Goal: Task Accomplishment & Management: Manage account settings

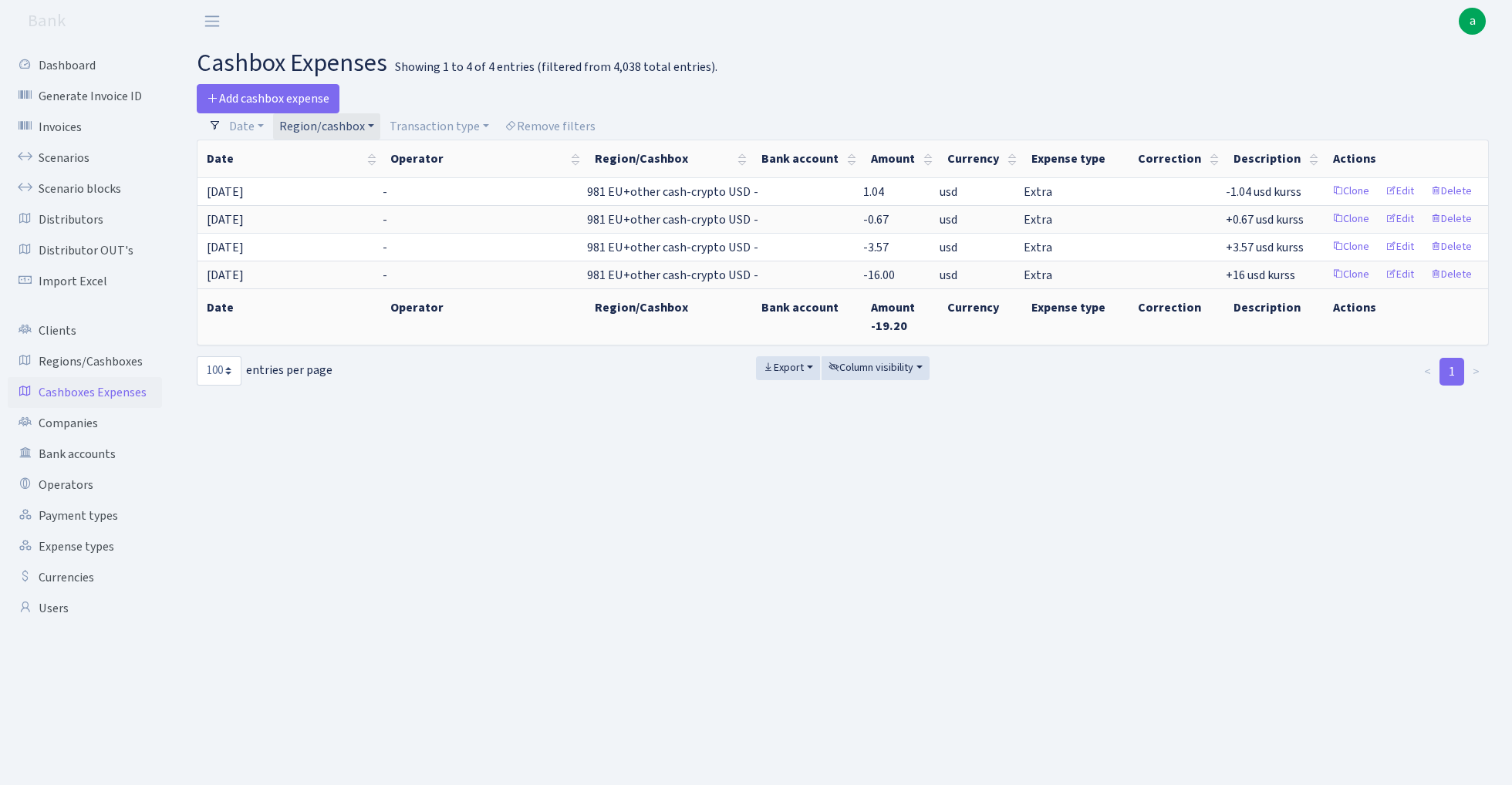
select select "100"
click at [68, 158] on link "Scenarios" at bounding box center [85, 158] width 154 height 31
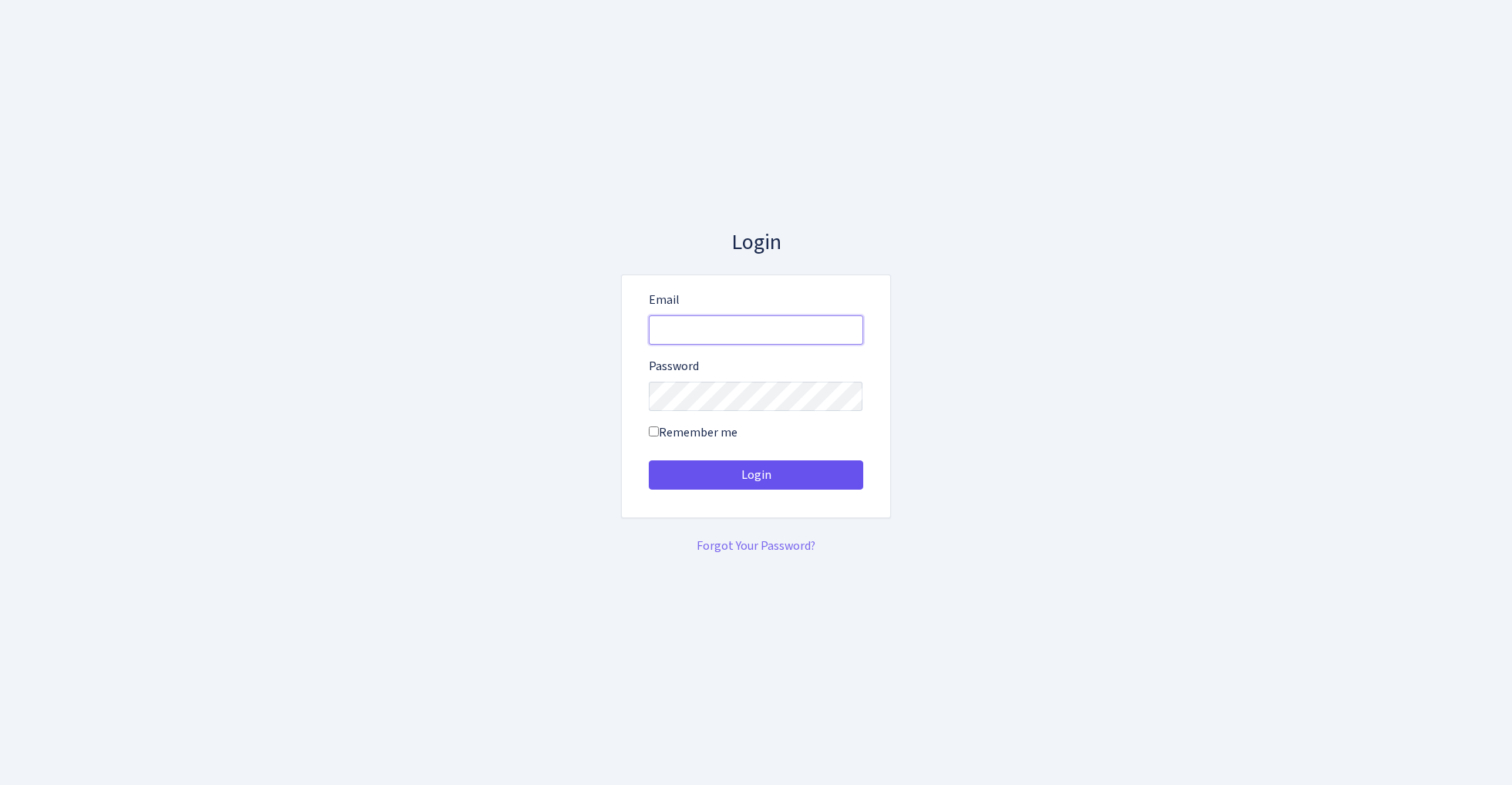
type input "admin@bank.com"
click at [756, 475] on button "Login" at bounding box center [756, 474] width 214 height 29
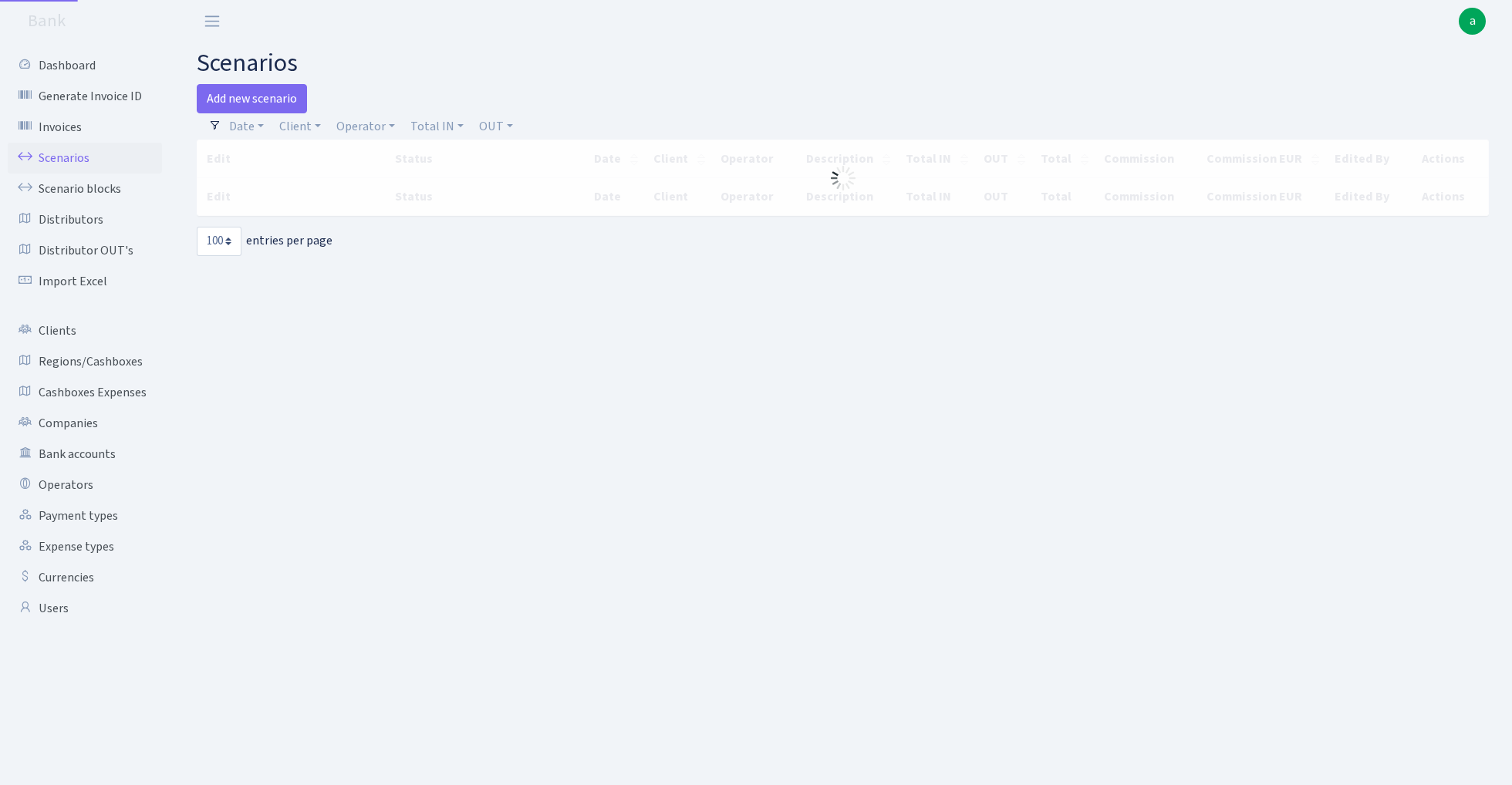
select select "100"
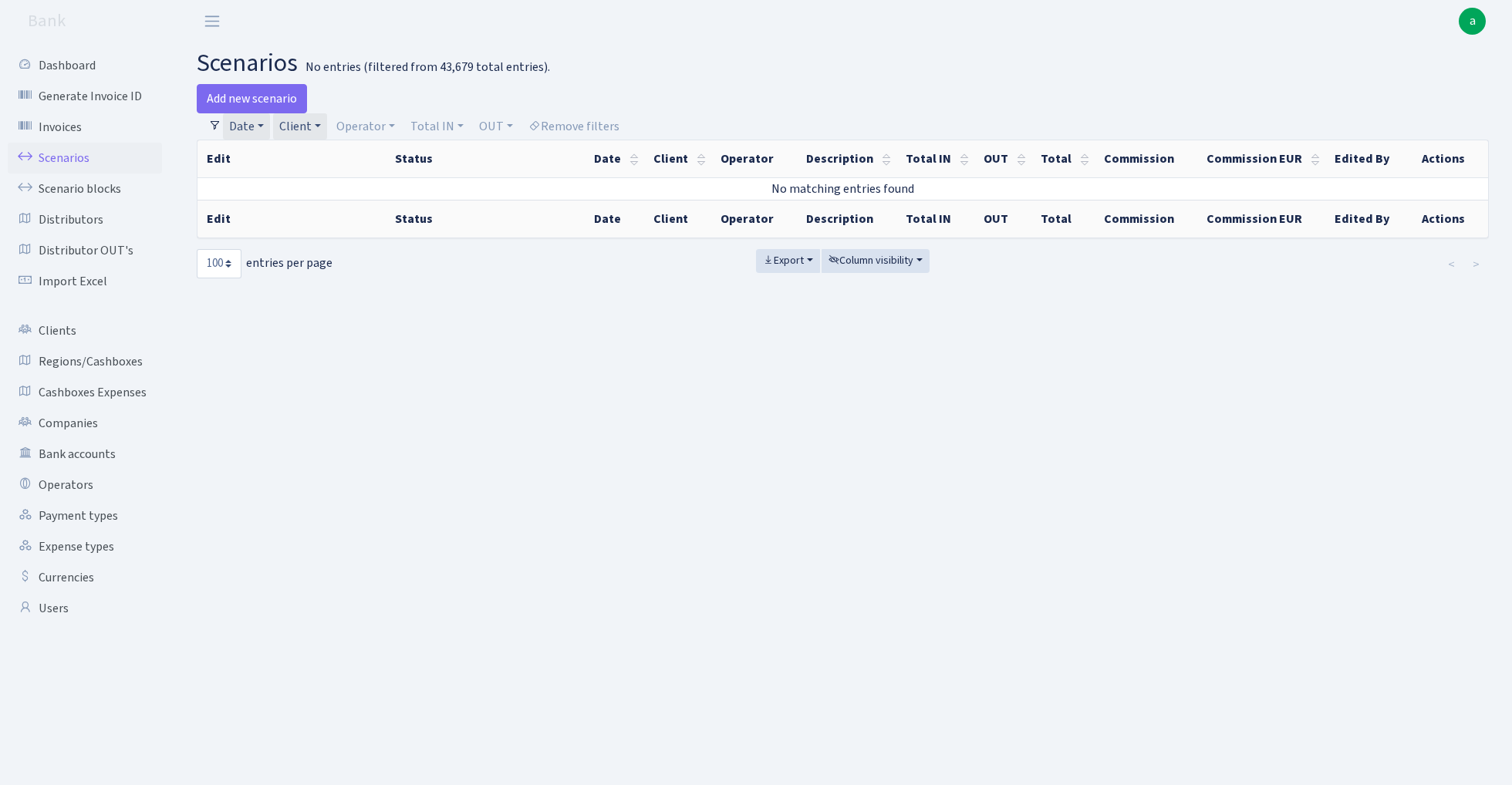
select select "2867"
select select "100"
click at [313, 126] on link "Client" at bounding box center [300, 126] width 54 height 26
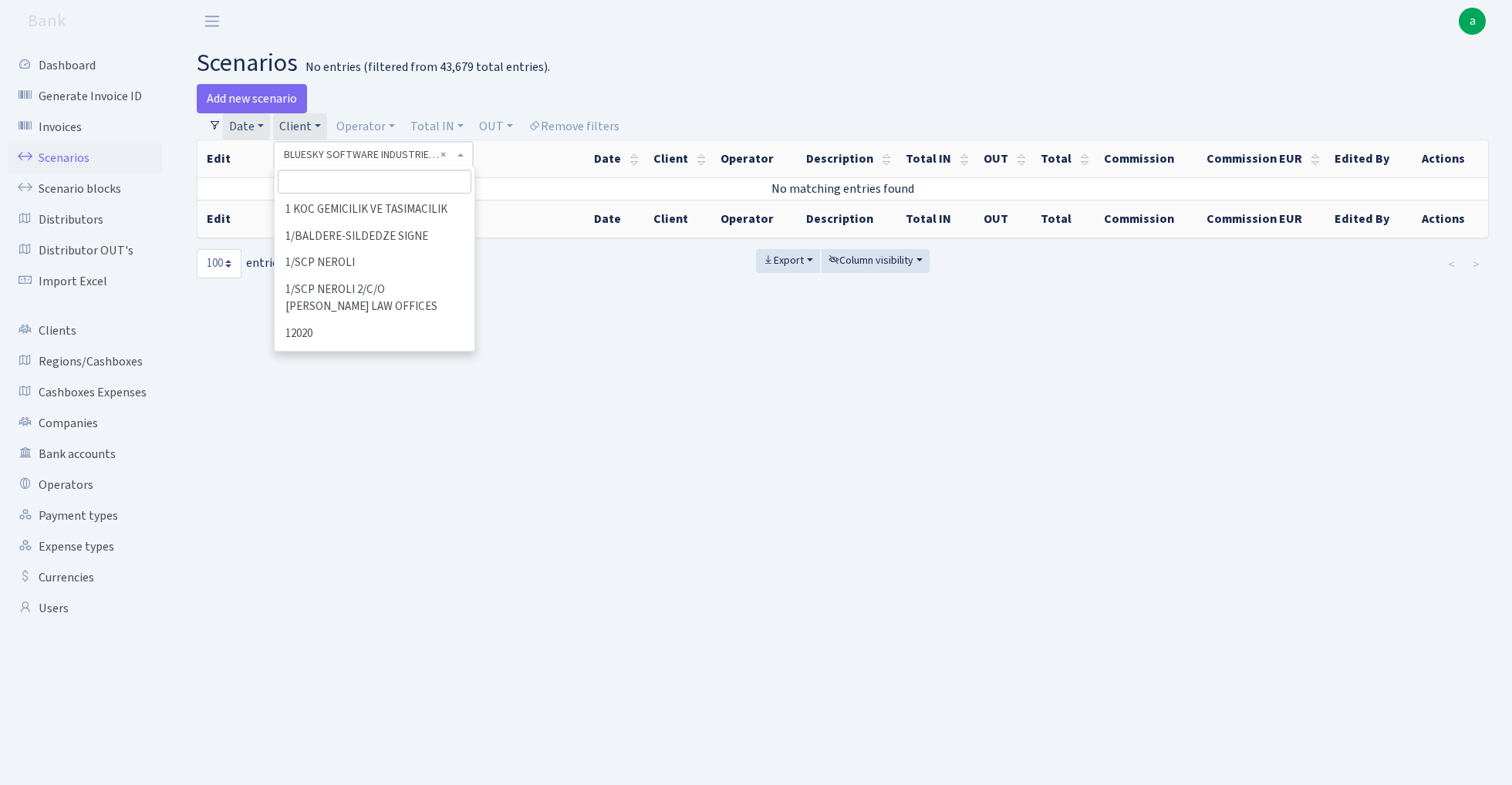
scroll to position [12809, 0]
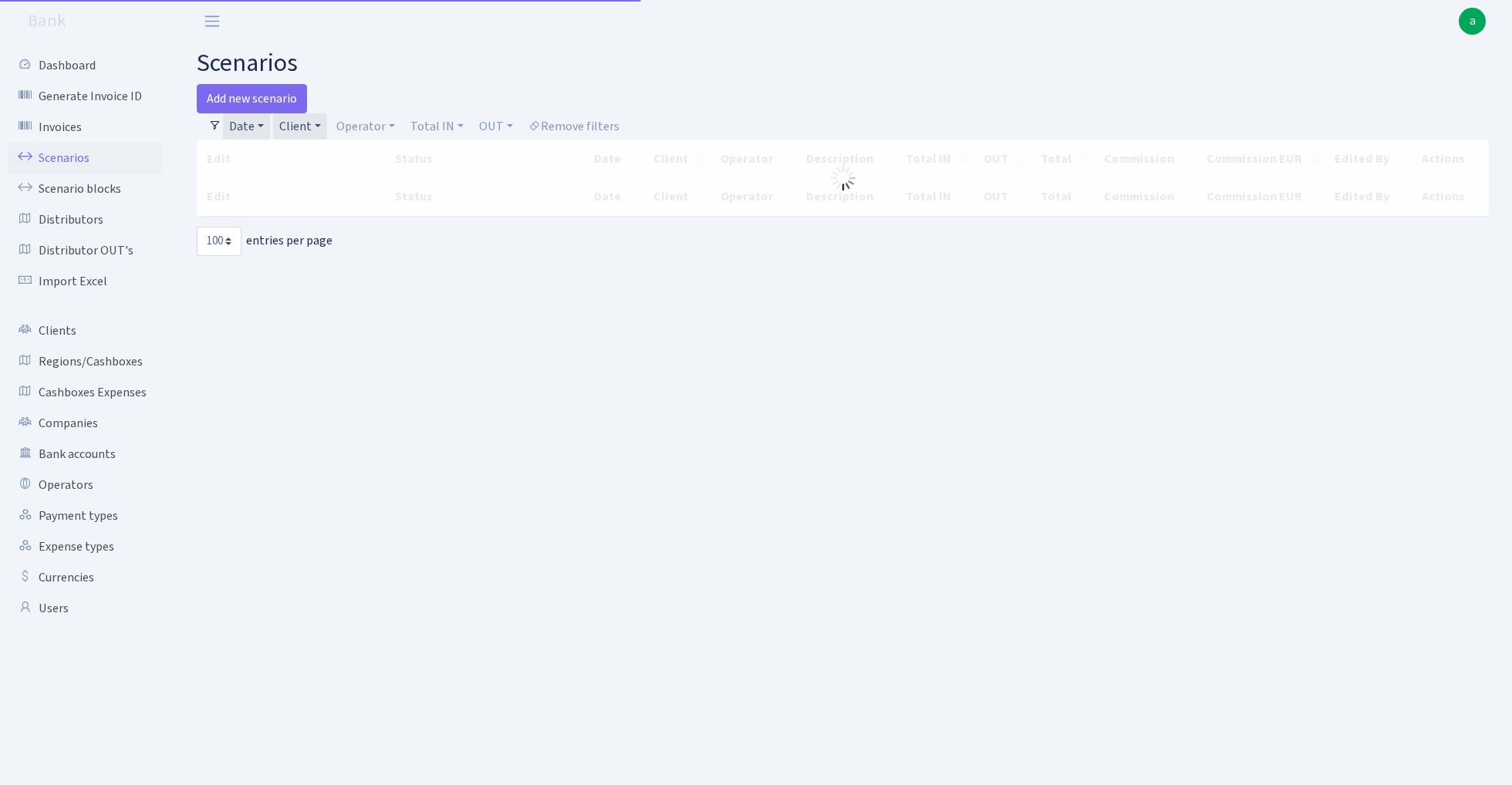
select select "100"
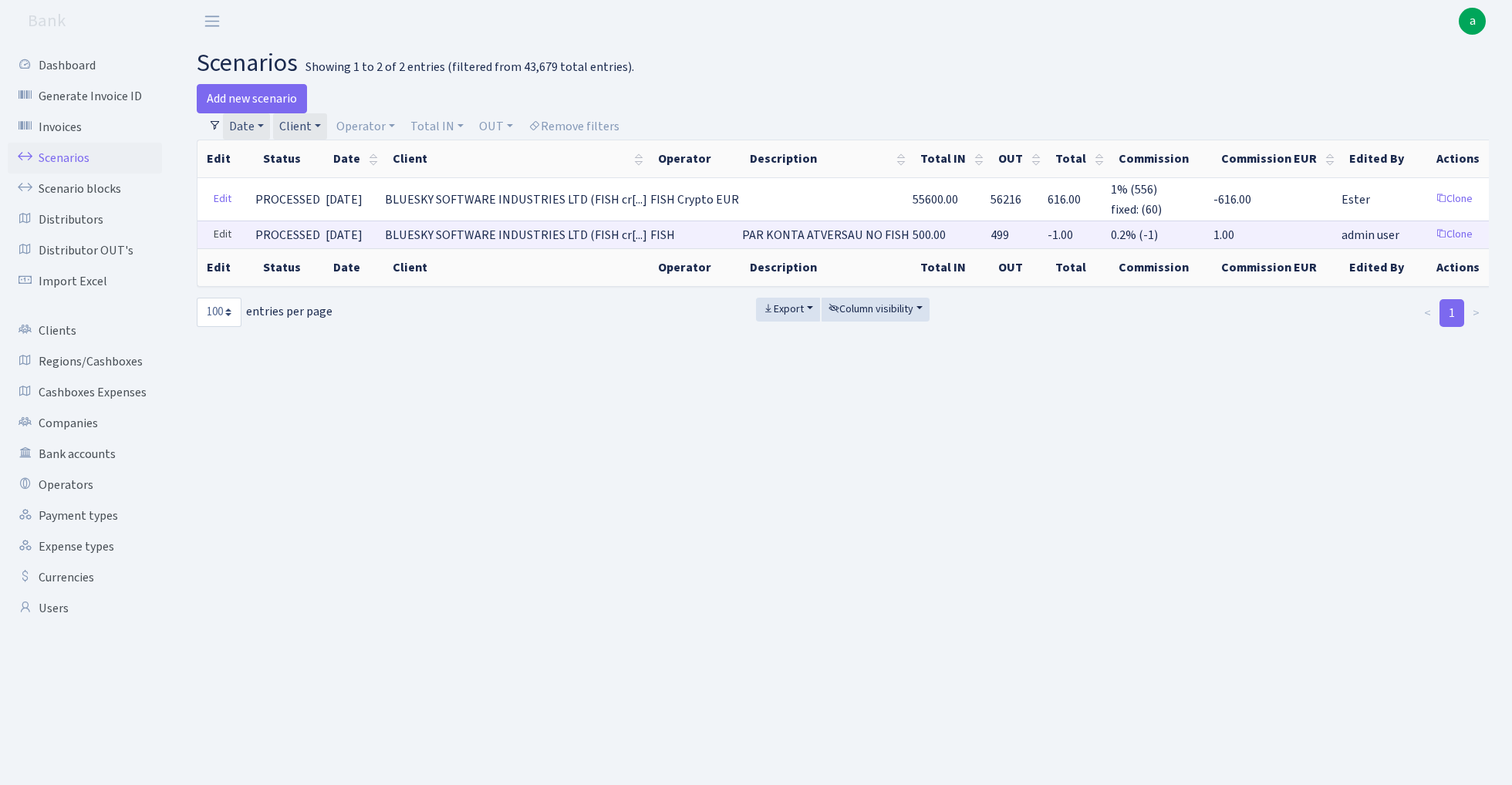
click at [223, 236] on link "Edit" at bounding box center [222, 235] width 31 height 24
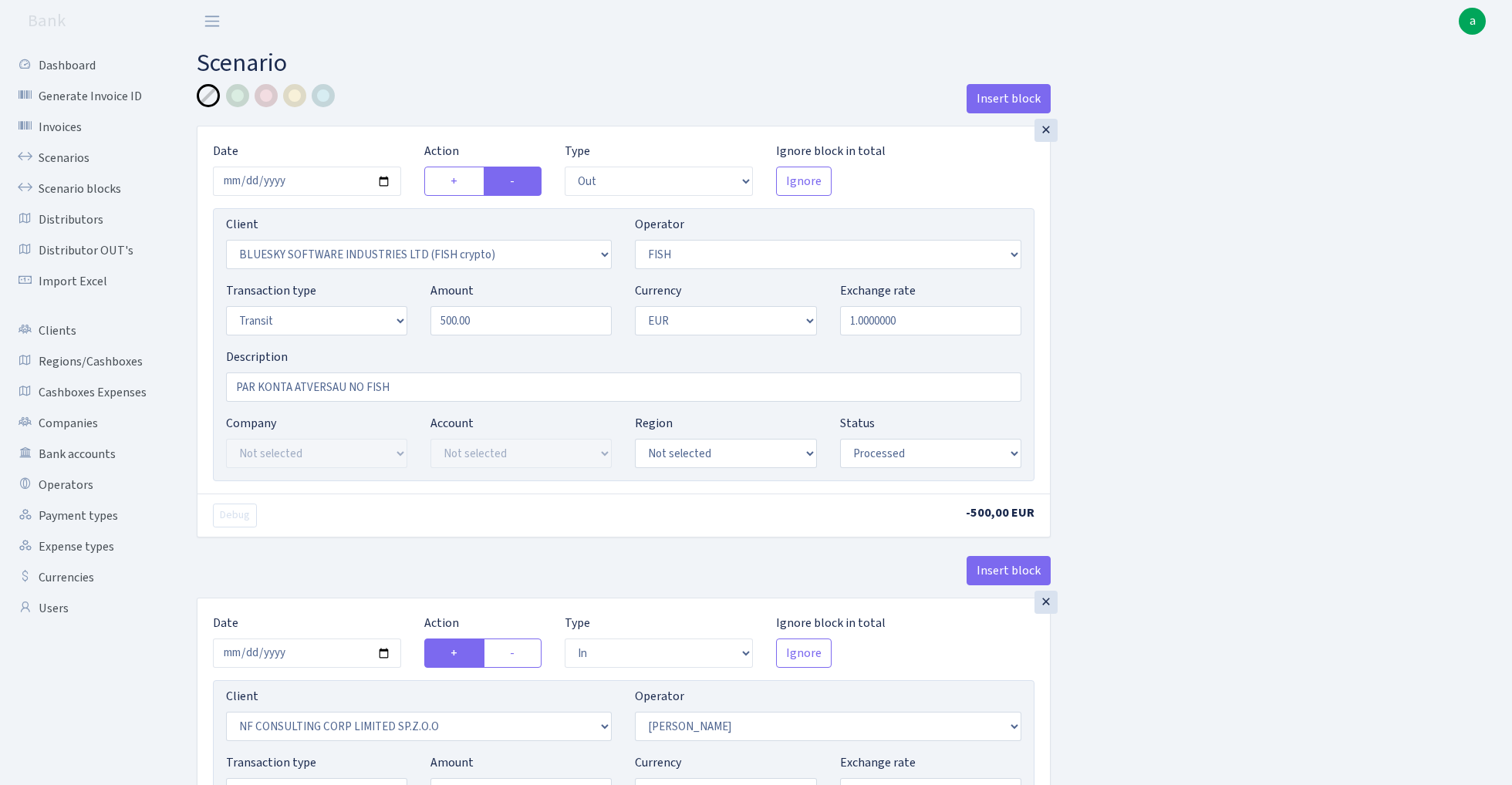
select select "out"
select select "2822"
select select "44"
select select "5"
select select "1"
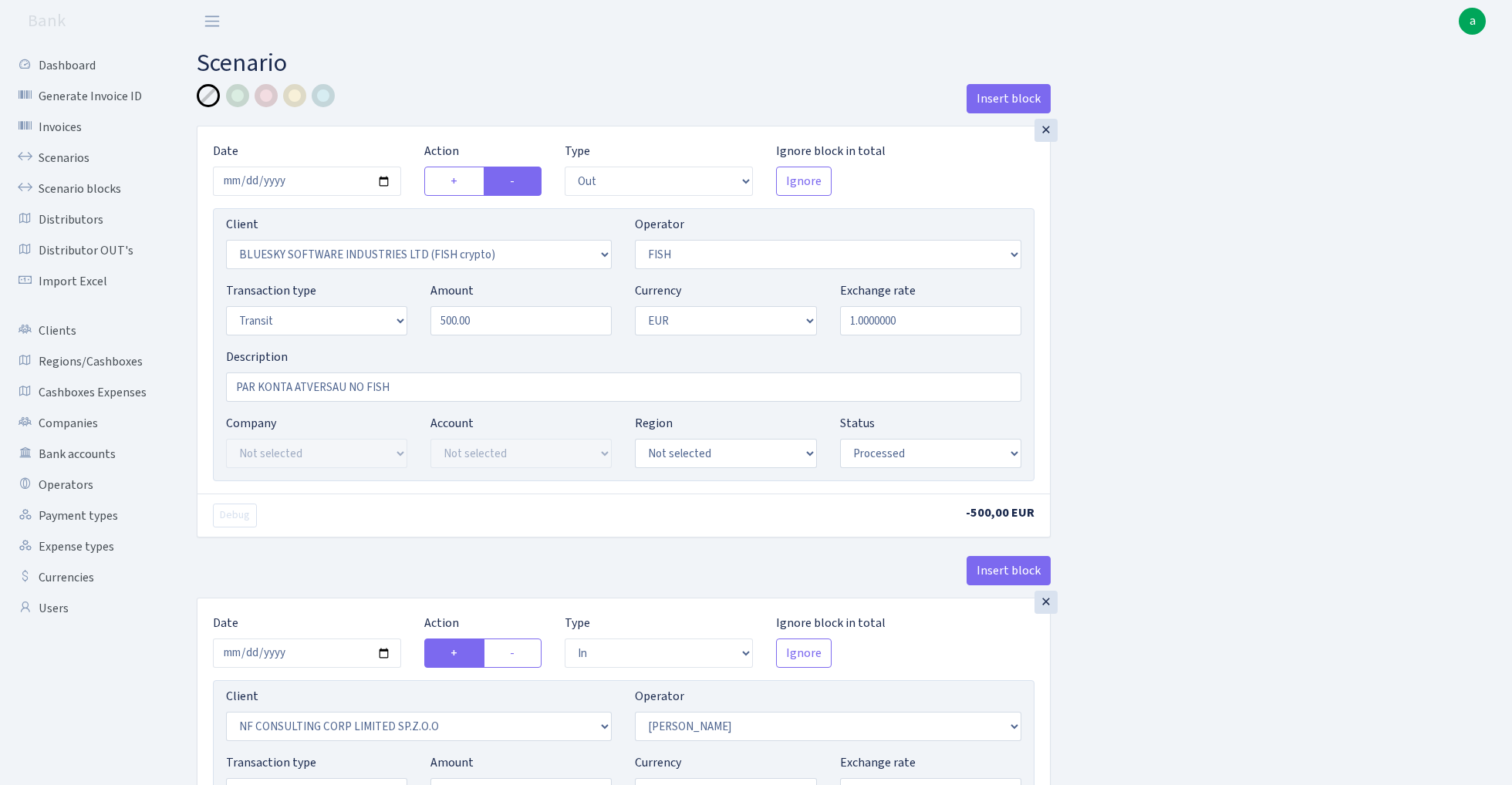
select select "processed"
select select "in"
select select "1795"
select select "10"
select select "5"
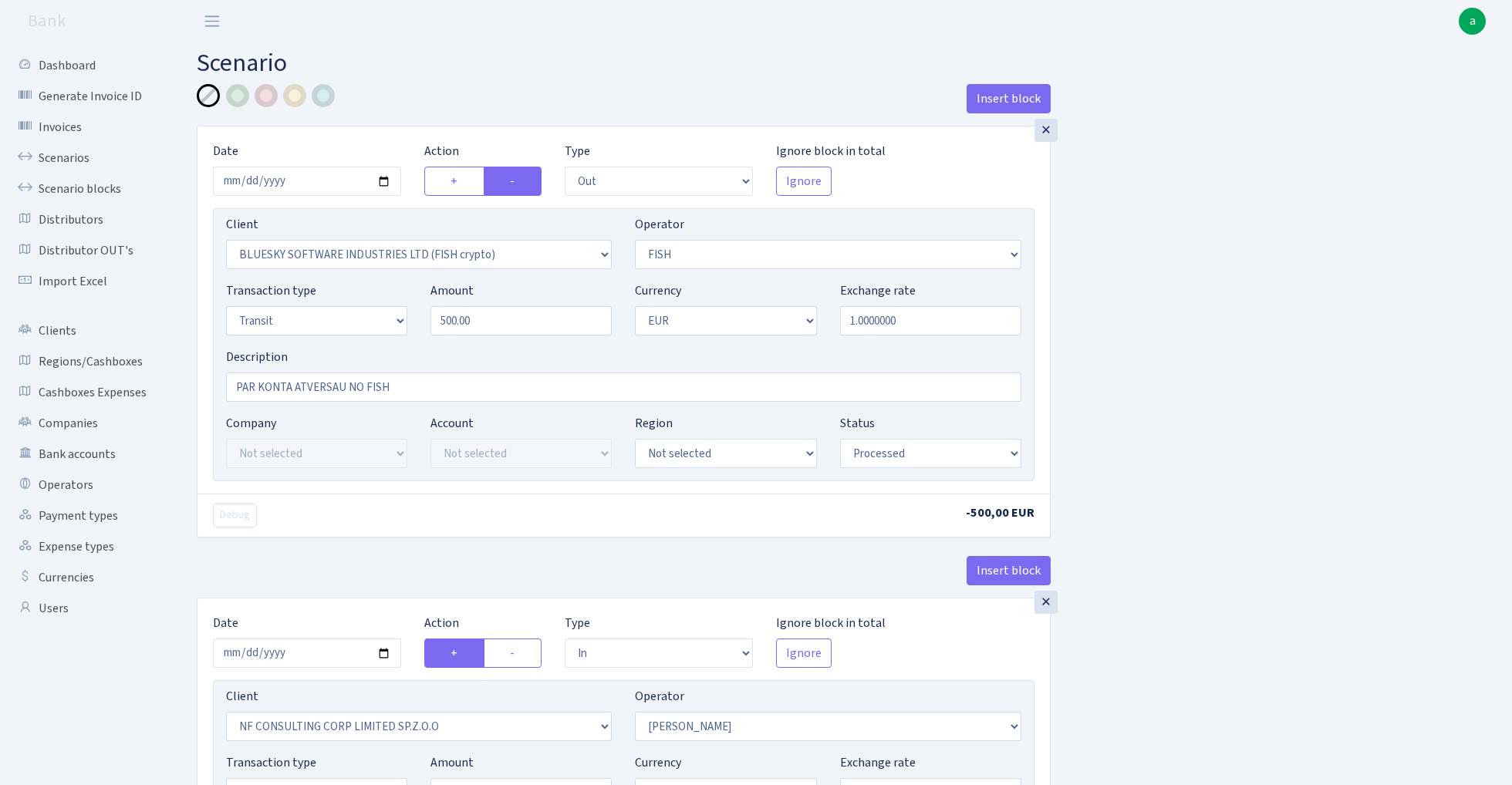
select select "1"
select select "processed"
select select "commission"
select select "10"
select select "processed"
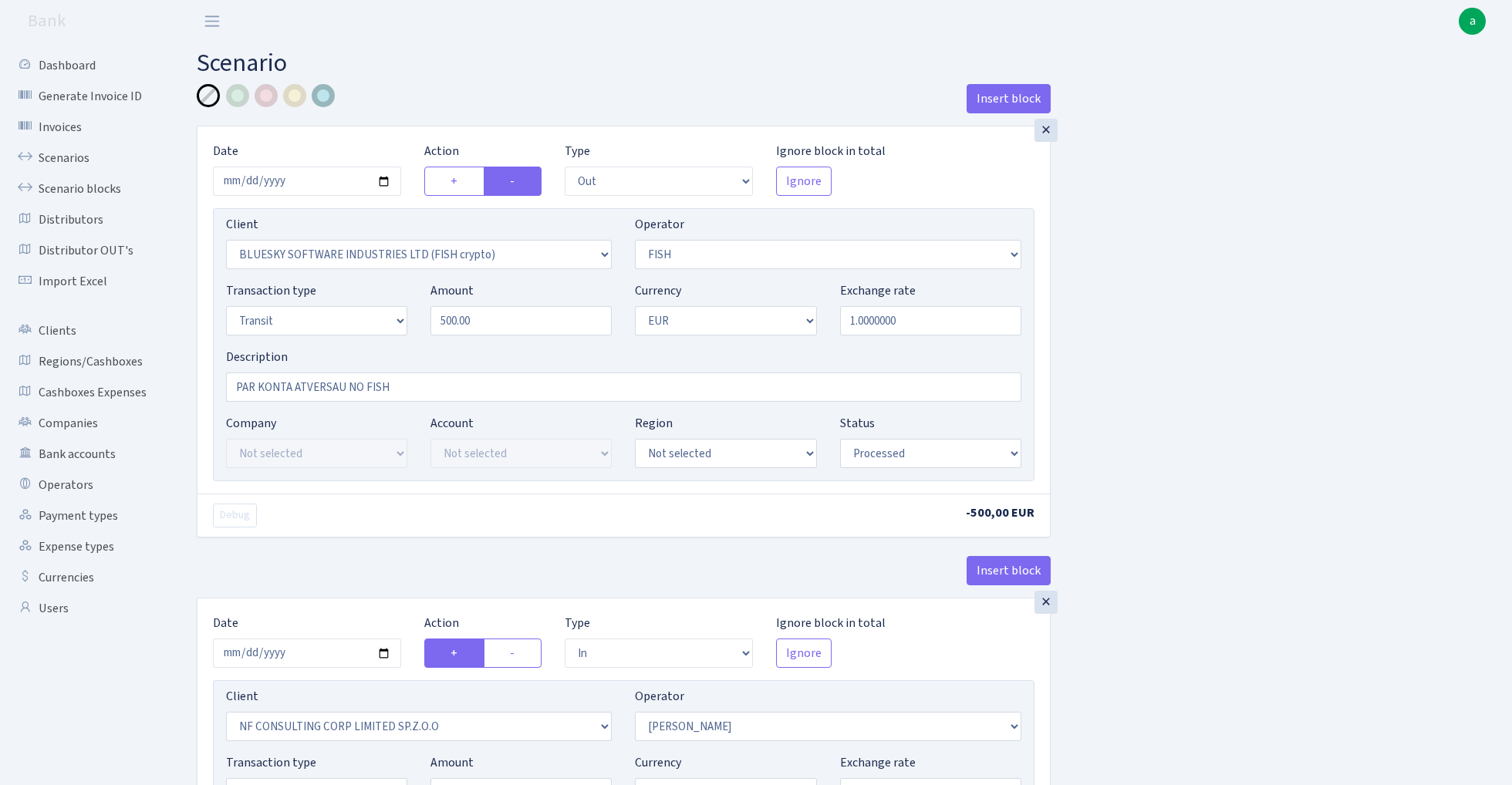
click at [324, 96] on div at bounding box center [323, 95] width 23 height 23
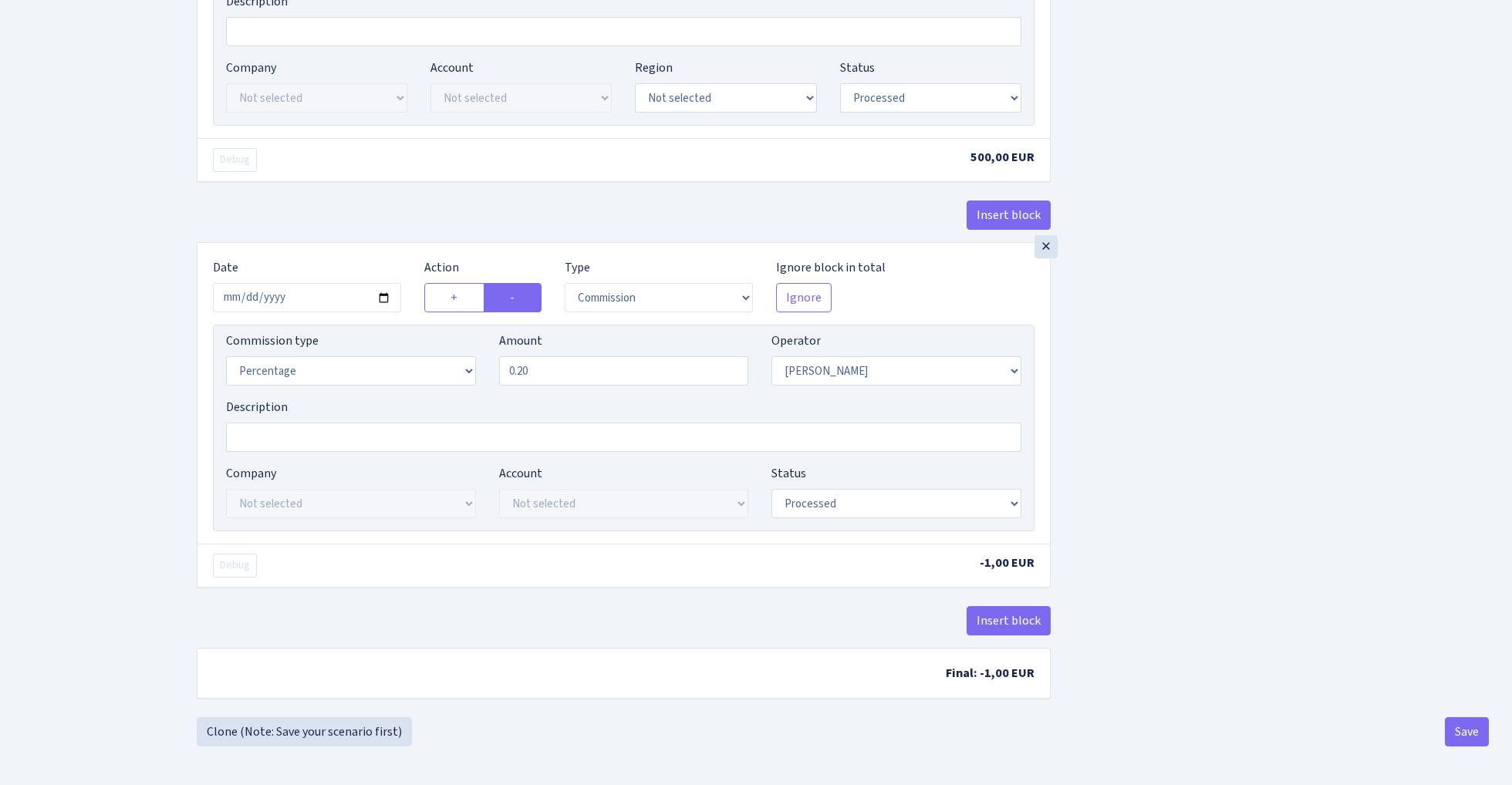
scroll to position [834, 0]
click at [1463, 730] on button "Save" at bounding box center [1467, 731] width 44 height 29
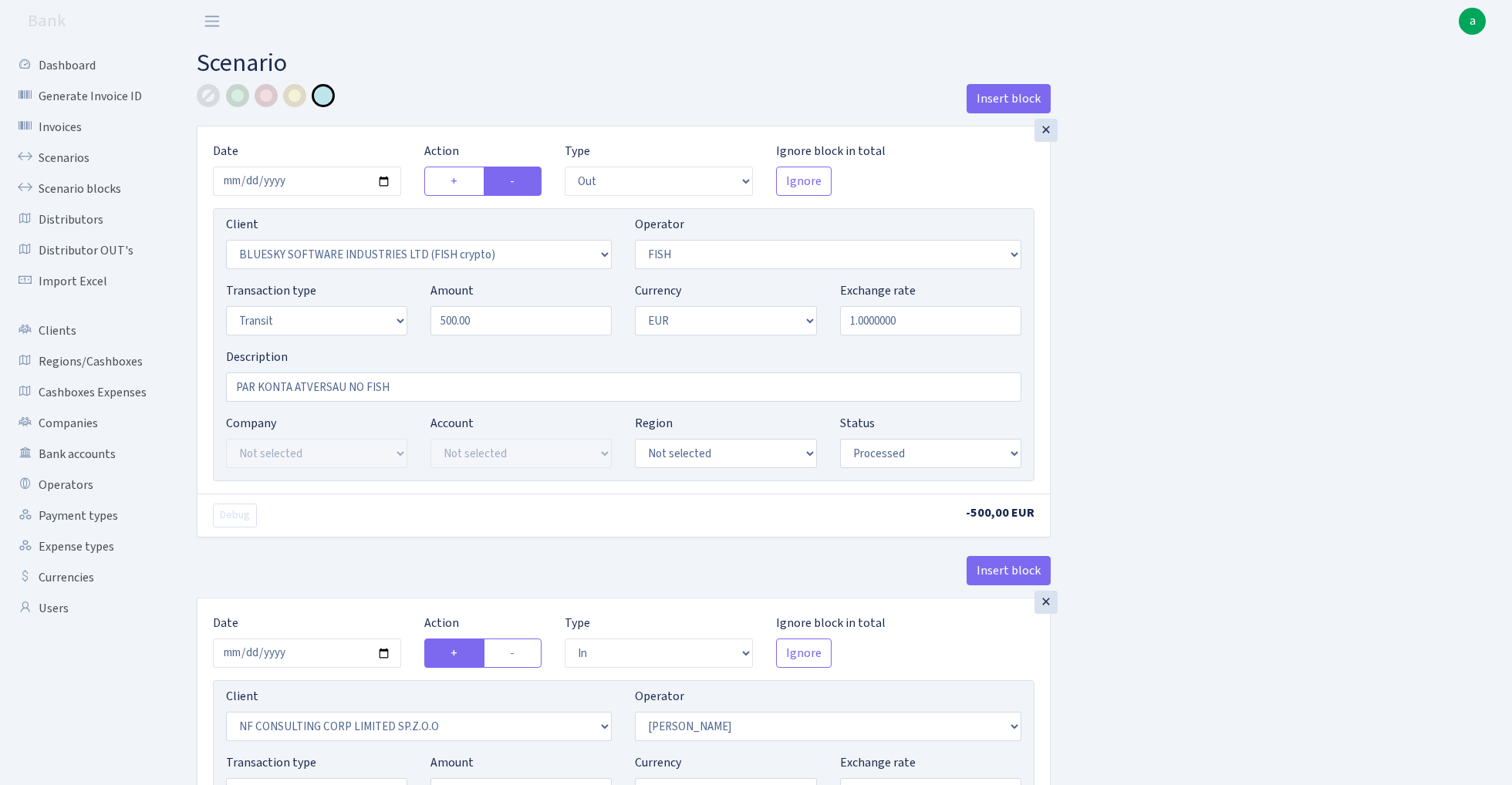
select select "out"
select select "2822"
select select "44"
select select "5"
select select "1"
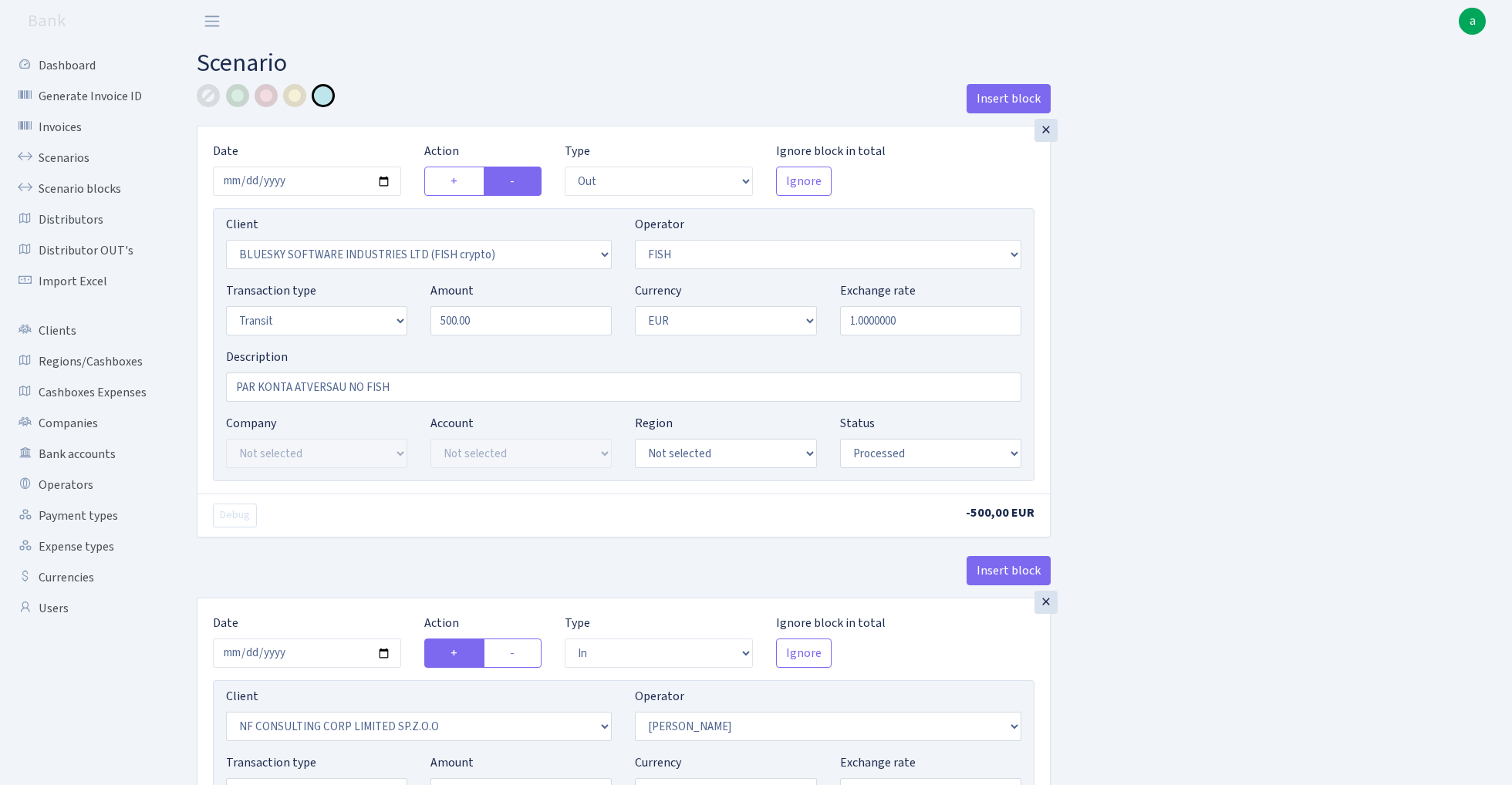
select select "processed"
select select "in"
select select "1795"
select select "10"
select select "5"
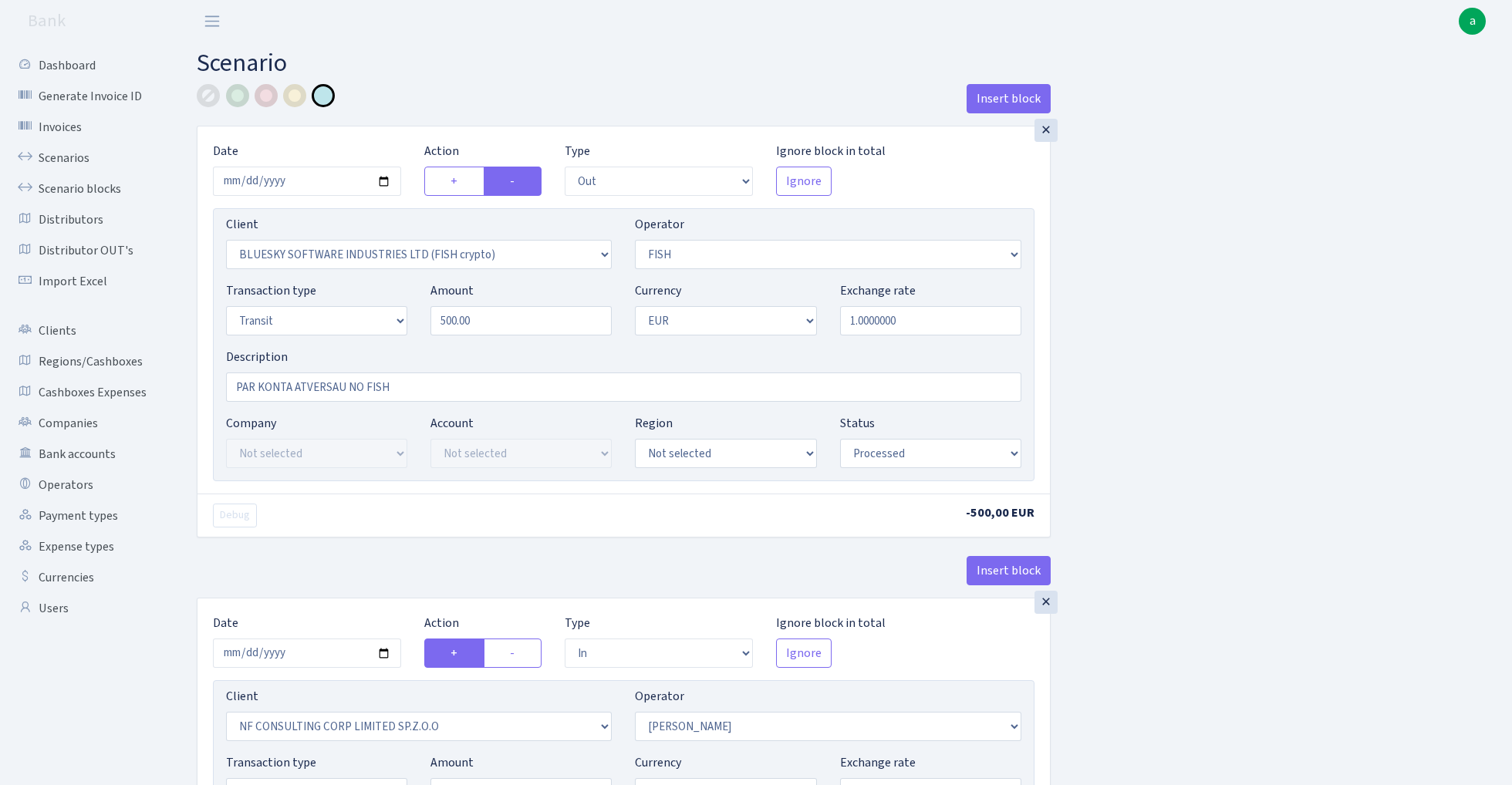
select select "1"
select select "processed"
select select "commission"
select select "10"
select select "processed"
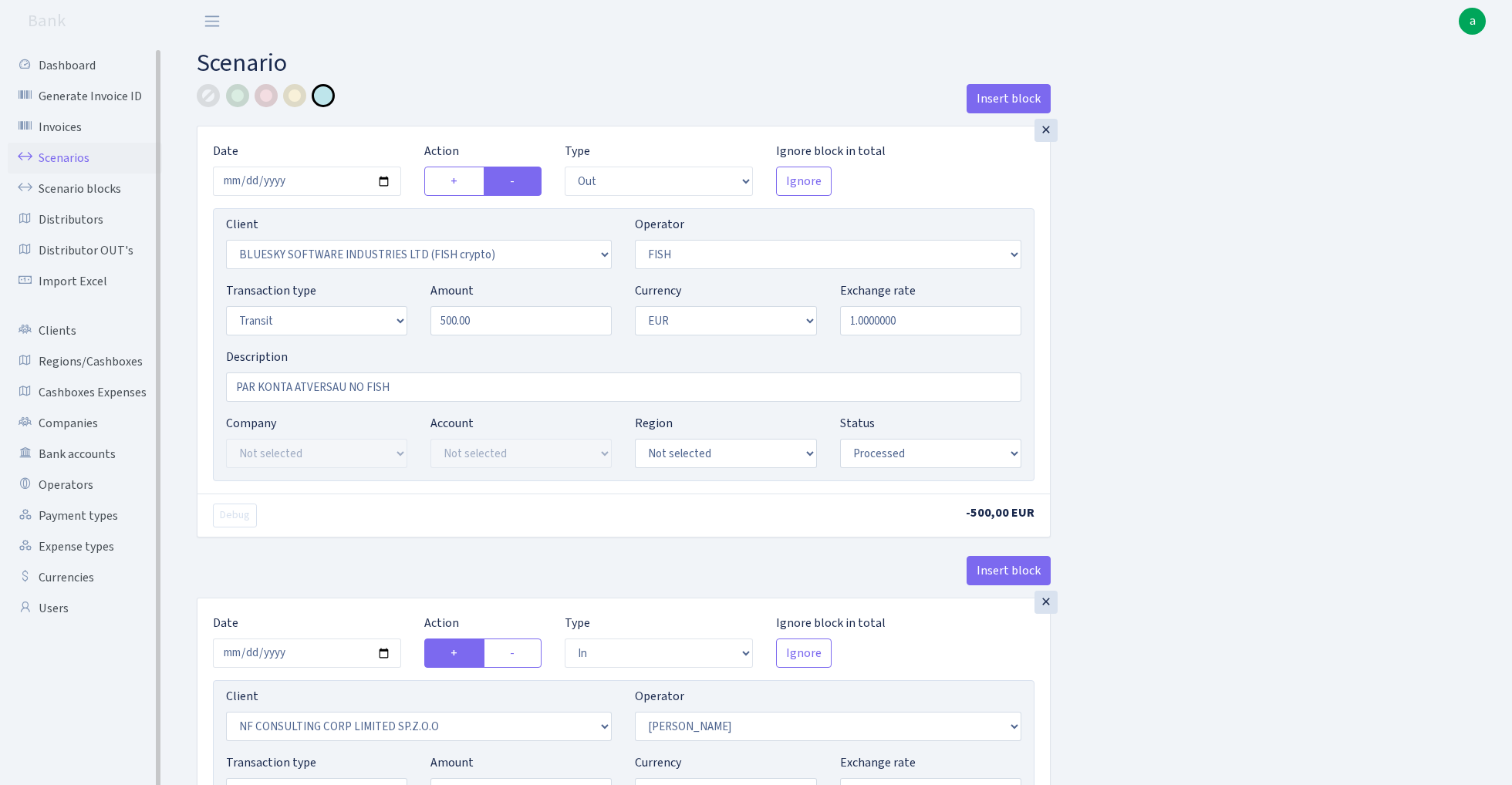
click at [65, 155] on link "Scenarios" at bounding box center [85, 158] width 154 height 31
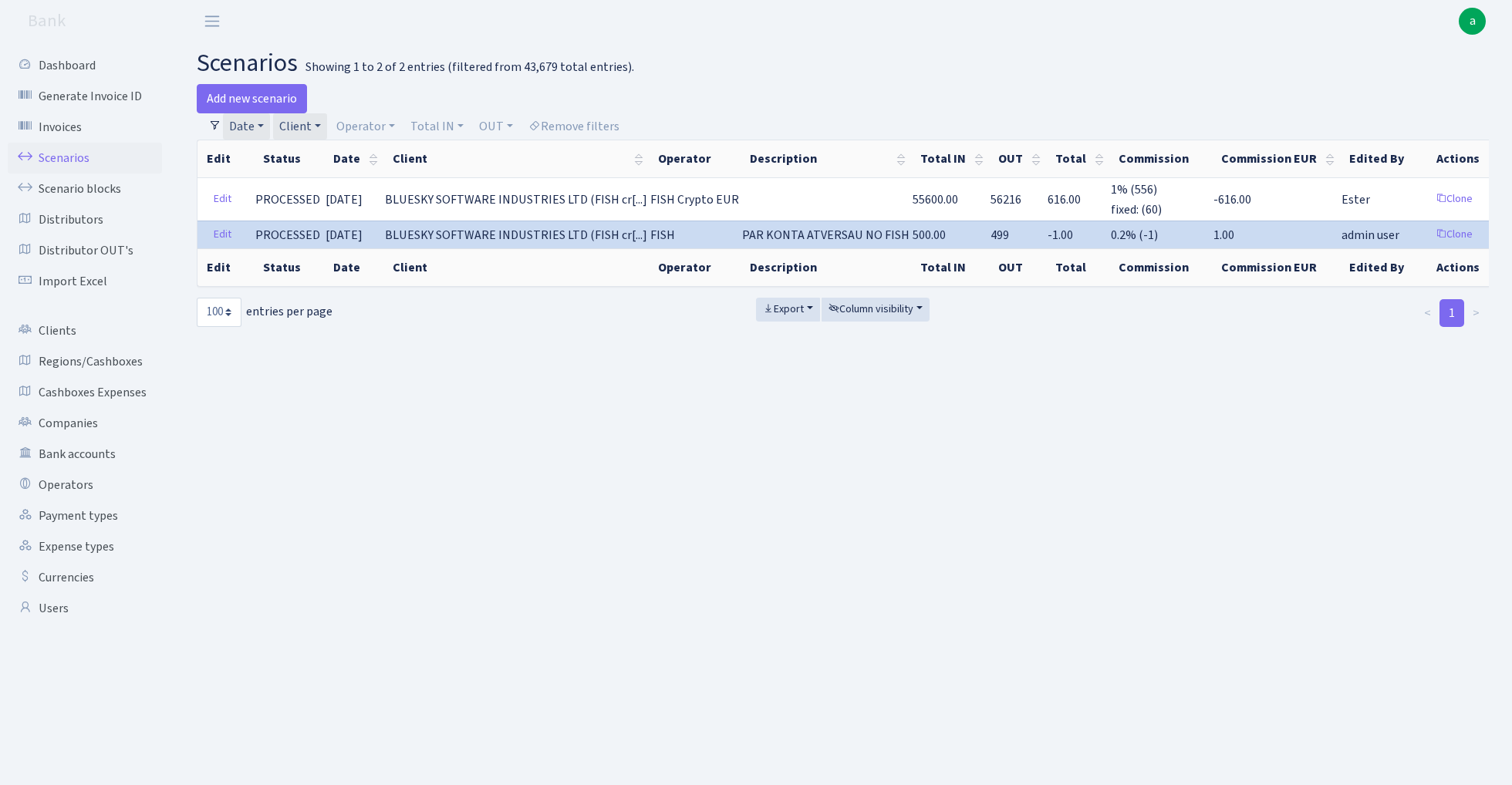
select select "100"
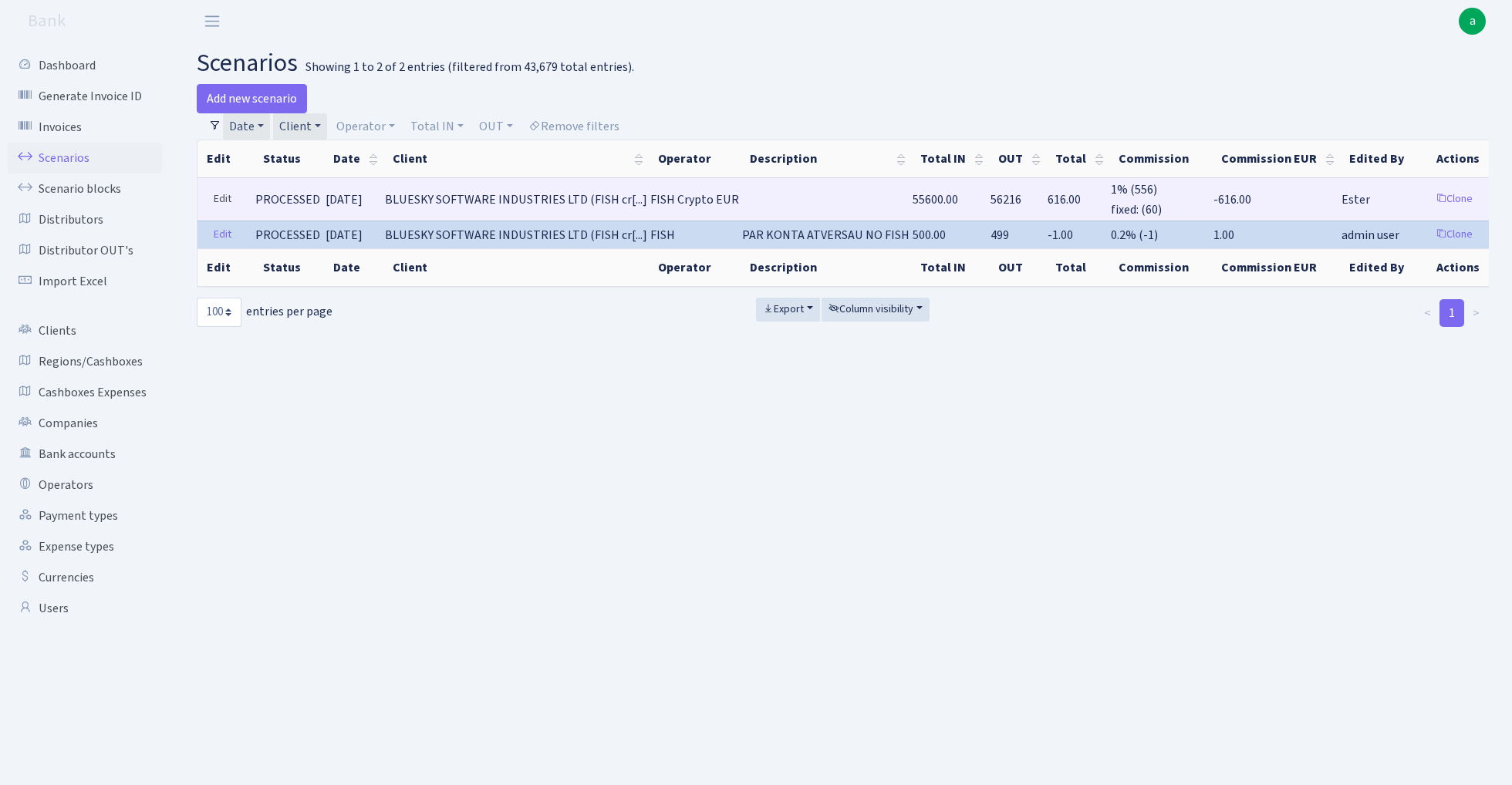
click at [225, 195] on link "Edit" at bounding box center [222, 199] width 31 height 24
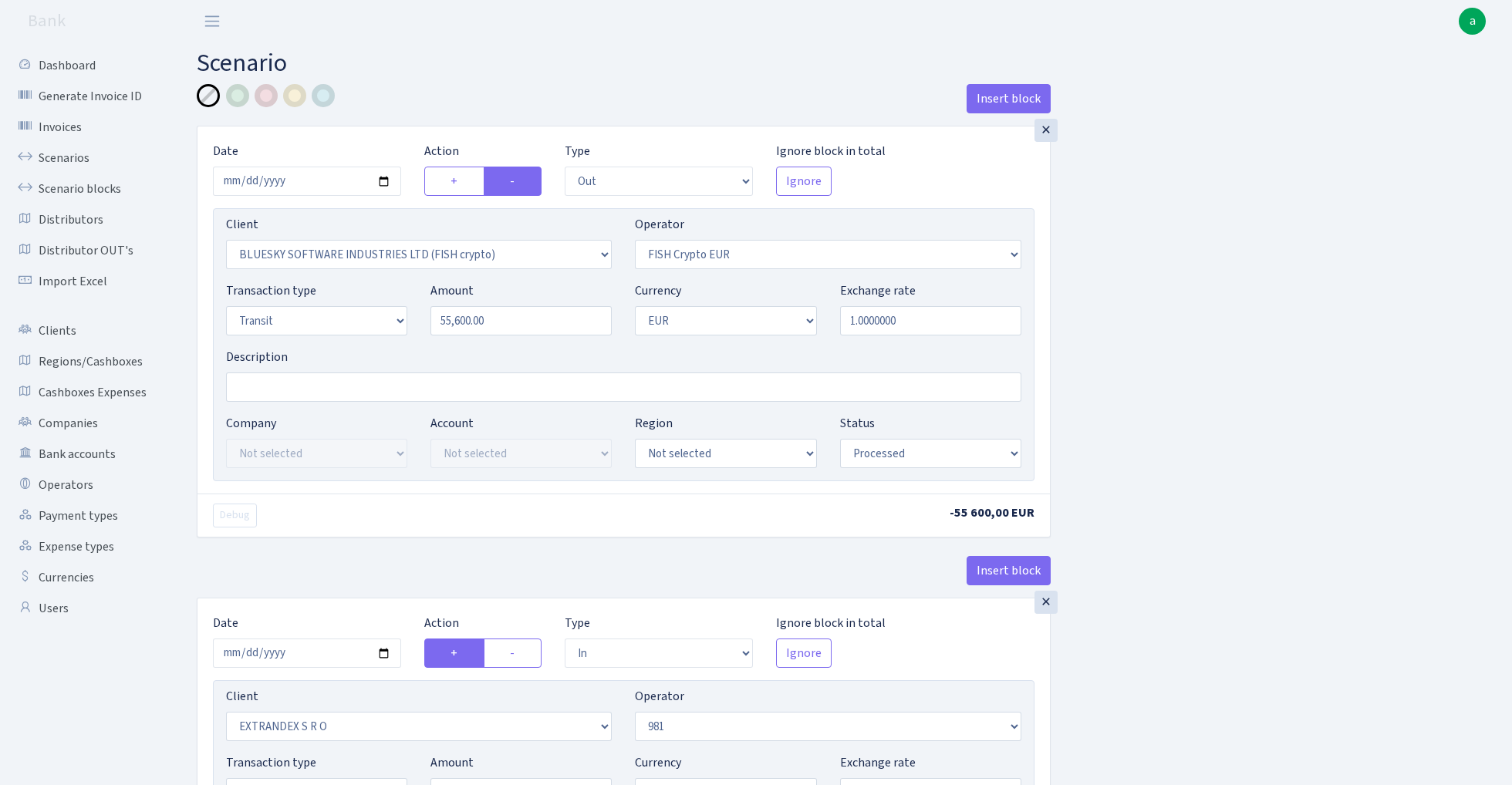
select select "out"
select select "2822"
select select "244"
select select "5"
select select "1"
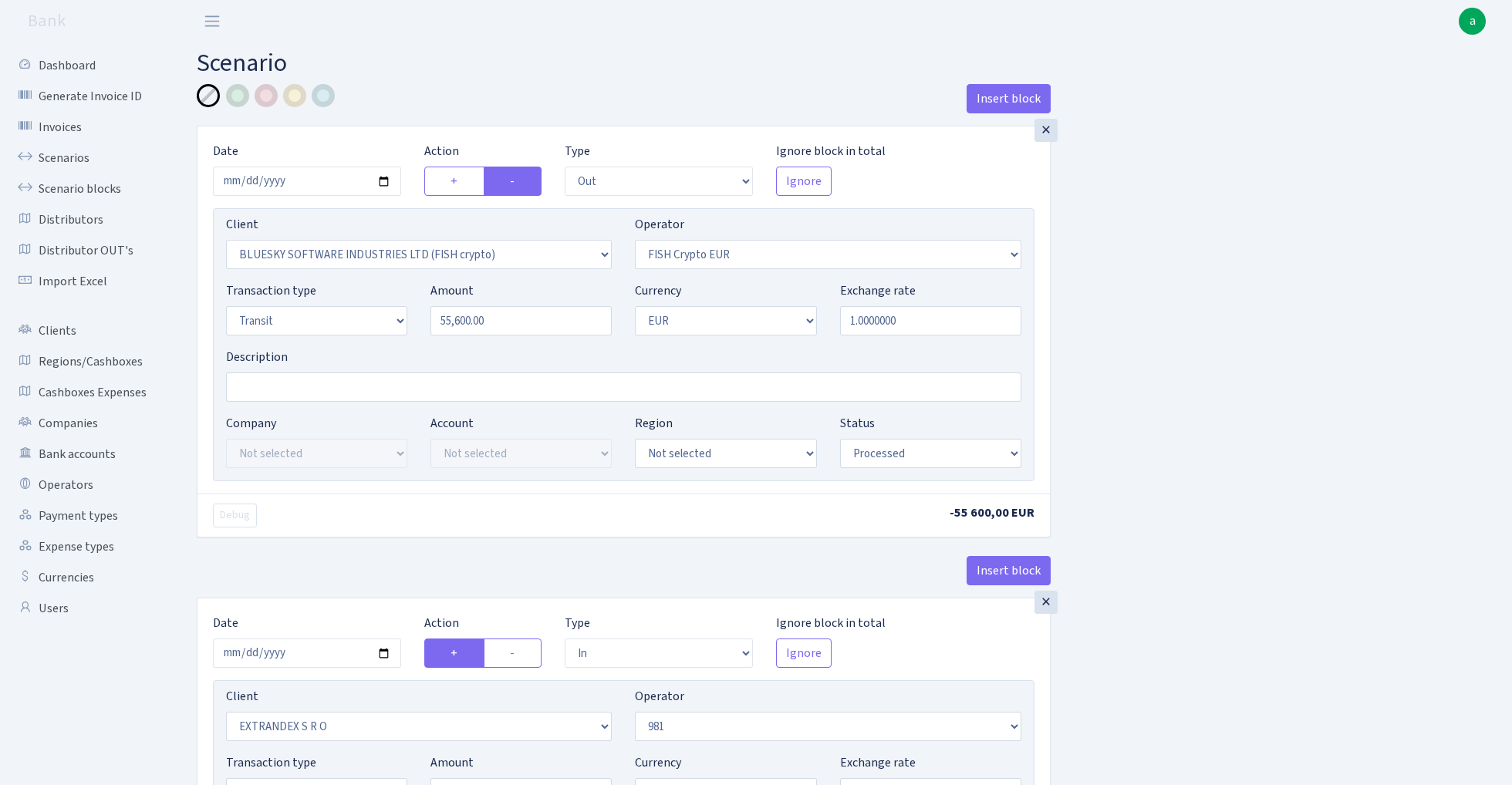
select select "processed"
select select "in"
select select "1419"
select select "61"
select select "5"
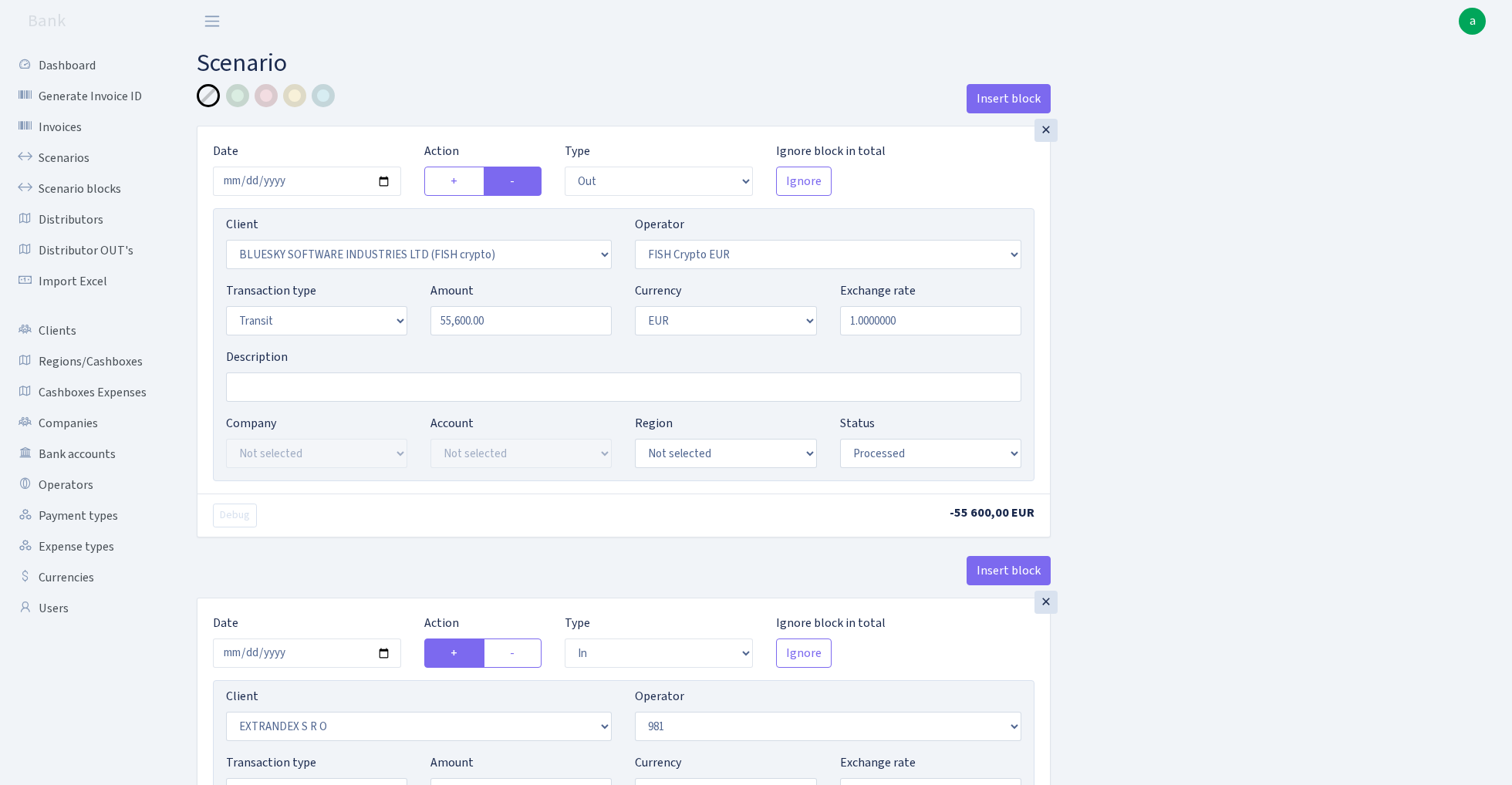
select select "1"
select select "processed"
select select "commission"
select select "61"
select select "processed"
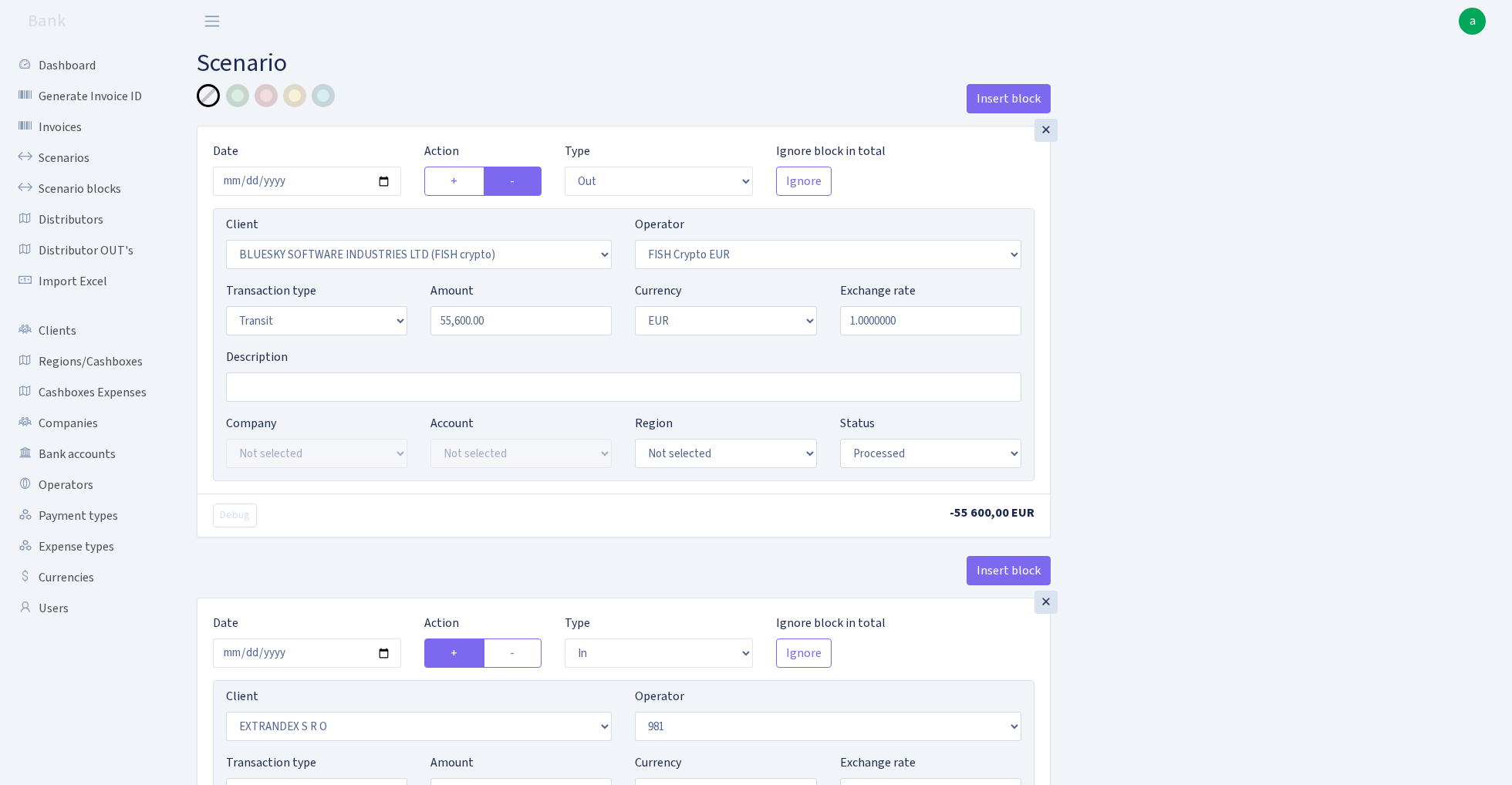
select select "commission"
select select "fixed"
select select "61"
select select "processed"
select select "2867"
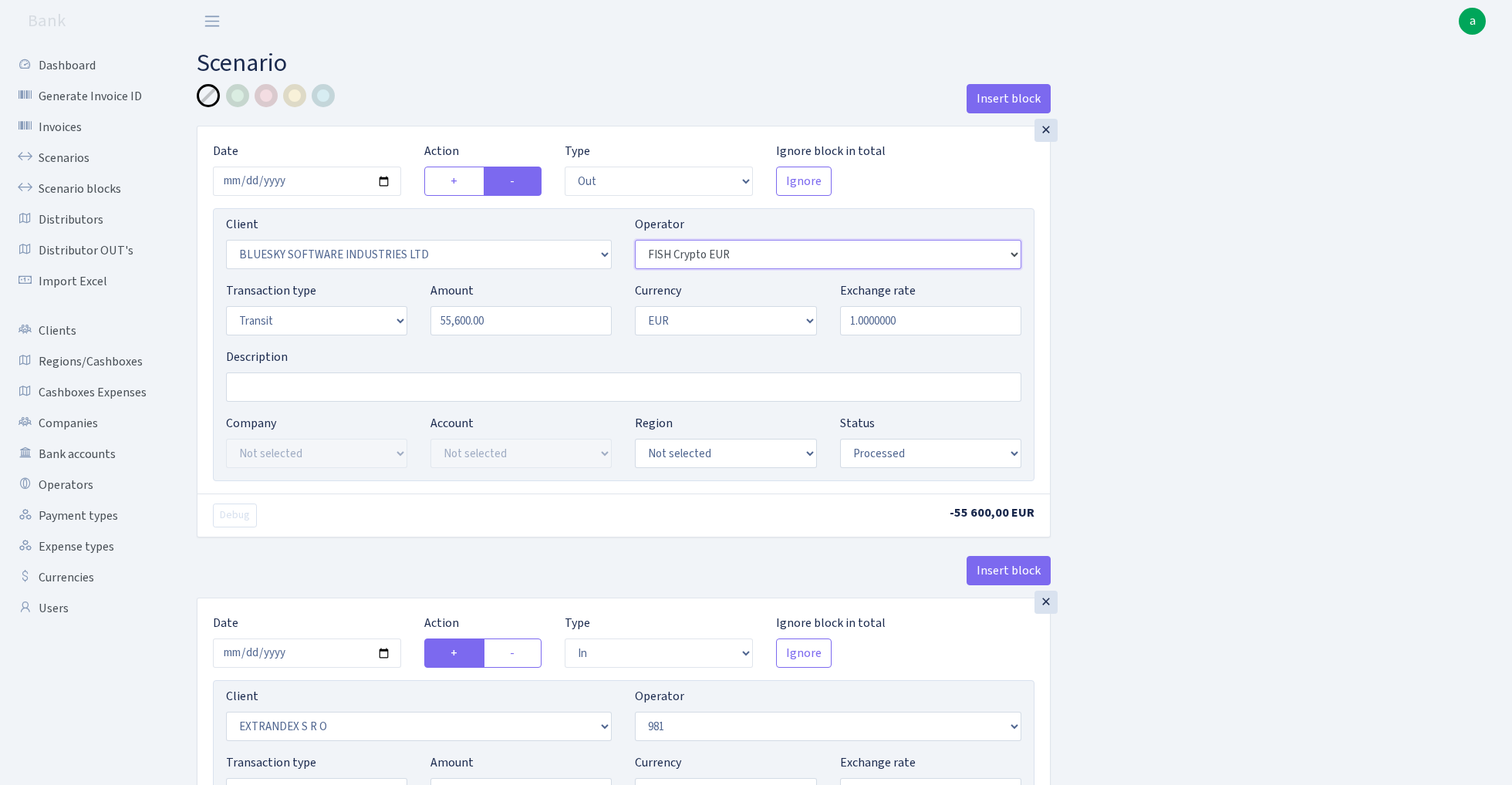
select select "460"
click at [278, 385] on input "Description" at bounding box center [624, 386] width 796 height 29
select select "8"
click at [313, 385] on input "Description" at bounding box center [624, 386] width 796 height 29
type input "981"
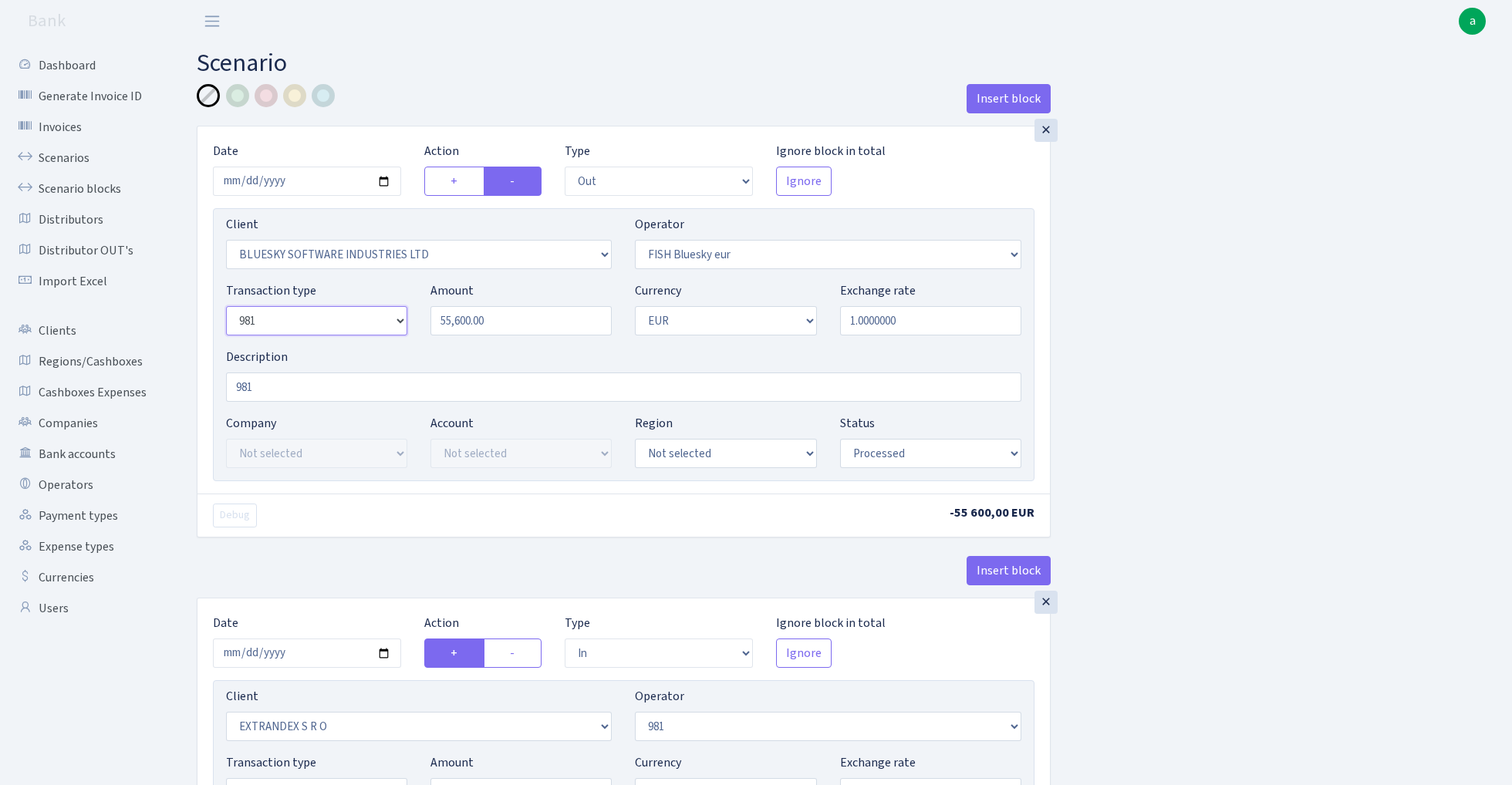
select select "17"
click at [317, 384] on input "981" at bounding box center [624, 386] width 796 height 29
type input "981 - fish blue paytend"
click at [238, 97] on div at bounding box center [237, 95] width 23 height 23
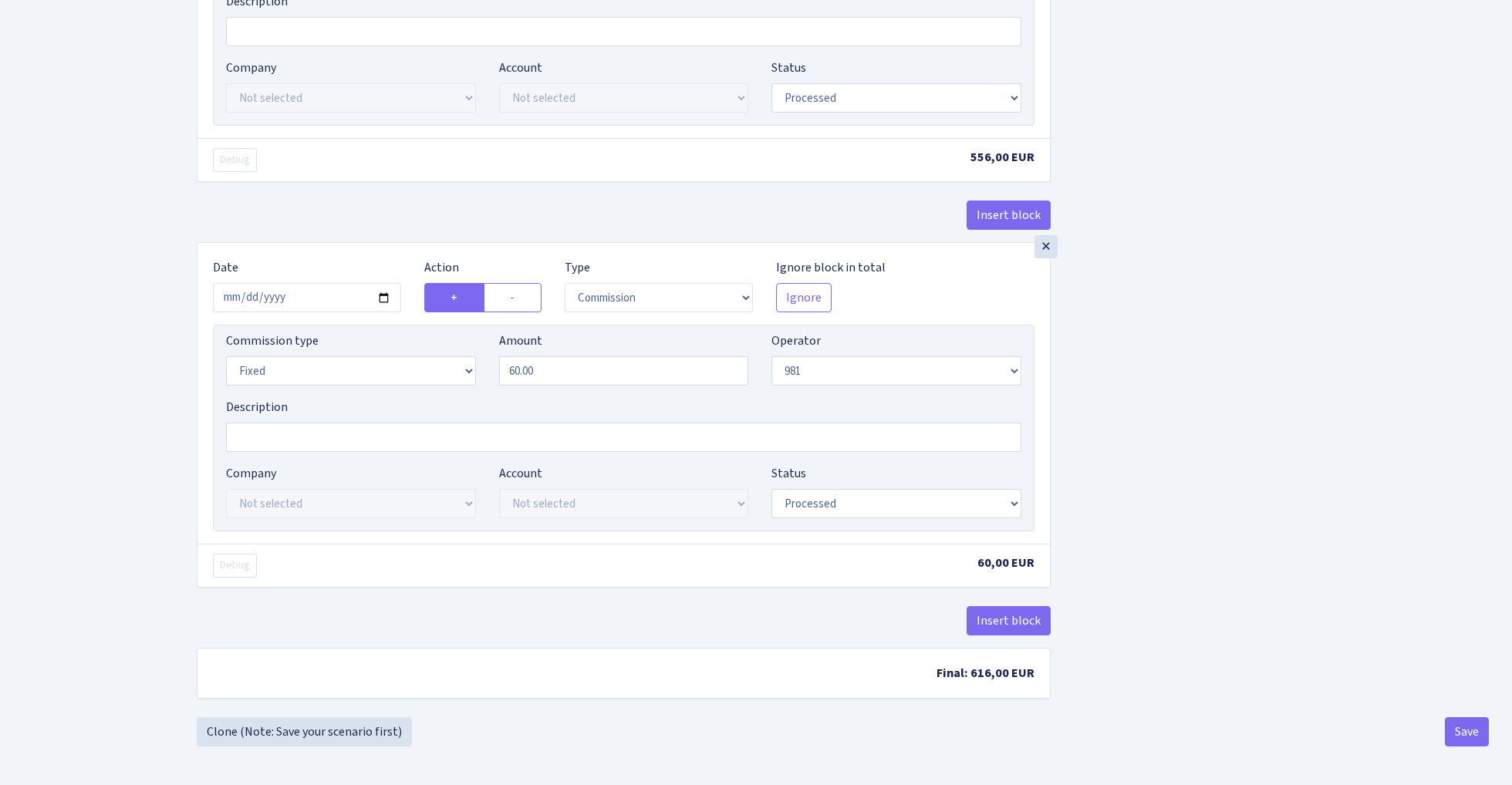
scroll to position [1241, 0]
click at [1454, 736] on button "Save" at bounding box center [1467, 731] width 44 height 29
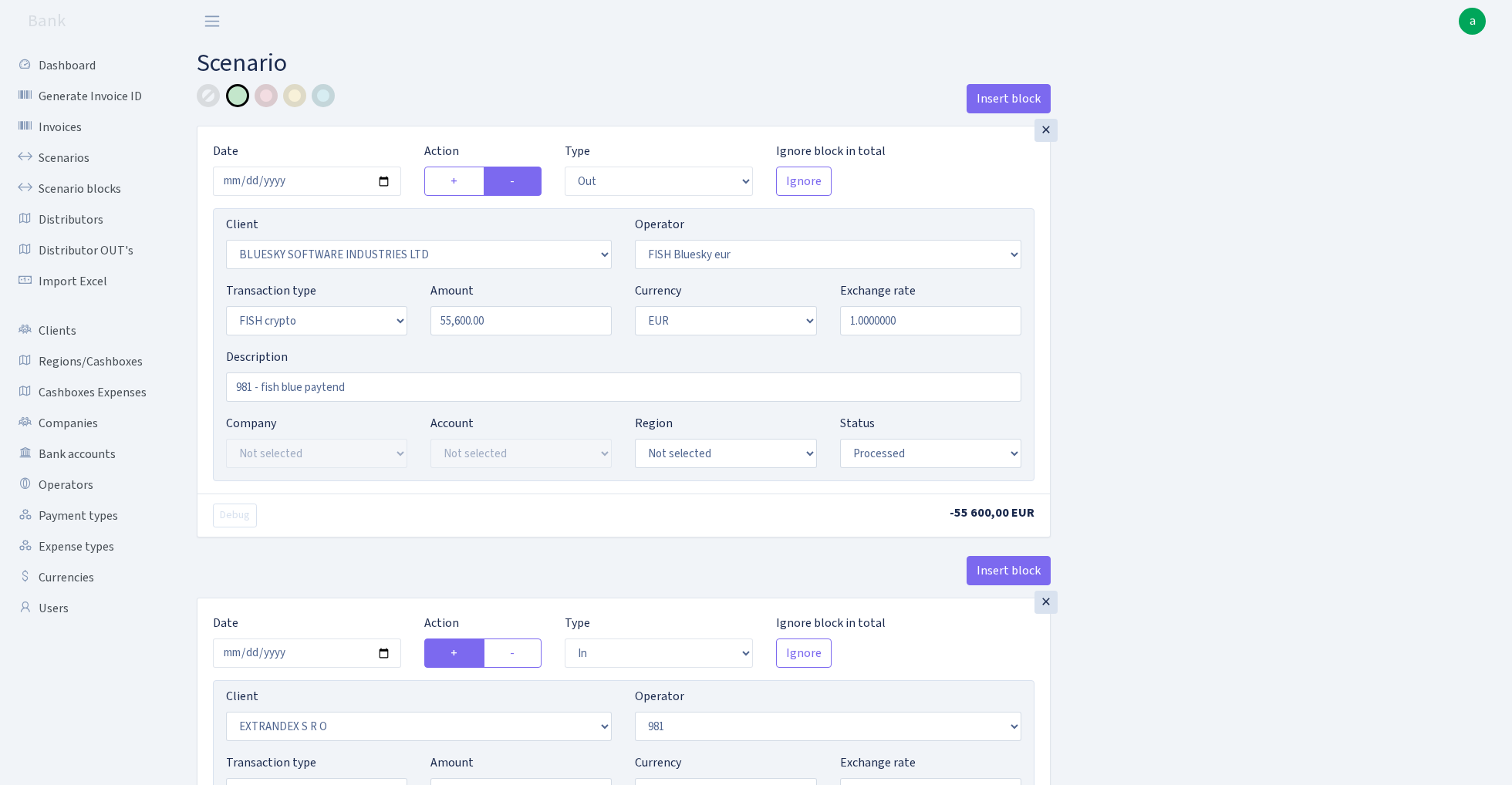
select select "out"
select select "2867"
select select "460"
select select "17"
select select "1"
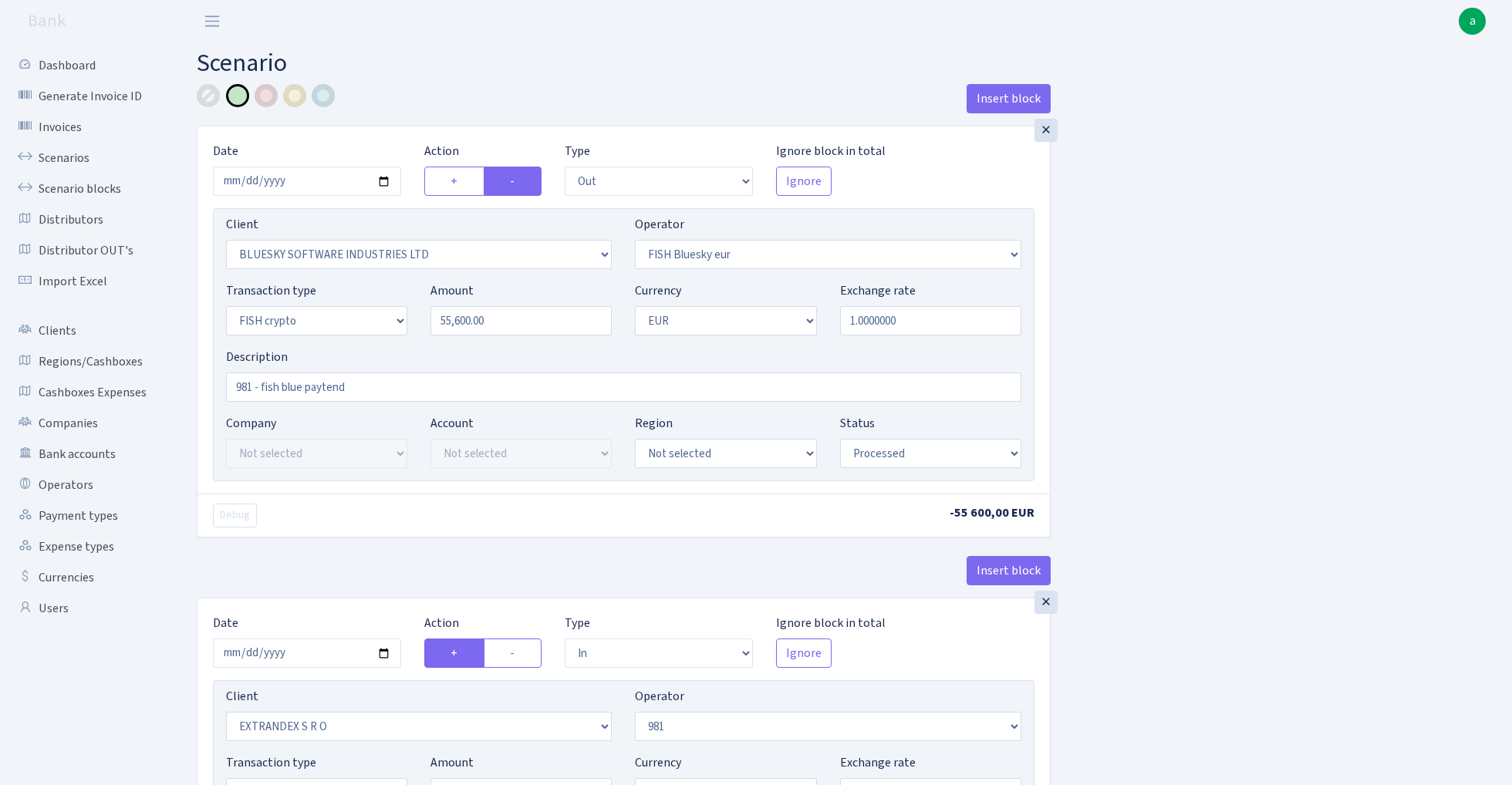
select select "processed"
select select "in"
select select "1419"
select select "61"
select select "5"
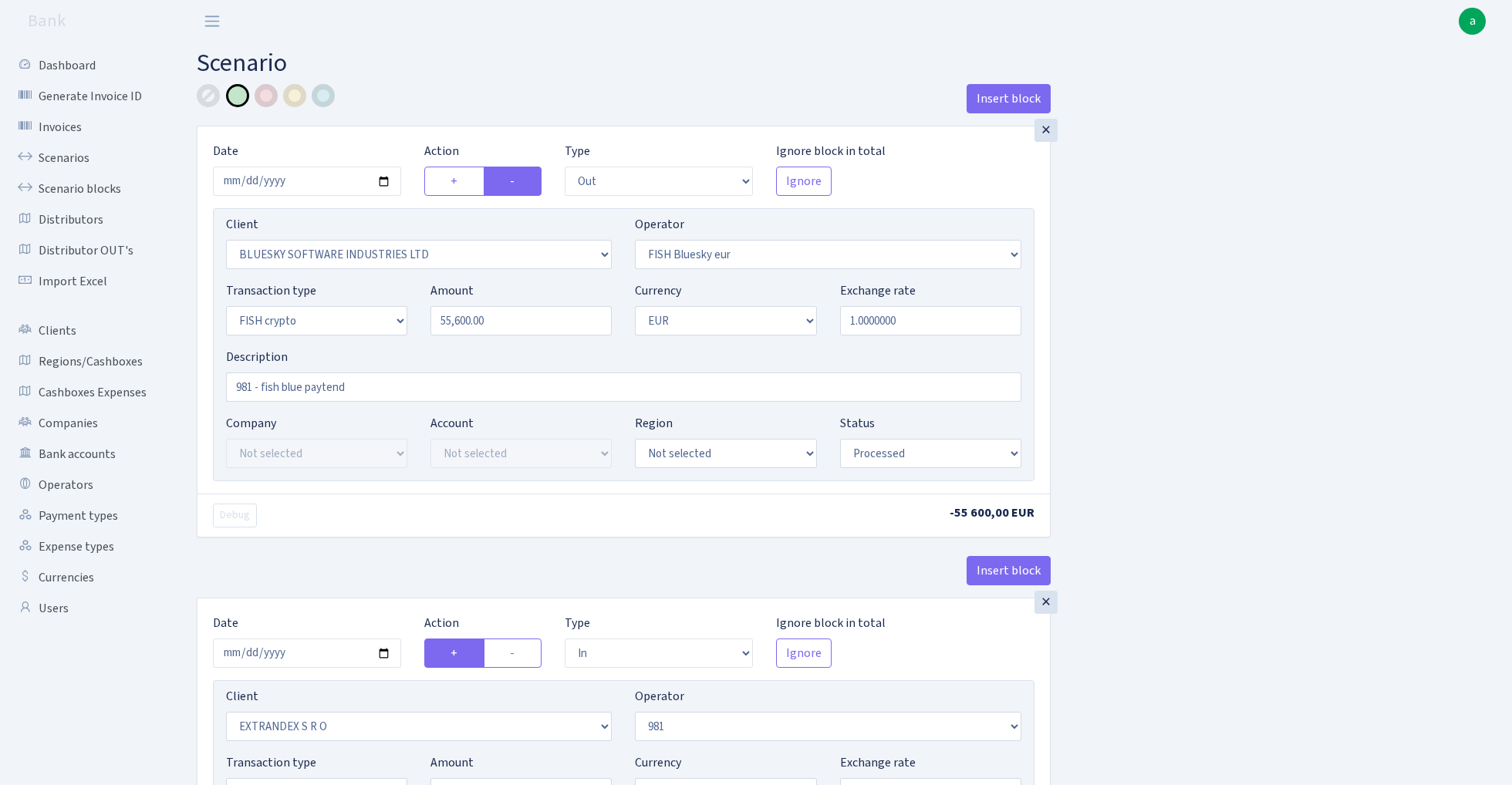
select select "1"
select select "processed"
select select "commission"
select select "61"
select select "processed"
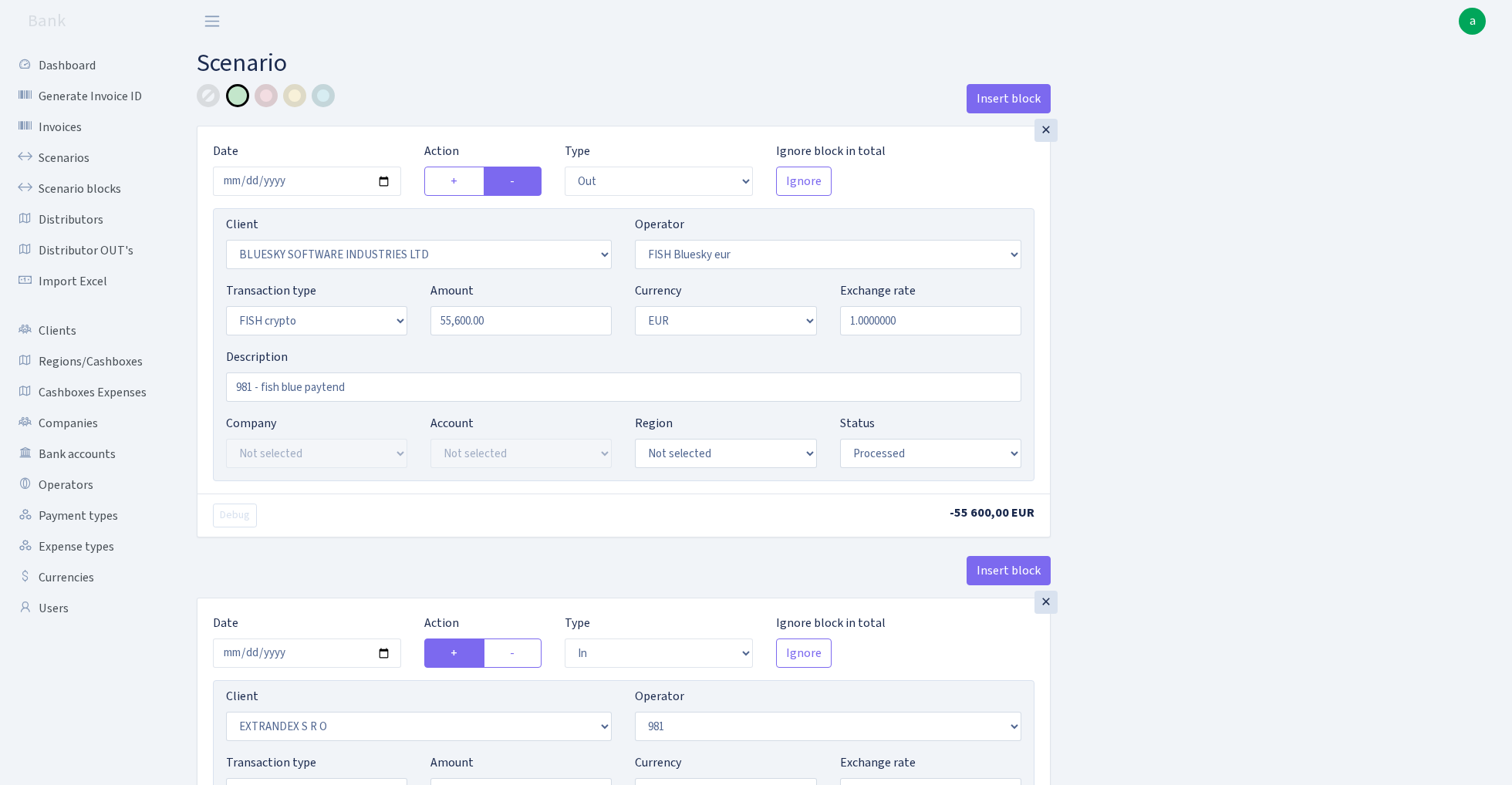
select select "commission"
select select "fixed"
select select "61"
select select "processed"
click at [65, 152] on link "Scenarios" at bounding box center [85, 158] width 154 height 31
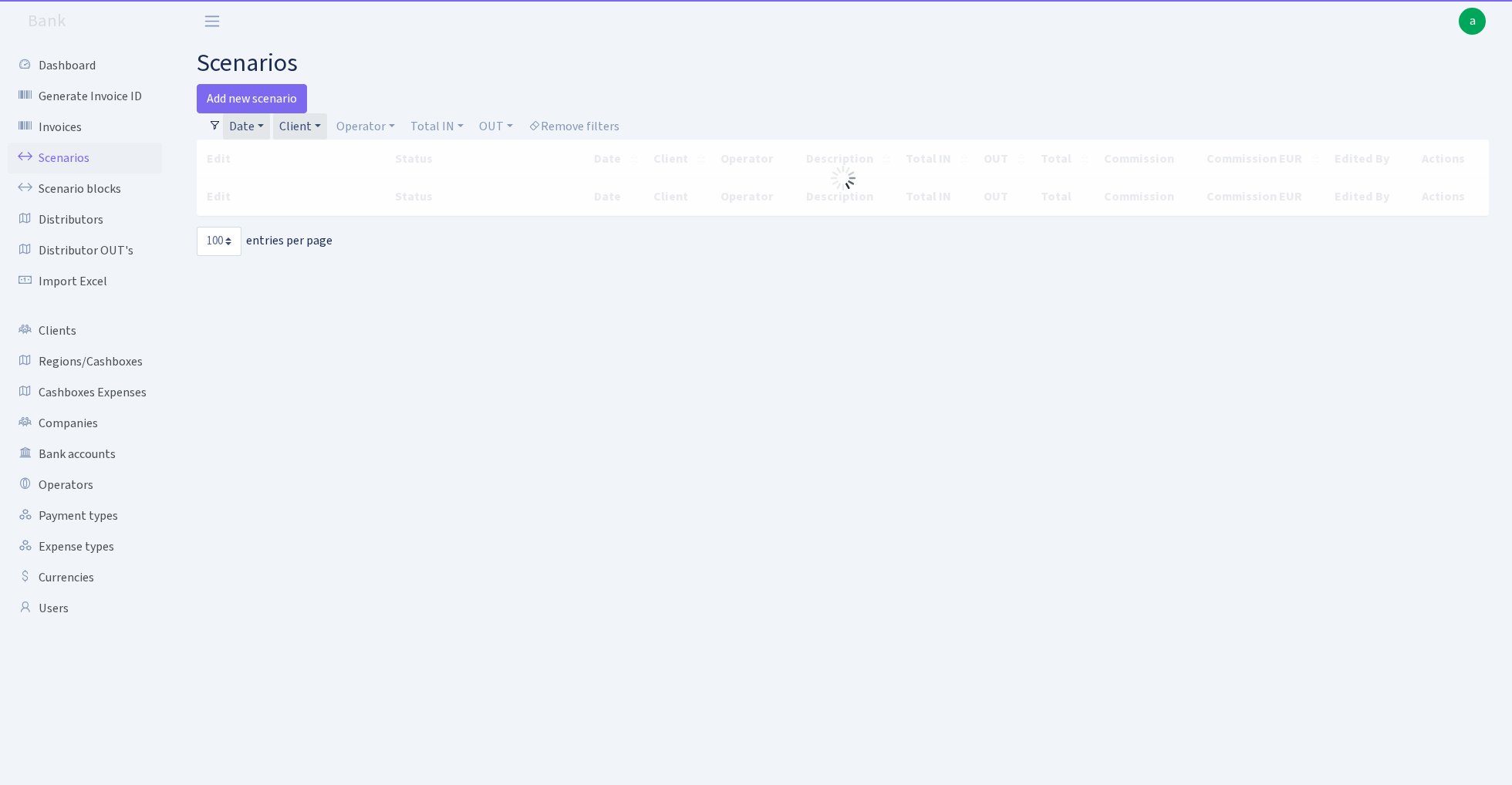
select select "100"
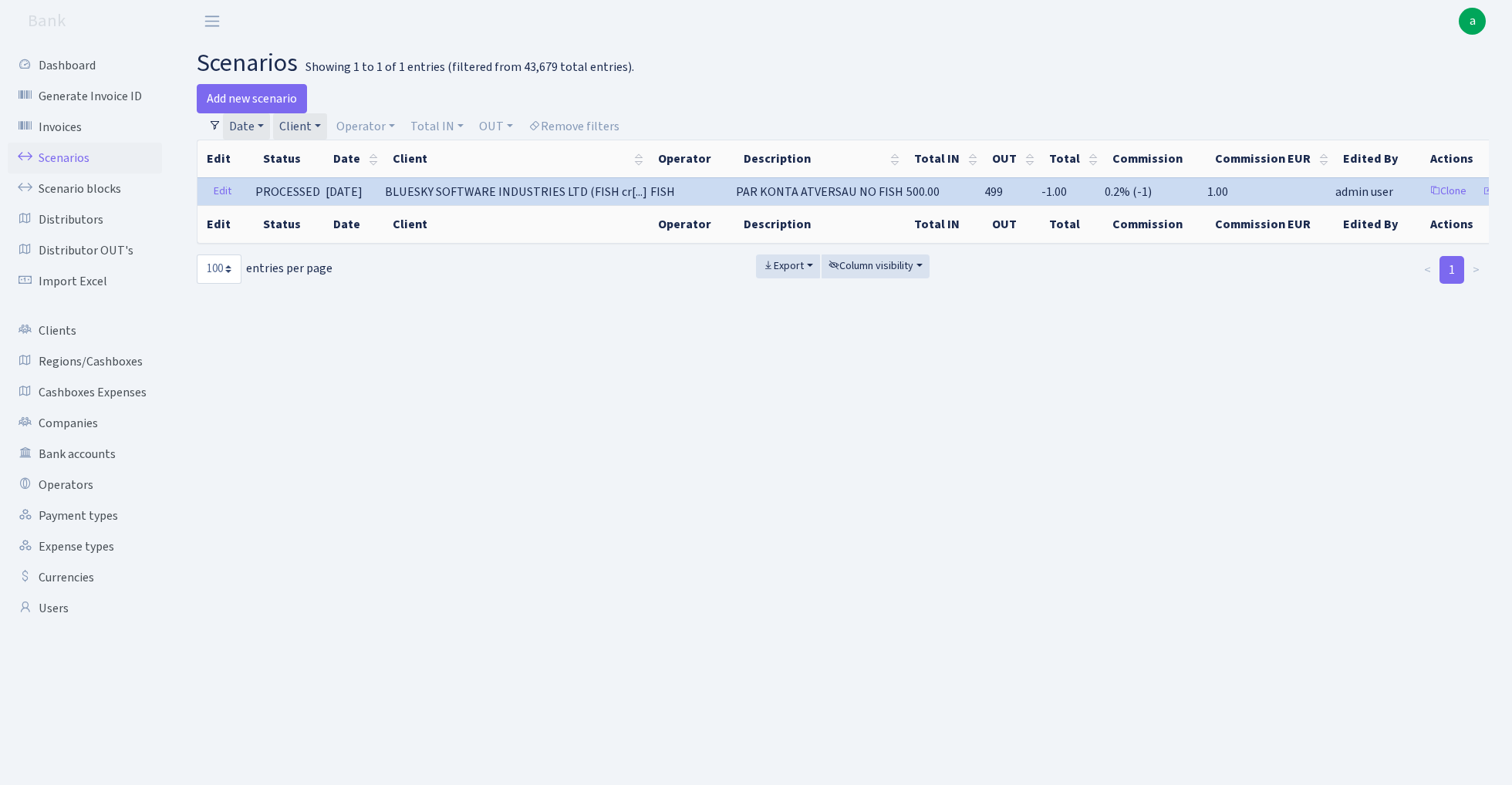
click at [307, 123] on link "Client" at bounding box center [300, 126] width 54 height 26
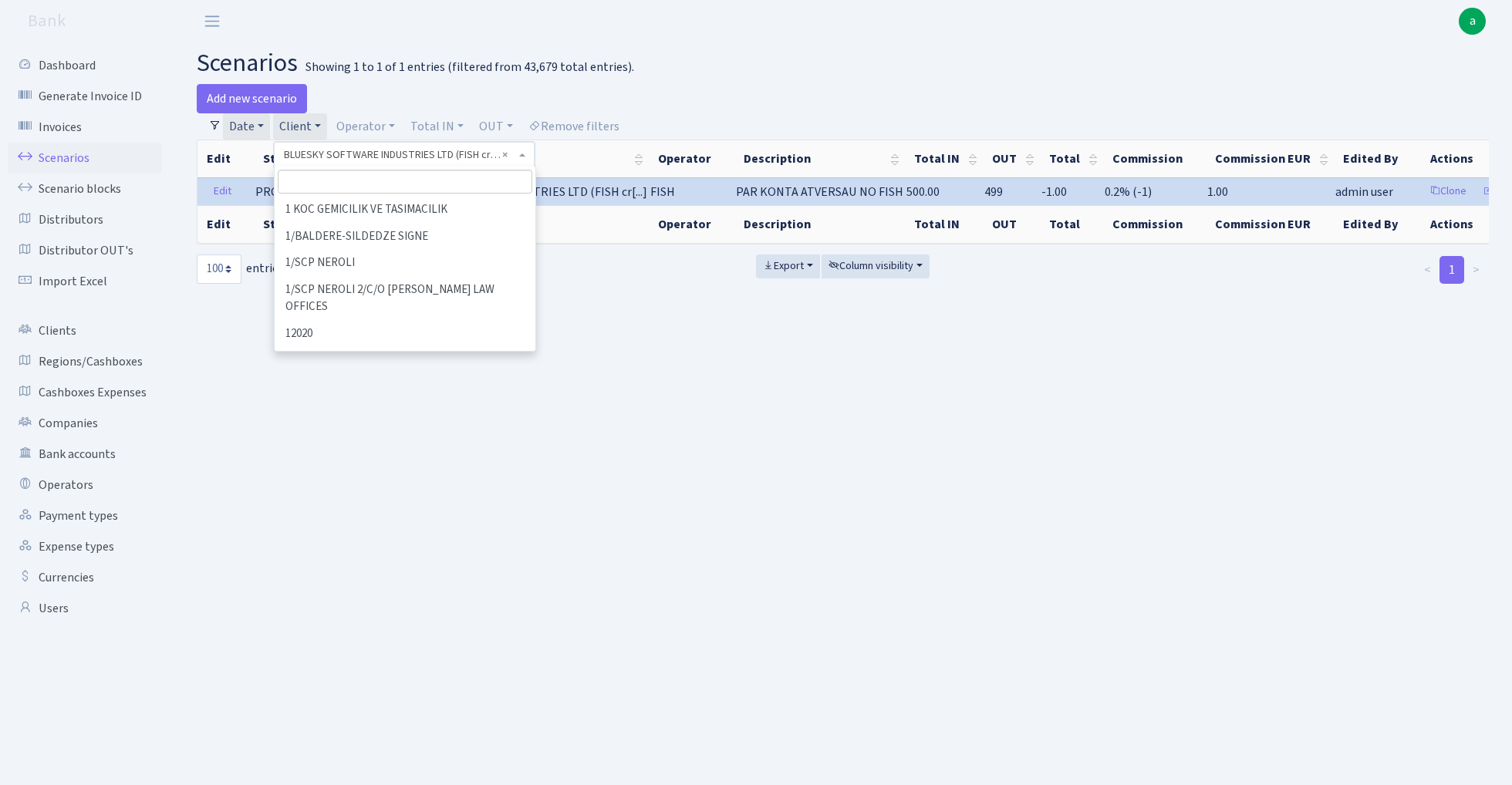
scroll to position [12540, 0]
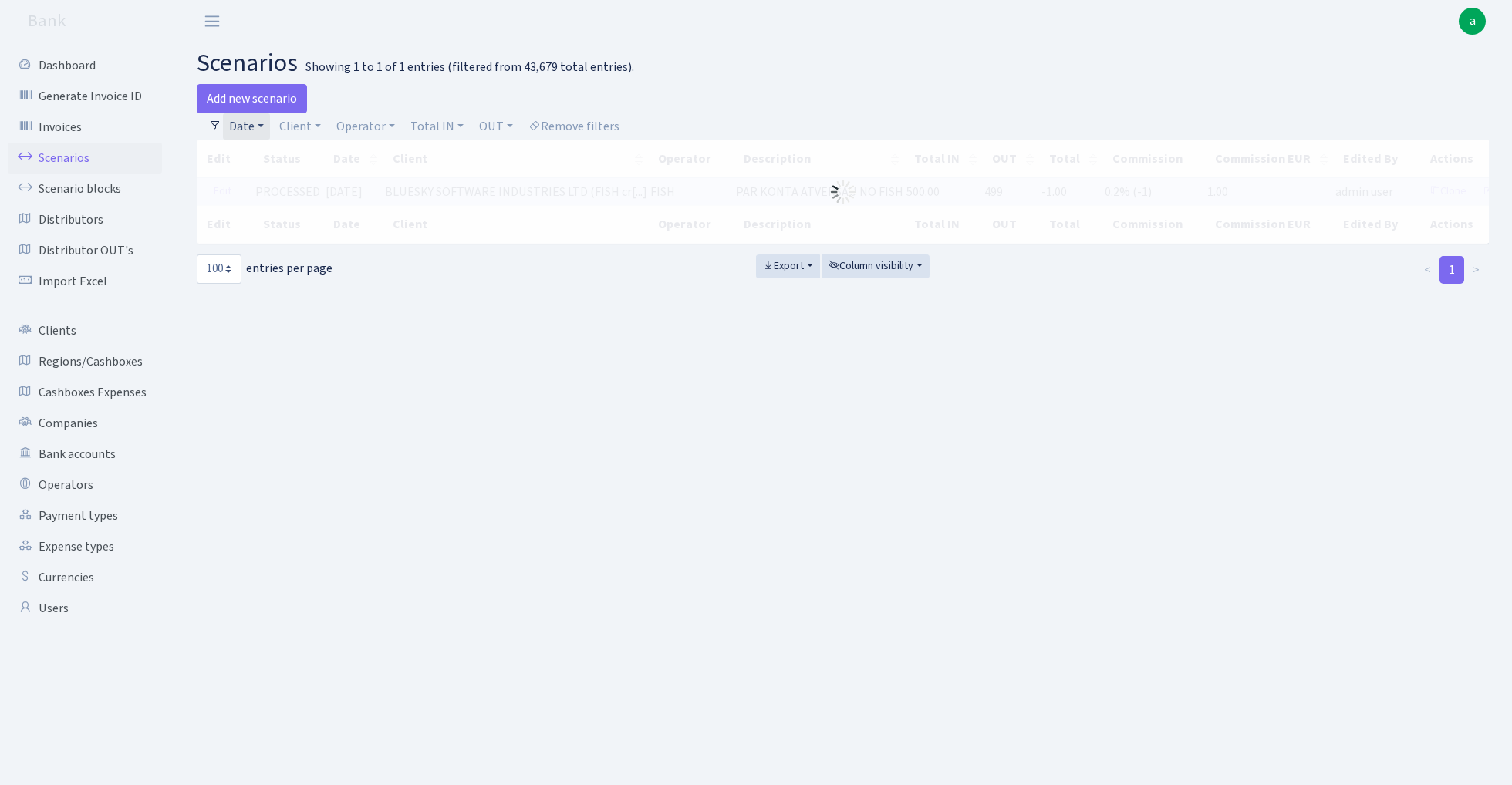
click at [256, 124] on link "Date" at bounding box center [247, 126] width 47 height 26
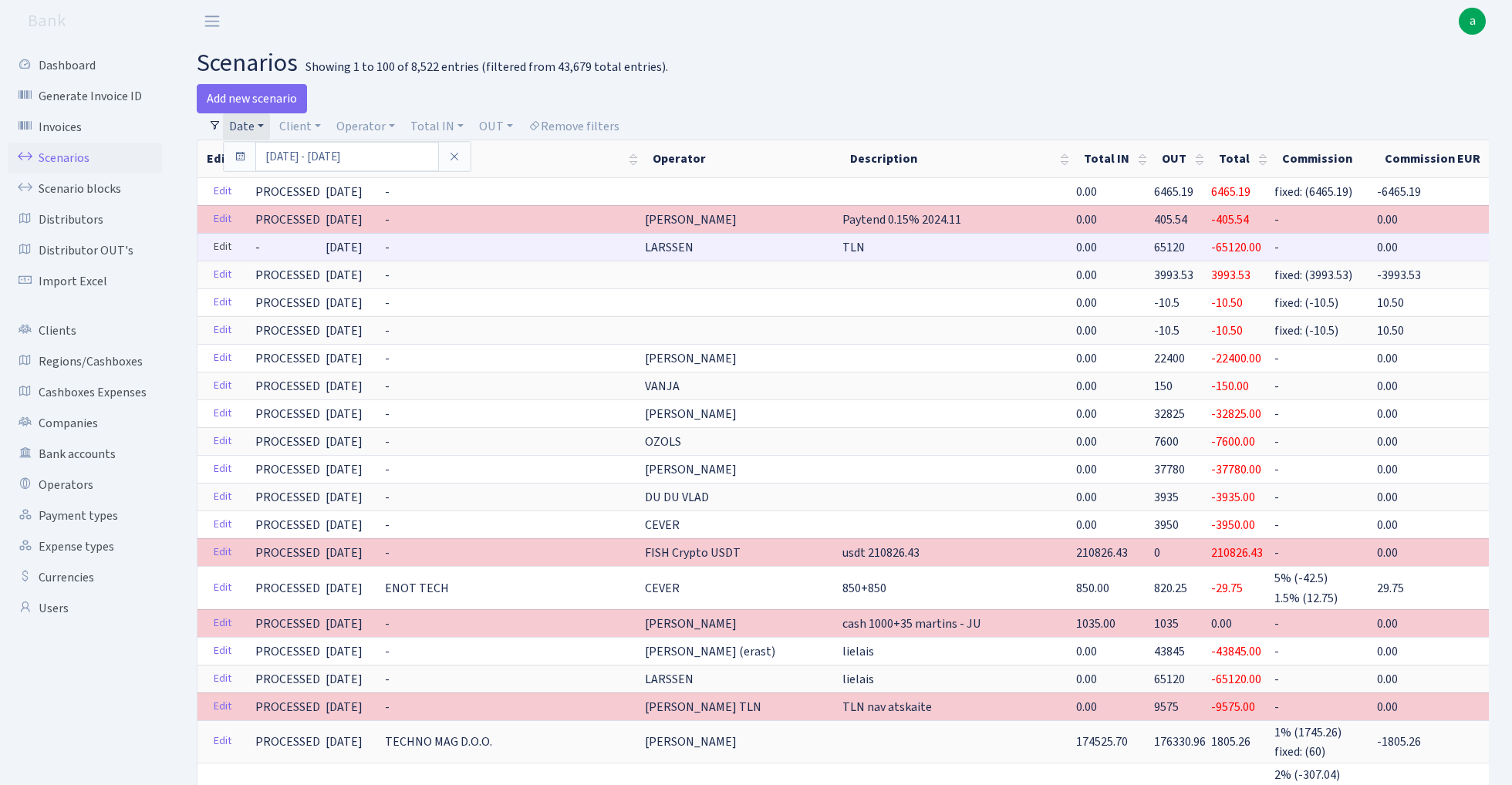
click at [226, 245] on link "Edit" at bounding box center [222, 247] width 31 height 24
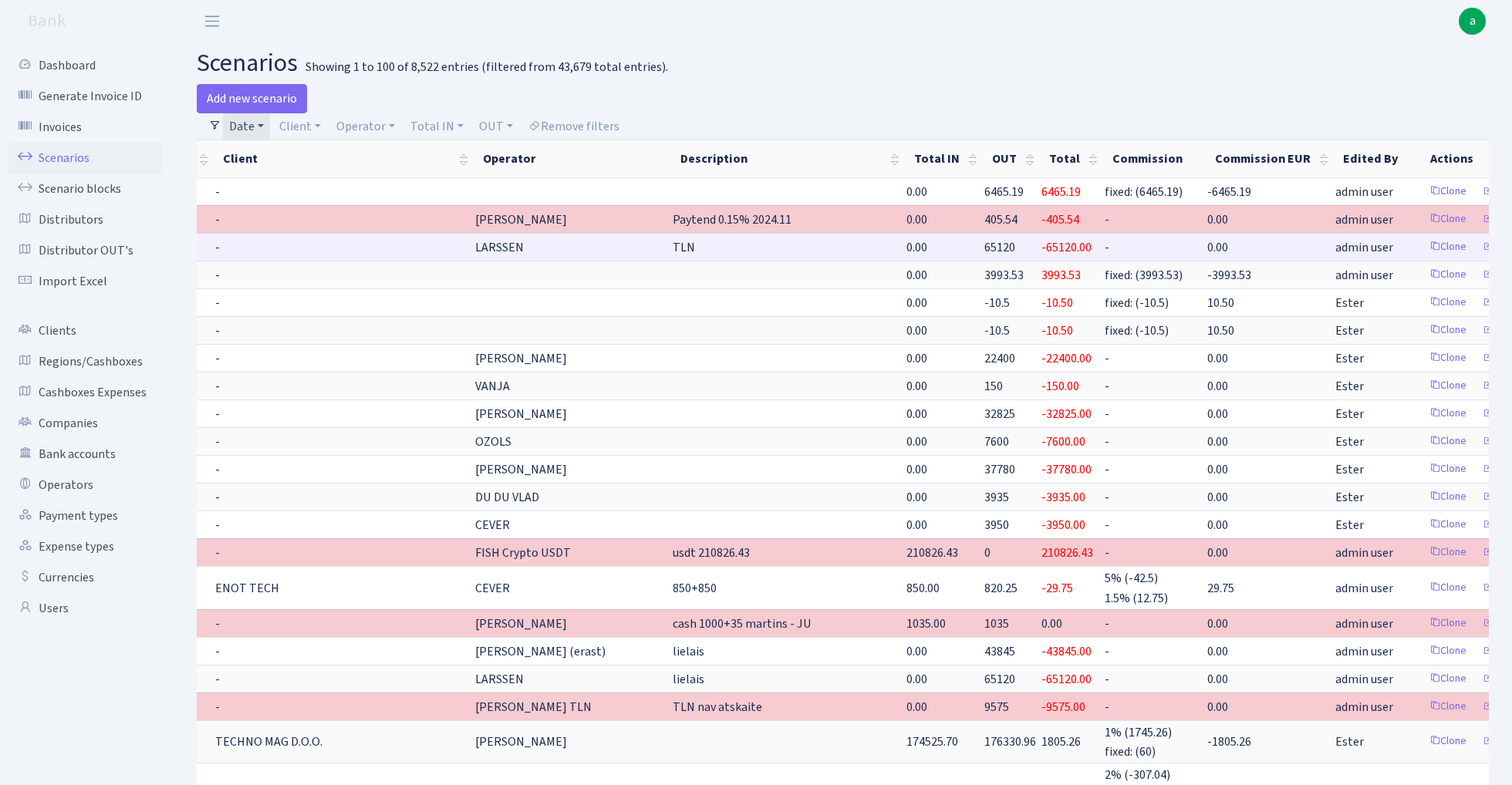
scroll to position [0, 168]
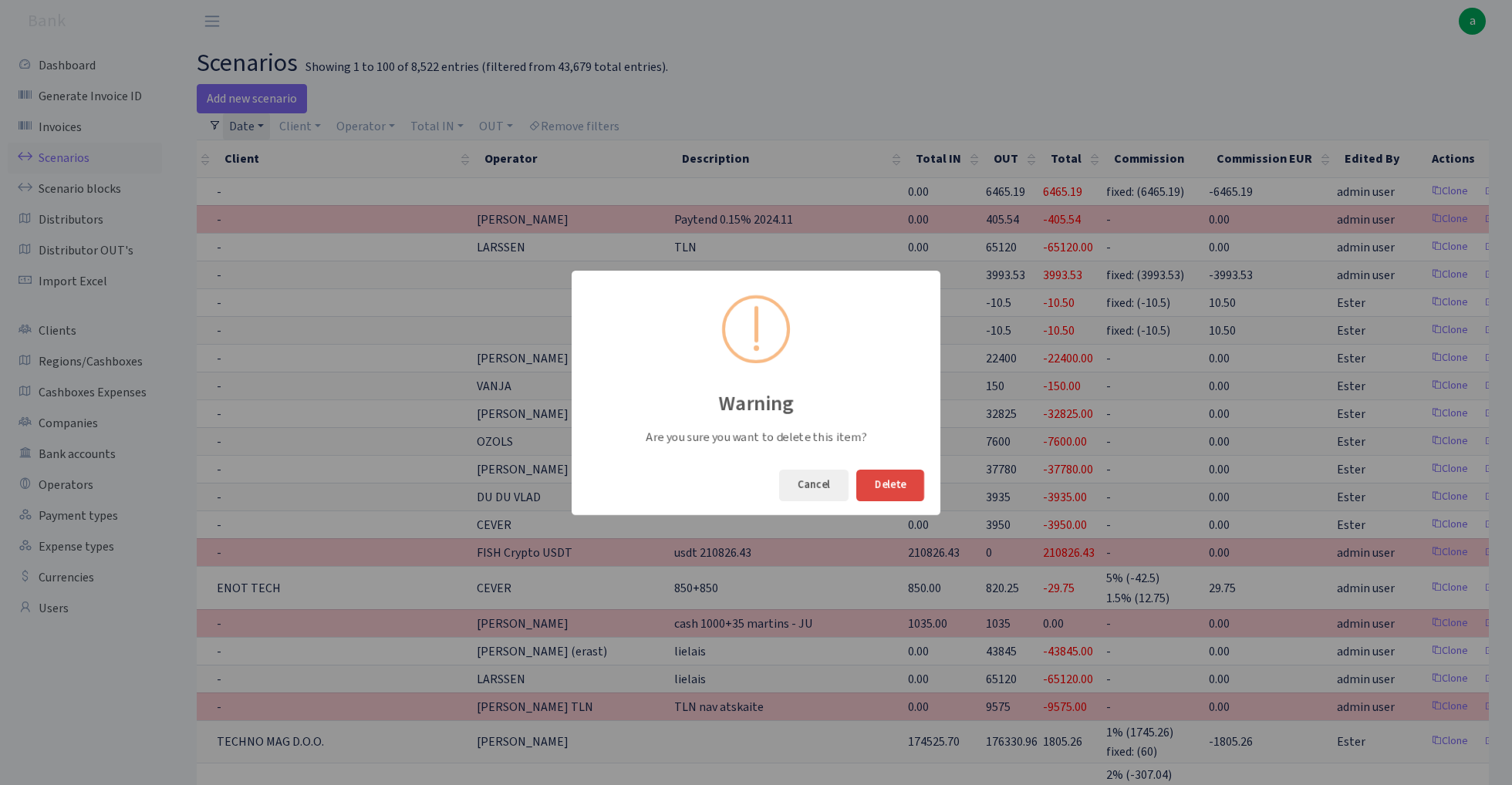
click at [899, 487] on button "Delete" at bounding box center [890, 485] width 68 height 31
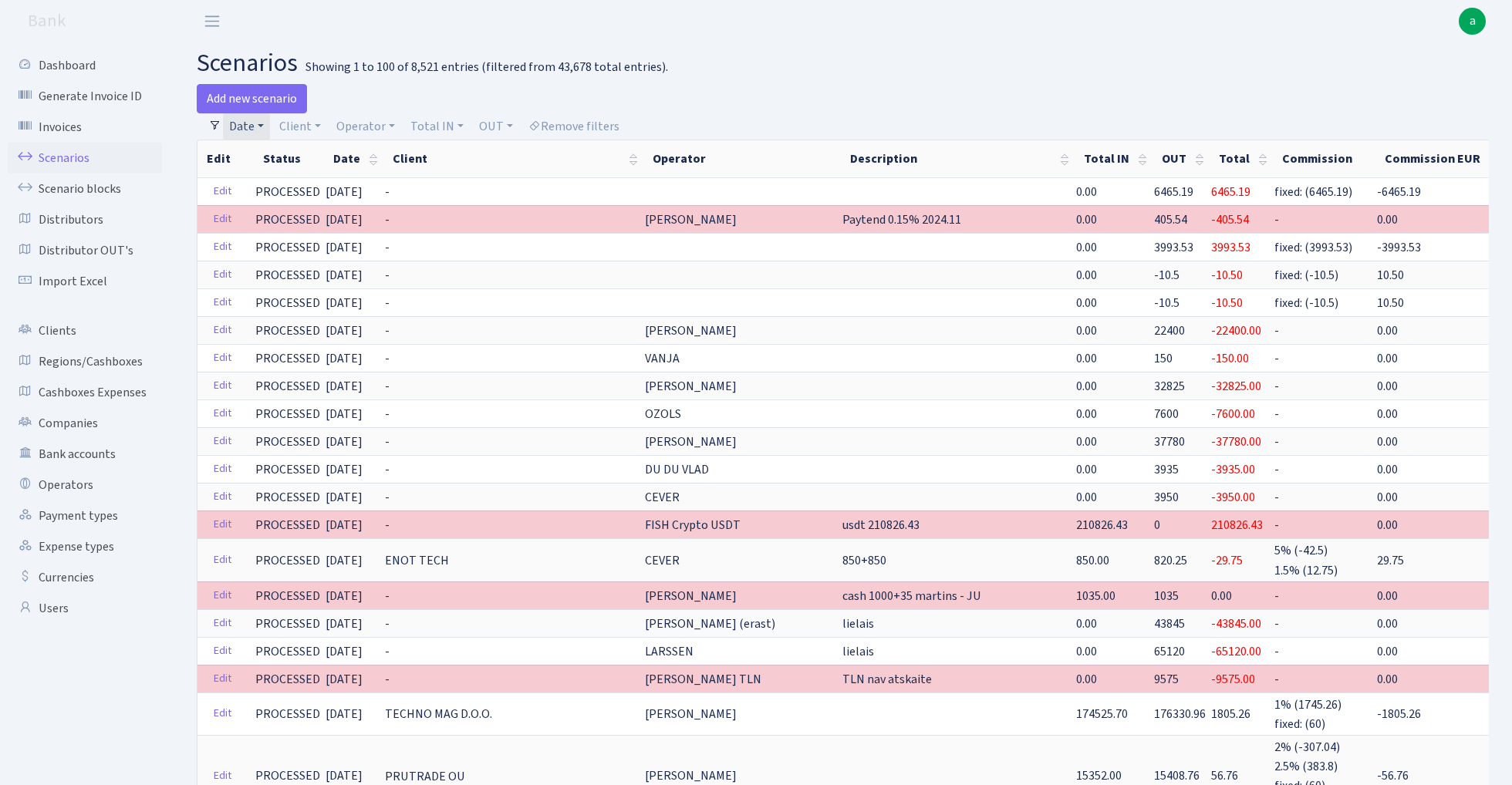
scroll to position [0, 0]
click at [260, 126] on link "Date" at bounding box center [247, 126] width 47 height 26
click at [337, 157] on input "01.01.2024 - 30.11.2024" at bounding box center [347, 156] width 184 height 29
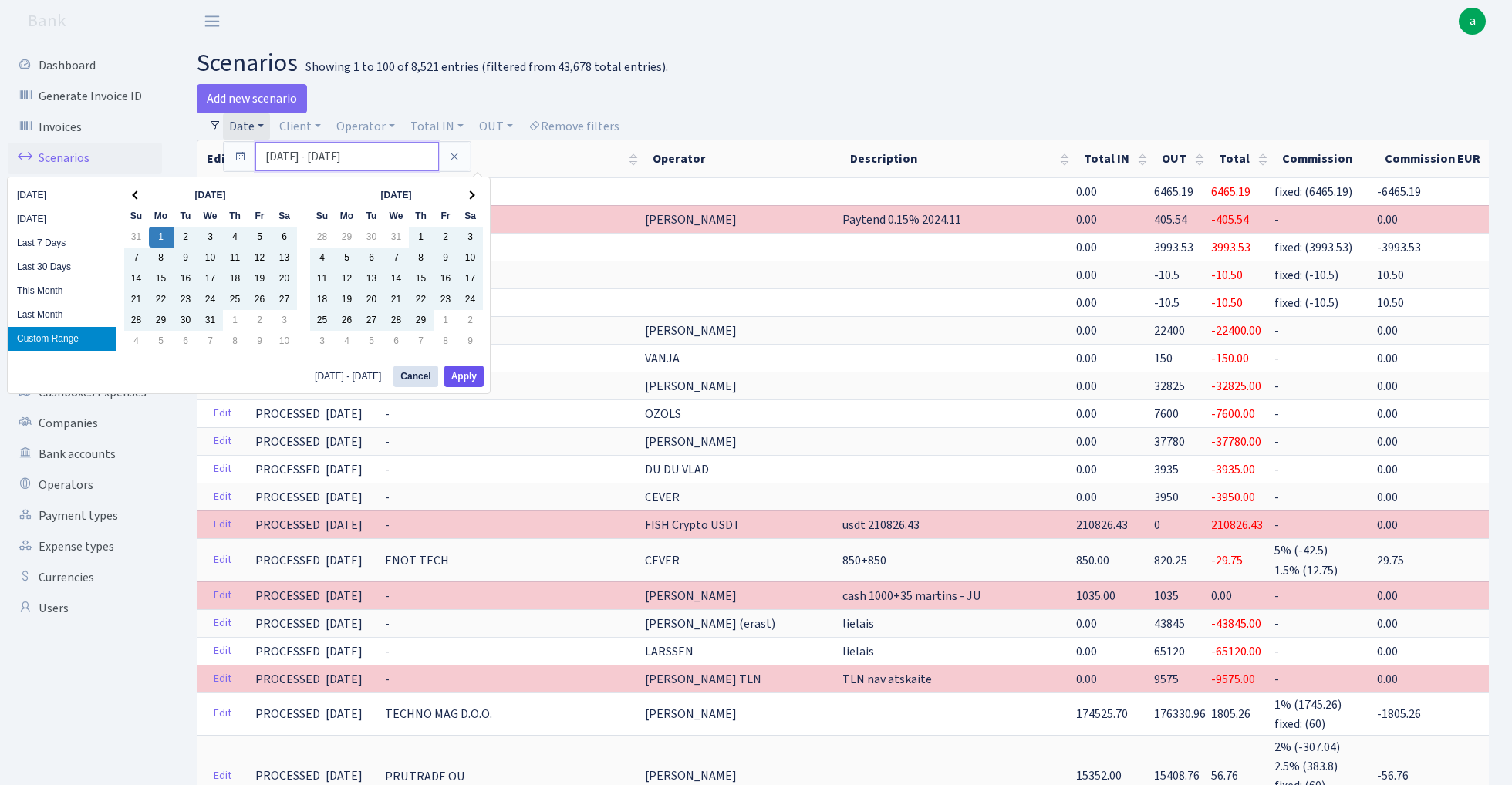
type input "01.01.2024 - 31.12.2024"
click at [472, 377] on button "Apply" at bounding box center [464, 377] width 39 height 22
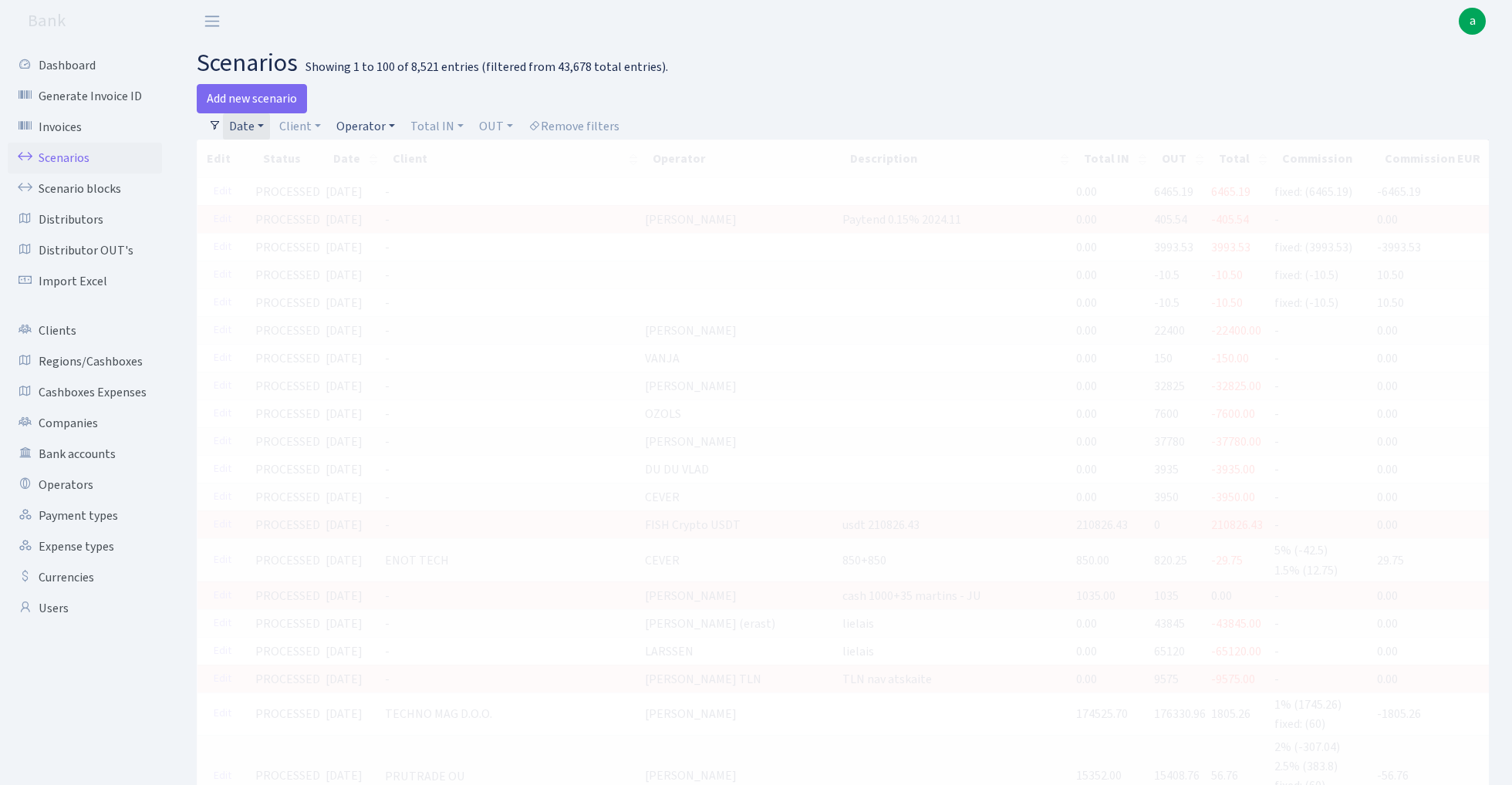
click at [352, 125] on link "Operator" at bounding box center [365, 126] width 71 height 26
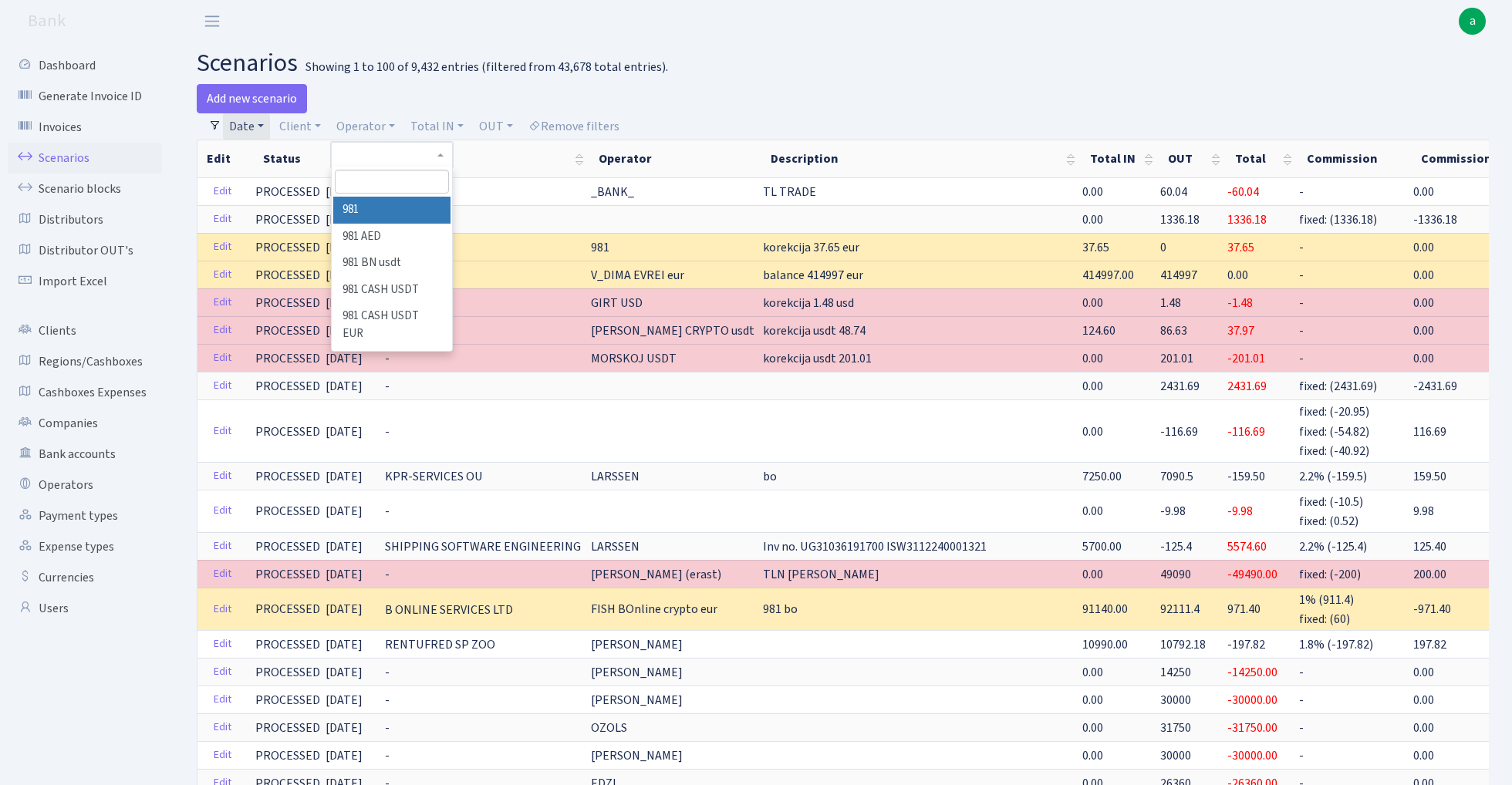
click at [368, 183] on input "search" at bounding box center [391, 181] width 113 height 24
click at [306, 121] on link "Client" at bounding box center [300, 126] width 54 height 26
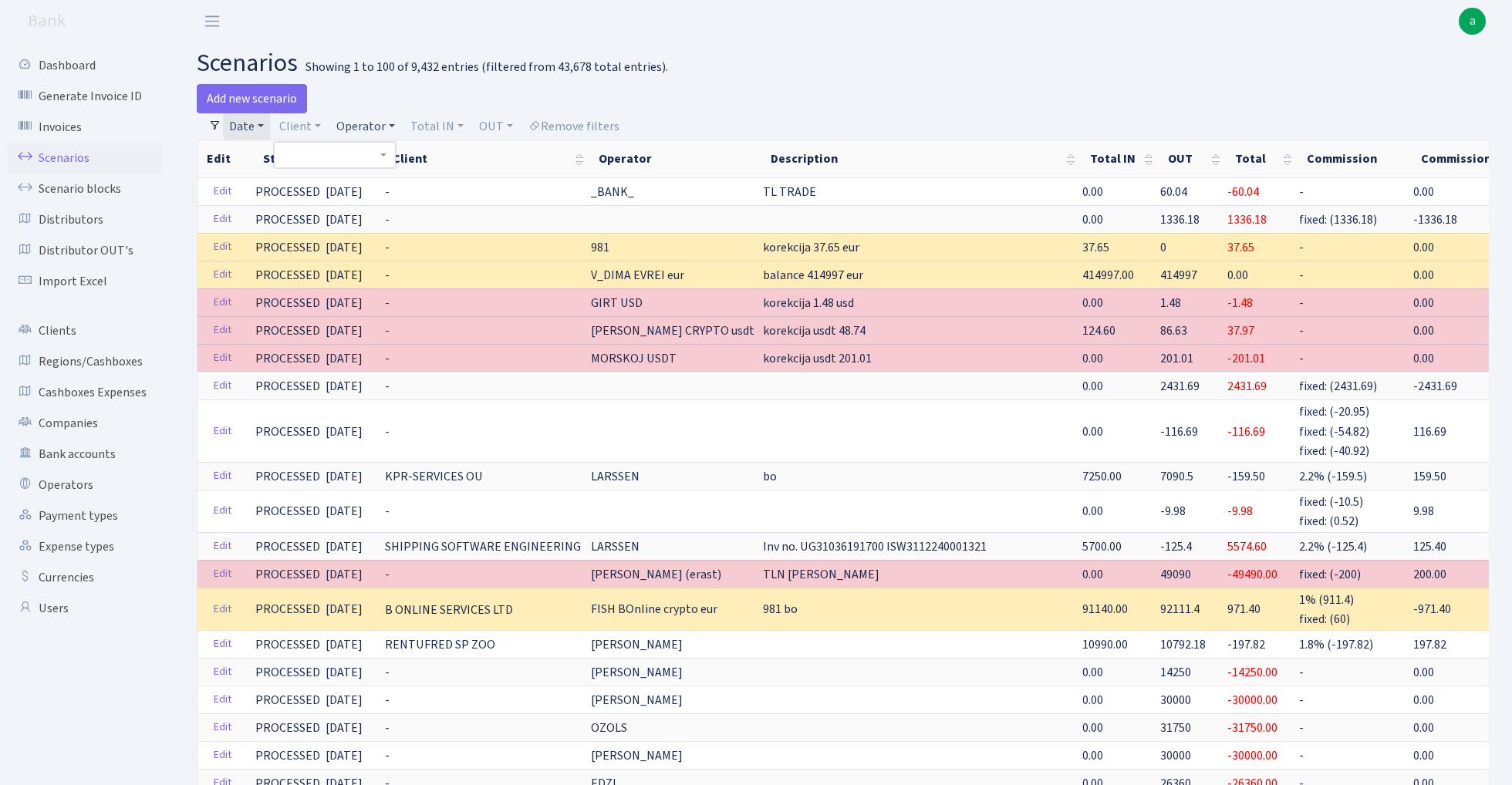
click at [389, 125] on link "Operator" at bounding box center [365, 126] width 71 height 26
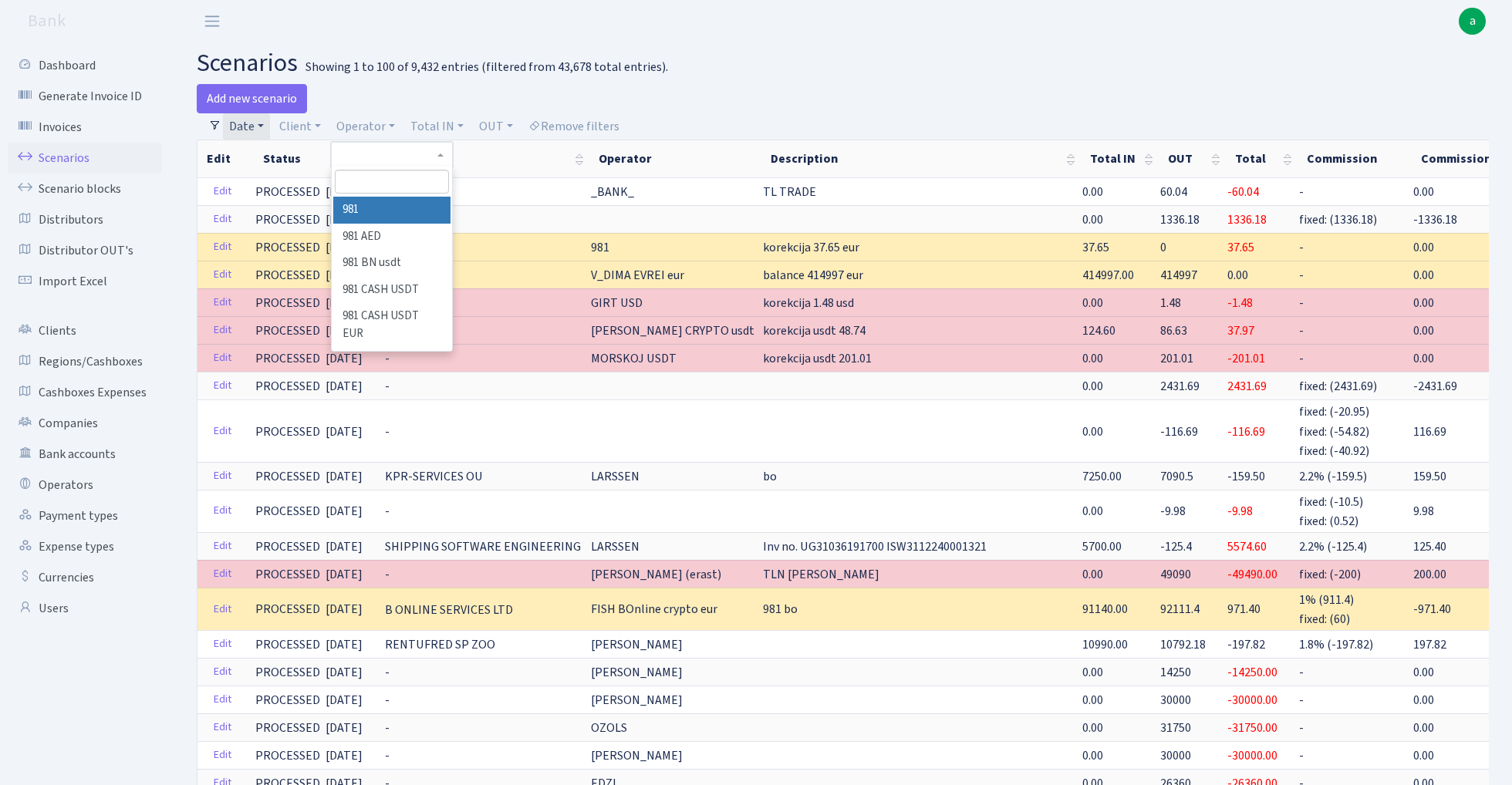
click at [383, 179] on input "search" at bounding box center [391, 181] width 113 height 24
type input "fish"
click at [409, 276] on li "FISH Crypto EUR" at bounding box center [391, 289] width 116 height 27
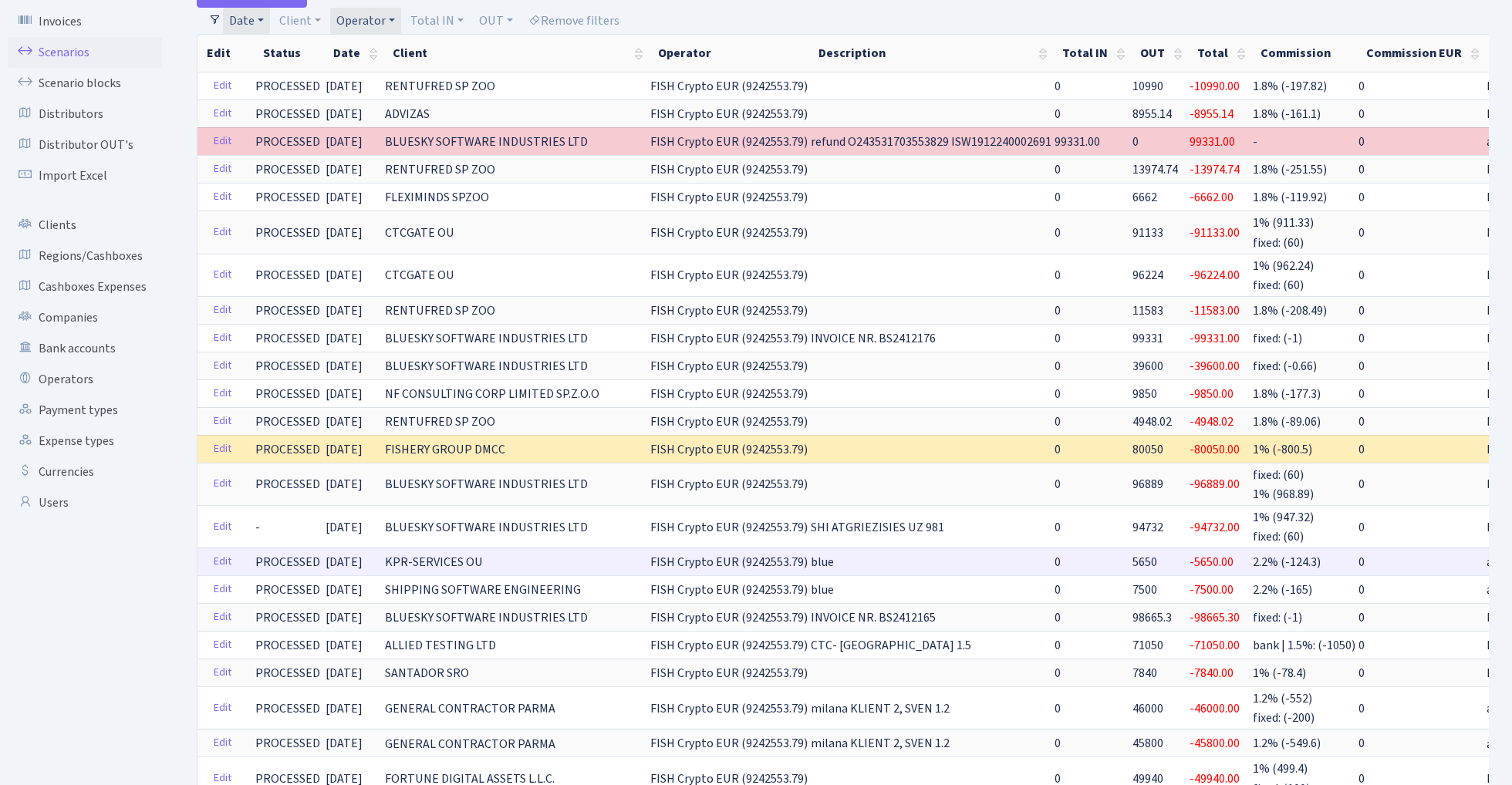
scroll to position [96, 0]
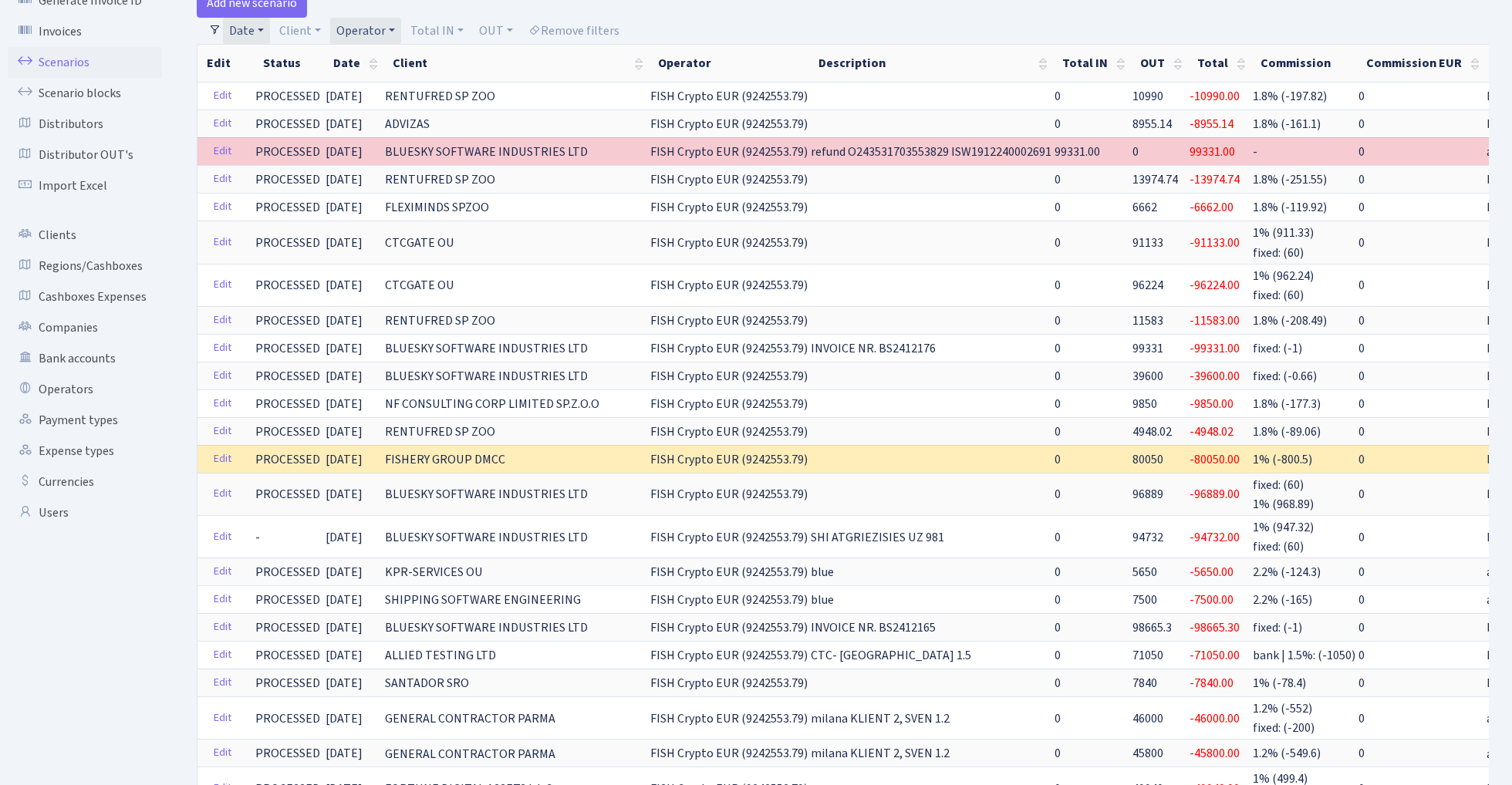
click at [368, 23] on link "Operator" at bounding box center [365, 31] width 71 height 26
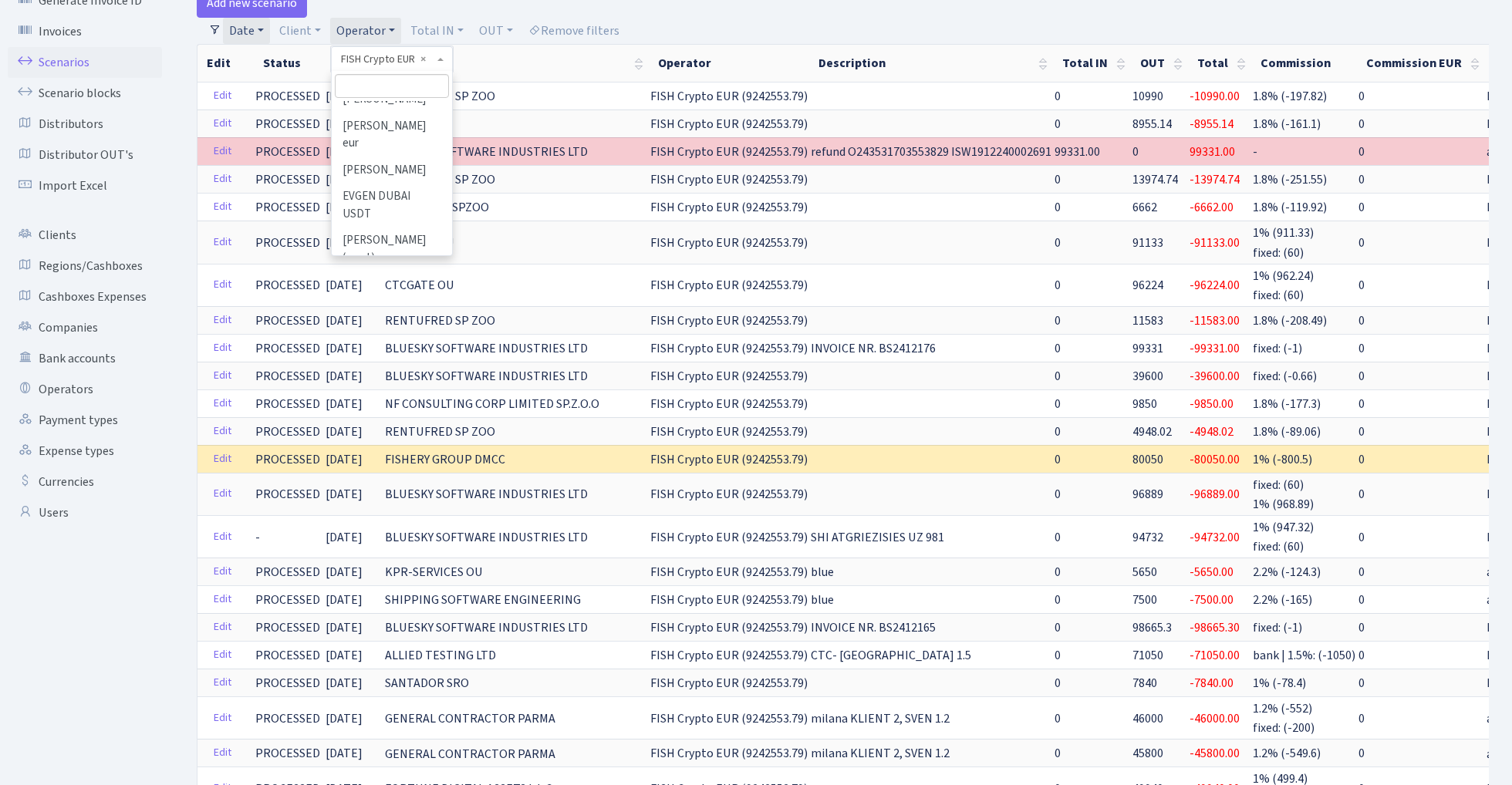
scroll to position [2905, 0]
click at [408, 538] on li "FISH Bluesky eur" at bounding box center [391, 551] width 116 height 27
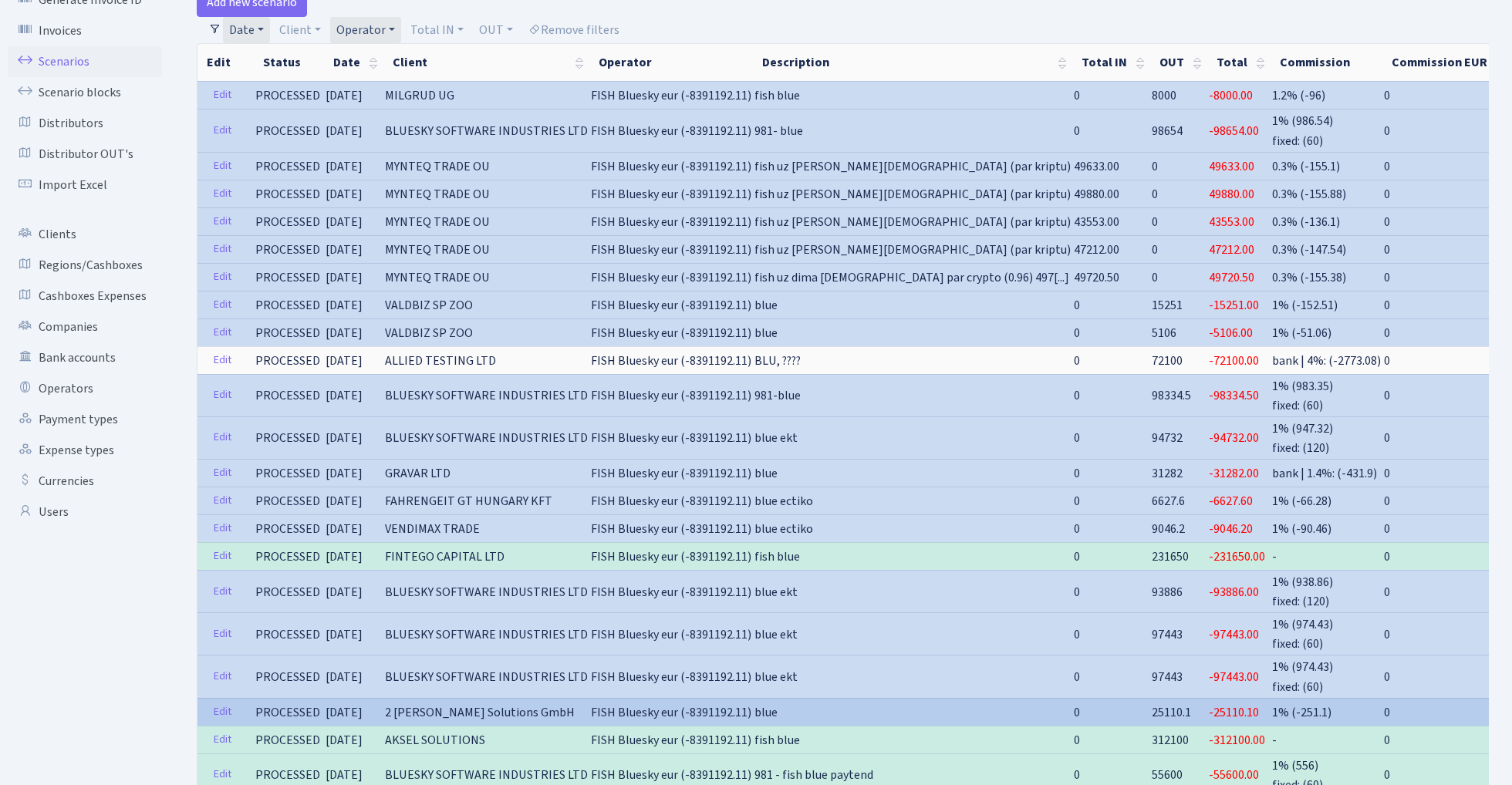
scroll to position [91, 0]
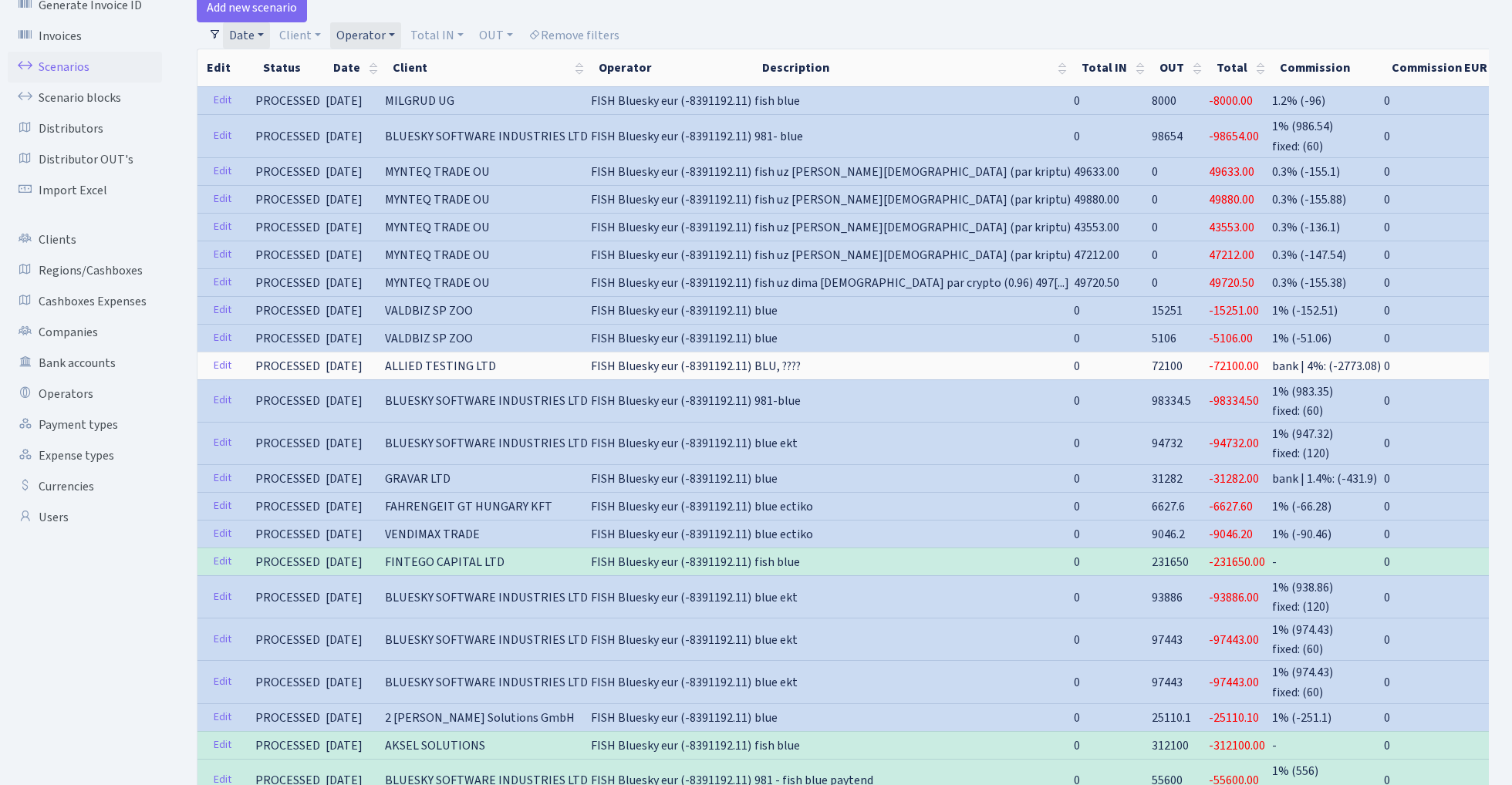
click at [377, 38] on link "Operator" at bounding box center [365, 35] width 71 height 26
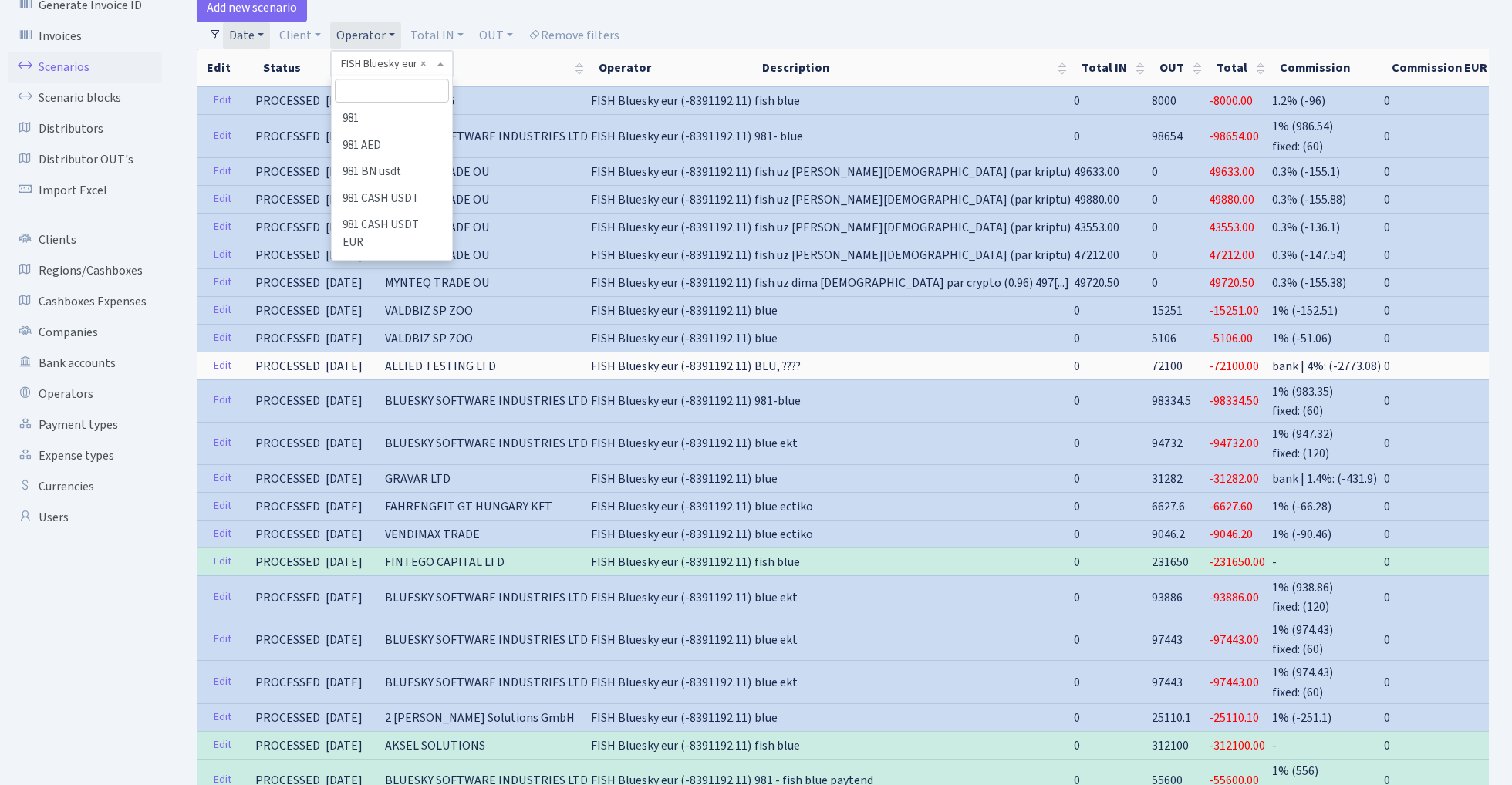
scroll to position [2930, 0]
click at [375, 89] on input "search" at bounding box center [391, 90] width 113 height 24
type input "edzi"
click at [396, 116] on li "EDZI" at bounding box center [391, 119] width 116 height 27
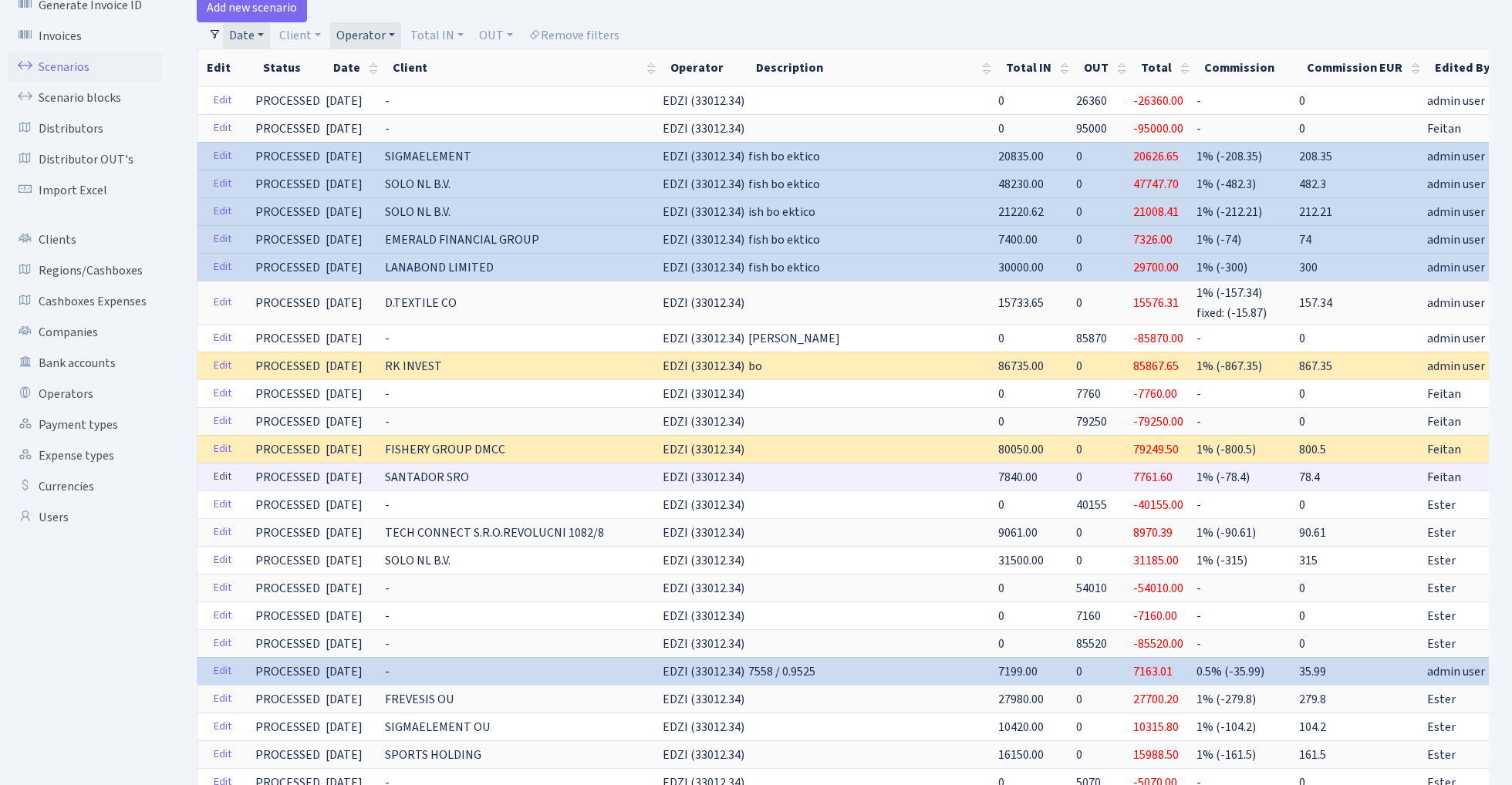
click at [221, 476] on link "Edit" at bounding box center [222, 476] width 31 height 24
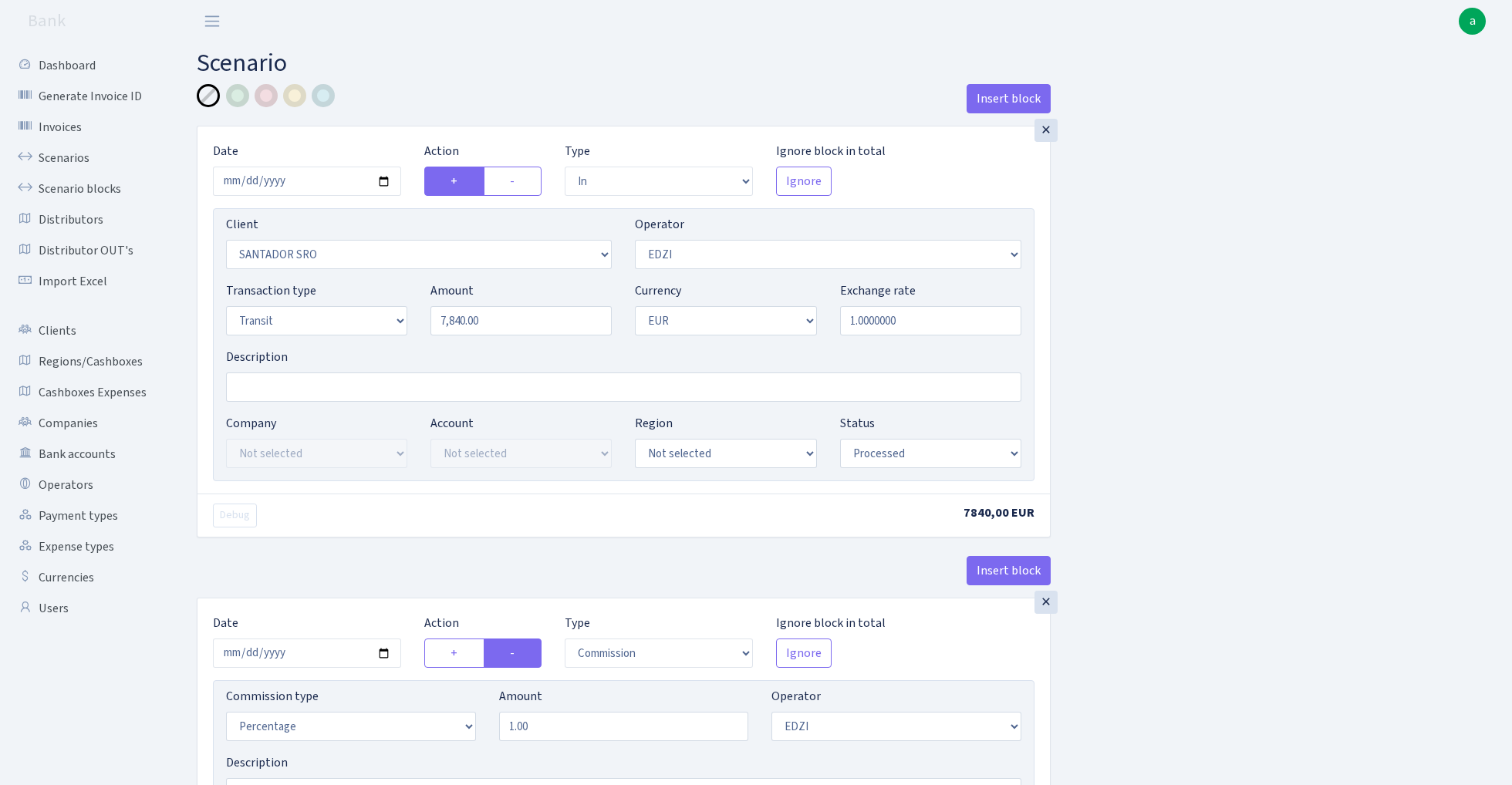
select select "in"
select select "2881"
select select "11"
select select "5"
select select "1"
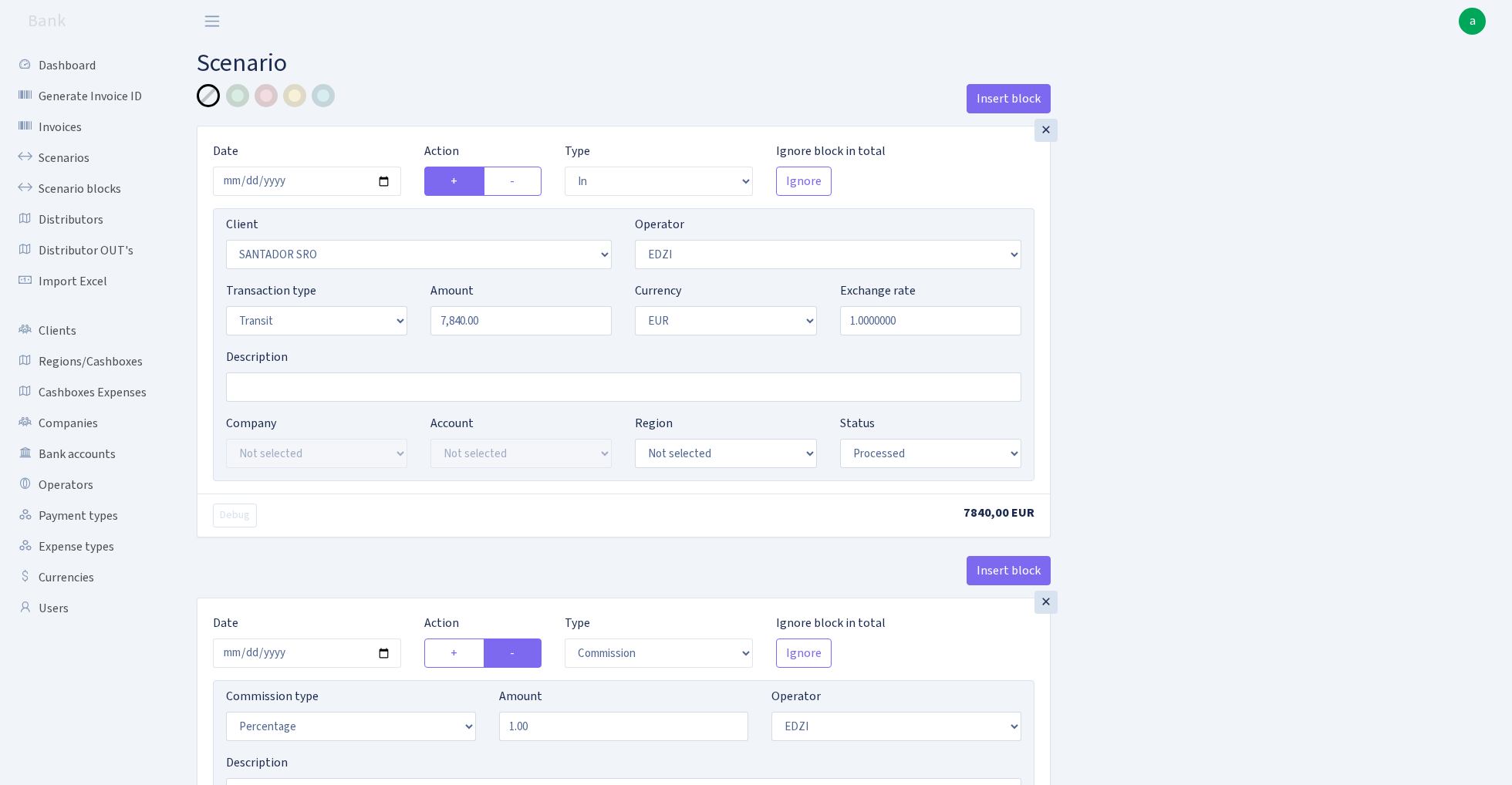
select select "processed"
select select "commission"
select select "11"
select select "processed"
select select "out"
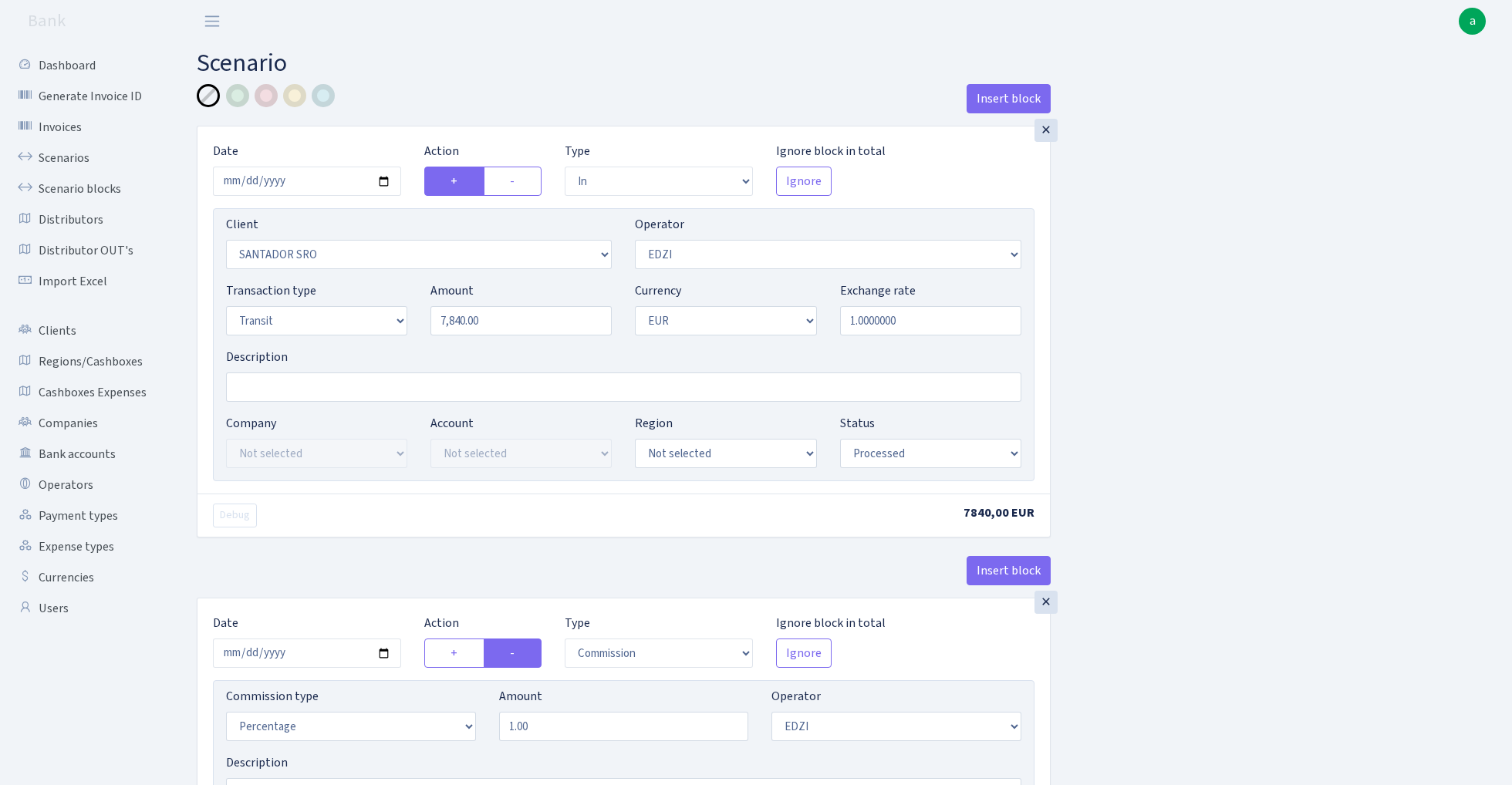
select select "2867"
select select "244"
select select "5"
select select "1"
select select "processed"
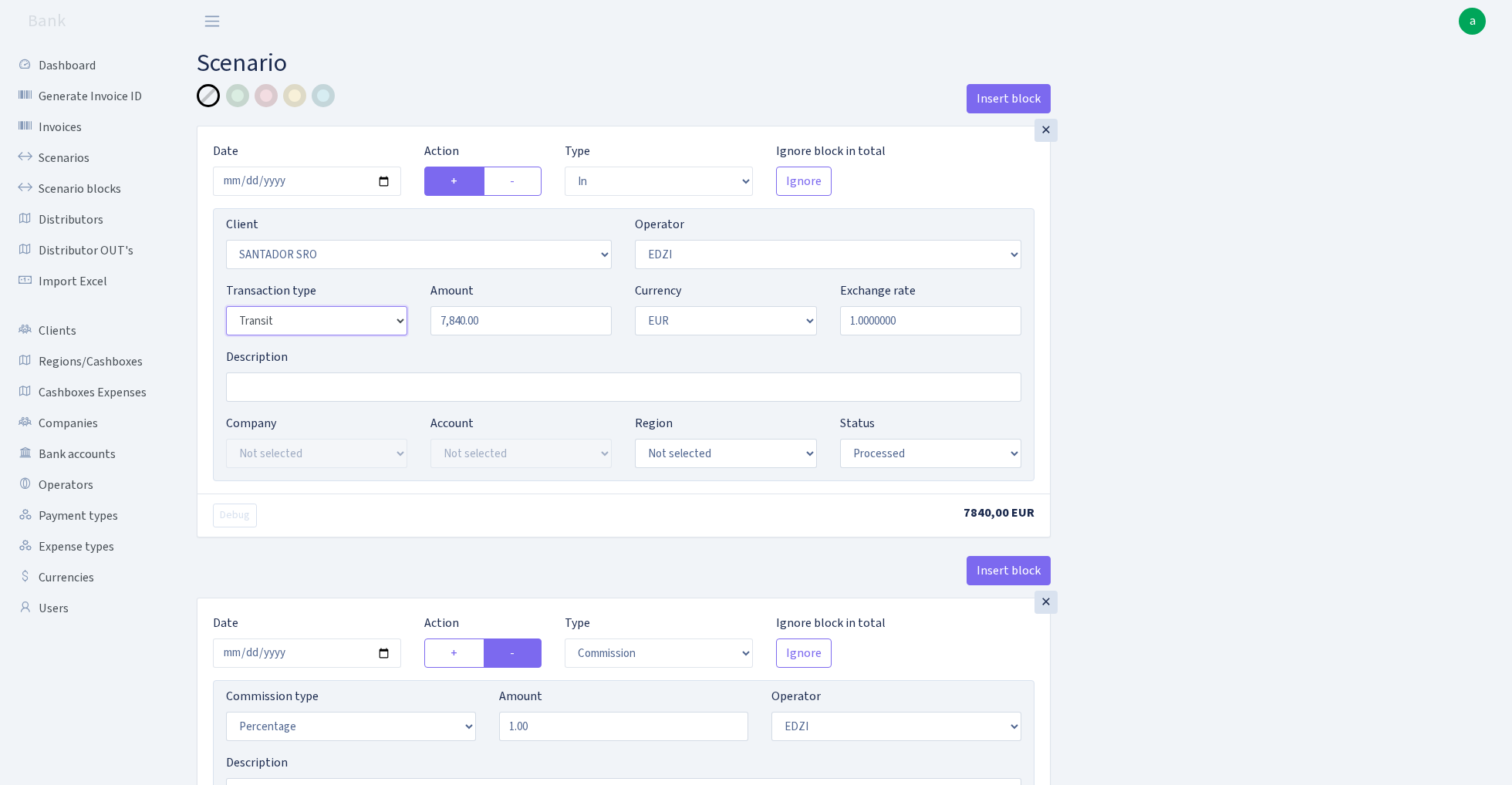
select select "17"
click at [319, 386] on input "Description" at bounding box center [624, 386] width 796 height 29
type input "fish blue [PERSON_NAME]"
click at [238, 100] on div at bounding box center [237, 95] width 23 height 23
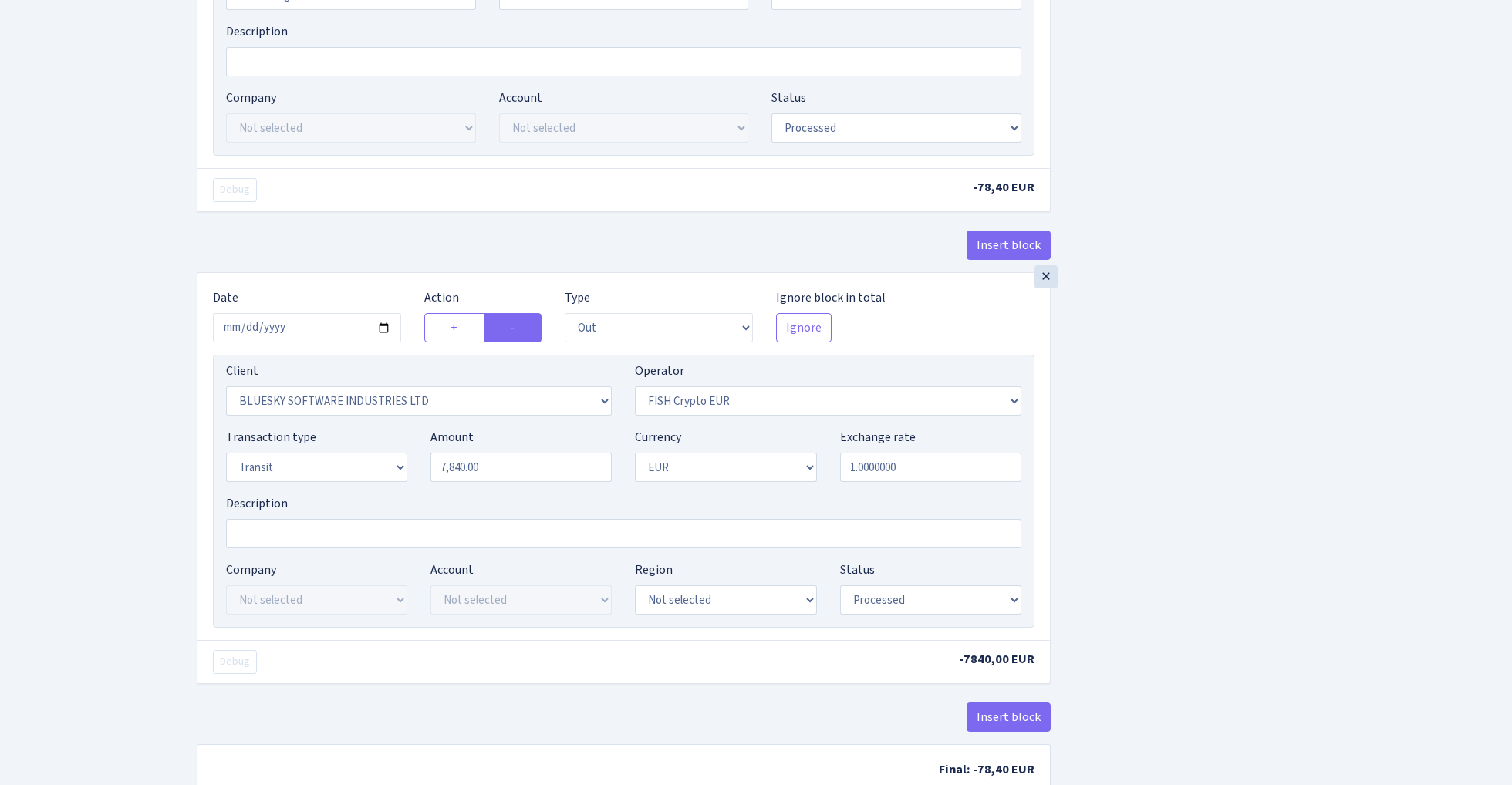
scroll to position [748, 0]
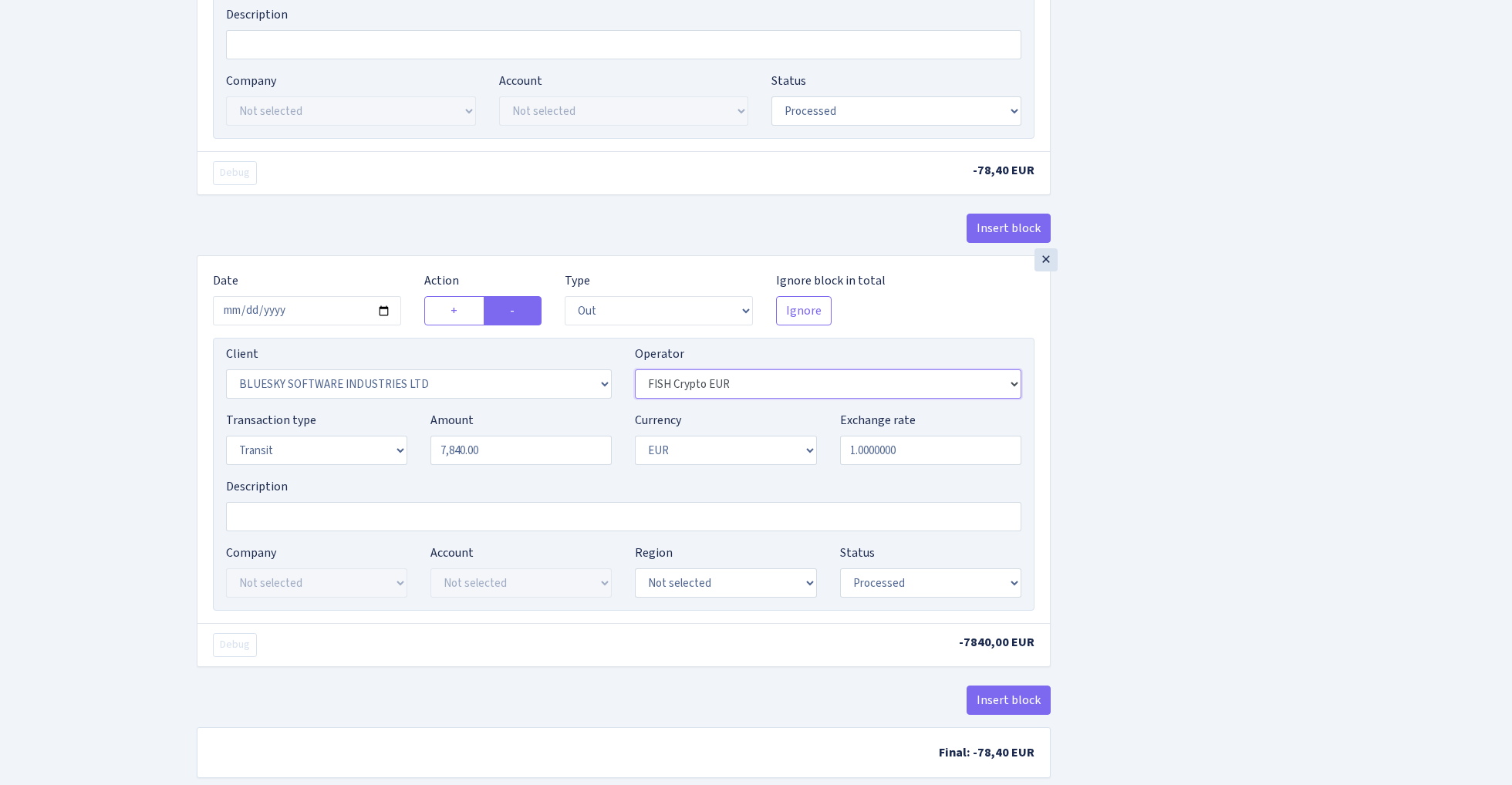
select select "460"
select select "17"
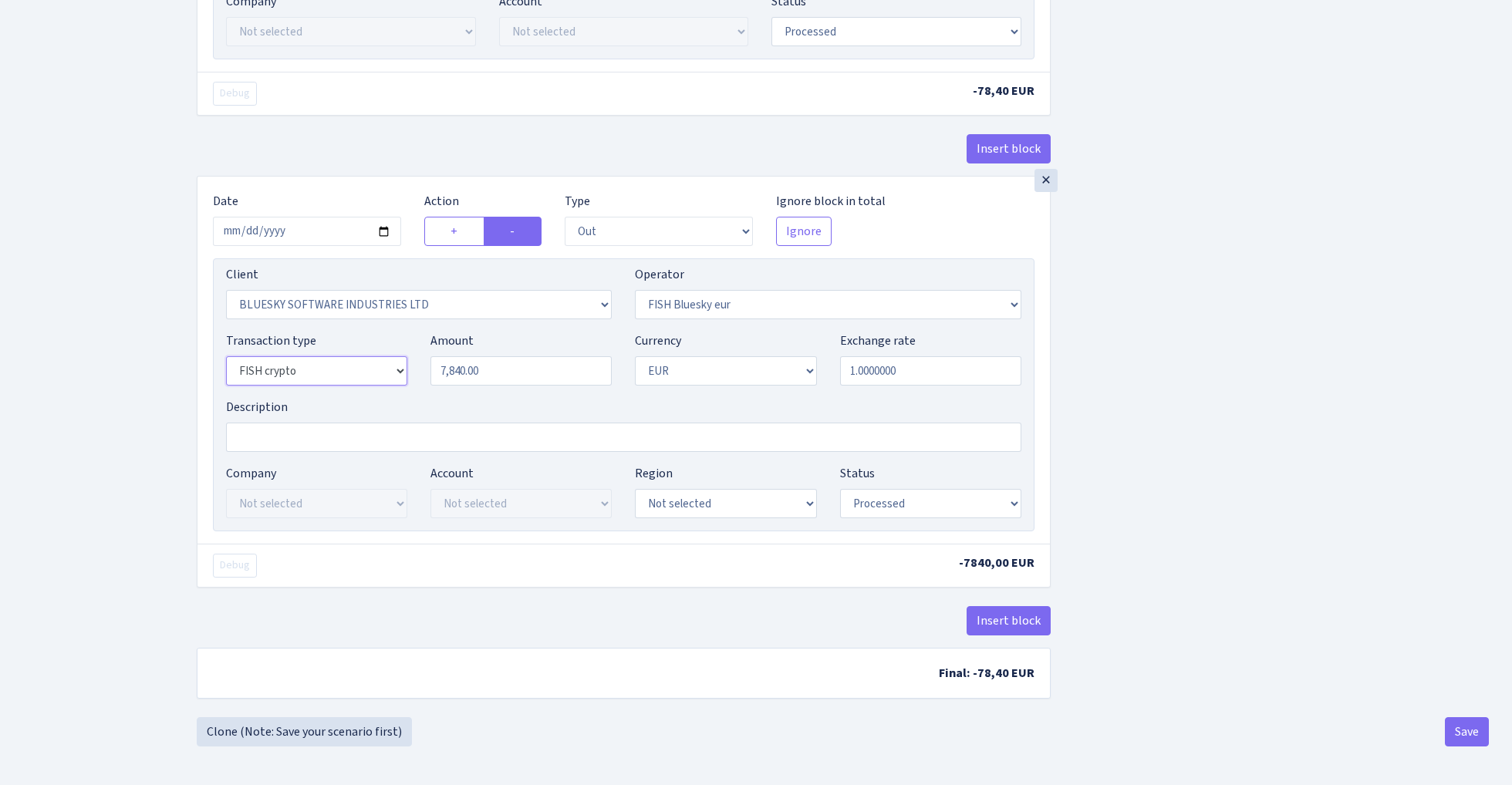
scroll to position [834, 0]
click at [1470, 728] on button "Save" at bounding box center [1467, 731] width 44 height 29
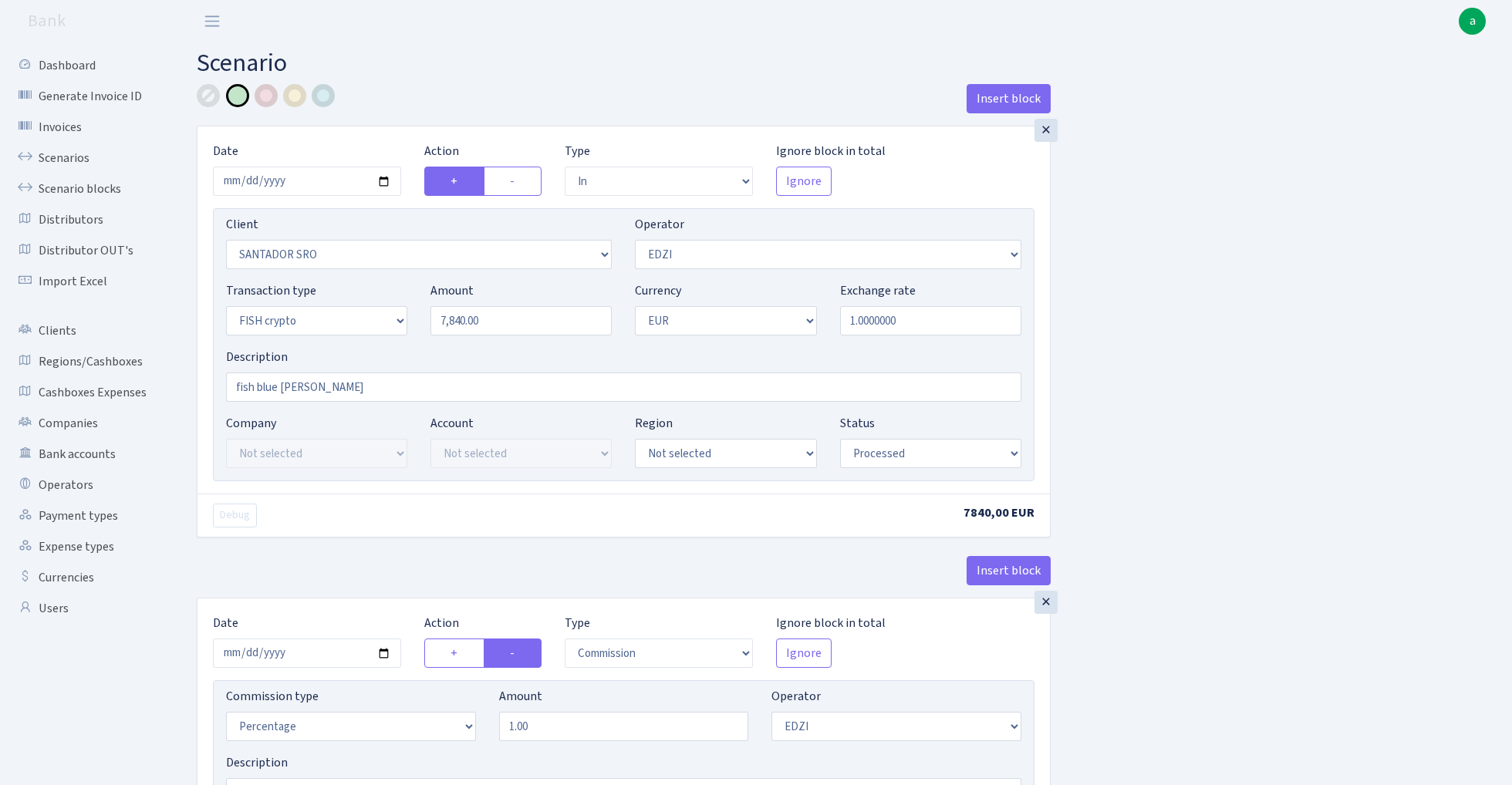
select select "in"
select select "2881"
select select "11"
select select "17"
select select "1"
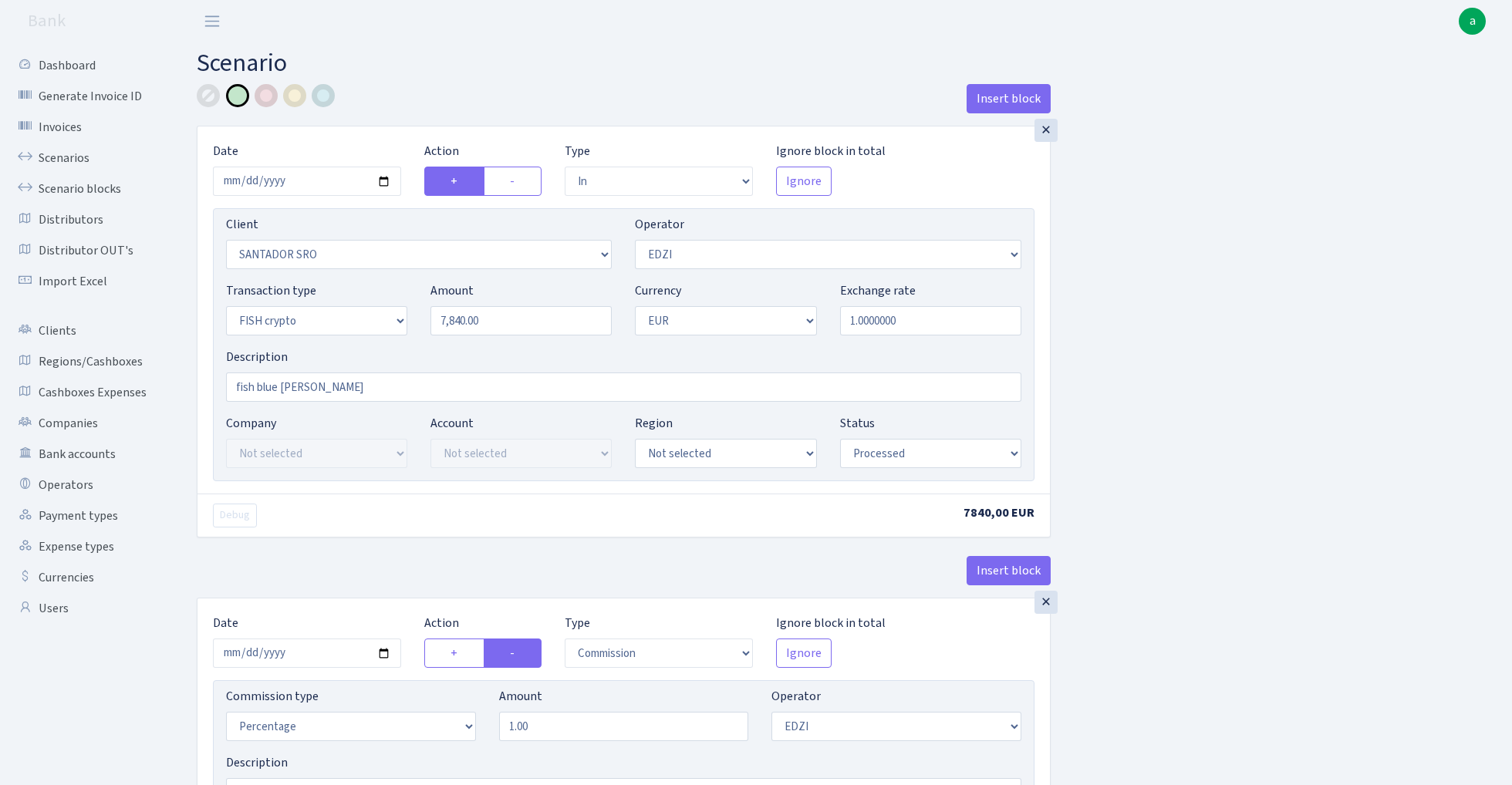
select select "processed"
select select "commission"
select select "11"
select select "processed"
select select "out"
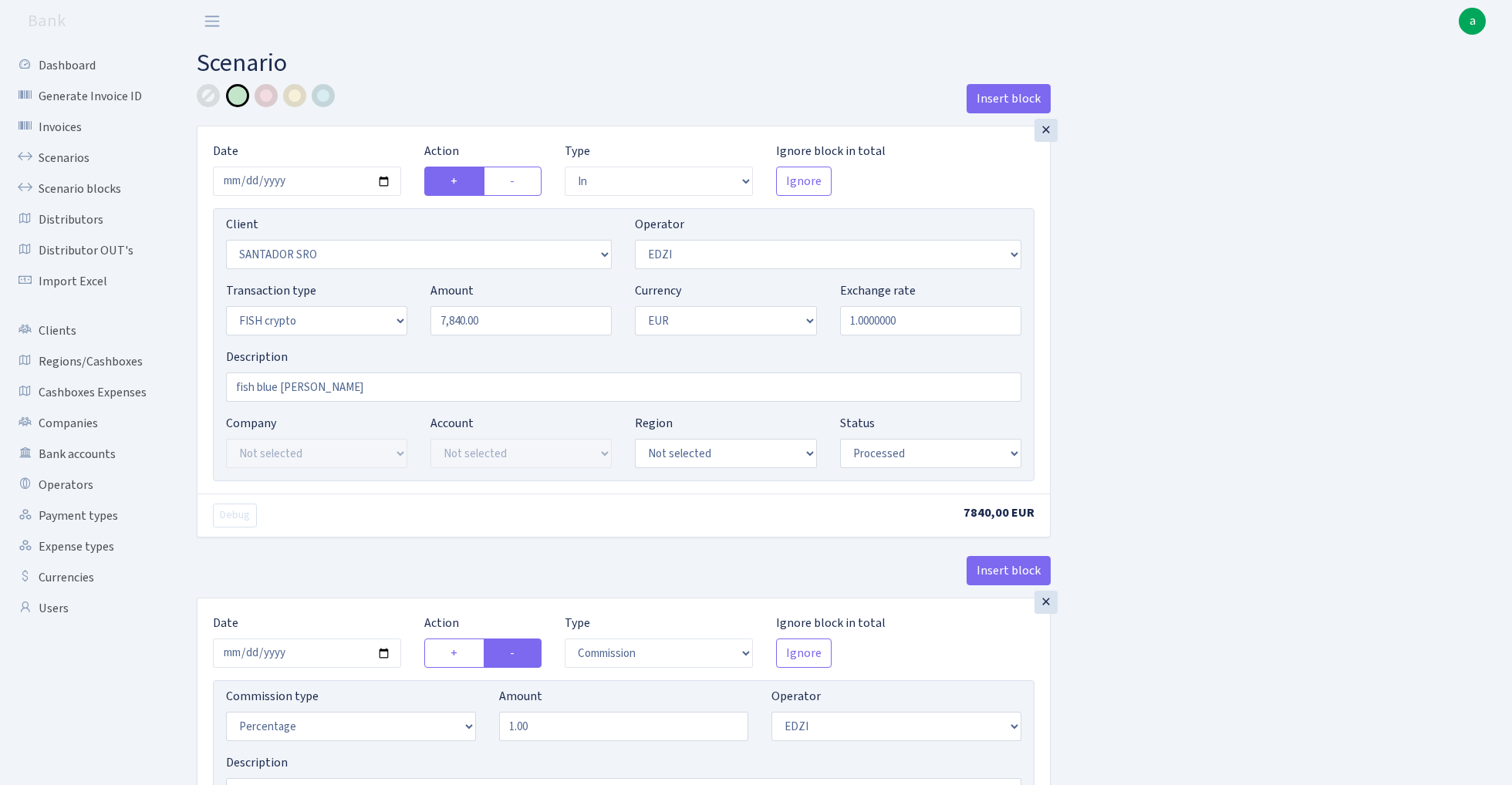
select select "2867"
select select "460"
select select "17"
select select "1"
select select "processed"
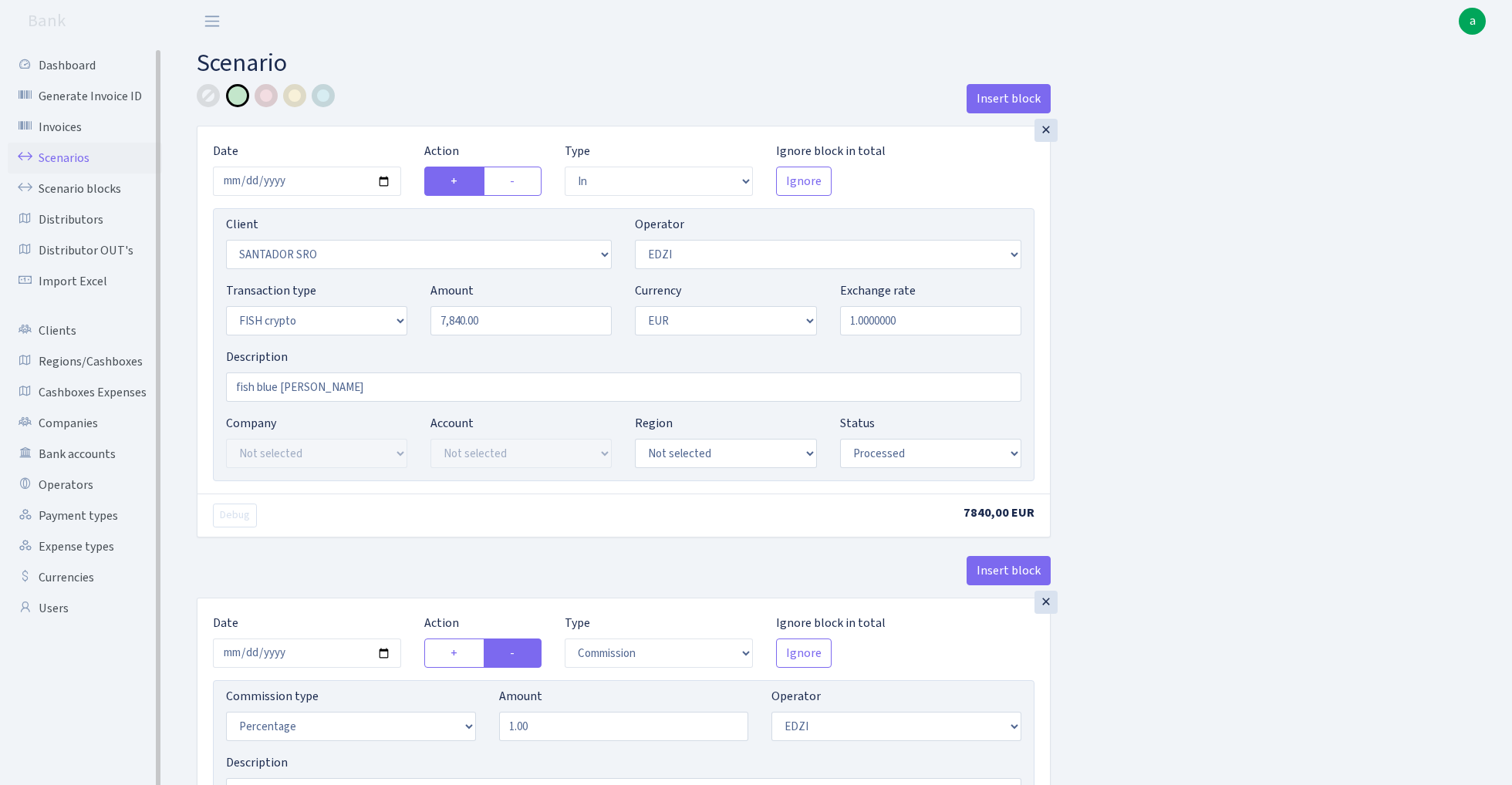
click at [62, 154] on link "Scenarios" at bounding box center [85, 158] width 154 height 31
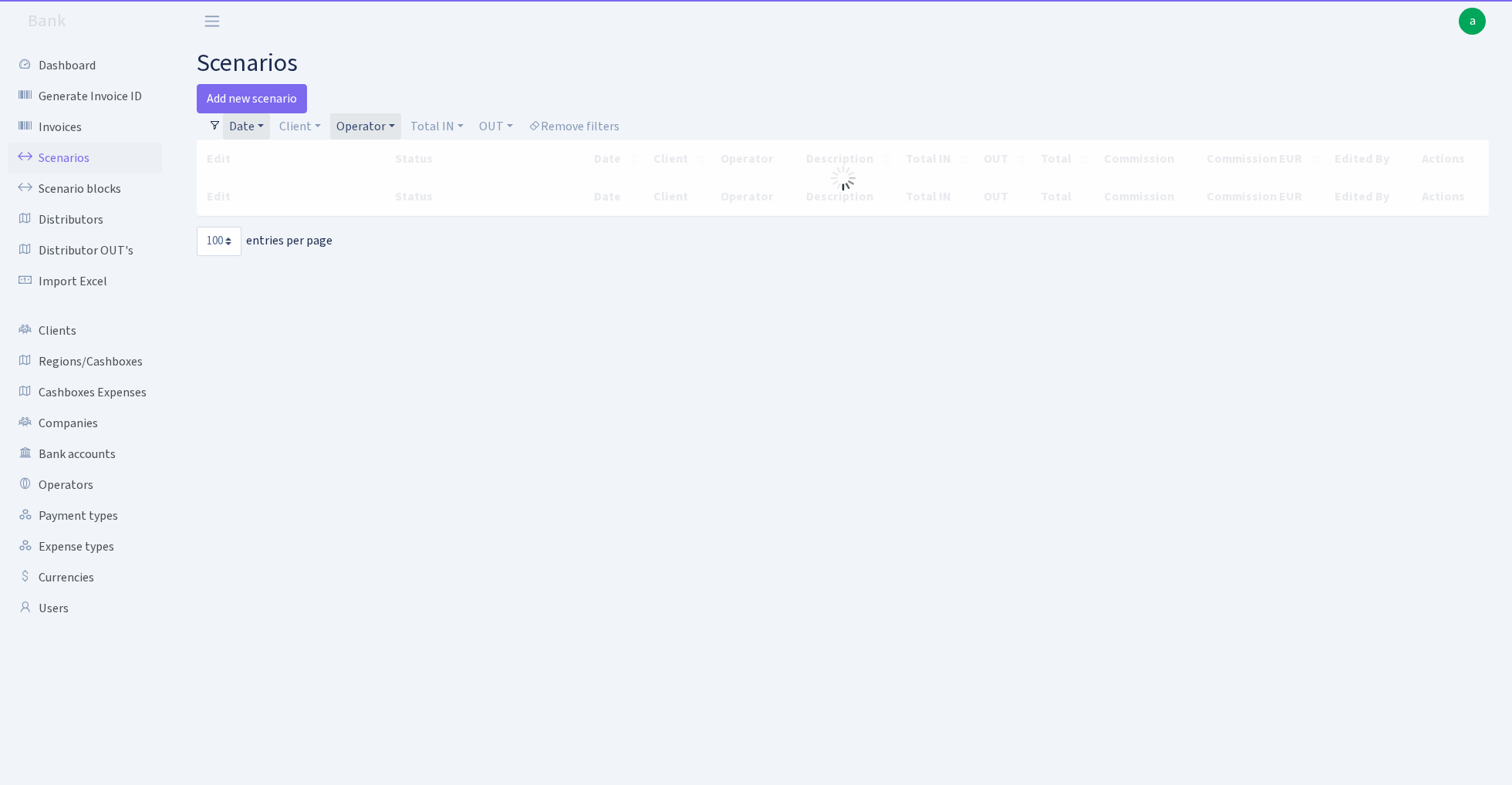
select select "100"
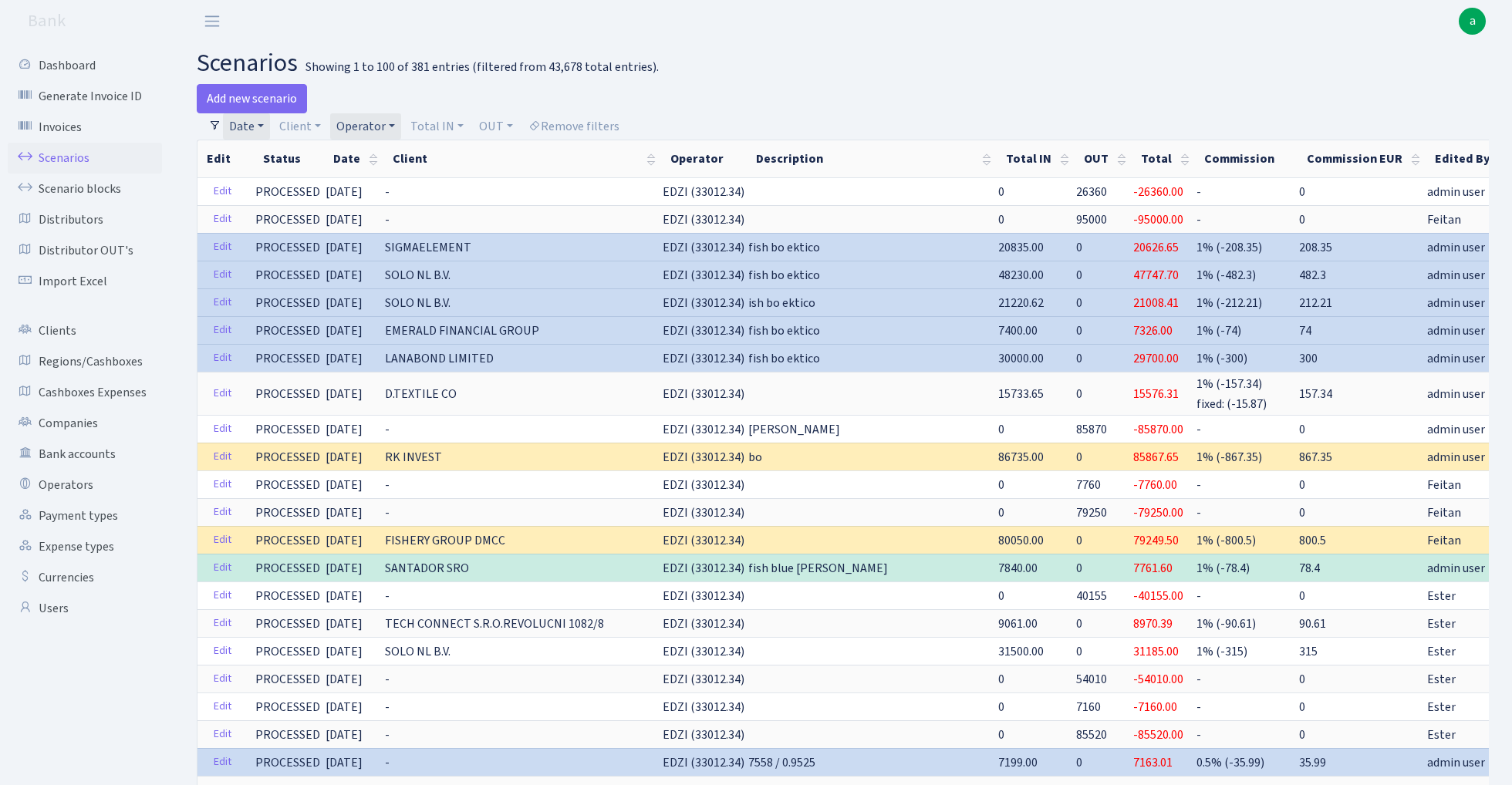
click at [374, 122] on link "Operator" at bounding box center [365, 126] width 71 height 26
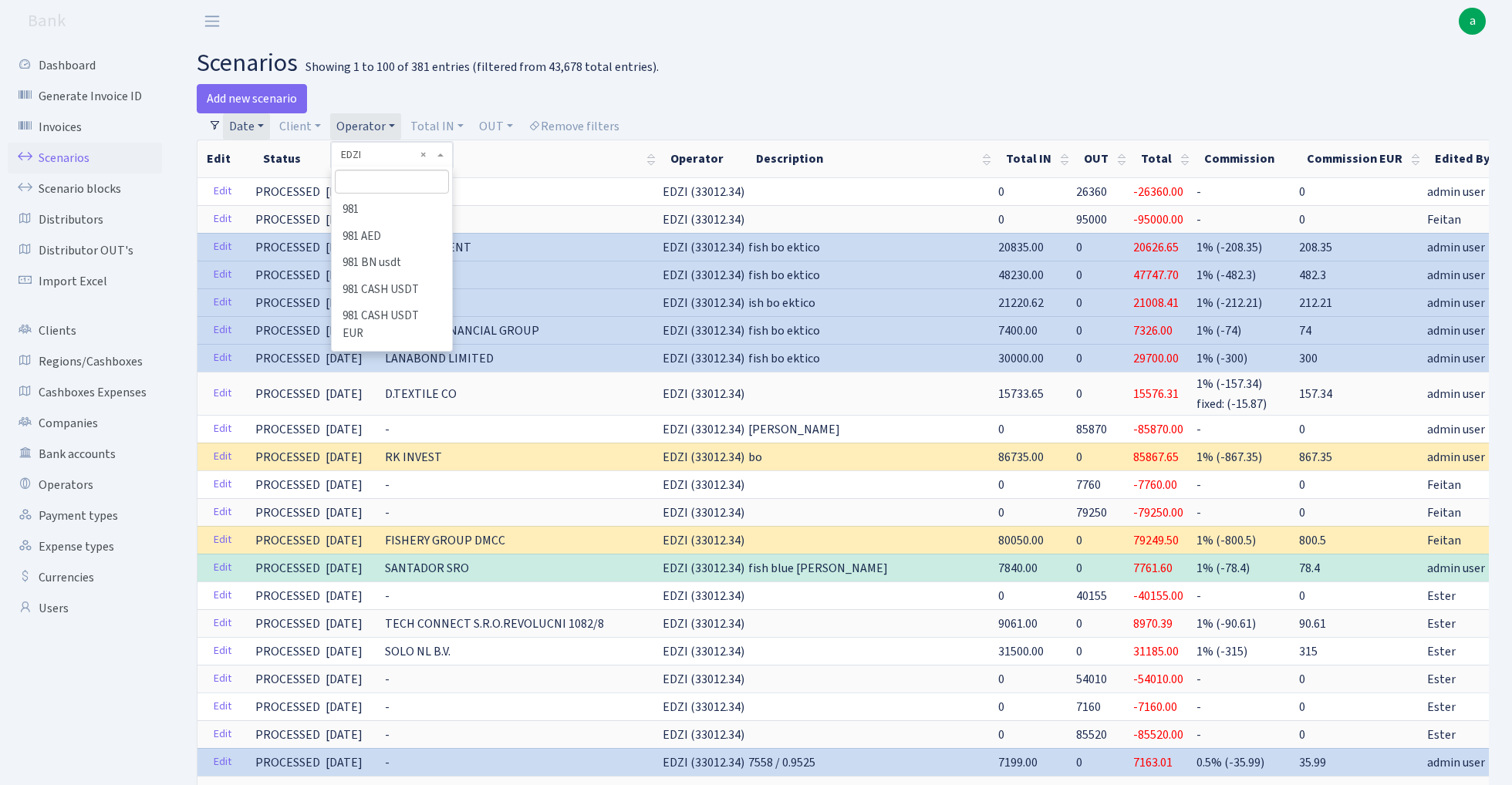
scroll to position [2239, 0]
click at [377, 183] on input "search" at bounding box center [391, 181] width 113 height 24
type input "tat"
click at [401, 207] on li "TATJANA" at bounding box center [391, 210] width 116 height 27
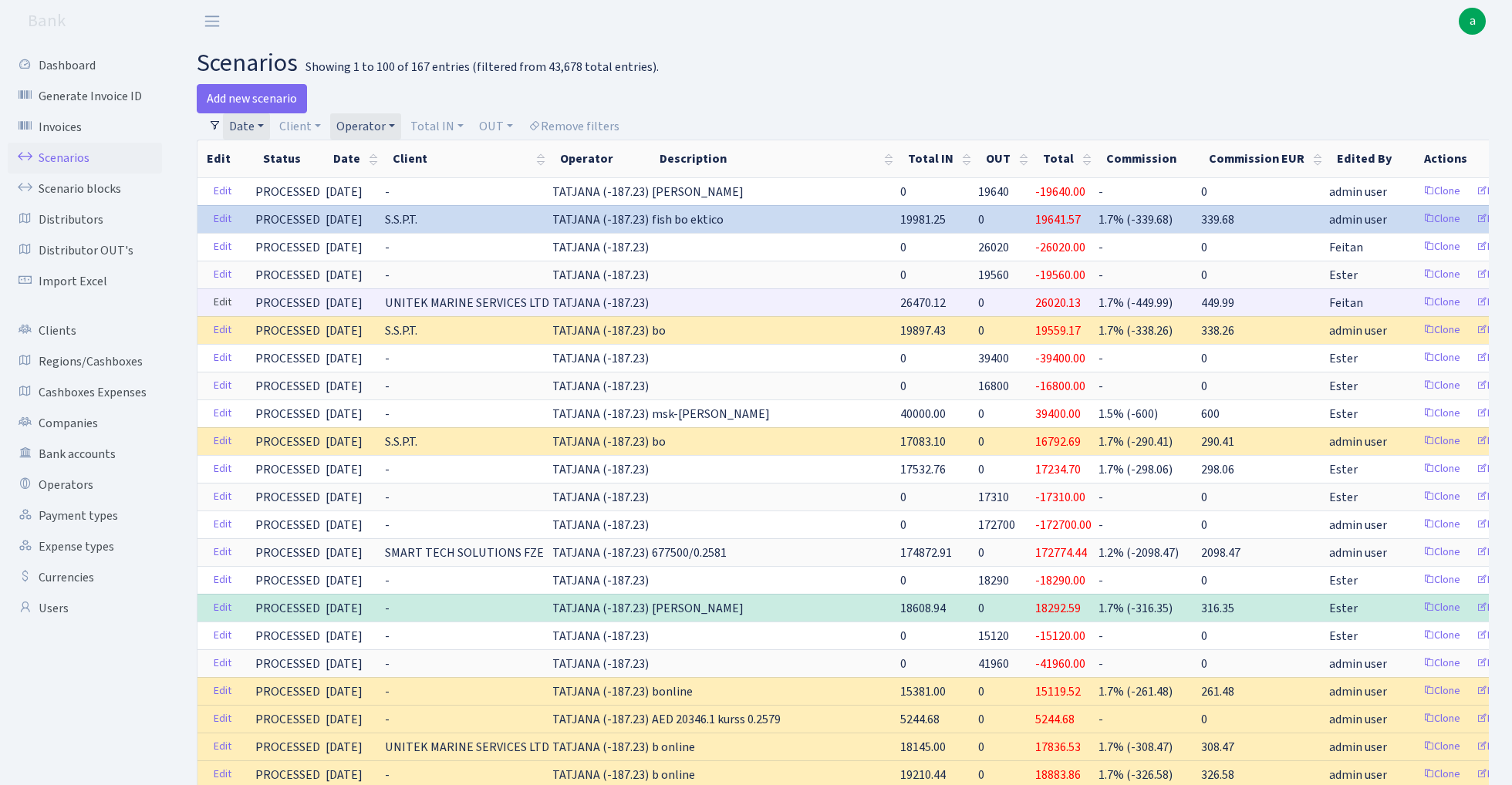
click at [217, 302] on link "Edit" at bounding box center [222, 302] width 31 height 24
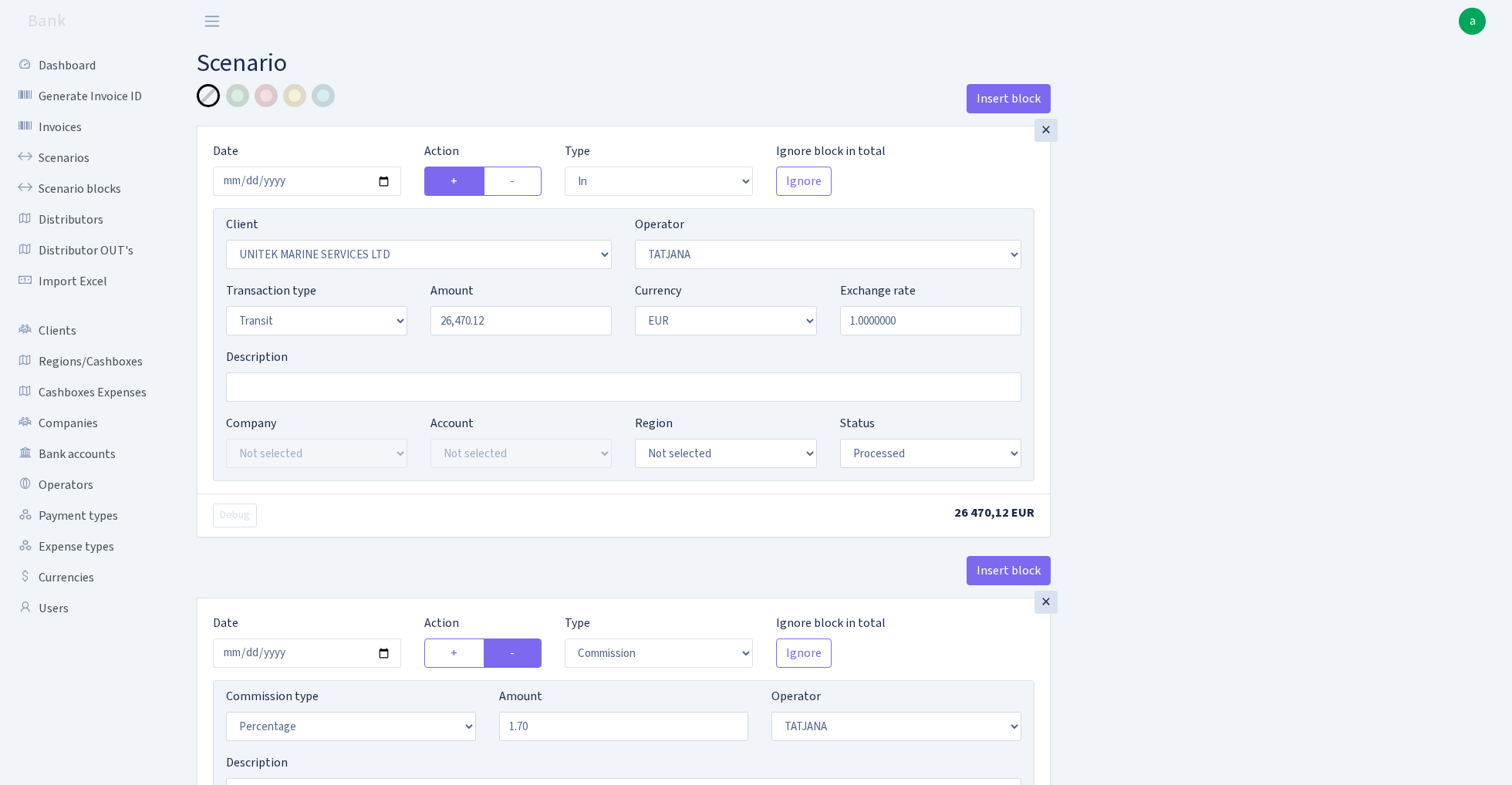
select select "in"
select select "2235"
select select "272"
select select "5"
select select "1"
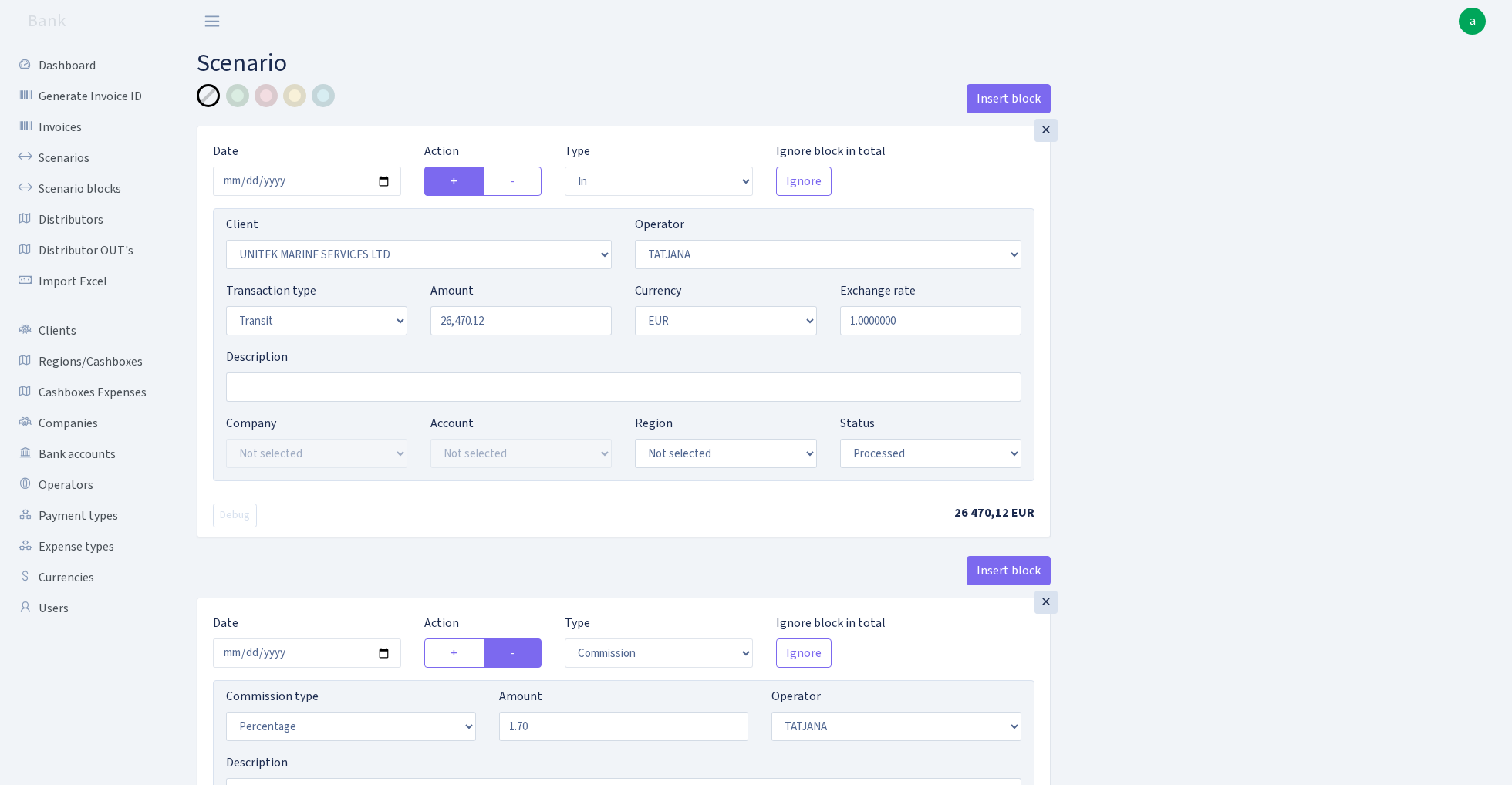
select select "processed"
select select "commission"
select select "272"
select select "processed"
select select "out"
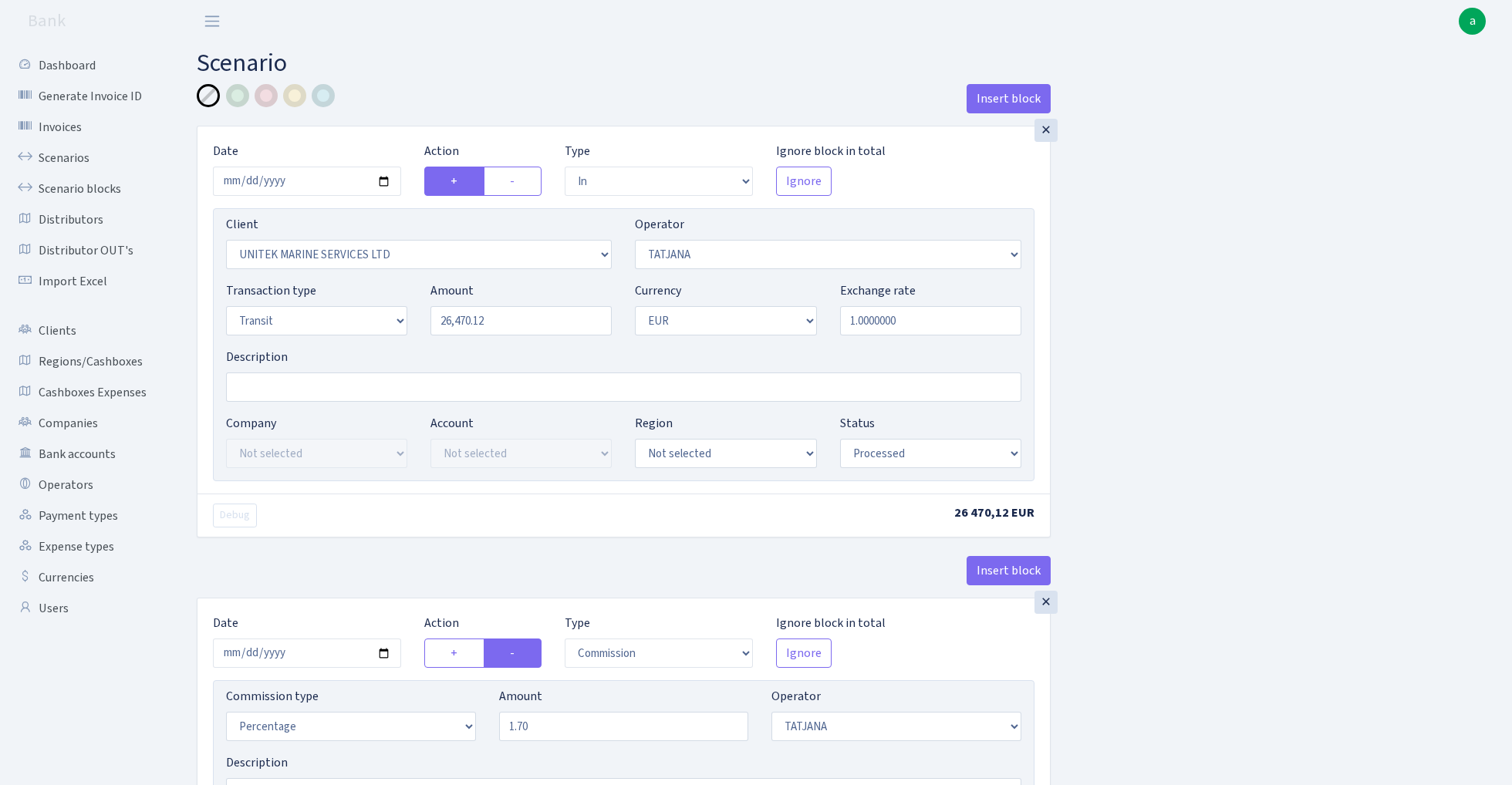
select select "2867"
select select "244"
select select "5"
select select "1"
select select "processed"
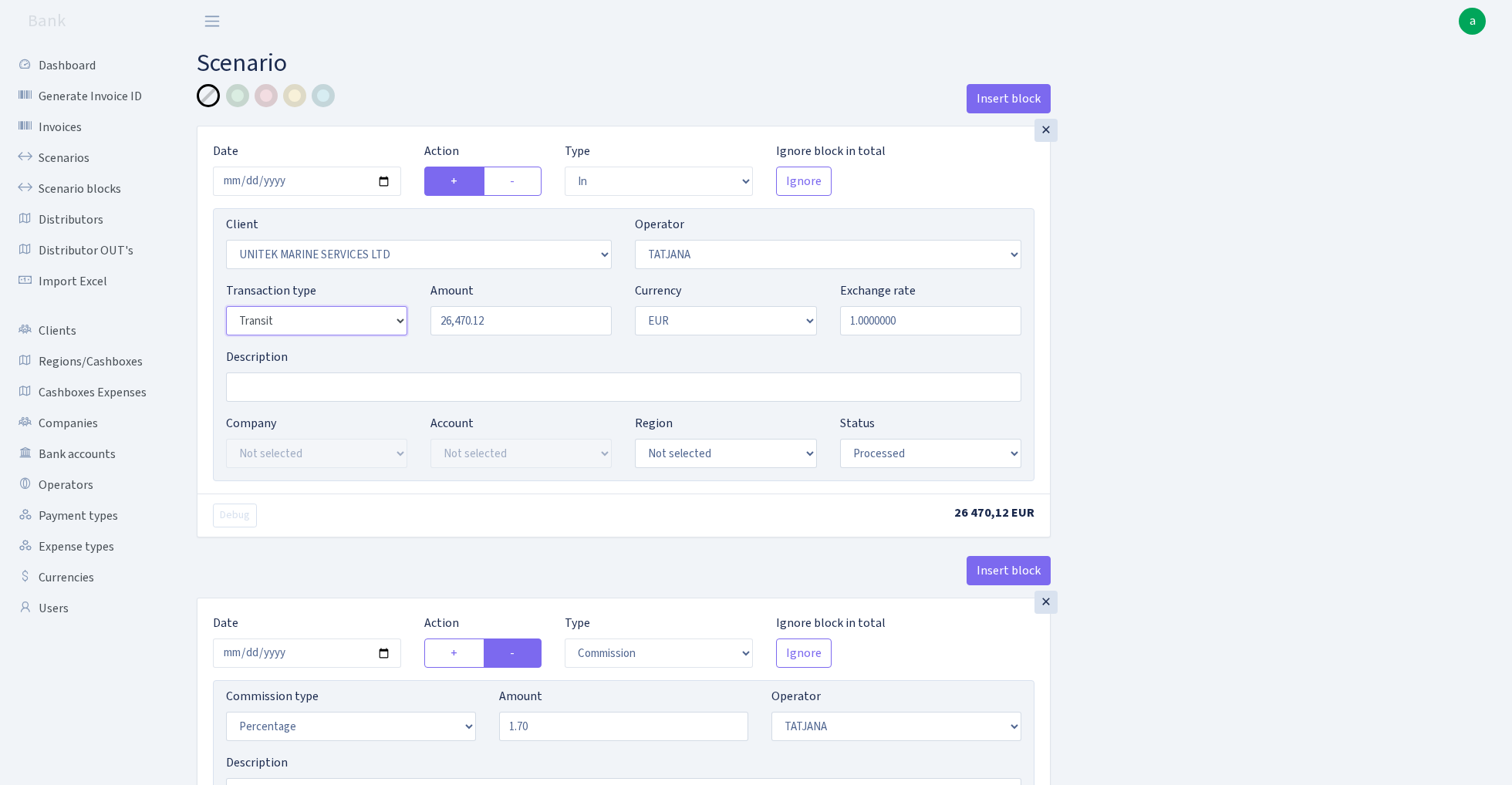
select select "17"
click at [346, 389] on input "Description" at bounding box center [624, 386] width 796 height 29
type input "fish blue [PERSON_NAME]"
click at [238, 93] on div at bounding box center [237, 95] width 23 height 23
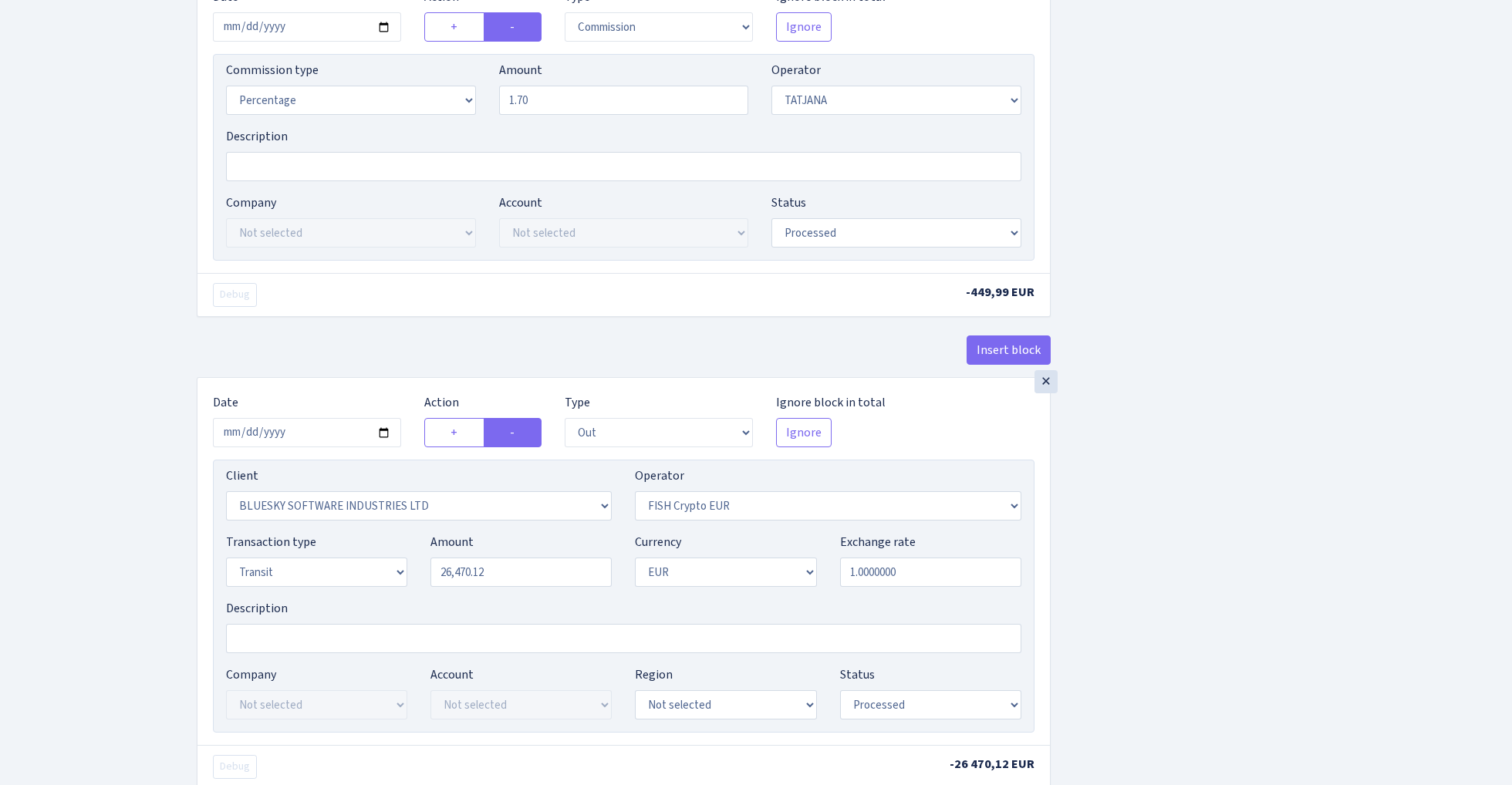
scroll to position [627, 0]
select select "460"
select select "17"
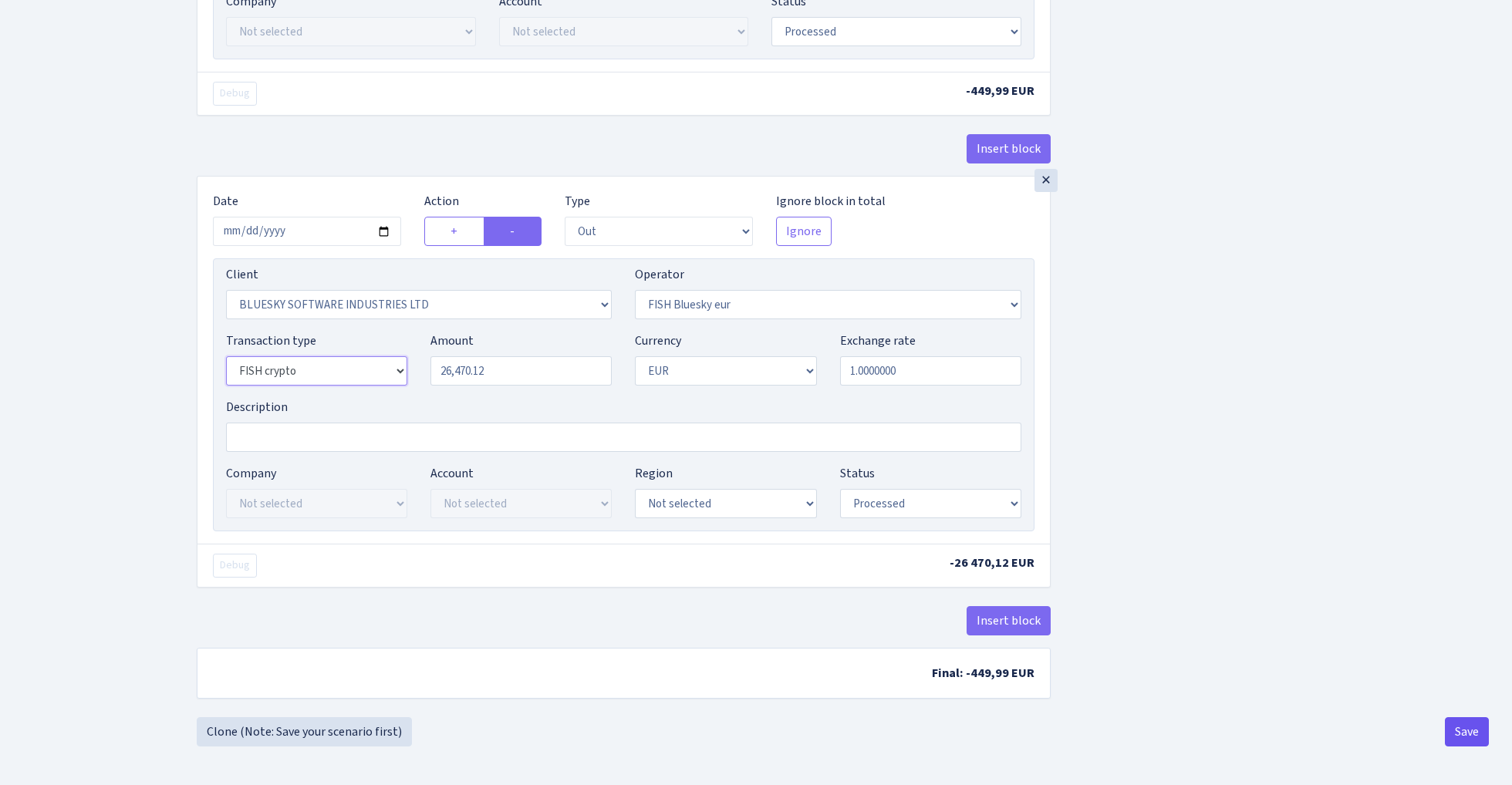
scroll to position [834, 0]
click at [1464, 732] on button "Save" at bounding box center [1467, 731] width 44 height 29
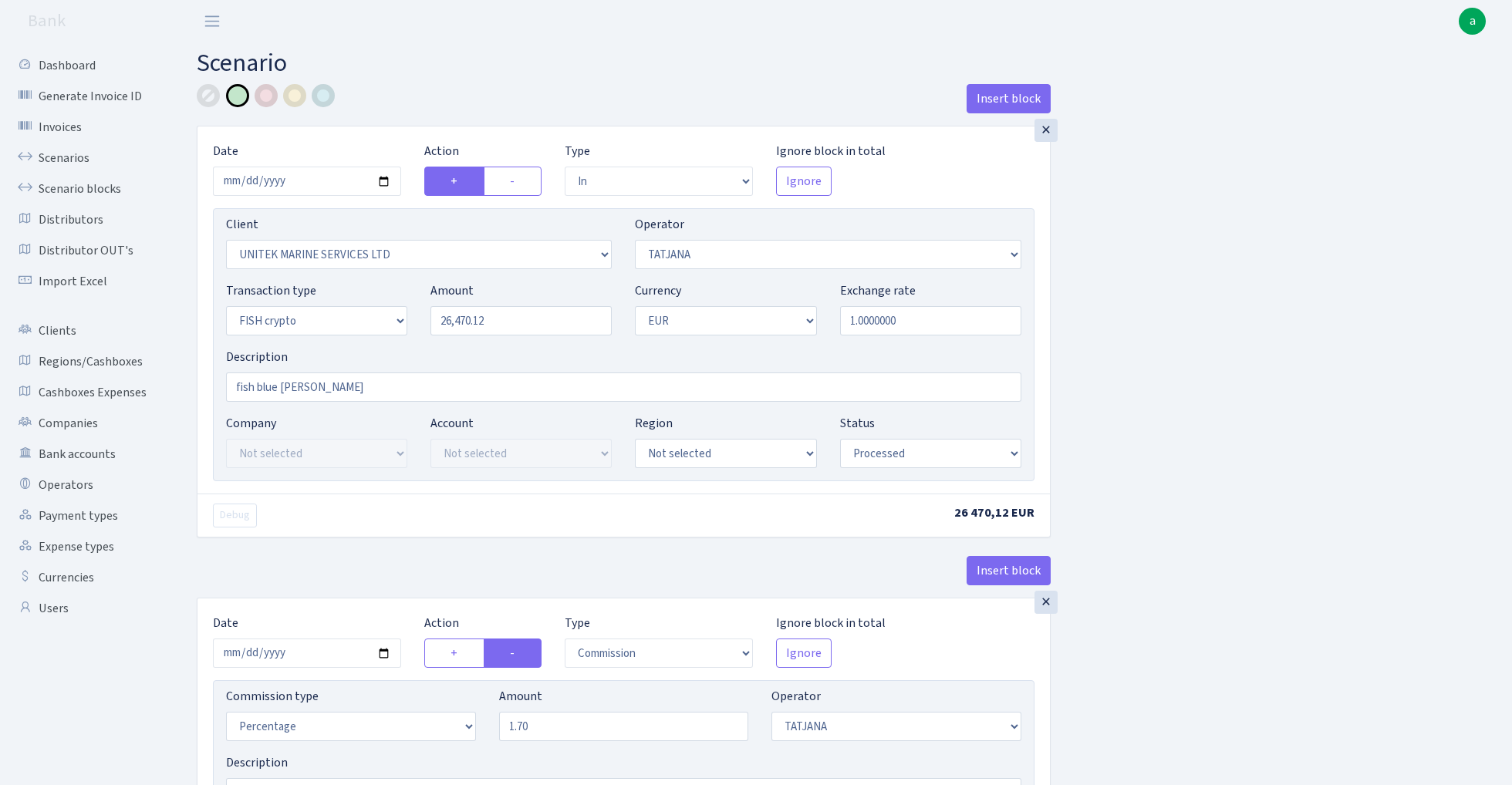
select select "in"
select select "2235"
select select "272"
select select "17"
select select "1"
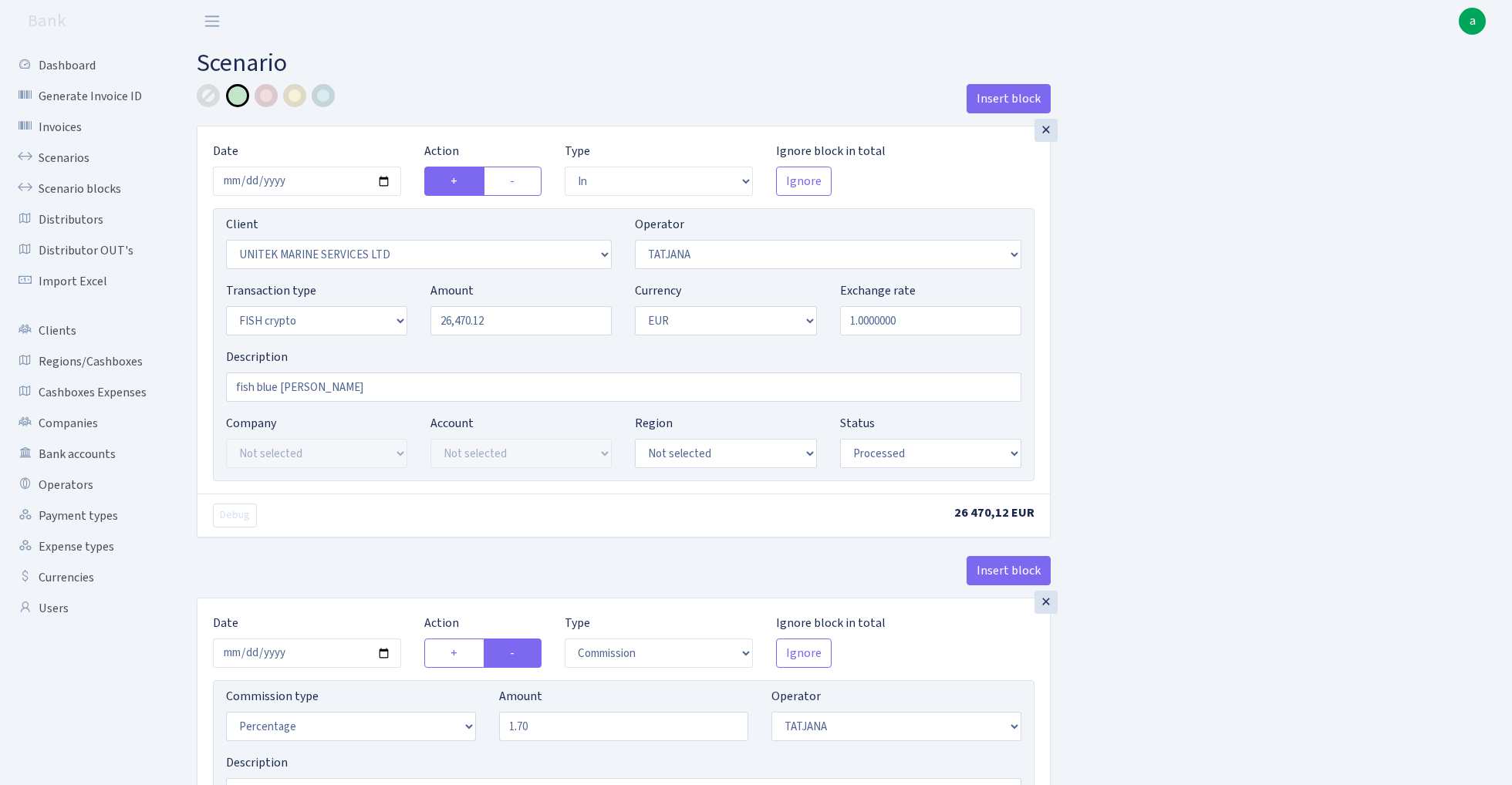
select select "processed"
select select "commission"
select select "272"
select select "processed"
select select "out"
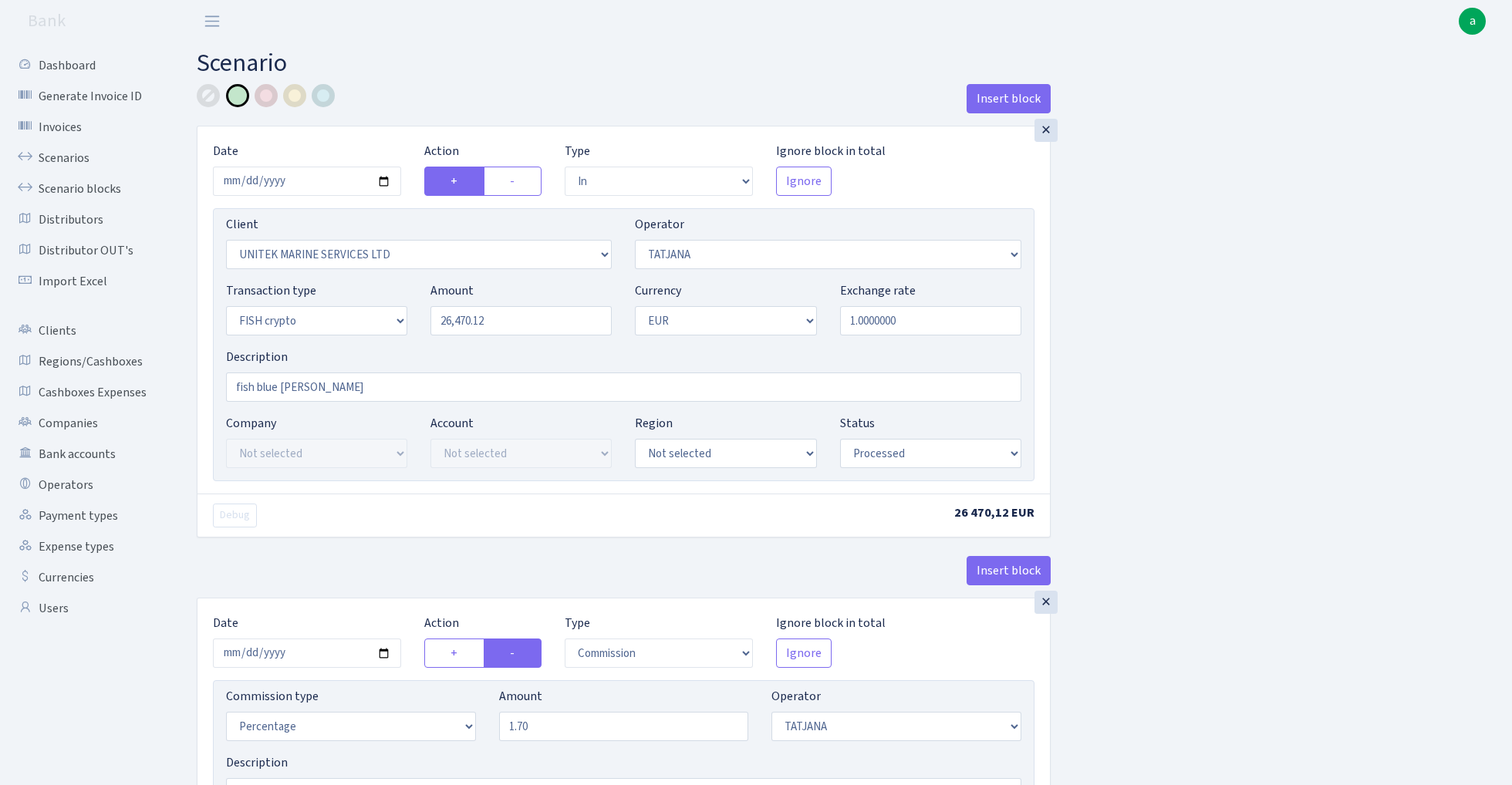
select select "2867"
select select "460"
select select "17"
select select "1"
select select "processed"
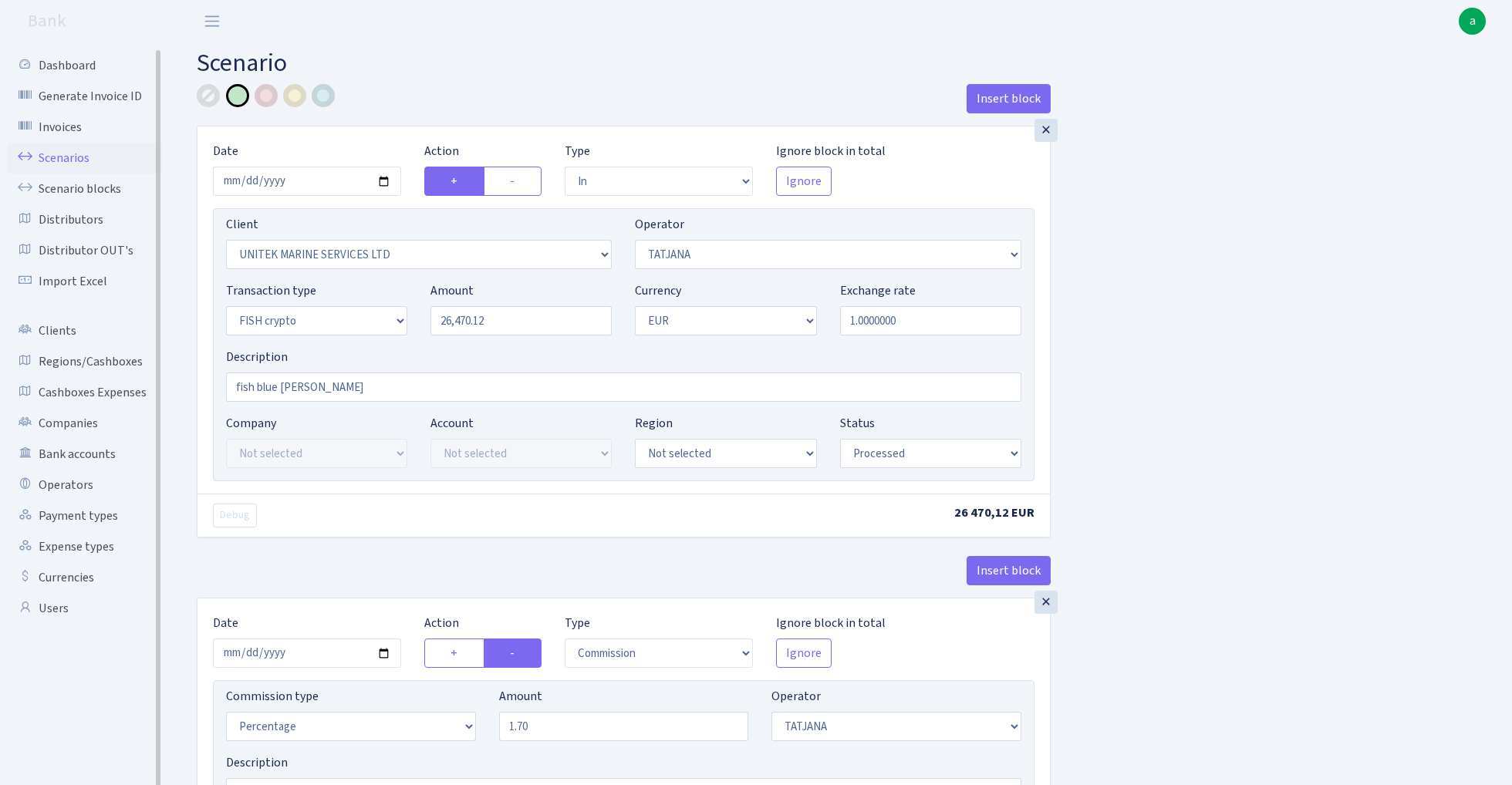
click at [69, 158] on link "Scenarios" at bounding box center [85, 158] width 154 height 31
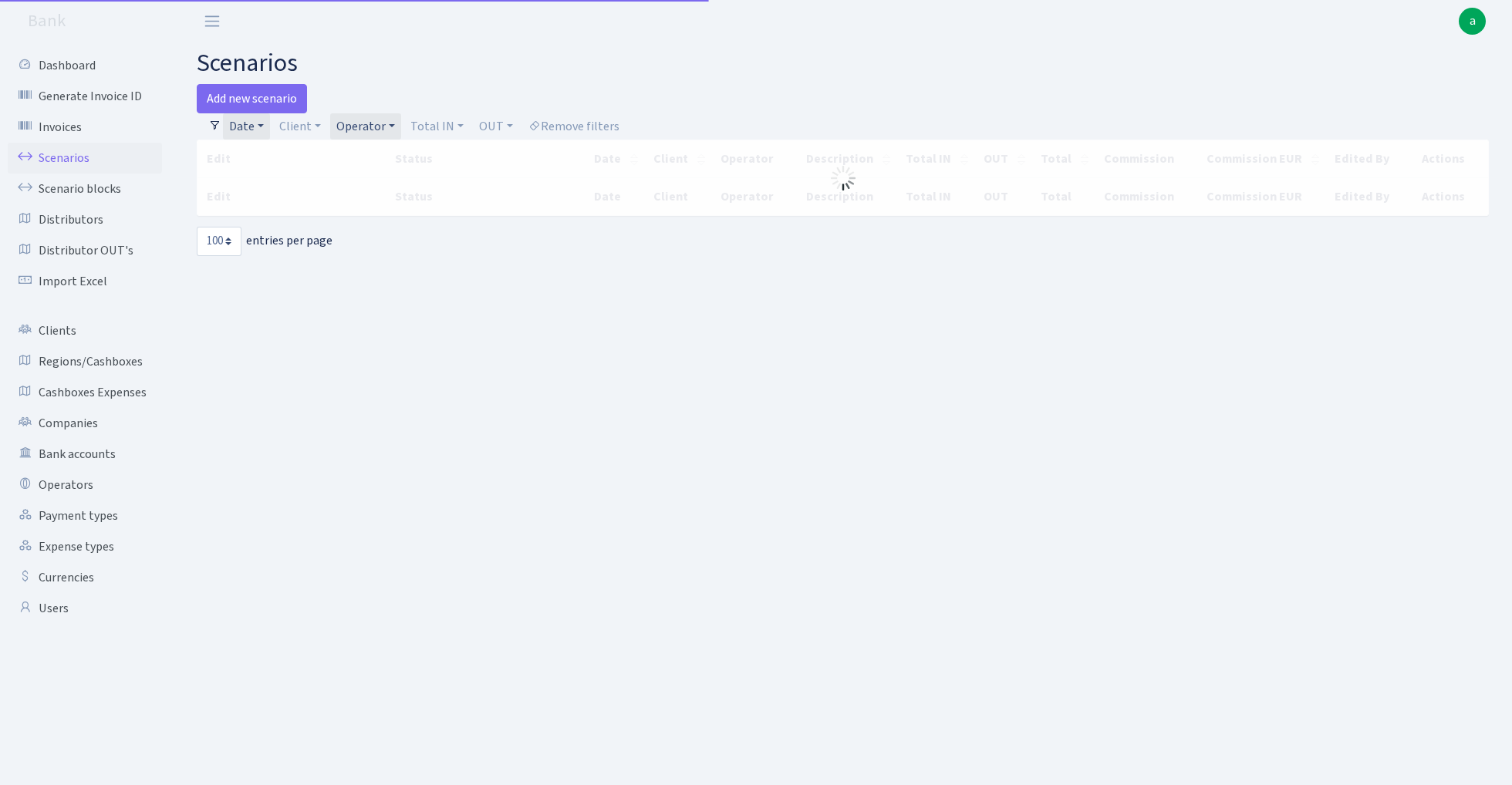
select select "100"
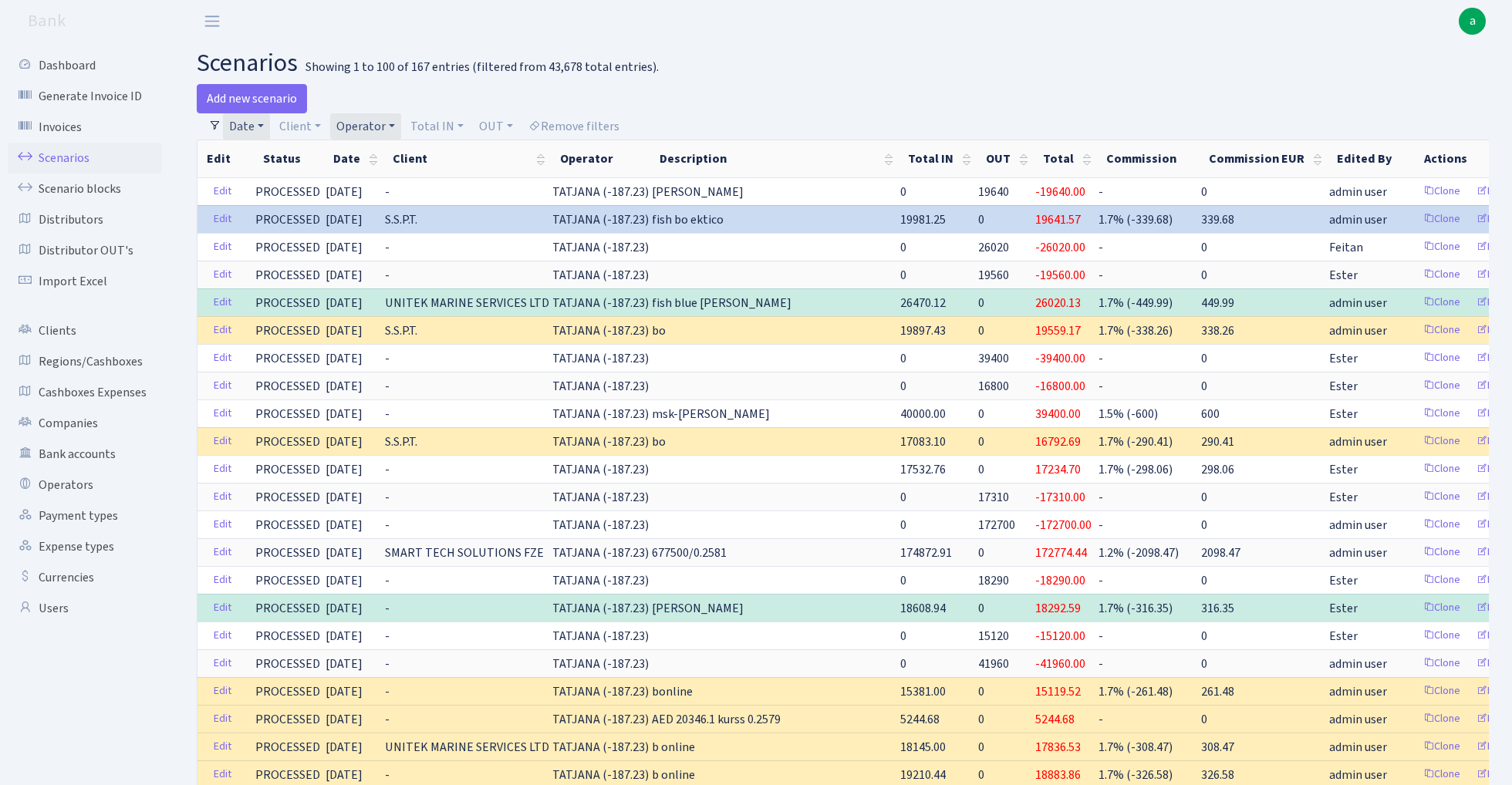
click at [251, 125] on link "Date" at bounding box center [247, 126] width 47 height 26
click at [455, 152] on icon at bounding box center [455, 157] width 13 height 13
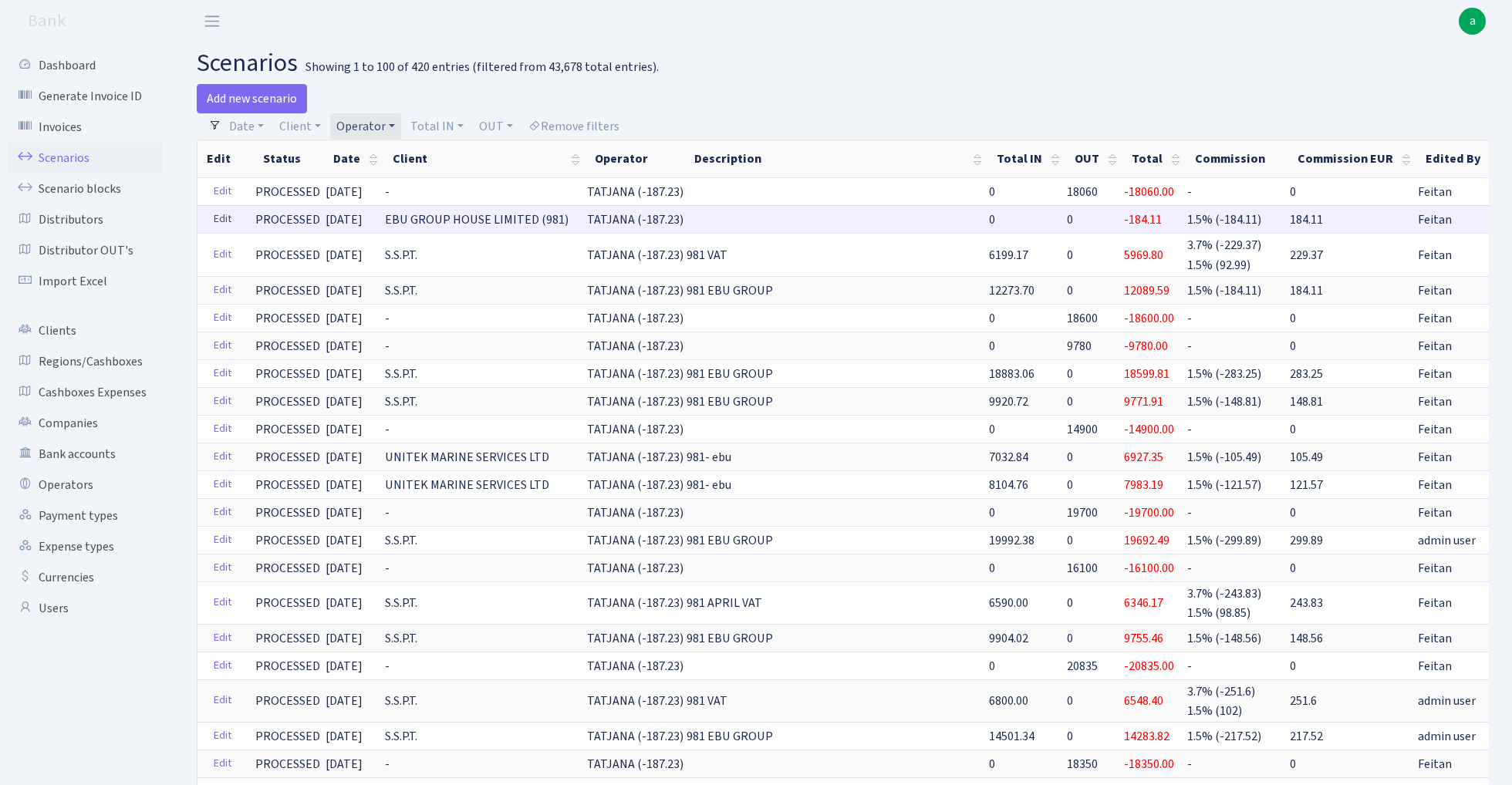
click at [220, 223] on link "Edit" at bounding box center [222, 219] width 31 height 24
click at [224, 219] on link "Edit" at bounding box center [222, 219] width 31 height 24
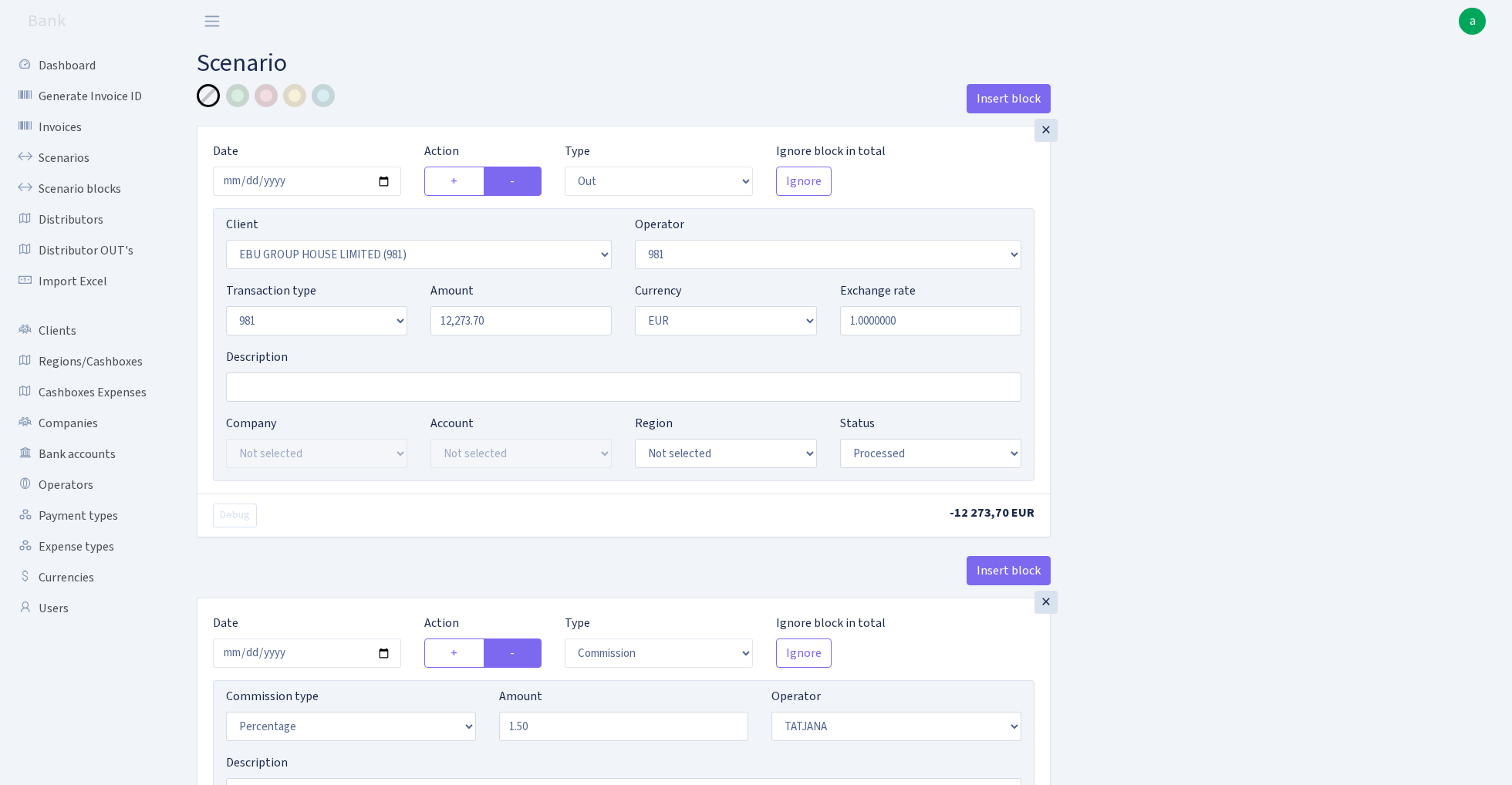
select select "out"
select select "2778"
select select "61"
select select "8"
select select "1"
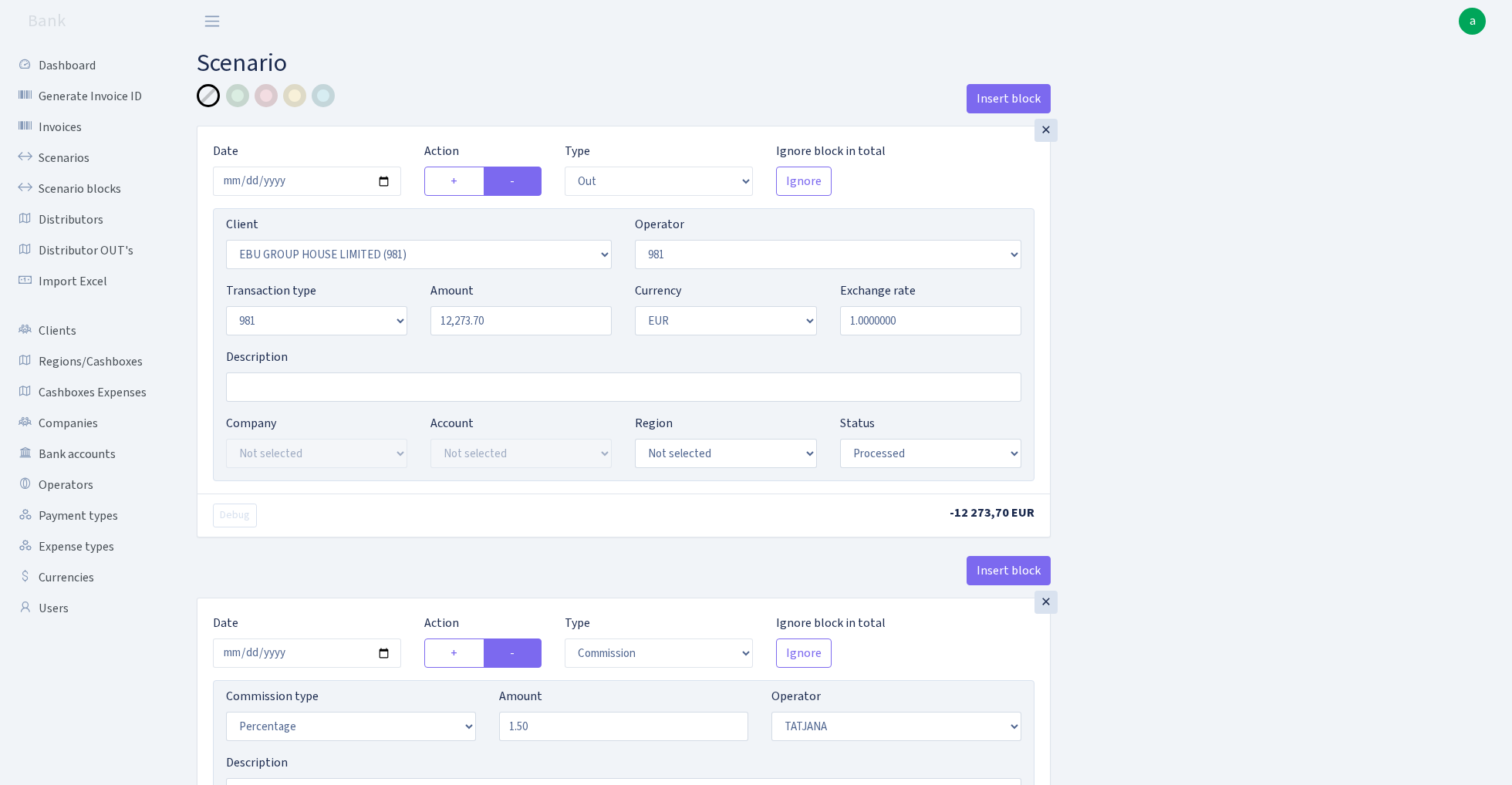
select select "processed"
select select "commission"
select select "272"
select select "processed"
select select "out"
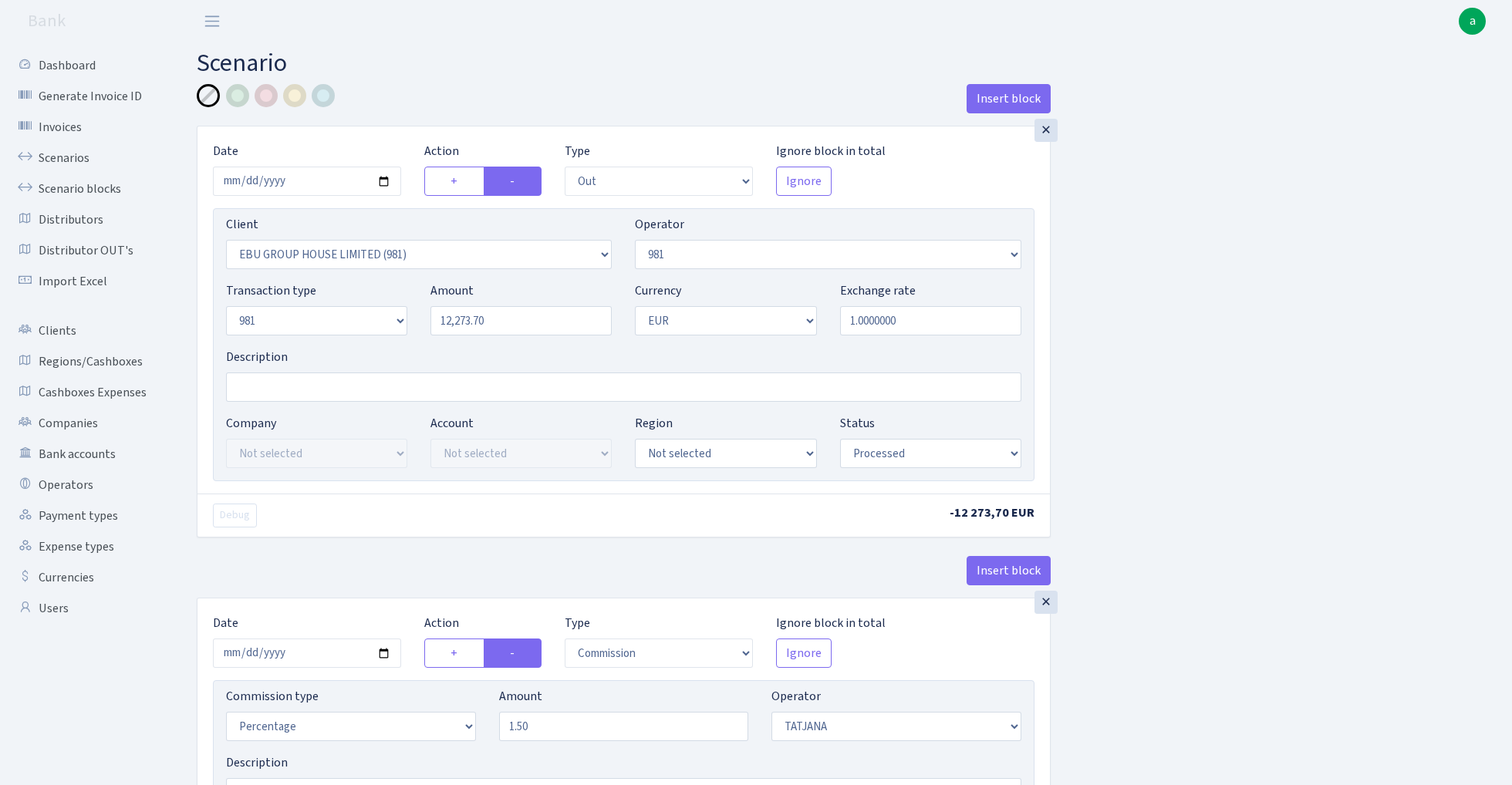
select select "2778"
select select "61"
select select "8"
select select "1"
select select "processed"
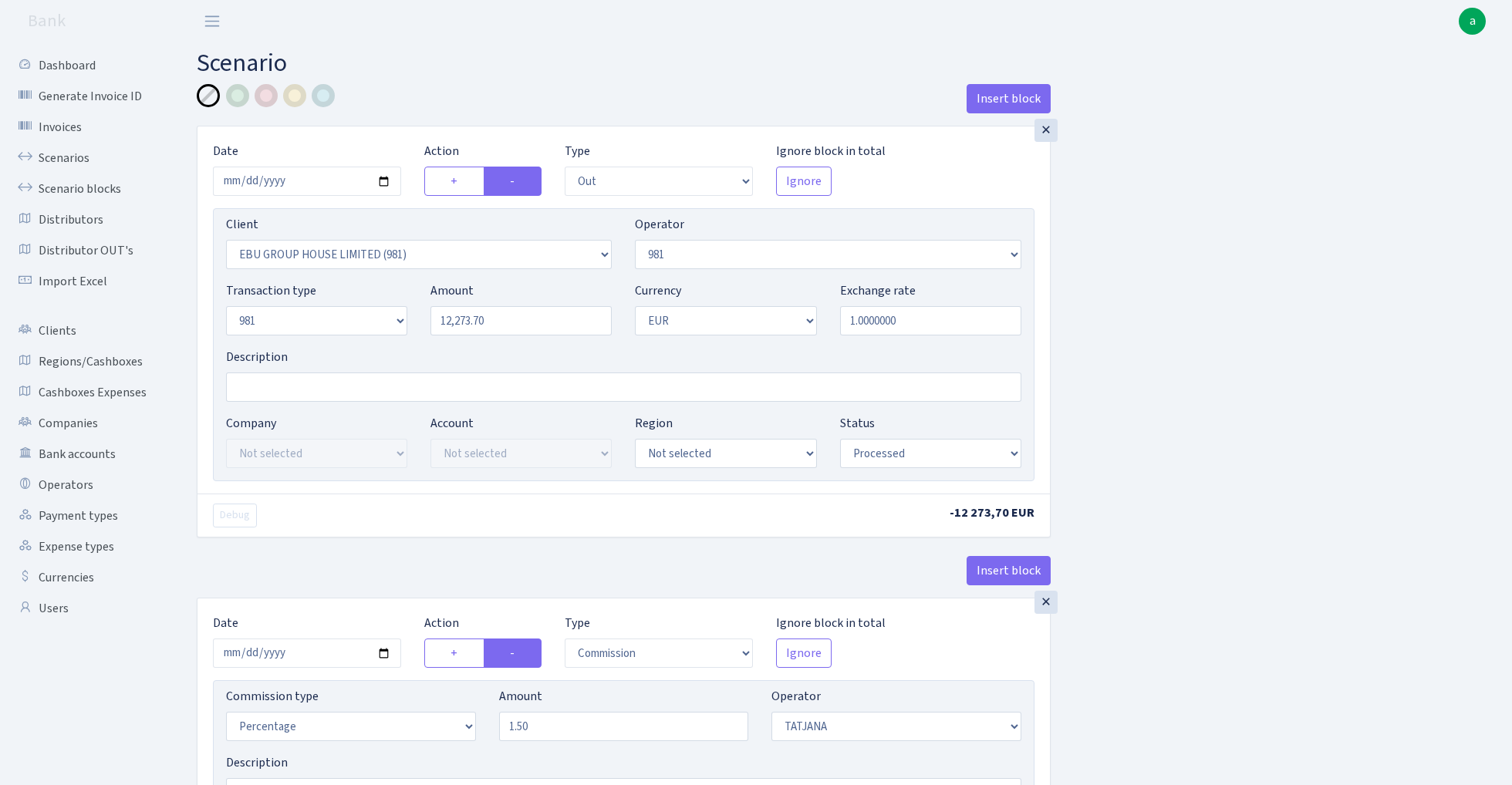
select select "out"
select select "2778"
select select "61"
select select "8"
select select "1"
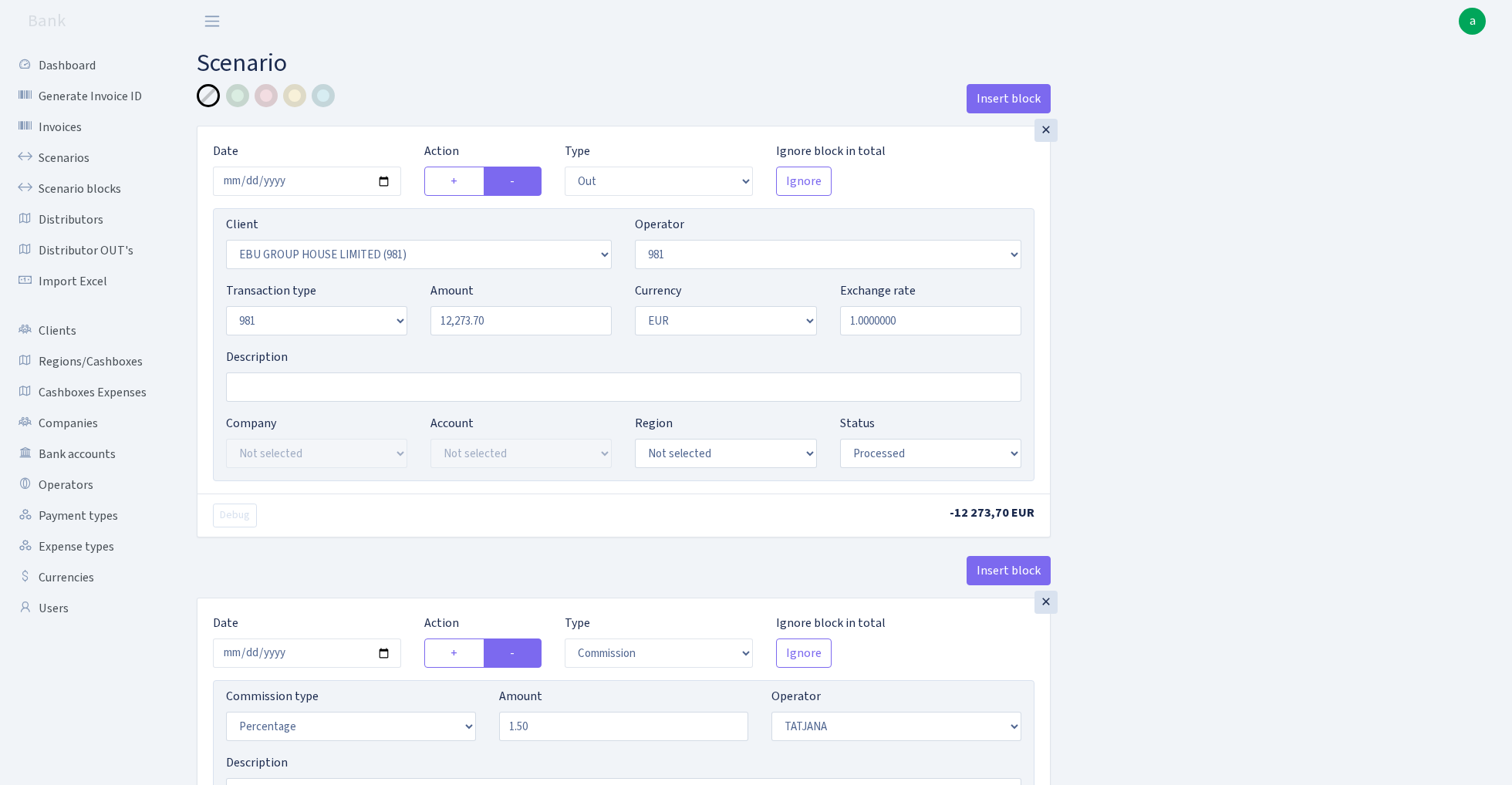
select select "processed"
select select "commission"
select select "272"
select select "processed"
select select "out"
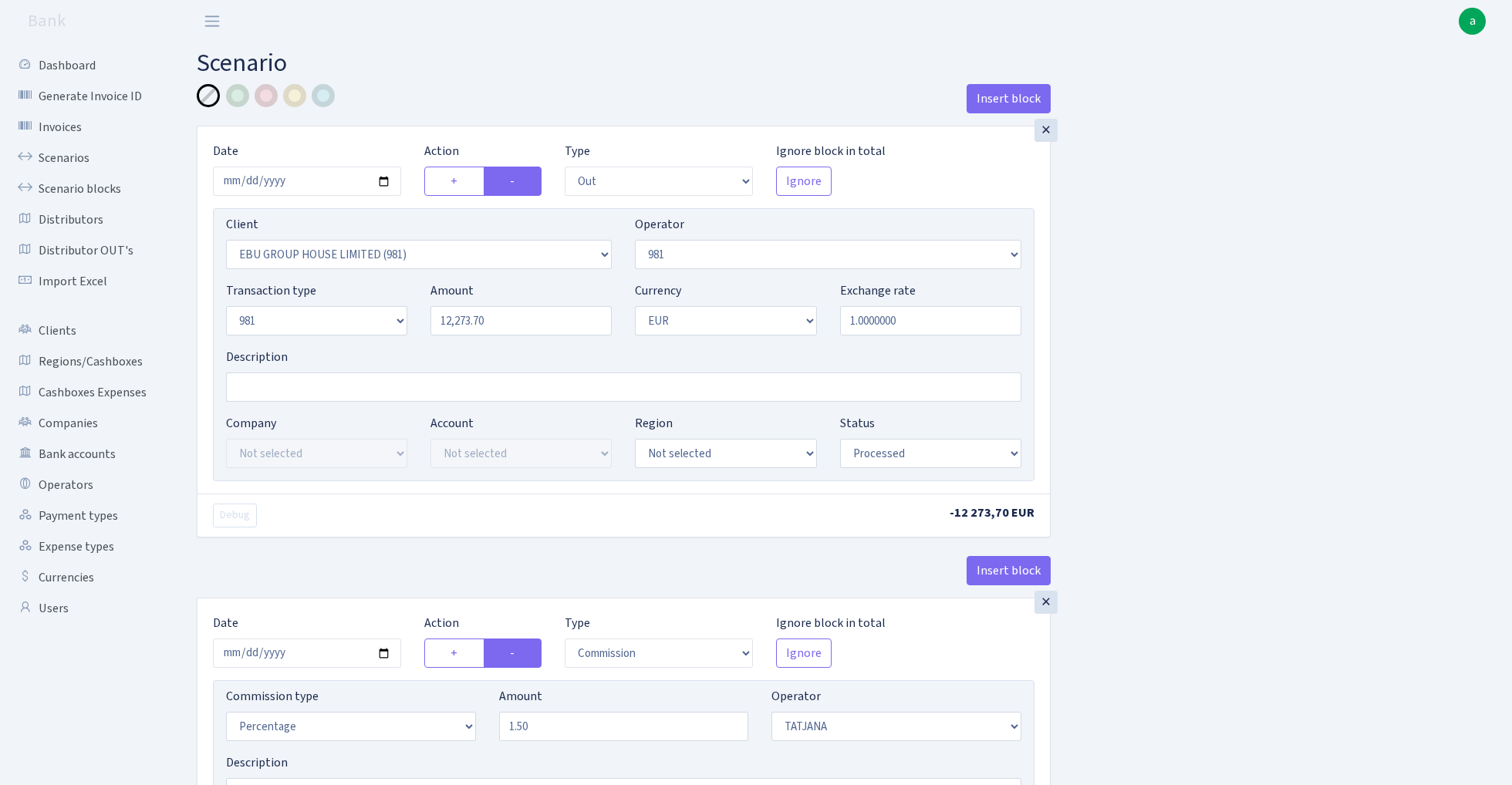
select select "2778"
select select "61"
select select "8"
select select "1"
select select "processed"
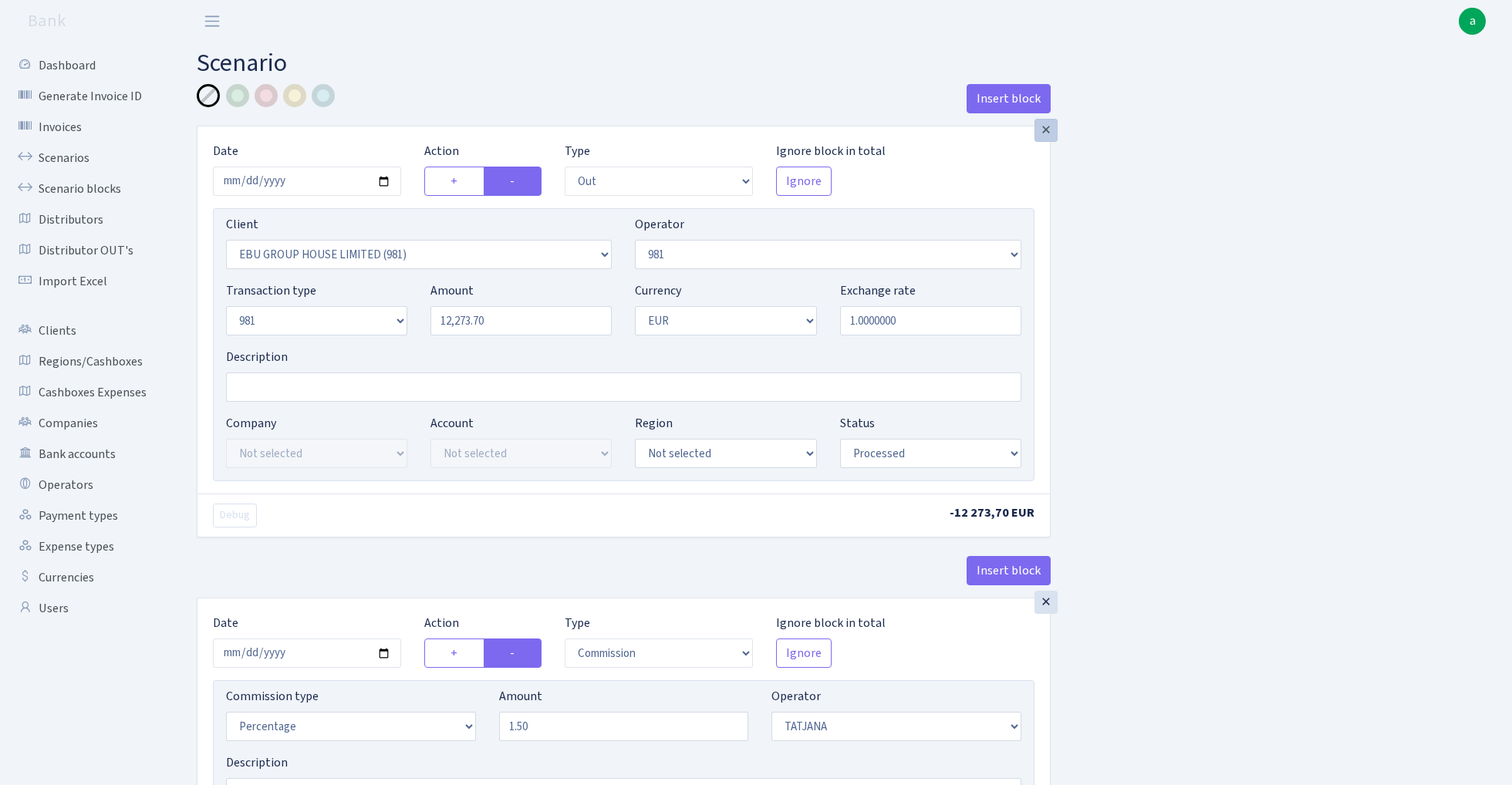
click at [1044, 127] on div "×" at bounding box center [1045, 130] width 23 height 23
select select "commission"
select select "out"
select select "2778"
select select "272"
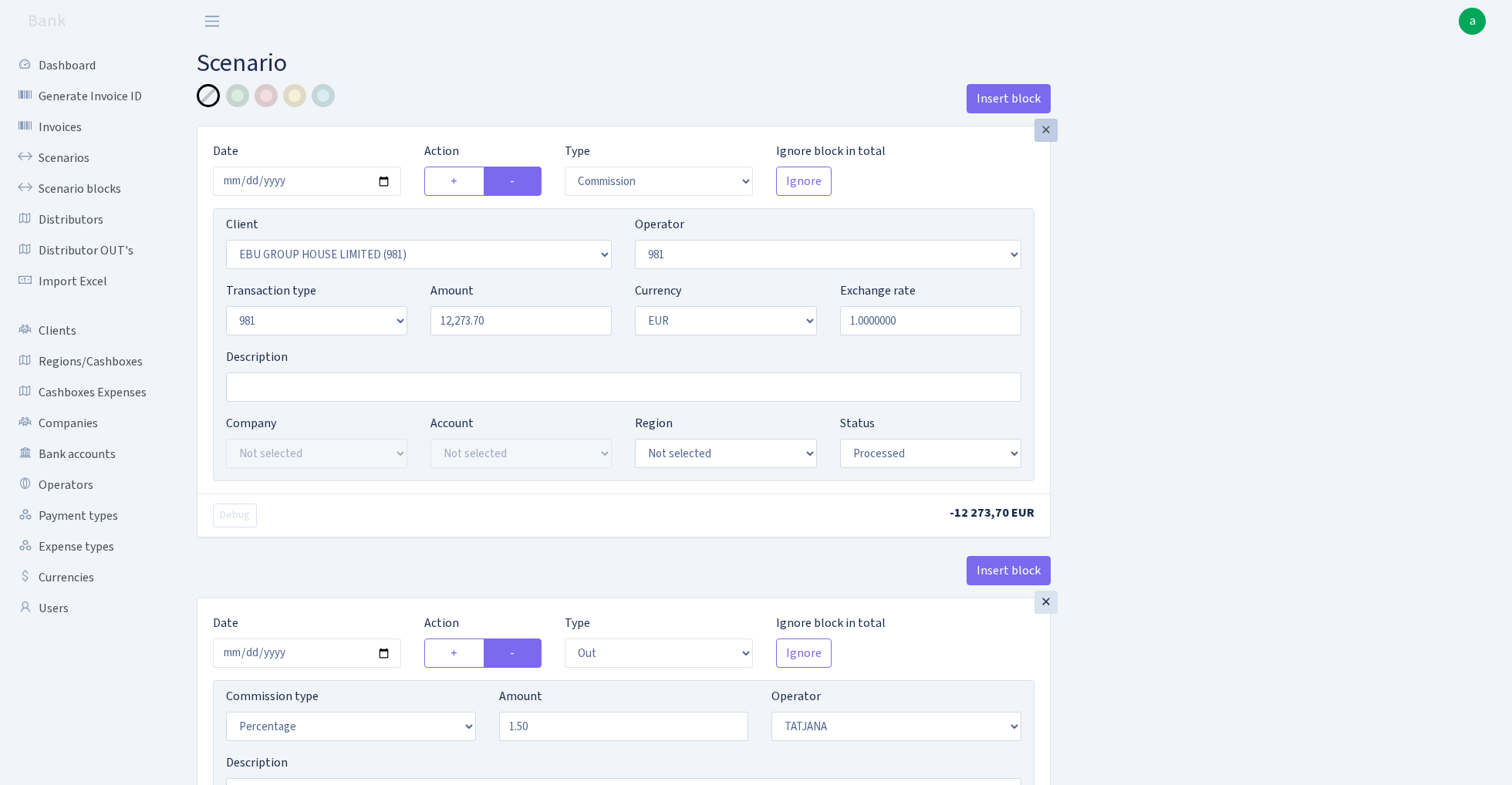
select select "processed"
select select "61"
select select "1"
select select "8"
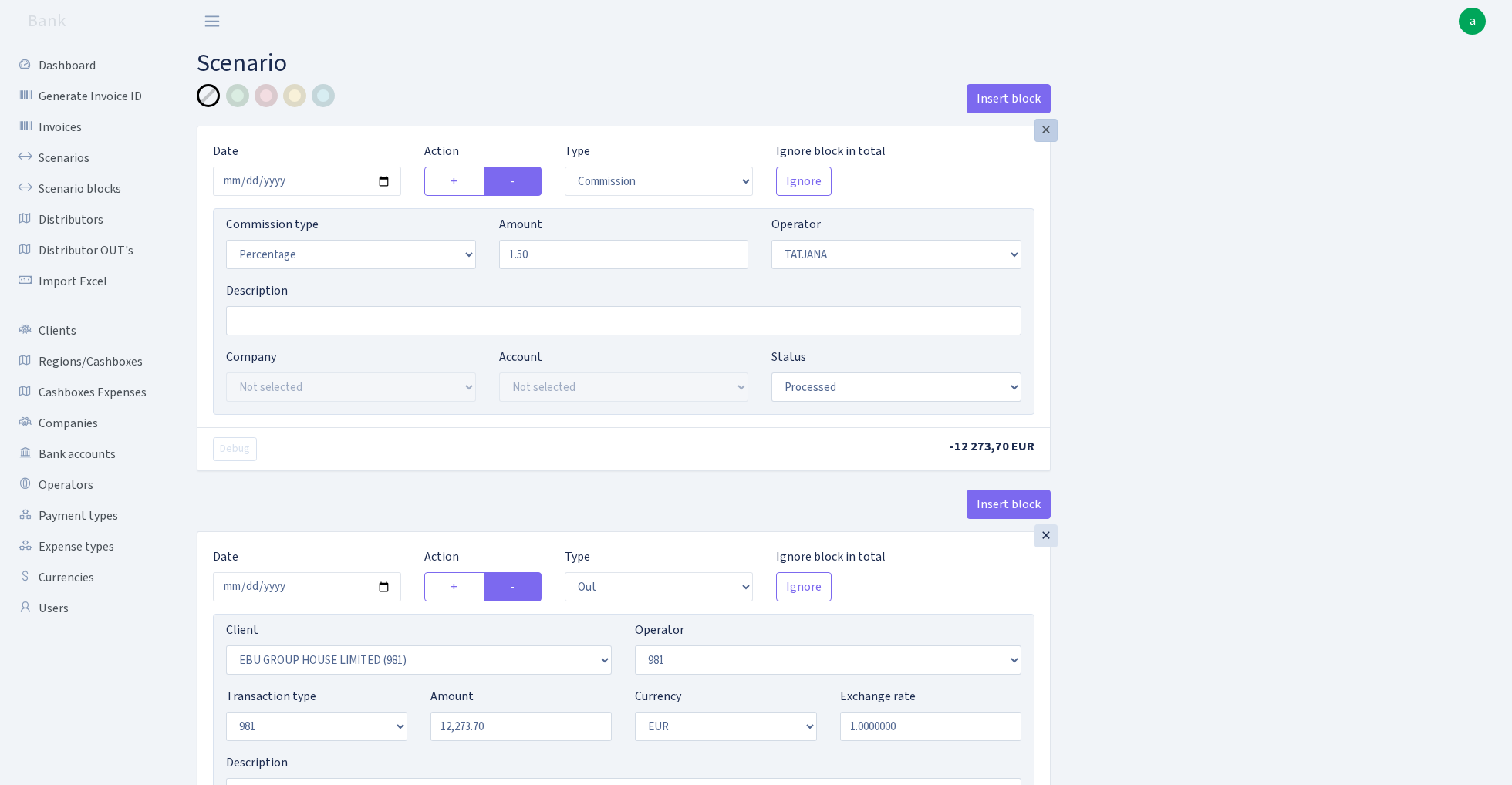
click at [1044, 127] on div "×" at bounding box center [1045, 130] width 23 height 23
select select "out"
select select "2778"
select select "processed"
select select "1"
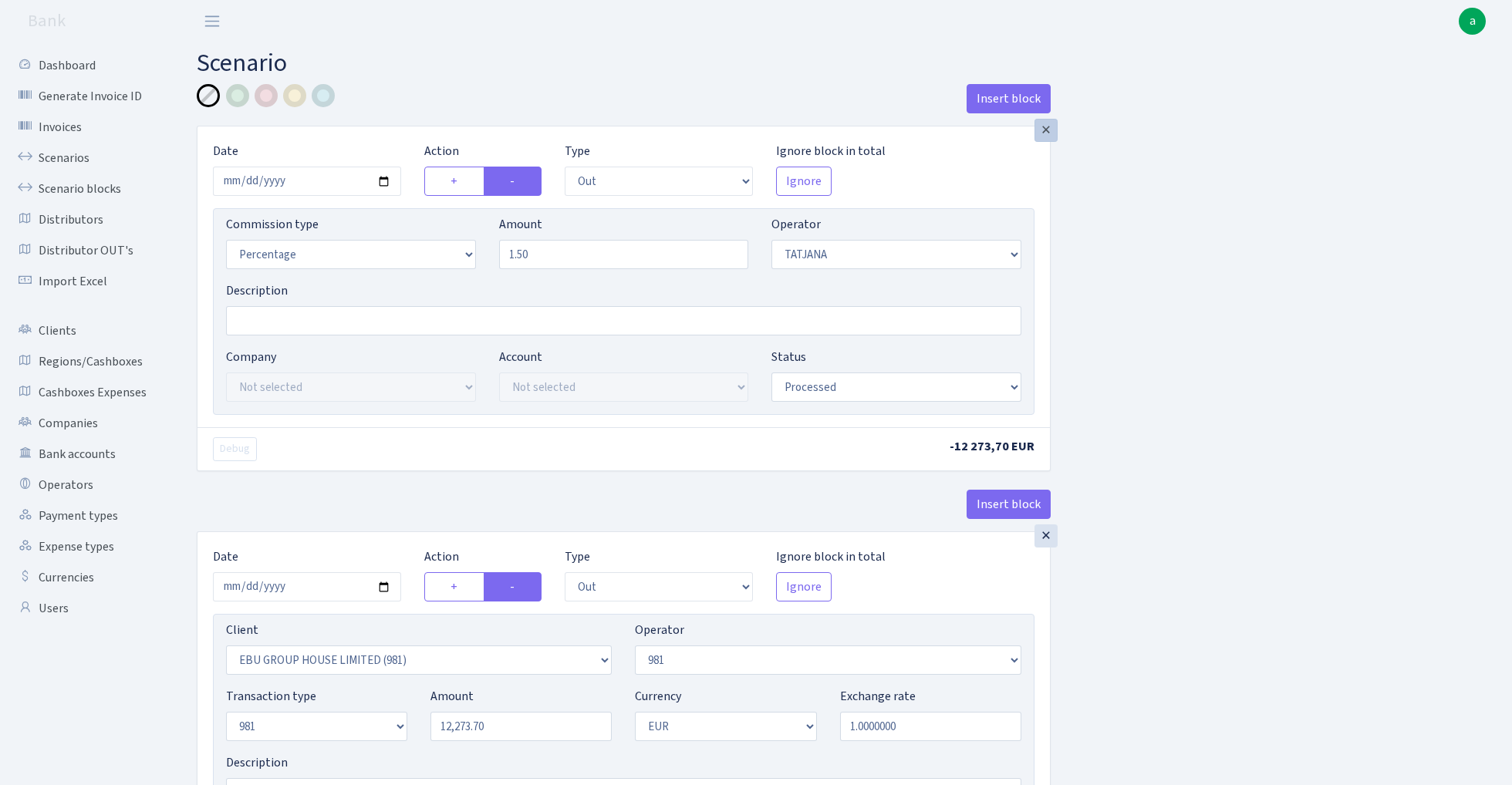
select select "61"
select select "8"
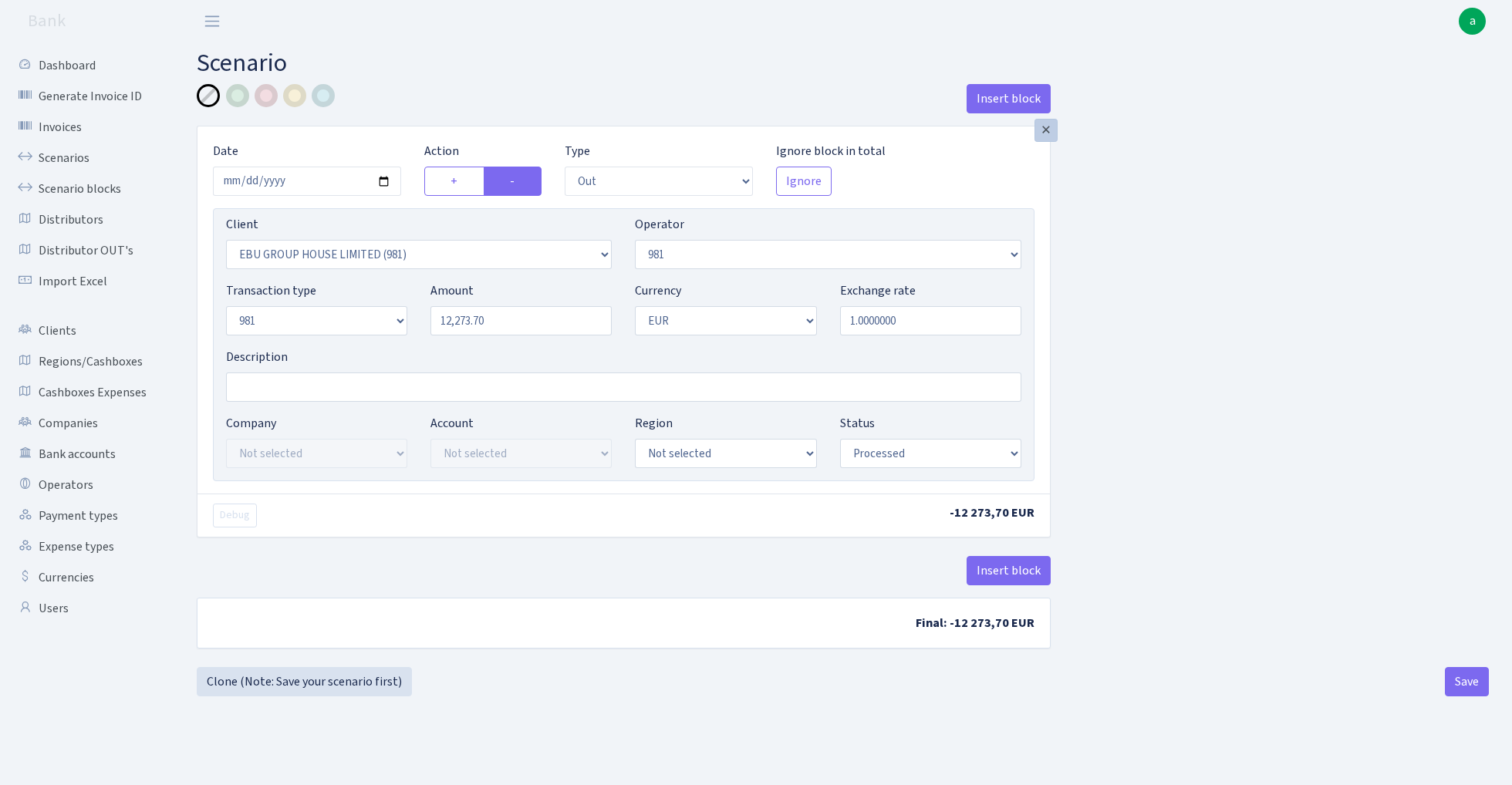
click at [1044, 127] on div "×" at bounding box center [1045, 130] width 23 height 23
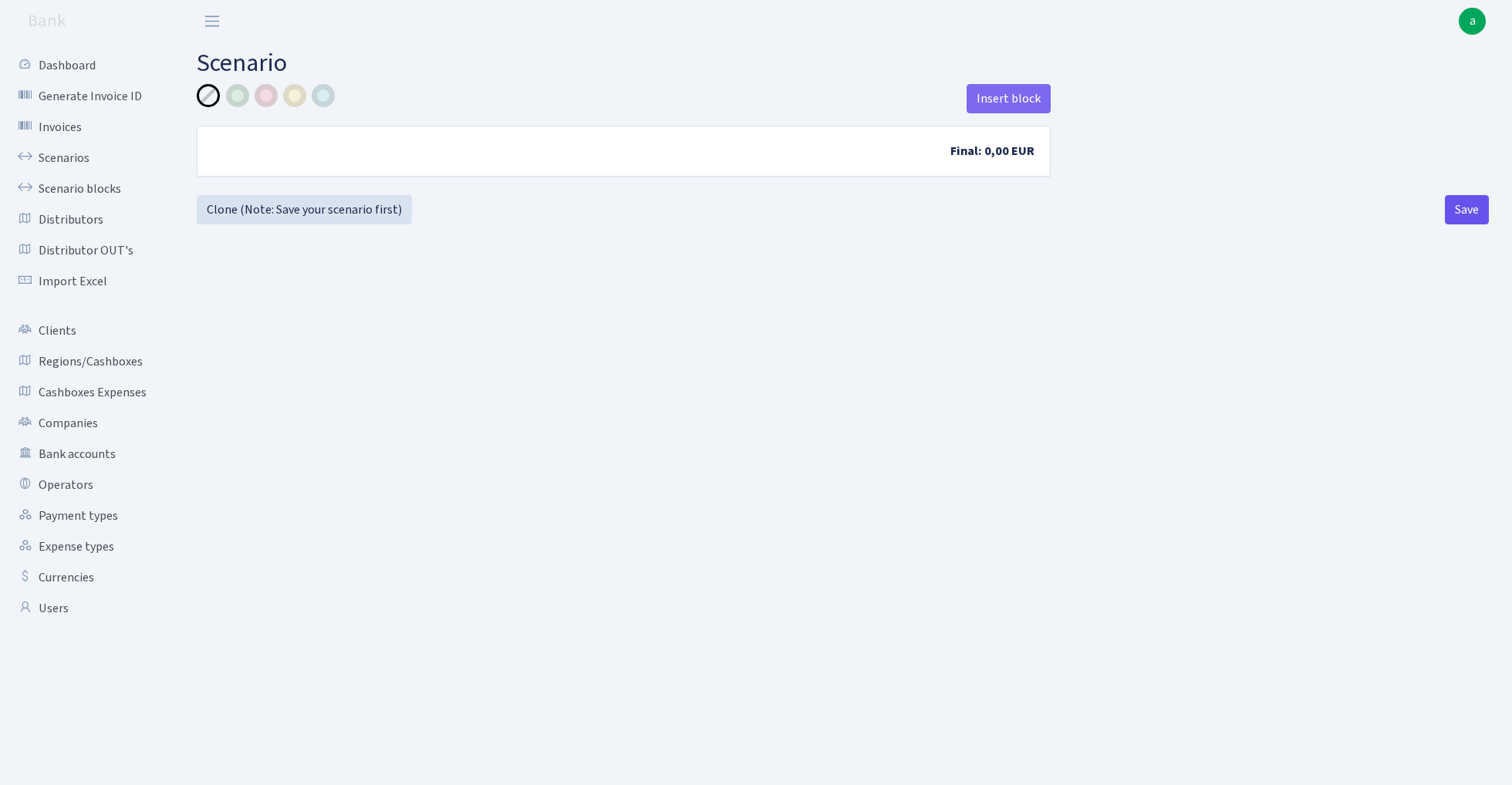
click at [1483, 210] on button "Save" at bounding box center [1467, 209] width 44 height 29
click at [59, 157] on link "Scenarios" at bounding box center [85, 158] width 154 height 31
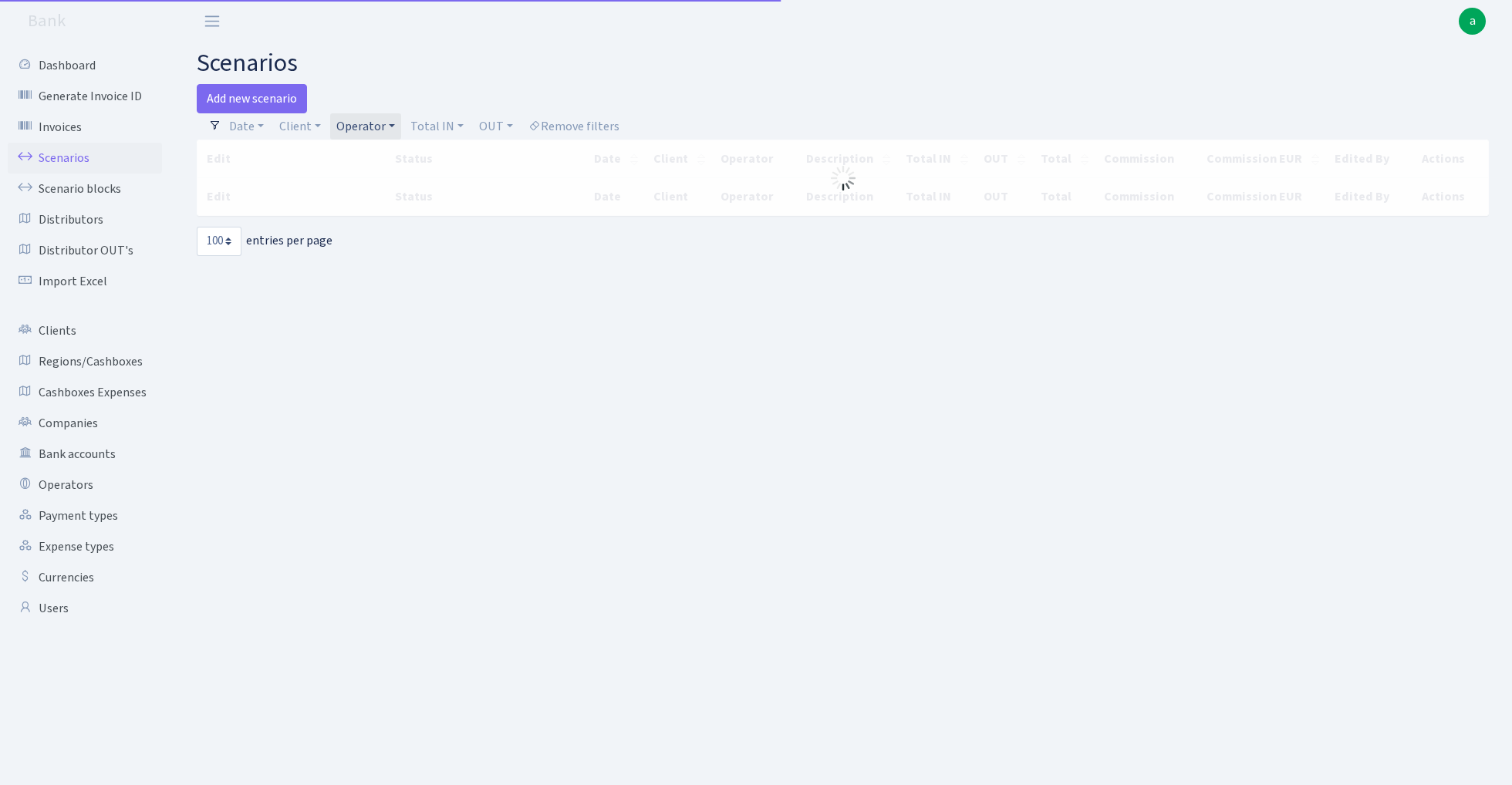
select select "100"
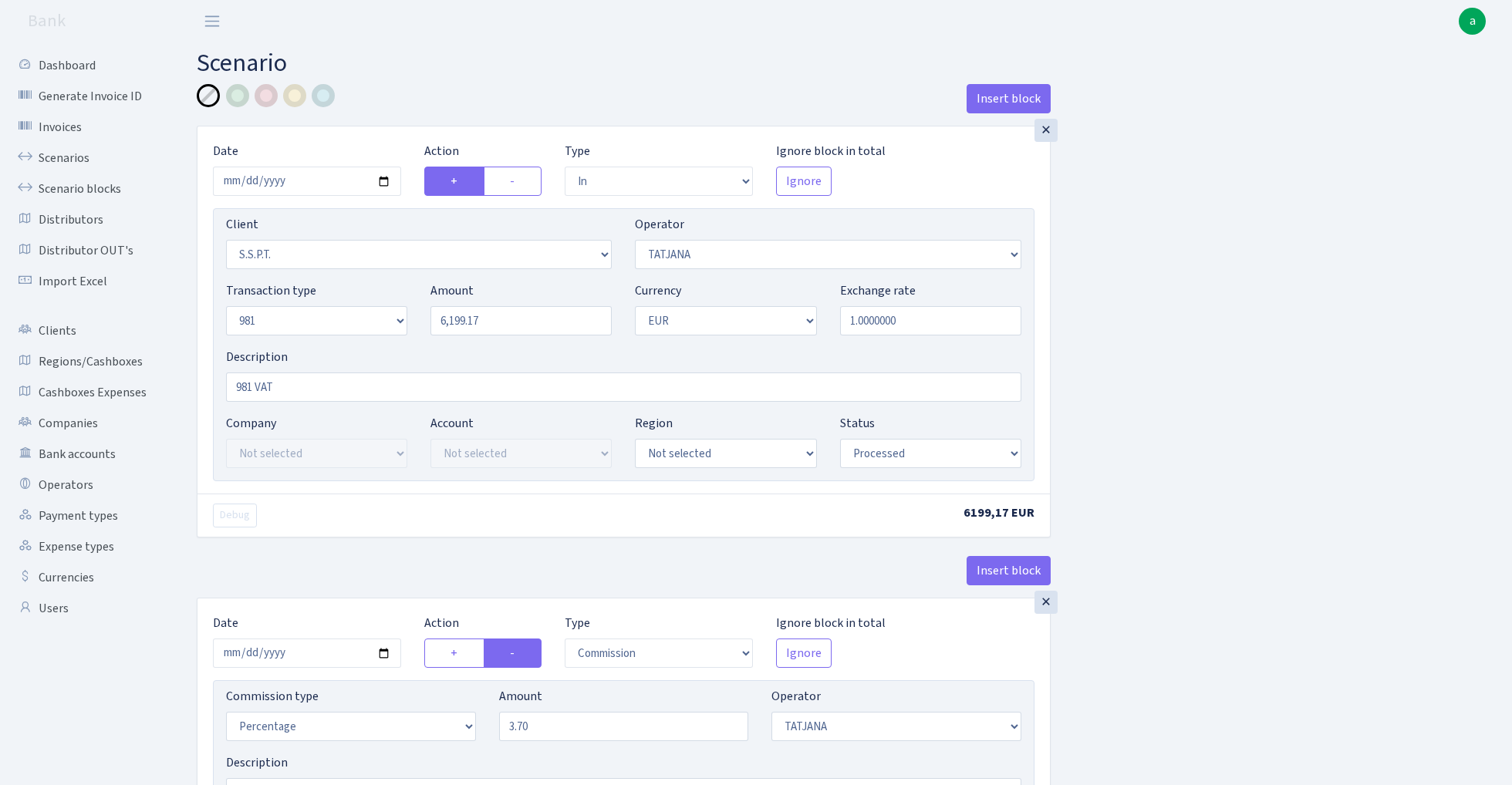
select select "in"
select select "2485"
select select "272"
select select "8"
select select "1"
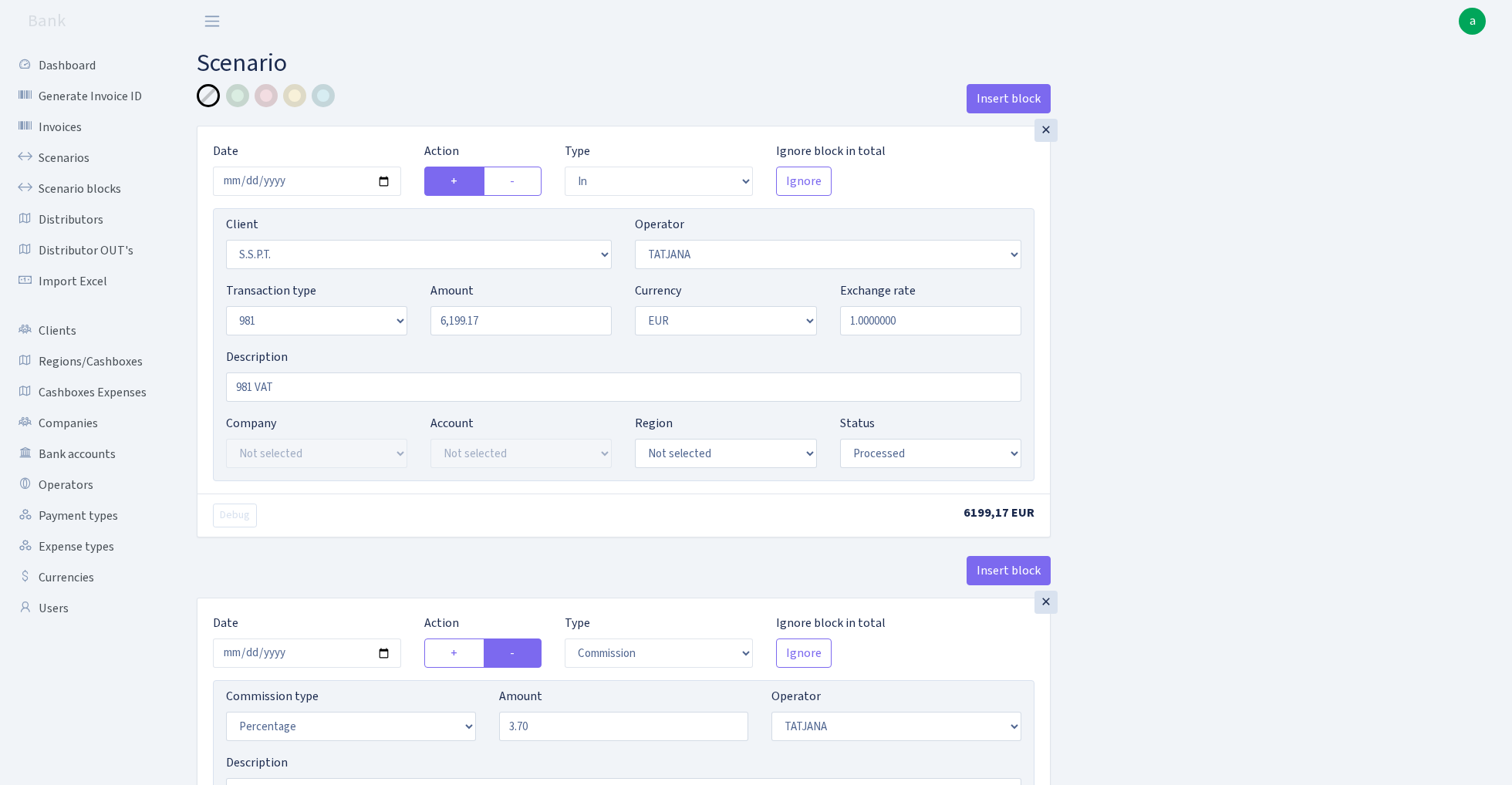
select select "processed"
select select "commission"
select select "272"
select select "processed"
select select "out"
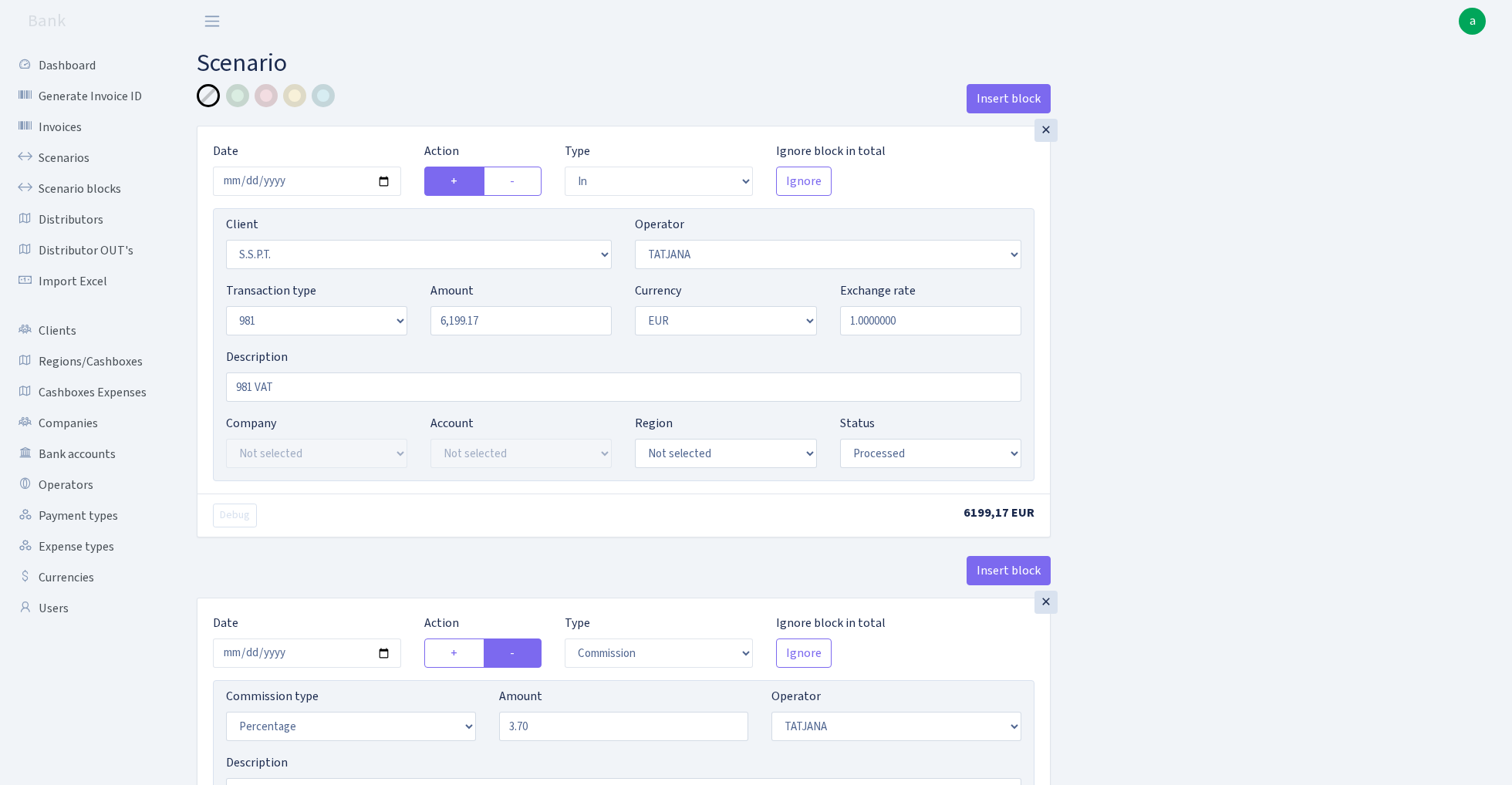
select select "2448"
select select "61"
select select "8"
select select "1"
select select "processed"
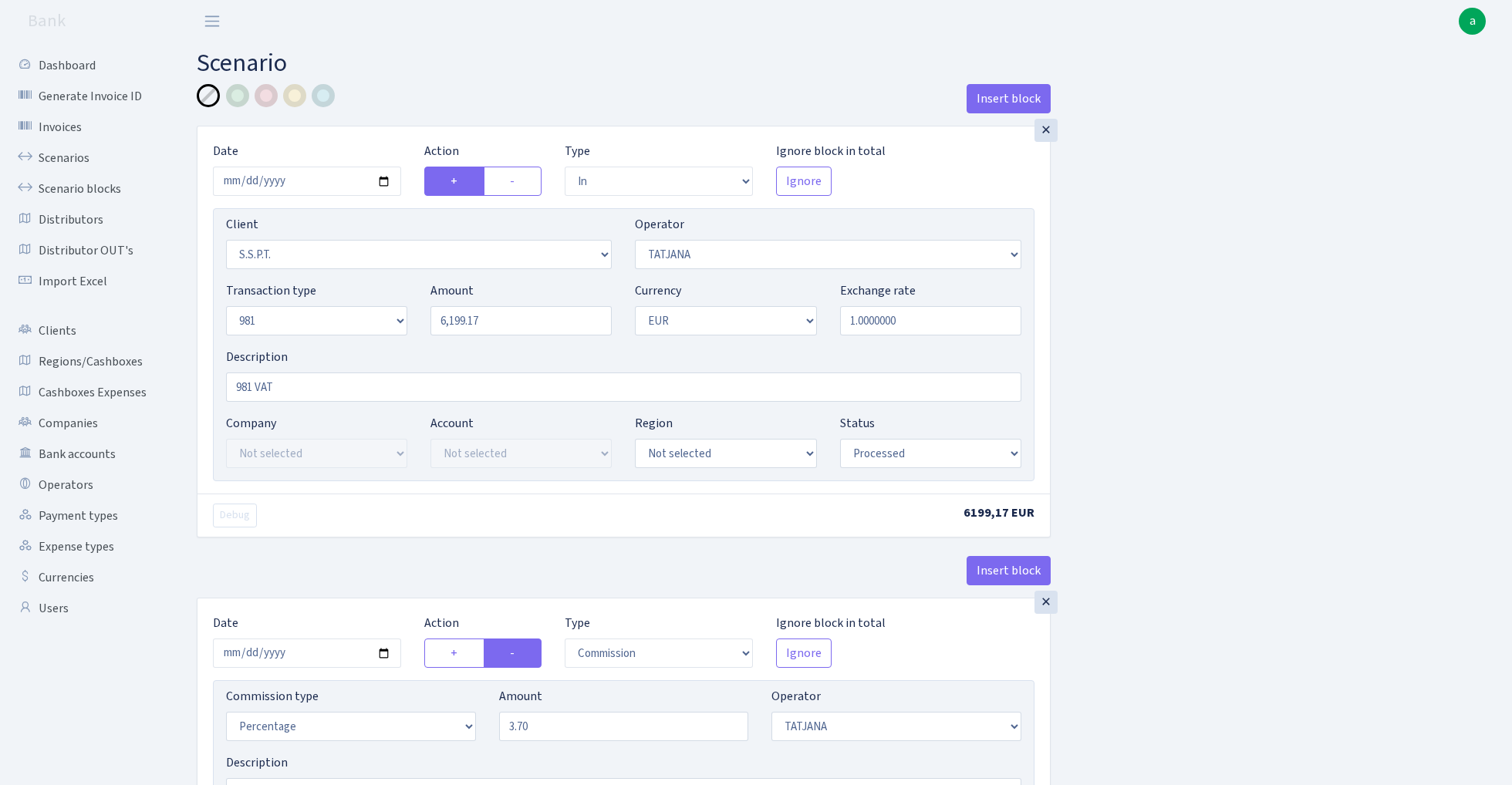
select select "commission"
select select "61"
select select "processed"
select select "2435"
click at [307, 390] on input "981 VAT" at bounding box center [624, 386] width 796 height 29
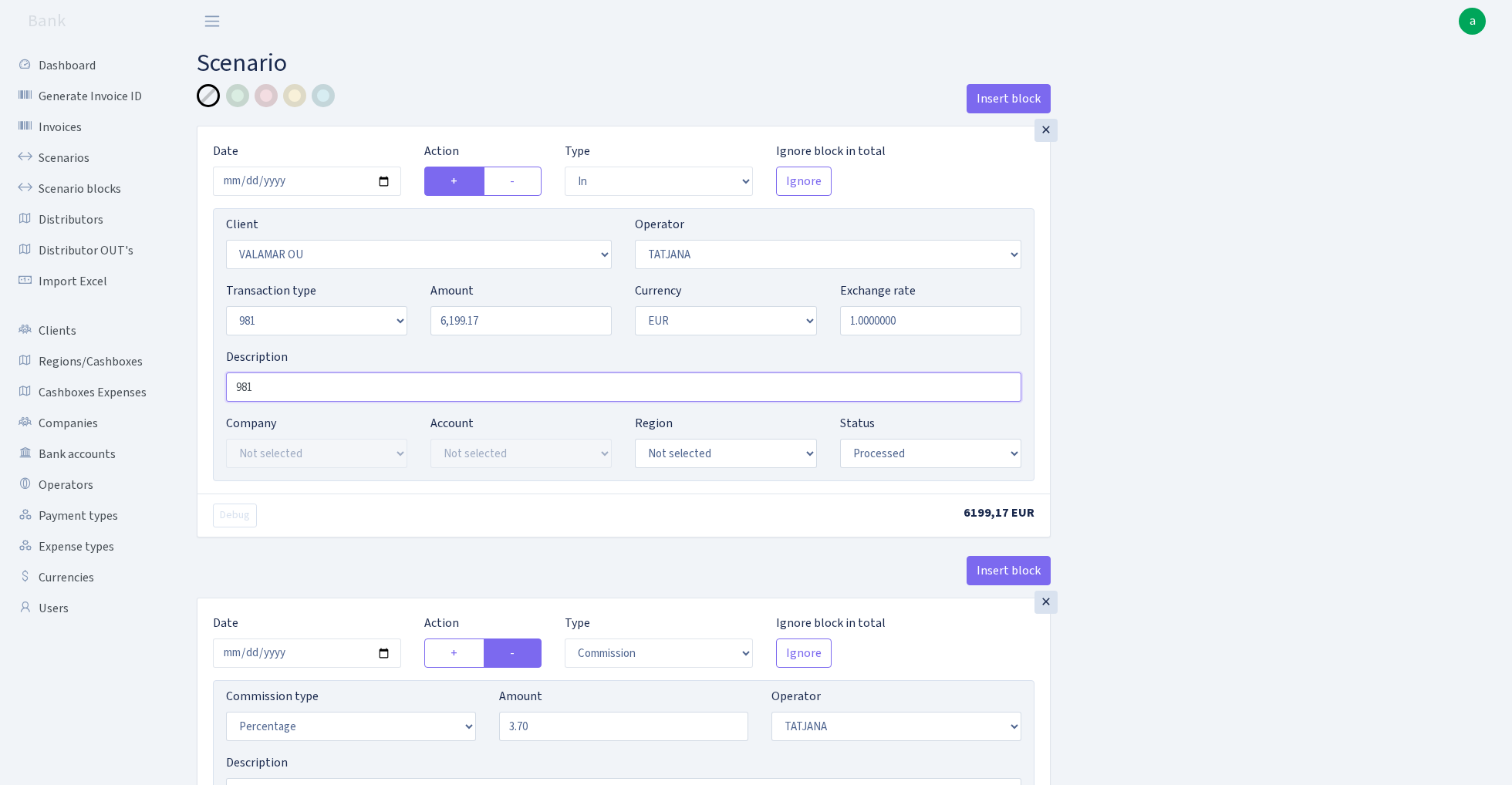
type input "981"
click at [330, 184] on input "2025-08-26" at bounding box center [307, 181] width 189 height 29
type input "[DATE]"
click at [405, 114] on div "Insert block" at bounding box center [623, 104] width 854 height 42
click at [501, 325] on input "6199.17" at bounding box center [521, 320] width 181 height 29
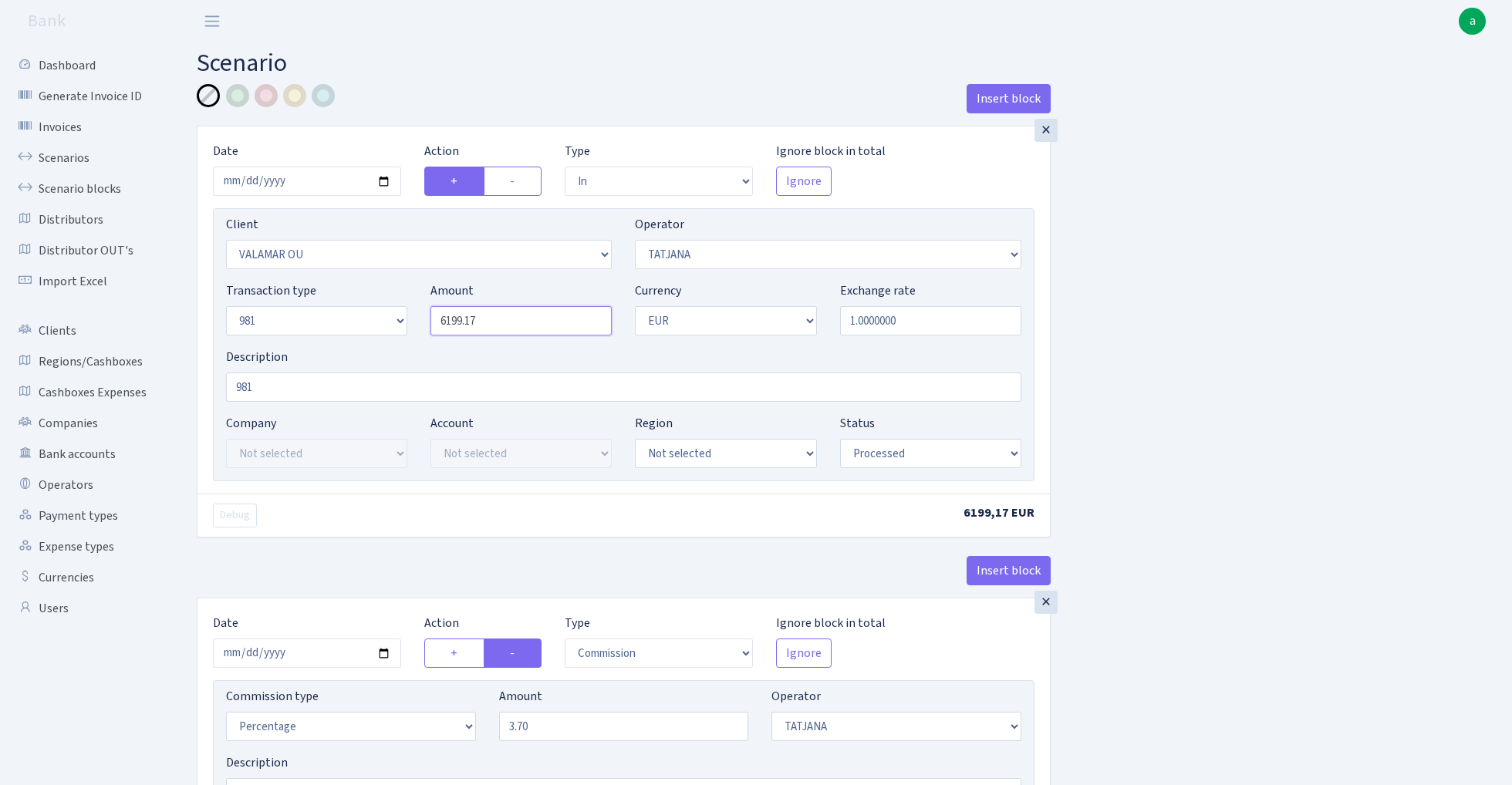
click at [501, 325] on input "6199.17" at bounding box center [521, 320] width 181 height 29
paste input "12412.89"
type input "12,412.89"
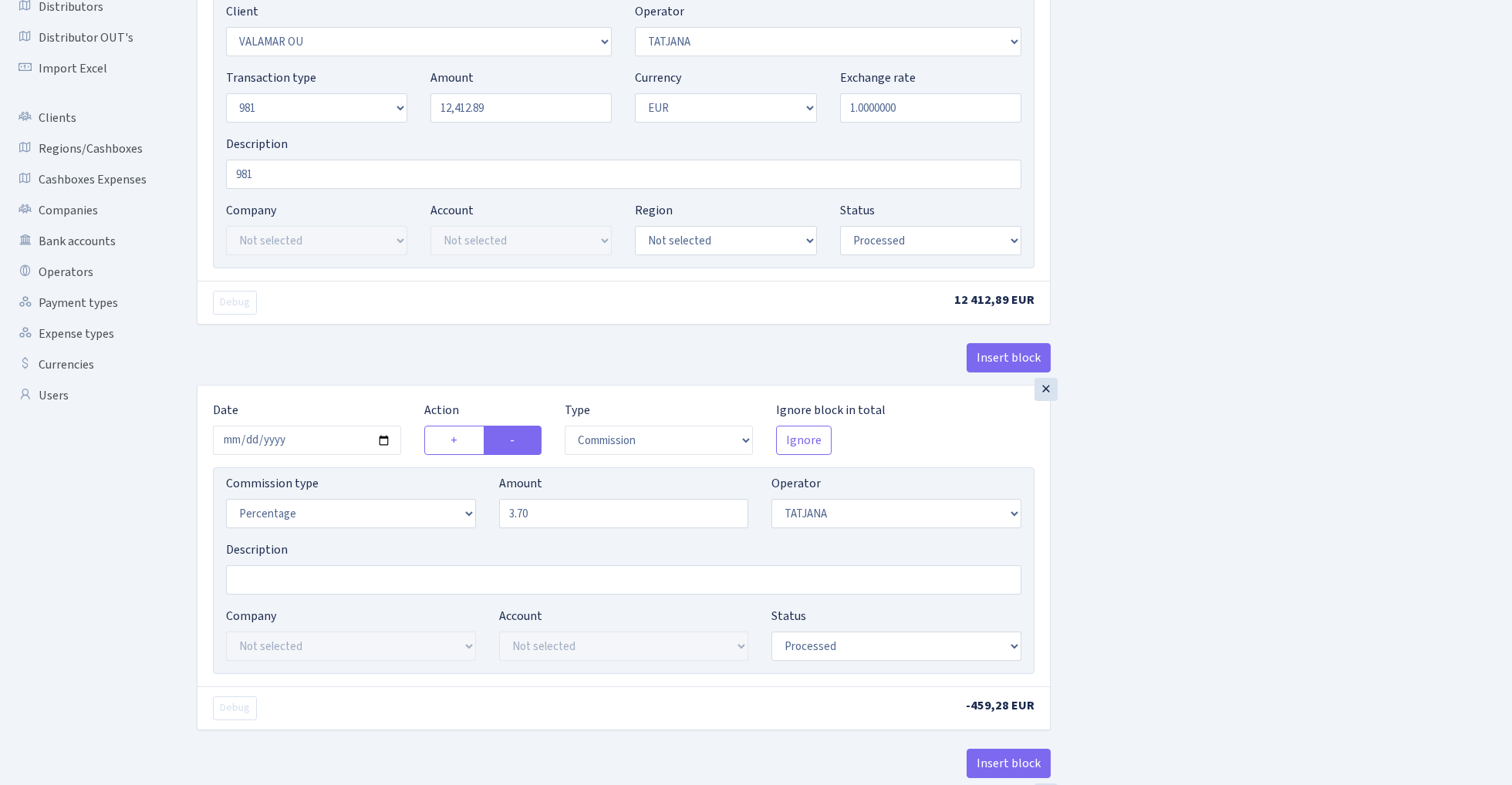
scroll to position [214, 0]
click at [301, 440] on input "2025-08-26" at bounding box center [307, 439] width 189 height 29
type input "[DATE]"
click at [349, 360] on div "Insert block" at bounding box center [623, 363] width 854 height 42
click at [568, 510] on input "3.70" at bounding box center [624, 512] width 250 height 29
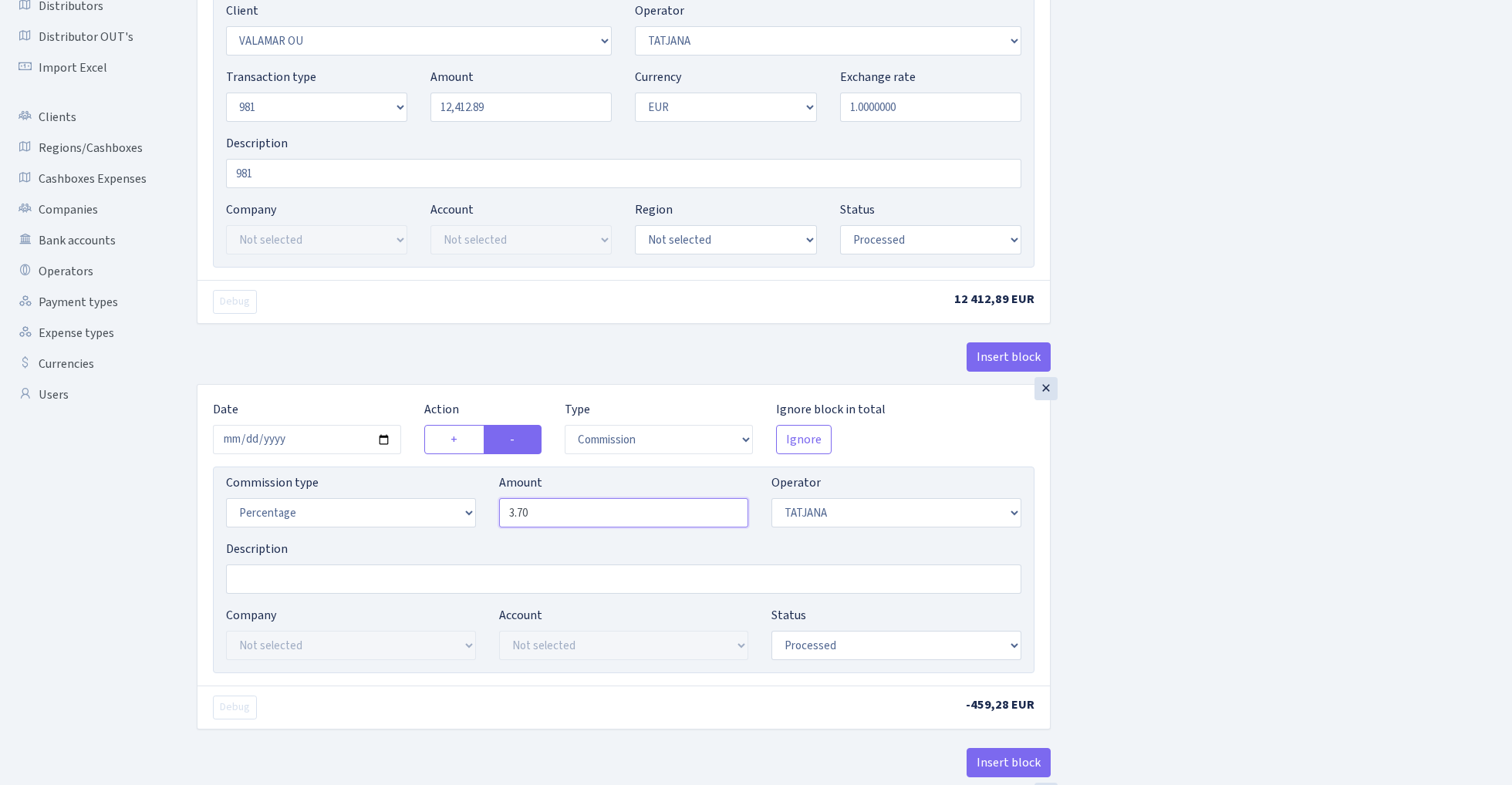
click at [568, 510] on input "3.70" at bounding box center [624, 512] width 250 height 29
type input "1.50"
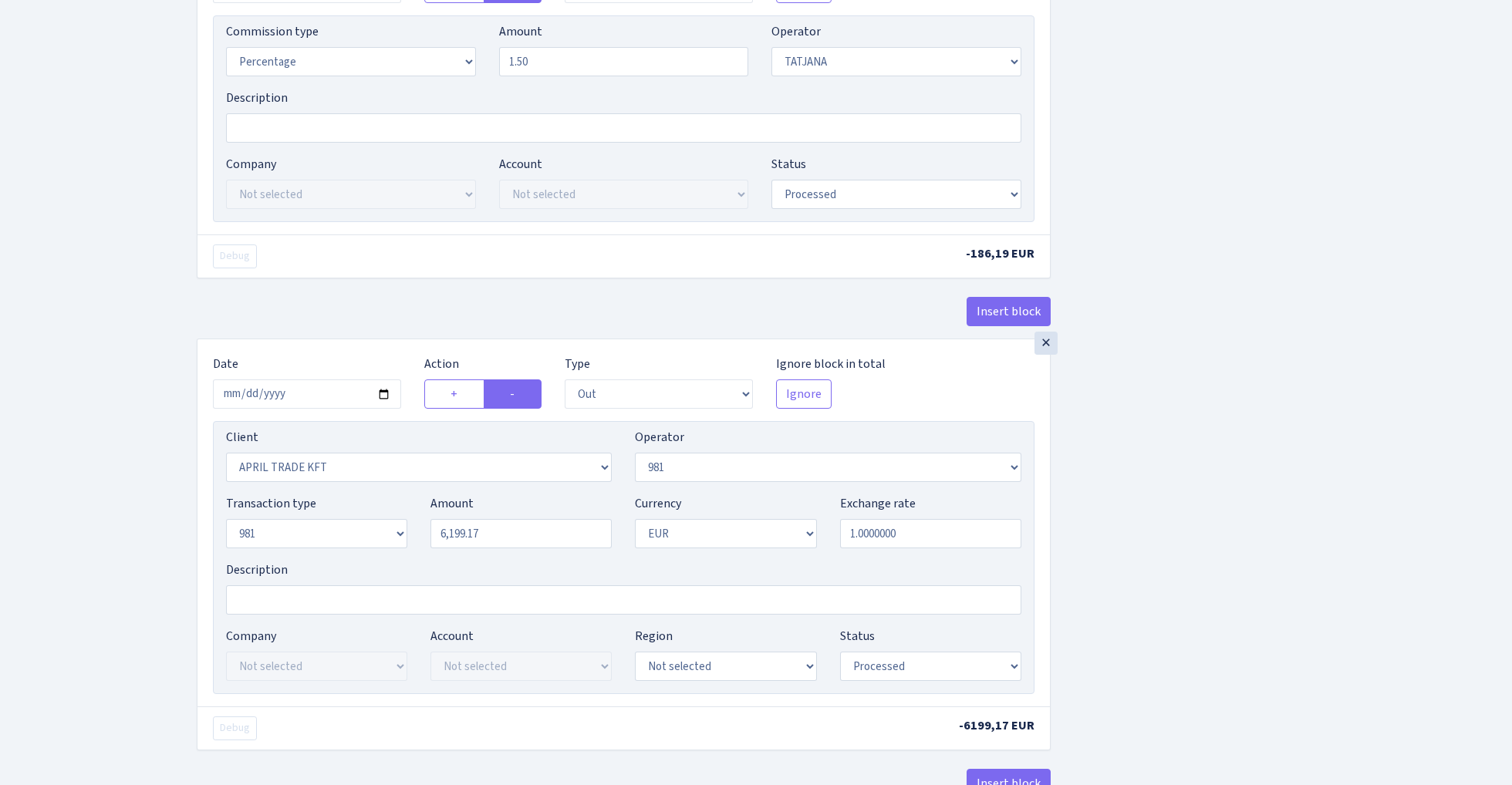
scroll to position [706, 0]
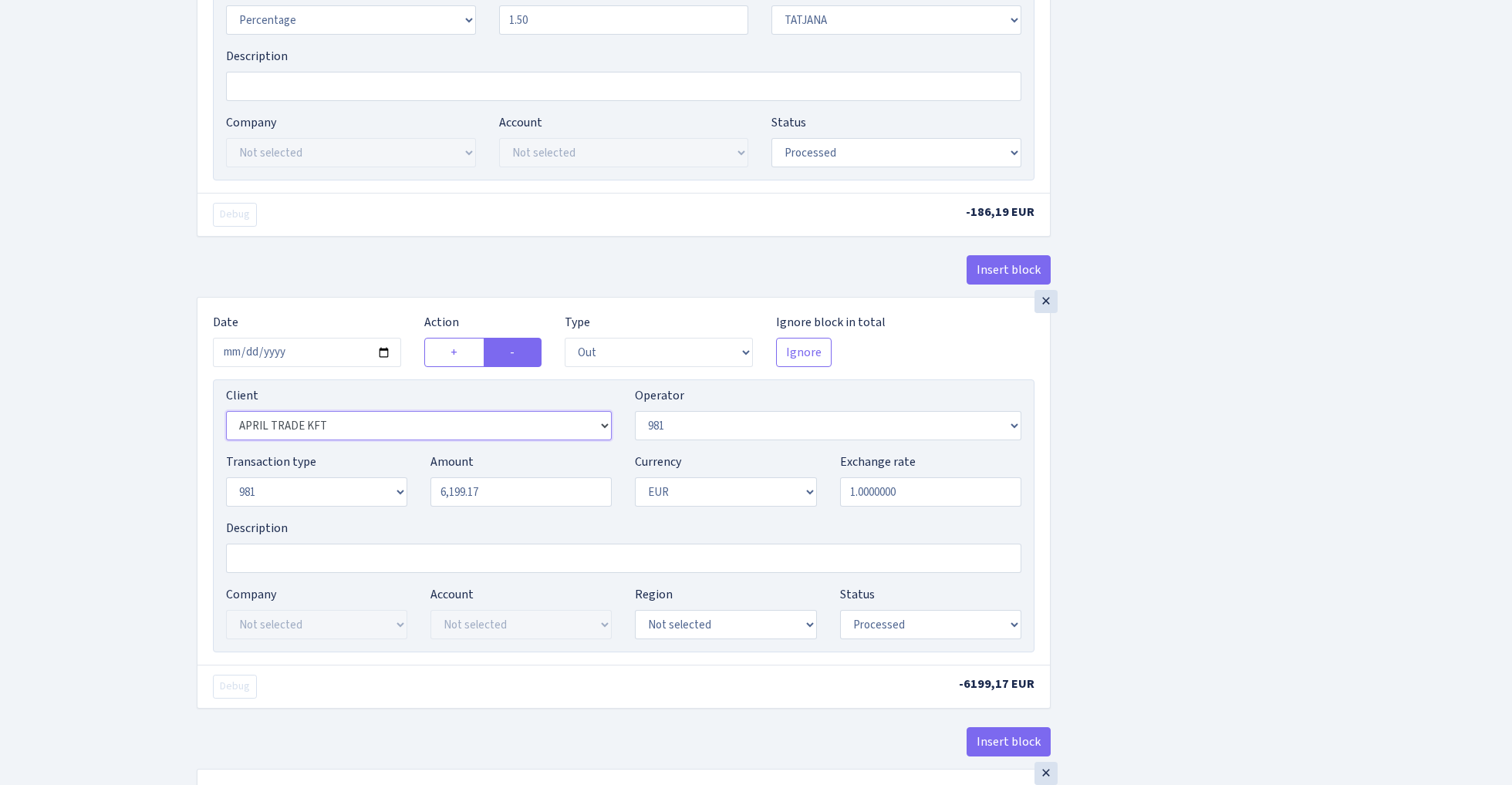
select select "2778"
click at [522, 501] on input "6199.17" at bounding box center [521, 491] width 181 height 29
paste input "12412.89"
type input "12,412.89"
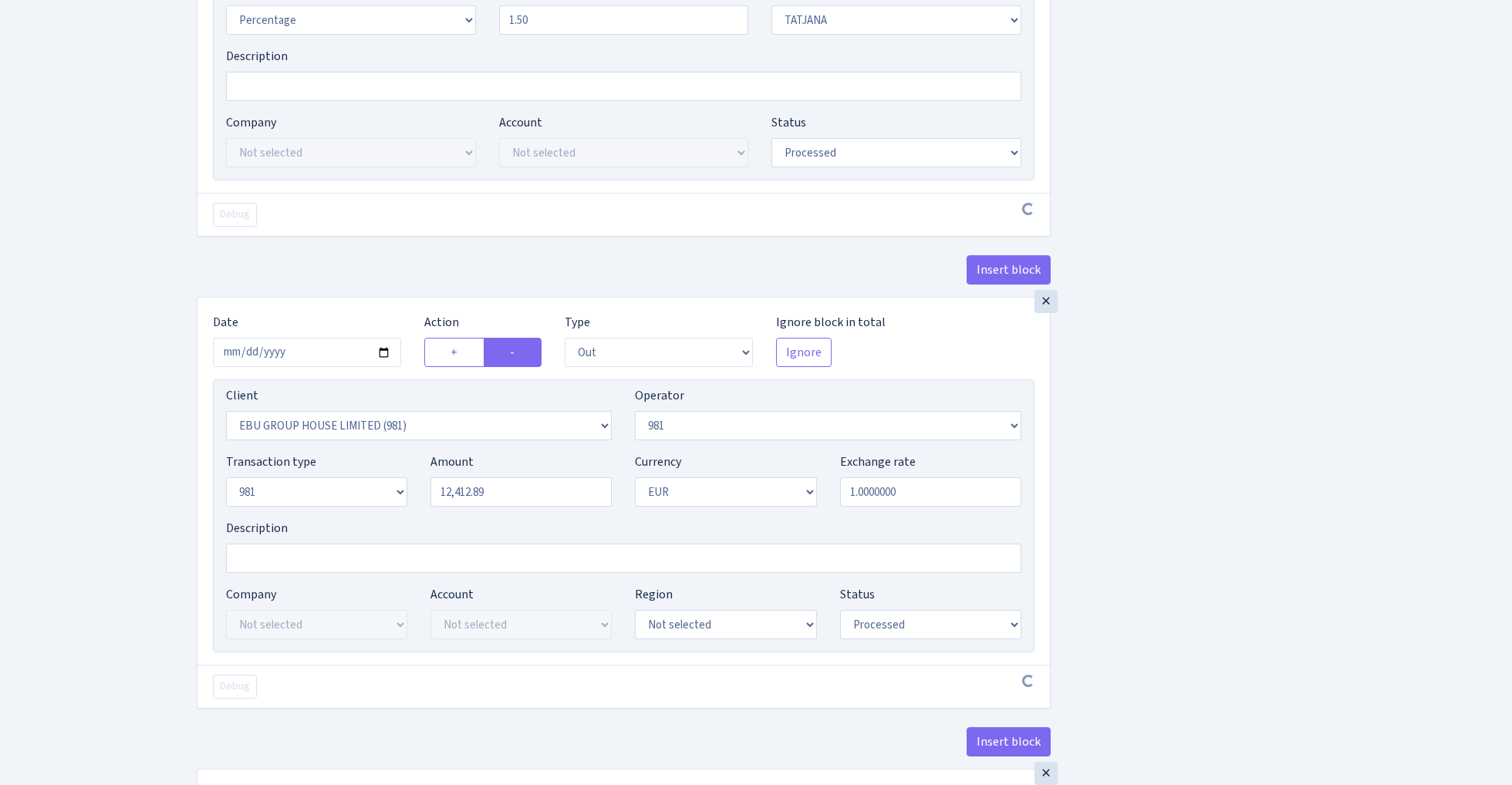
click at [1211, 455] on div "Insert block × Date 2025-09-01 Action + - Type --- In Out Commission Field requ…" at bounding box center [843, 307] width 1316 height 1860
click at [333, 355] on input "2025-08-26" at bounding box center [307, 352] width 189 height 29
type input "[DATE]"
click at [295, 325] on div "Date 2025-09-01" at bounding box center [306, 340] width 211 height 54
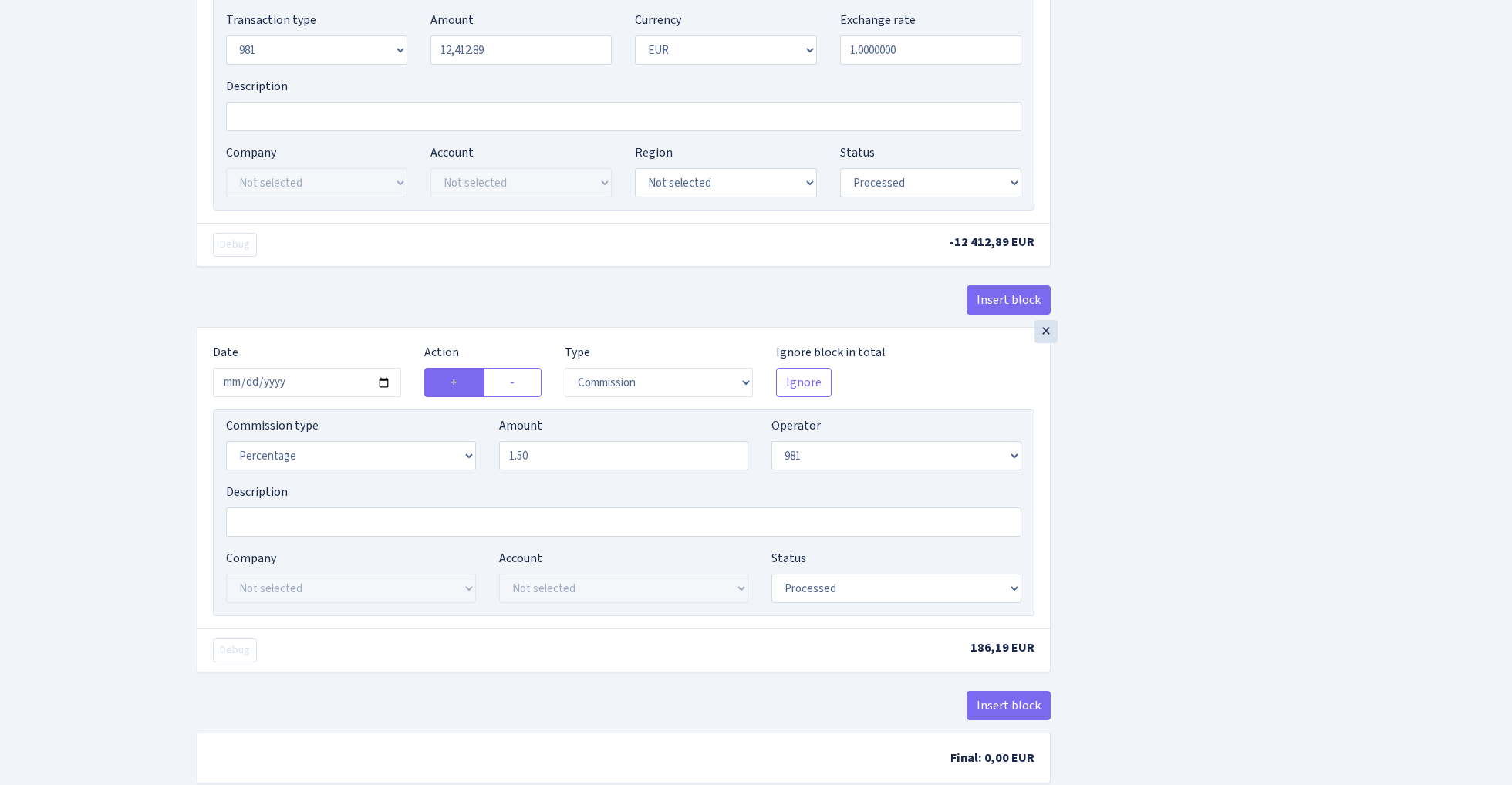
scroll to position [1177, 0]
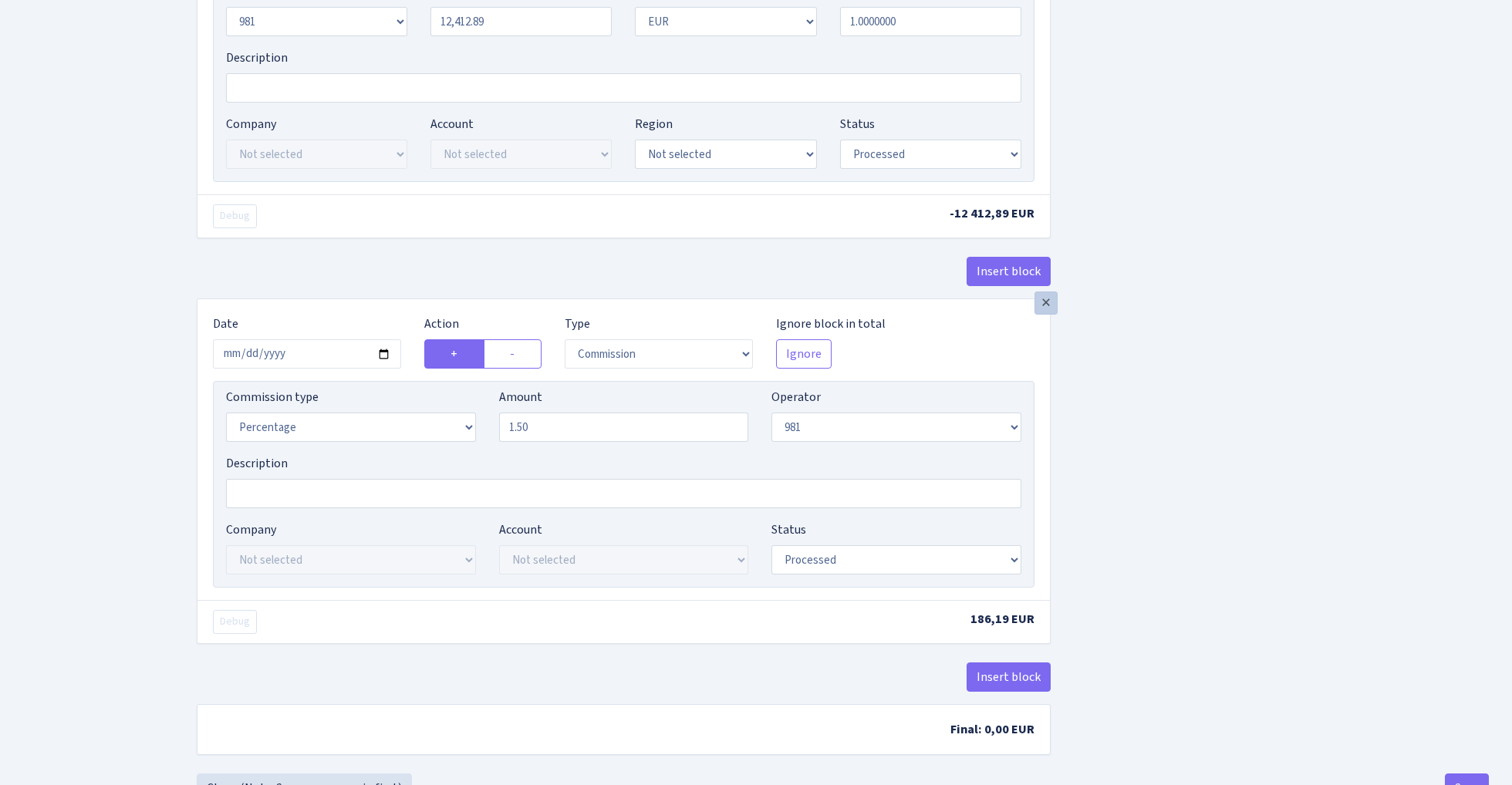
click at [1042, 314] on div "×" at bounding box center [1045, 302] width 23 height 23
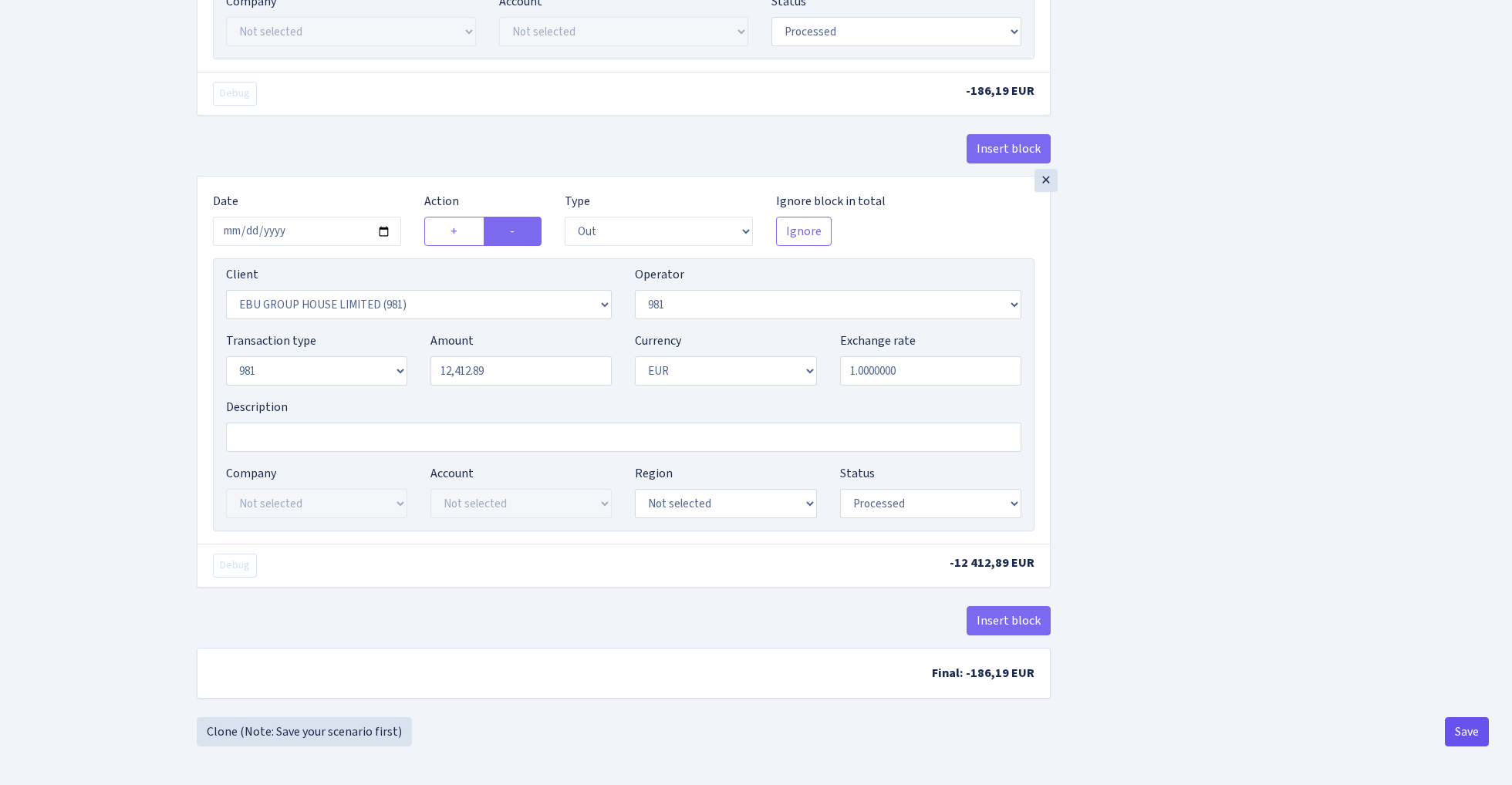
scroll to position [834, 0]
click at [1461, 722] on button "Save" at bounding box center [1467, 731] width 44 height 29
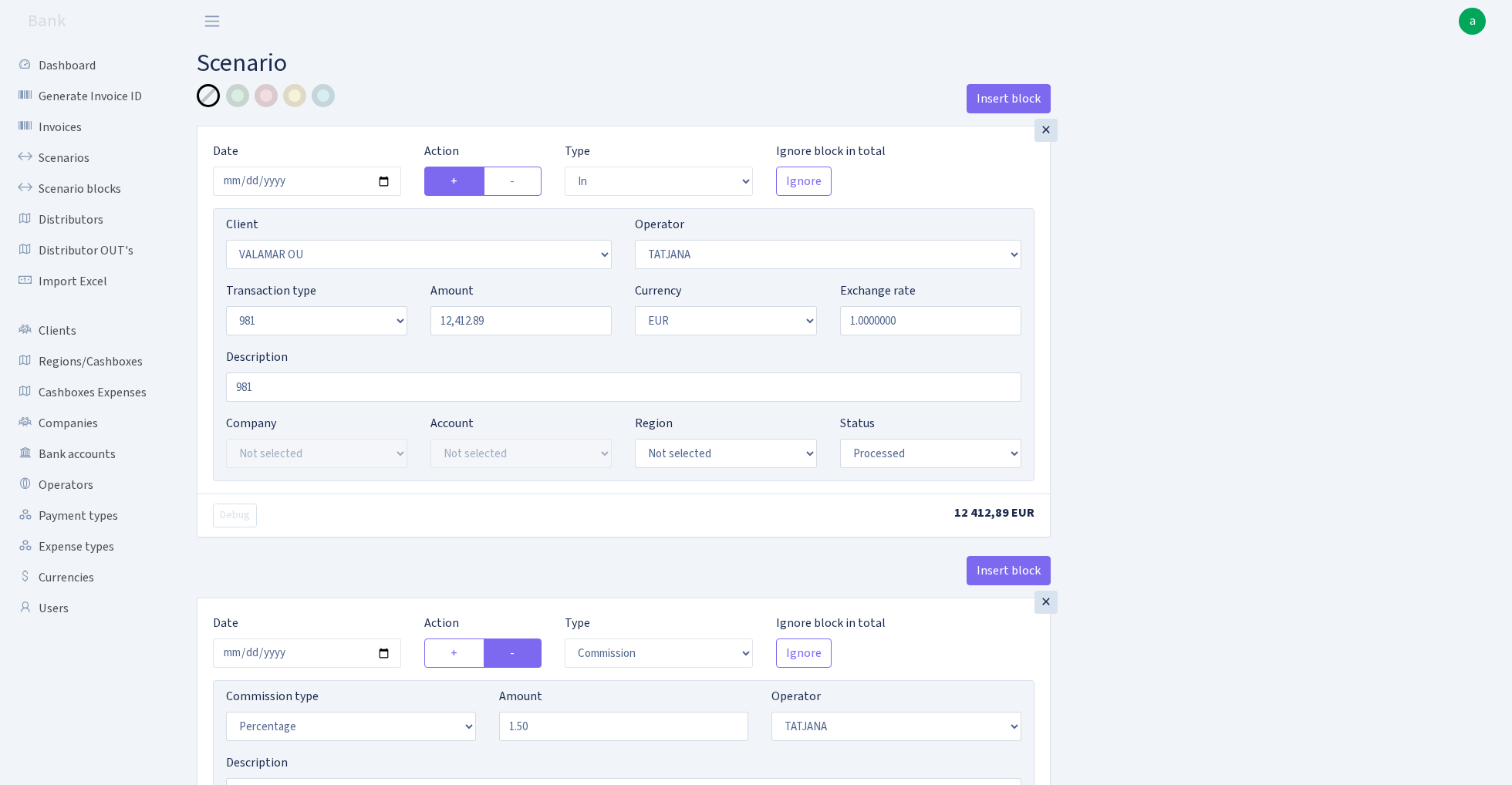
select select "in"
select select "2435"
select select "272"
select select "8"
select select "1"
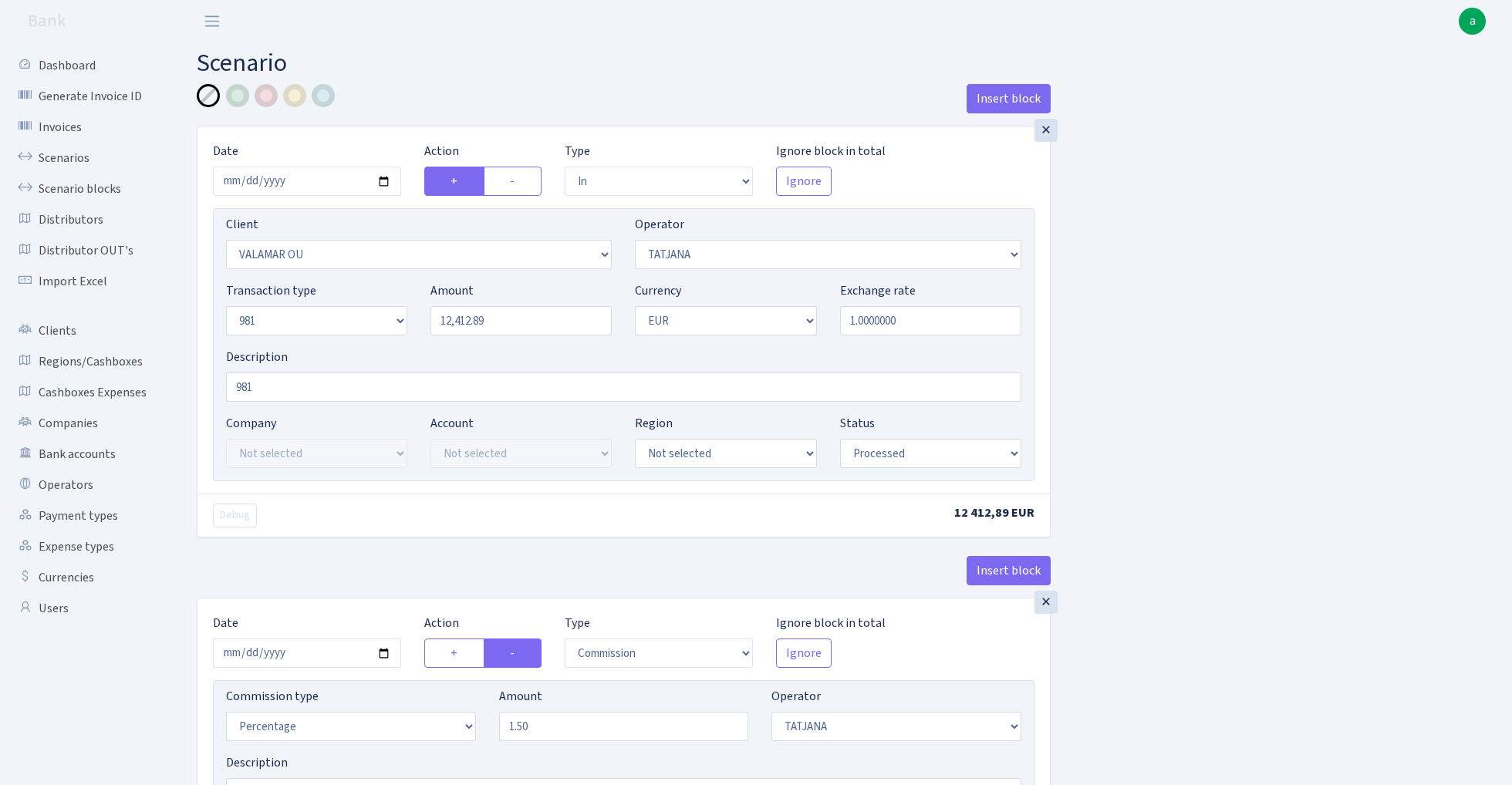
select select "processed"
select select "commission"
select select "272"
select select "processed"
select select "out"
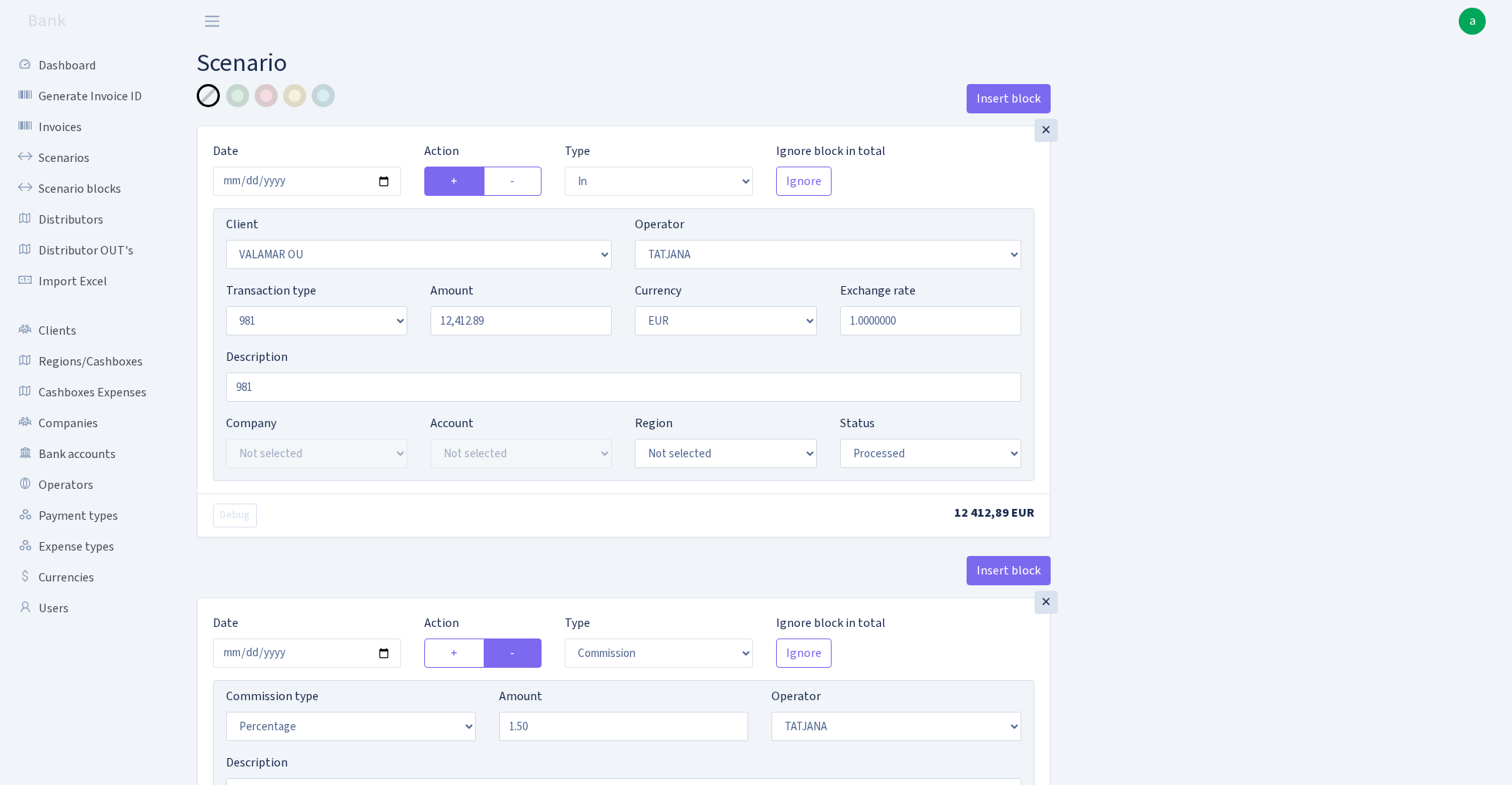
select select "2778"
select select "61"
select select "8"
select select "1"
select select "processed"
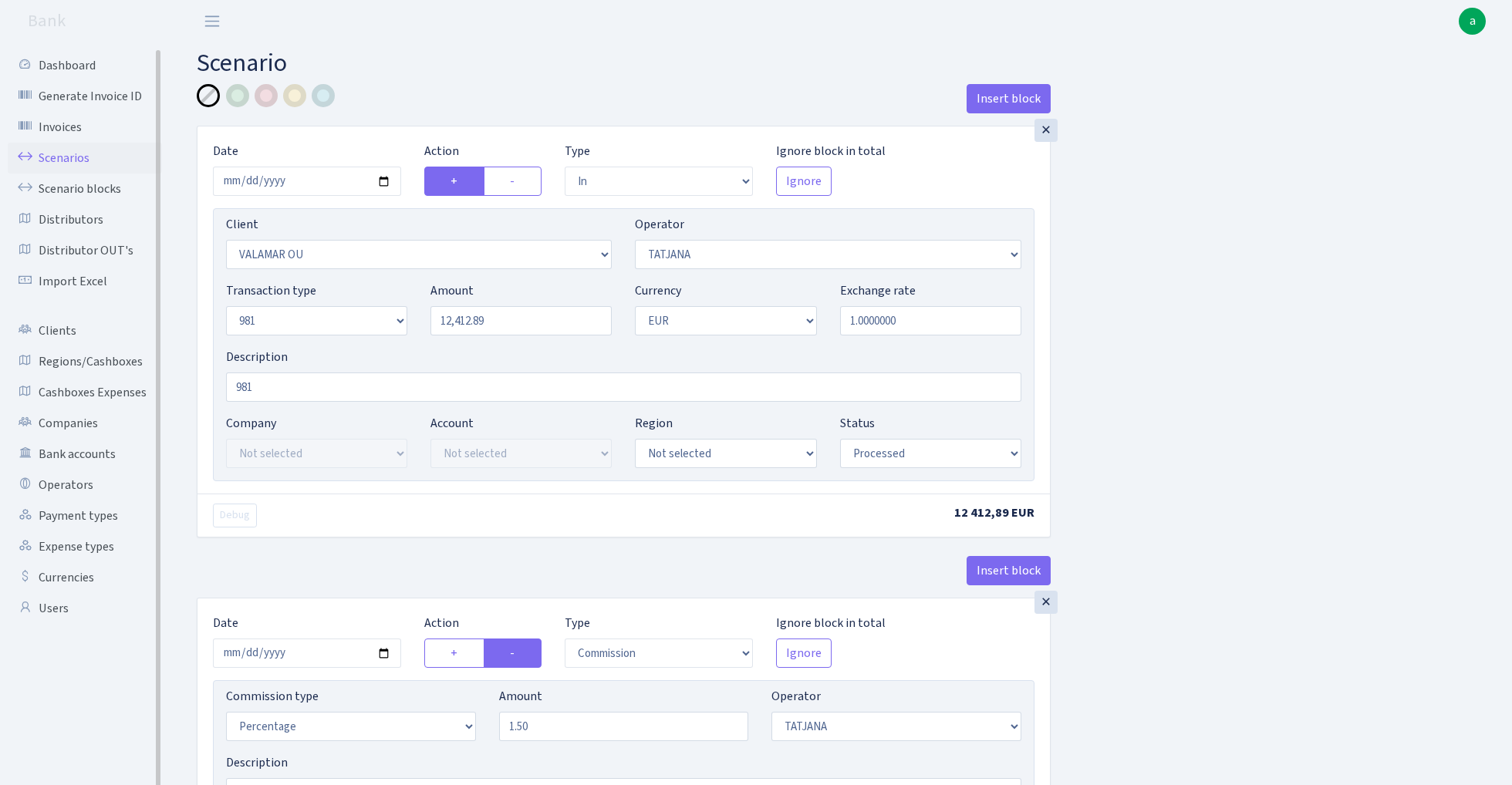
click at [63, 152] on link "Scenarios" at bounding box center [85, 158] width 154 height 31
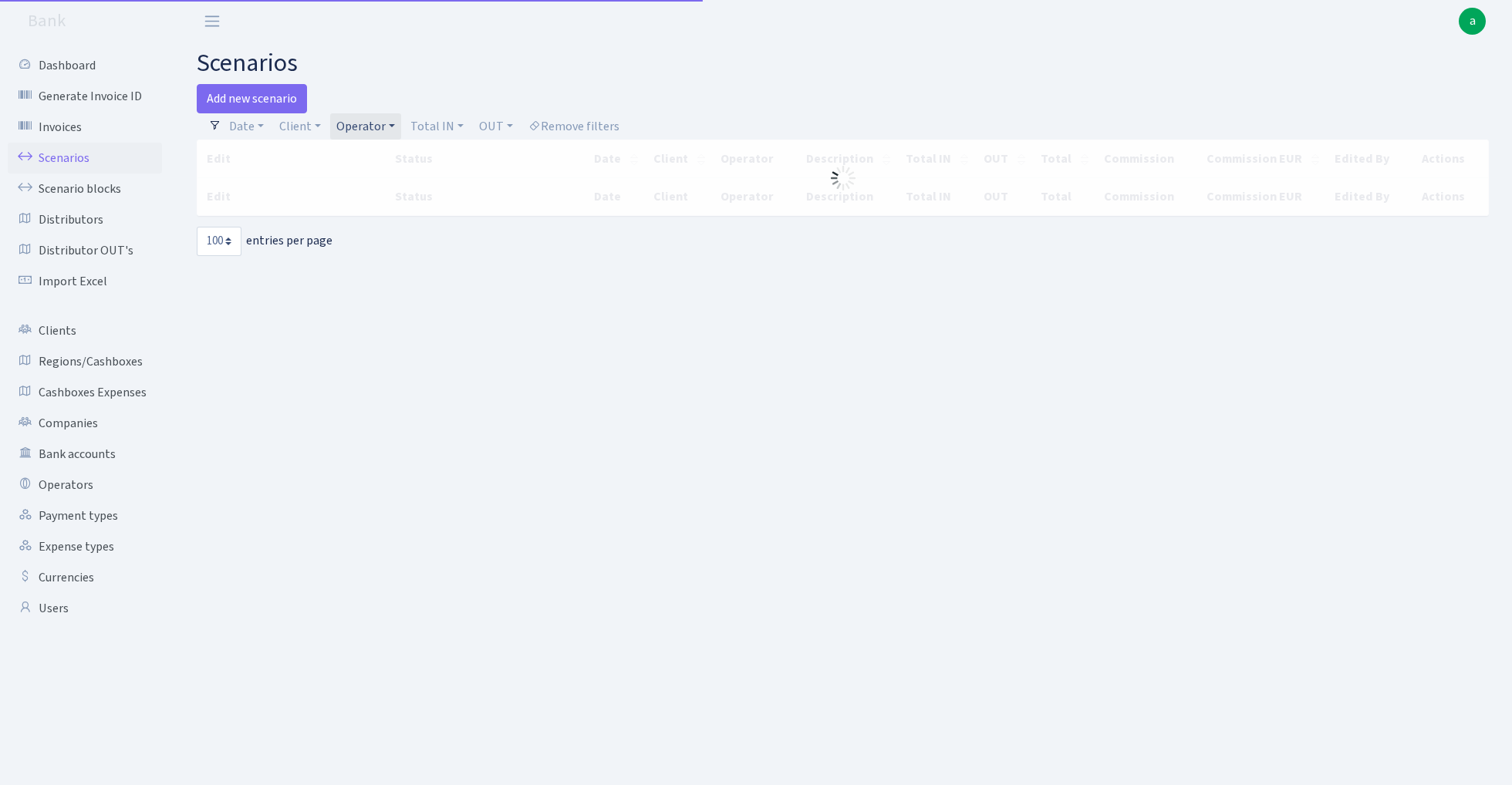
select select "100"
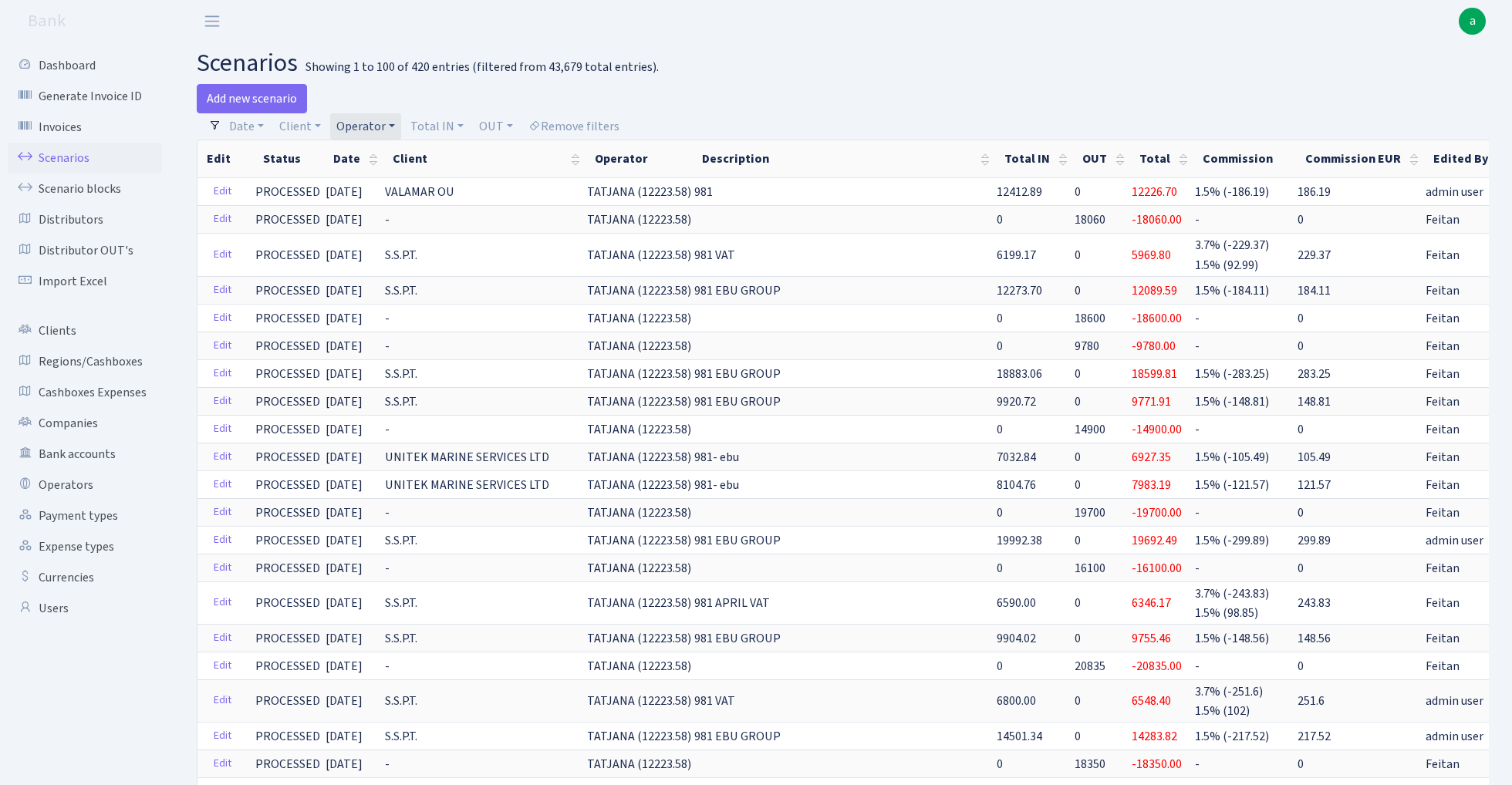
click at [366, 123] on link "Operator" at bounding box center [365, 126] width 71 height 26
click at [378, 180] on input "search" at bounding box center [391, 181] width 113 height 24
type input "fish"
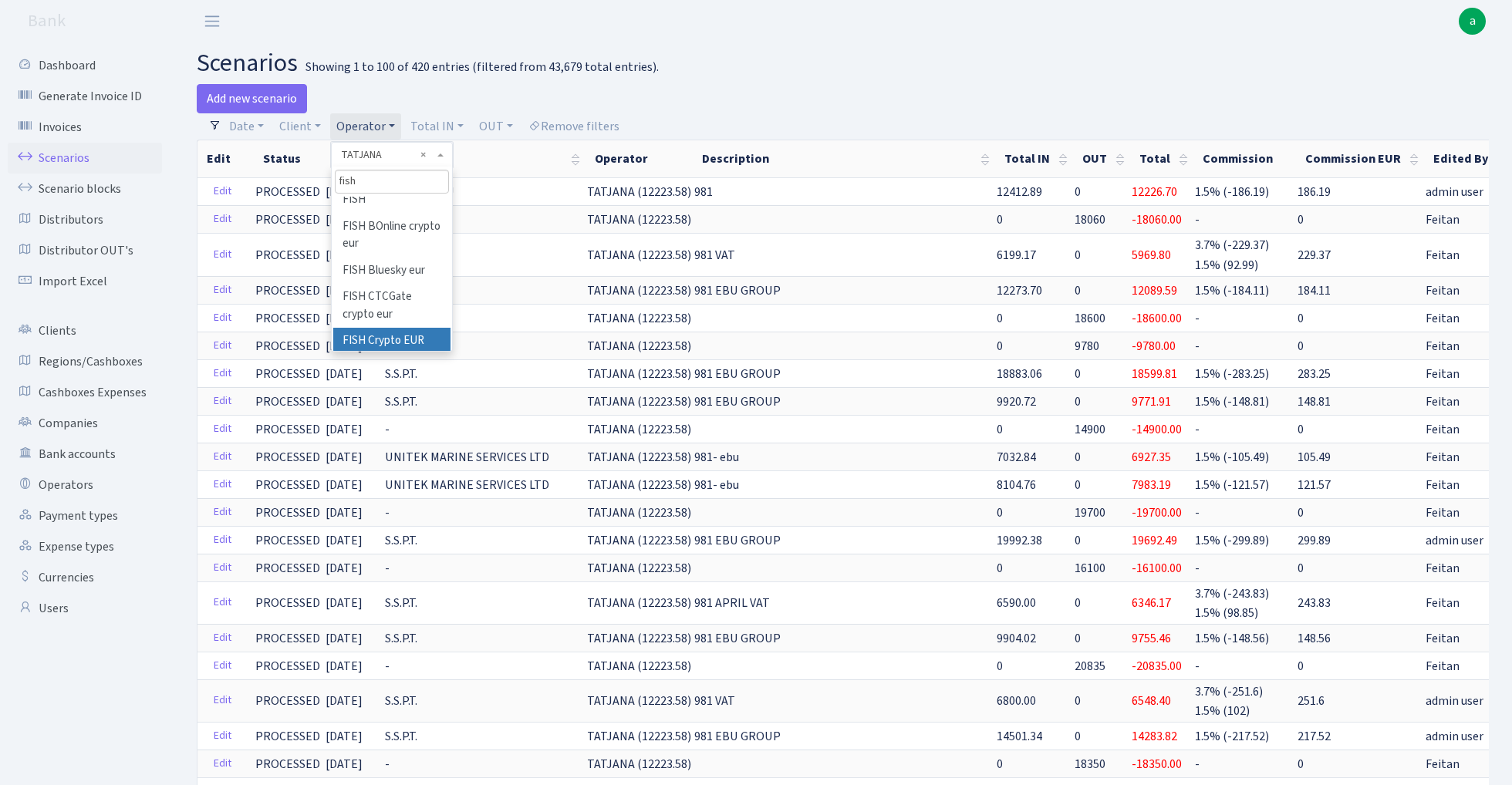
click at [417, 327] on li "FISH Crypto EUR" at bounding box center [391, 341] width 116 height 27
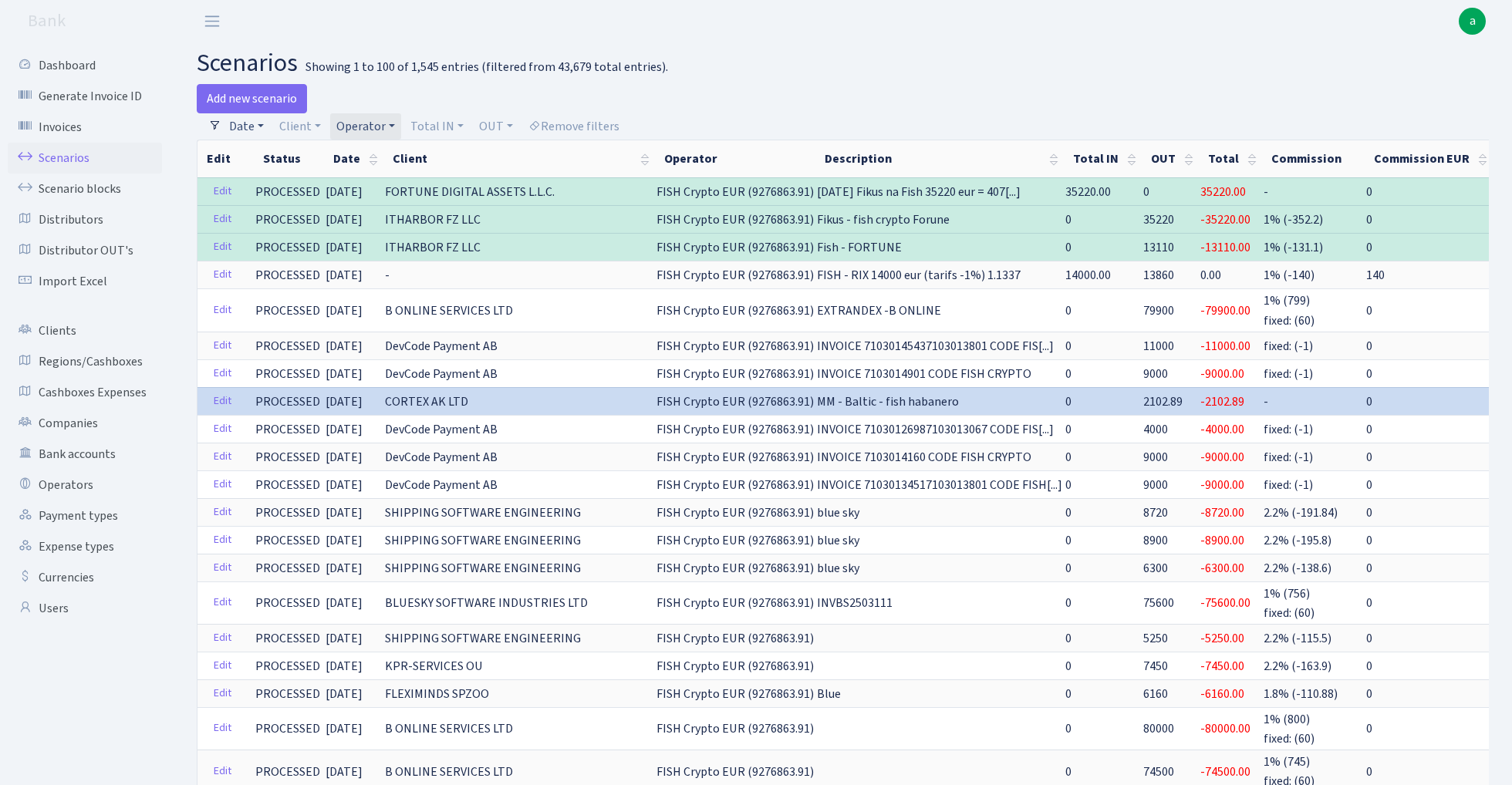
click at [238, 123] on link "Date" at bounding box center [247, 126] width 47 height 26
click at [284, 157] on input "02.09.2025 - 02.09.2025" at bounding box center [347, 156] width 184 height 29
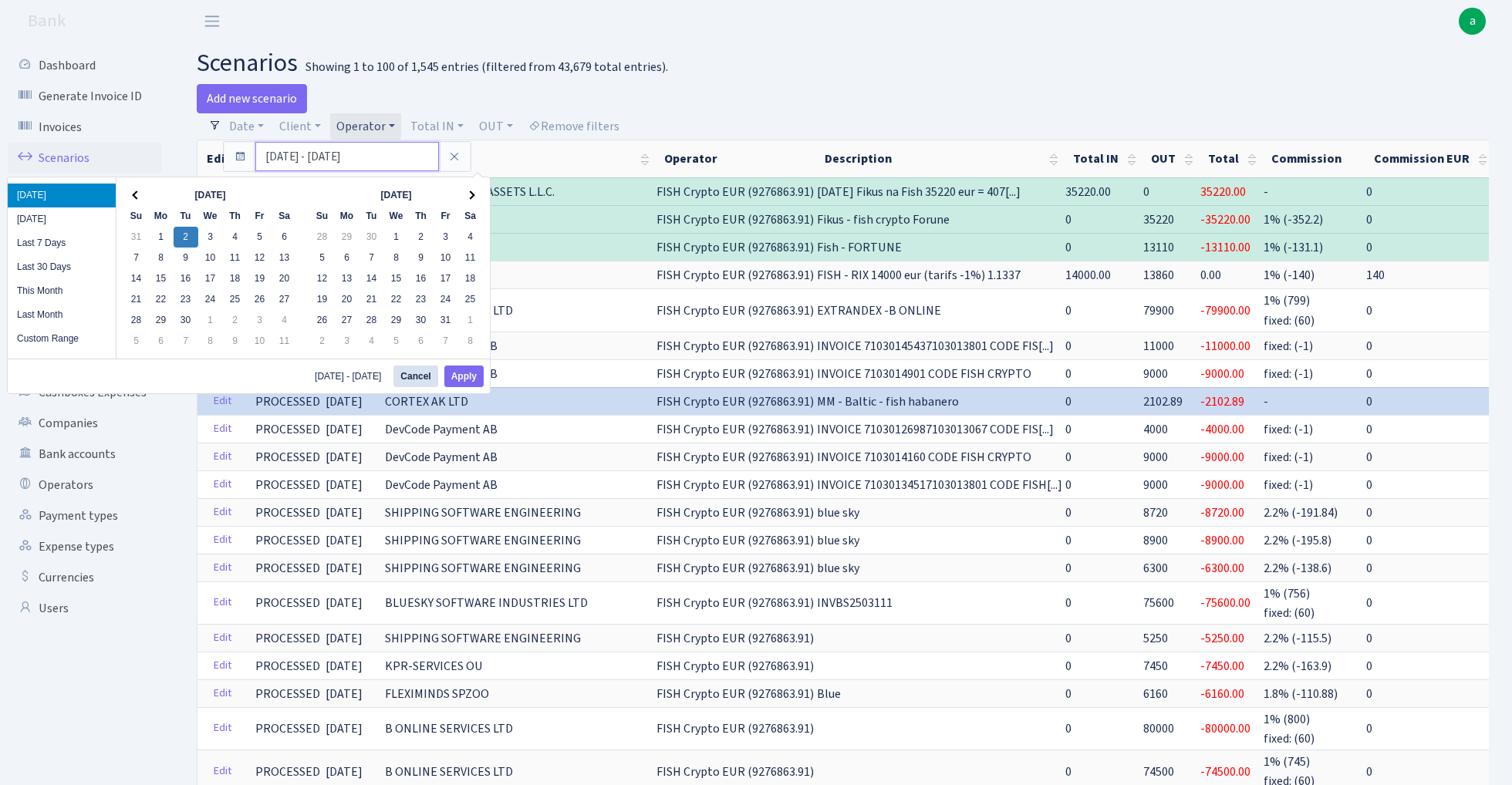
click at [273, 155] on input "02.09.2025 - 02.09.2025" at bounding box center [347, 156] width 184 height 29
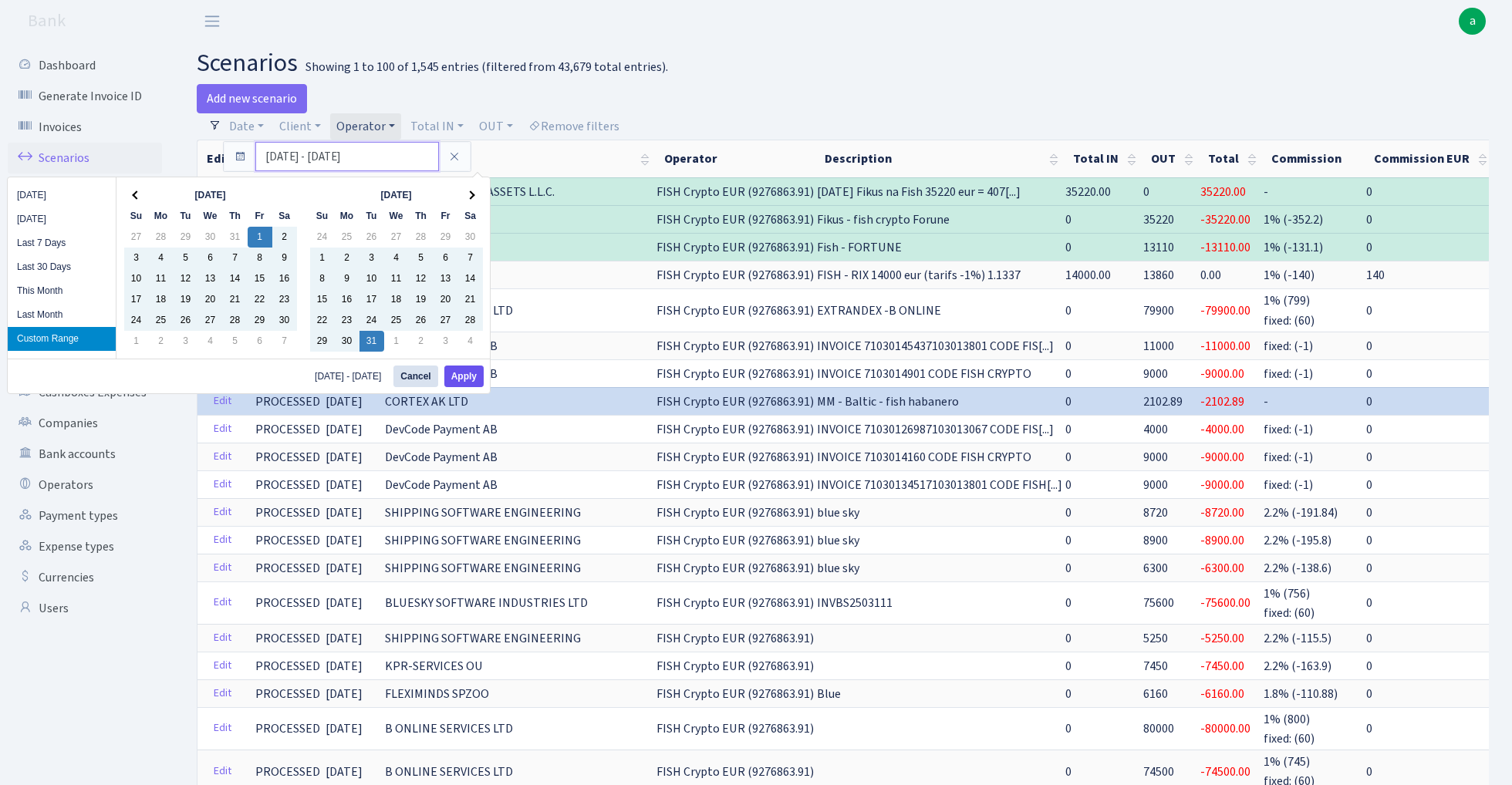
type input "01.11.2024 - 31.12.2024"
click at [467, 379] on button "Apply" at bounding box center [464, 377] width 39 height 22
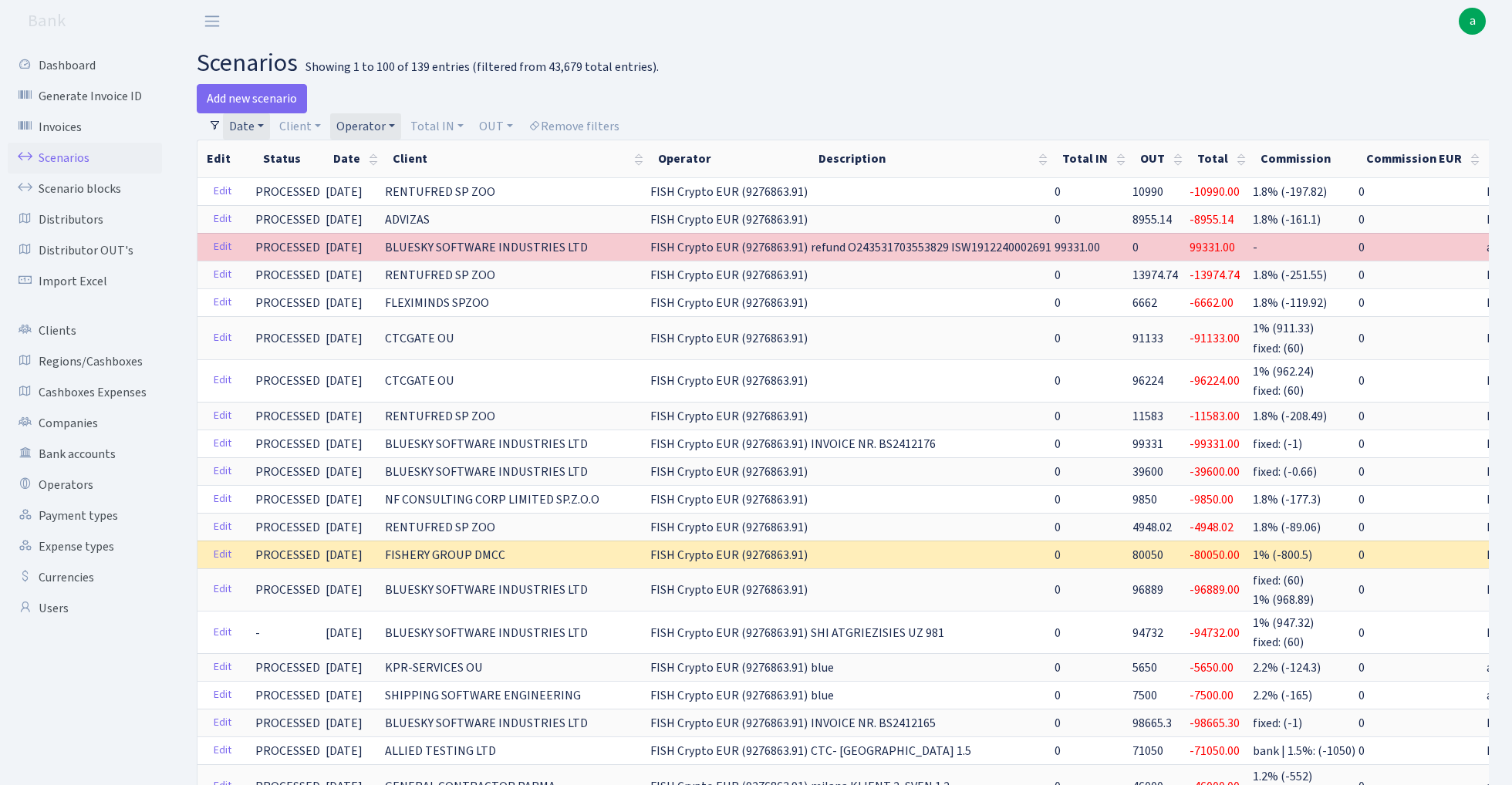
click at [381, 126] on link "Operator" at bounding box center [365, 126] width 71 height 26
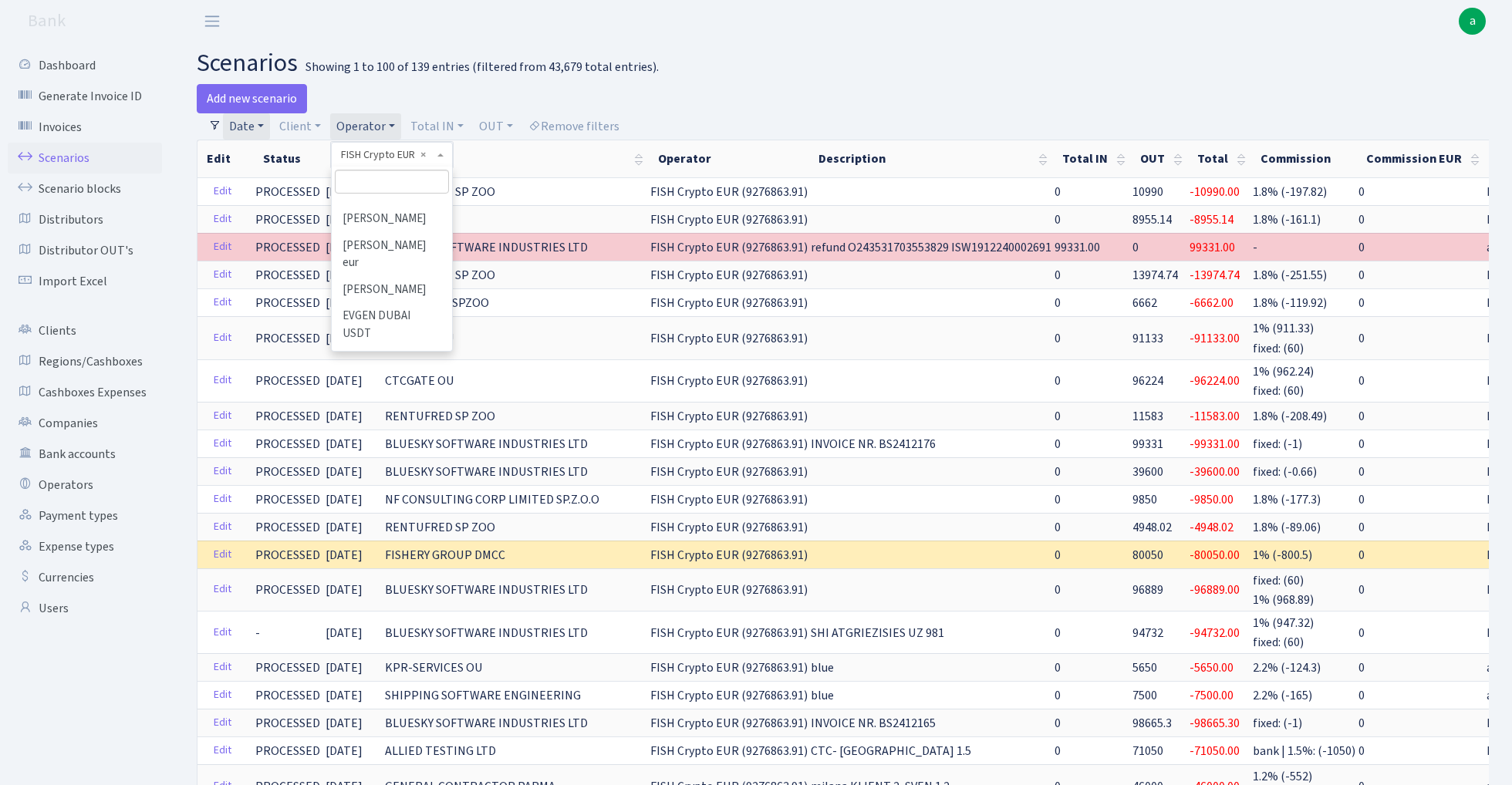
scroll to position [2881, 0]
click at [405, 657] on li "FISH Bluesky eur" at bounding box center [391, 670] width 116 height 27
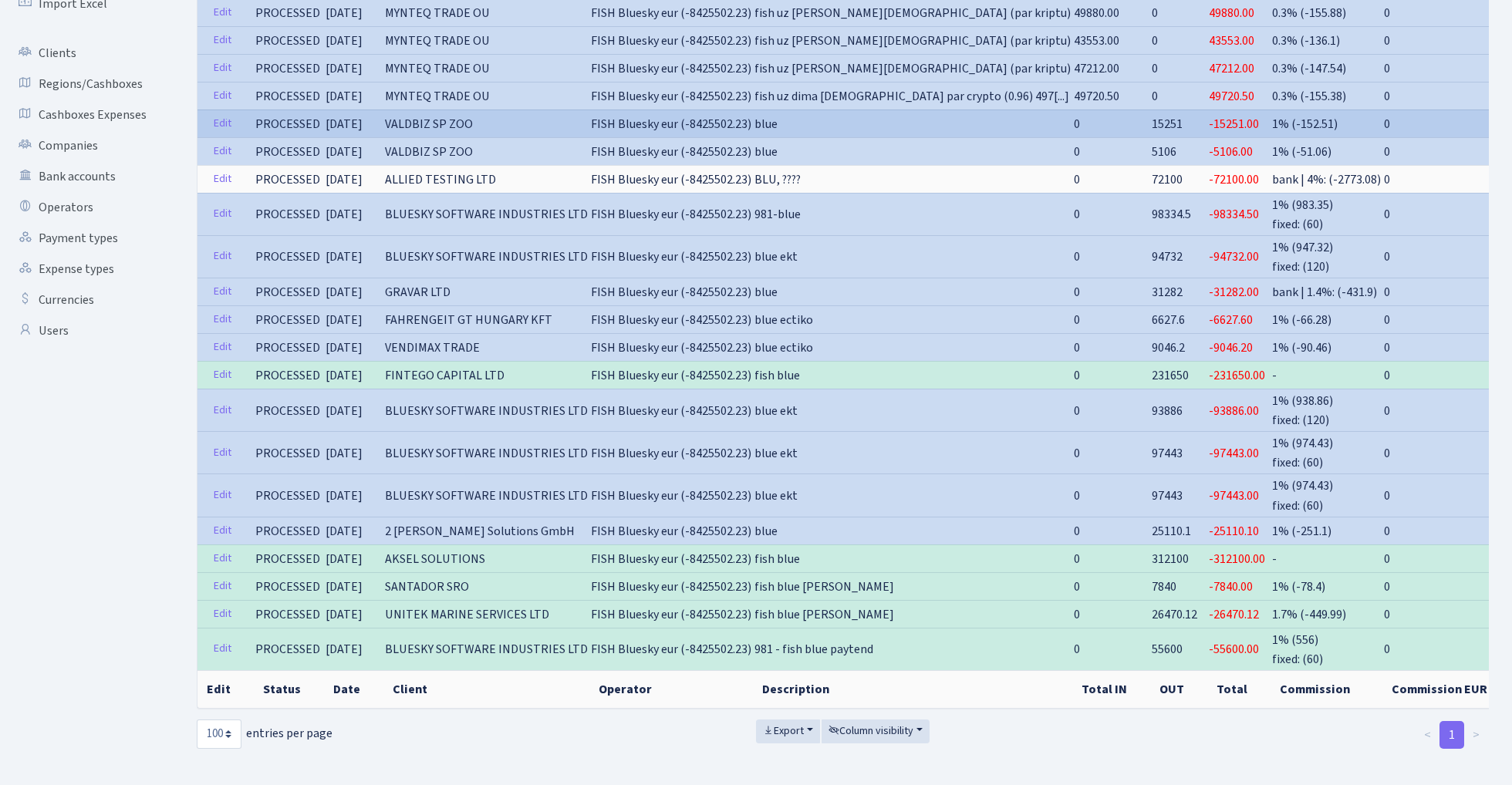
scroll to position [276, 0]
